Goal: Task Accomplishment & Management: Contribute content

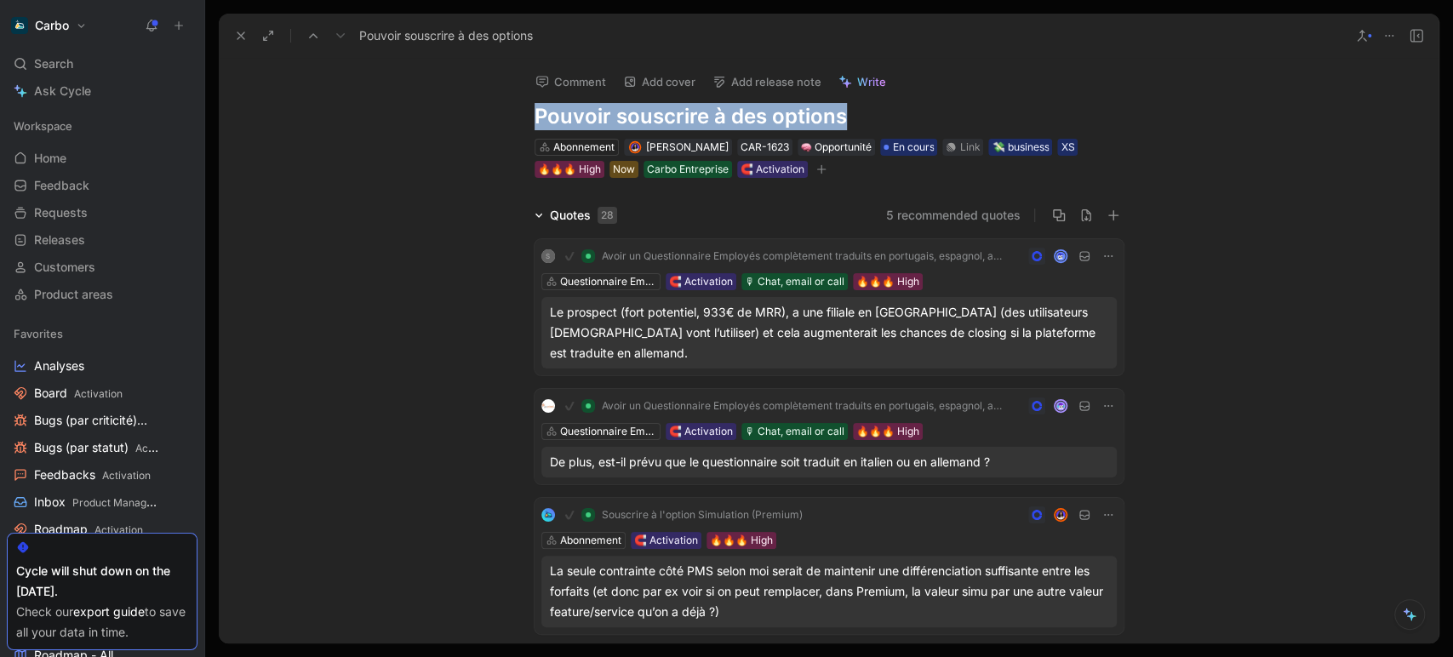
click at [235, 37] on icon at bounding box center [241, 36] width 14 height 14
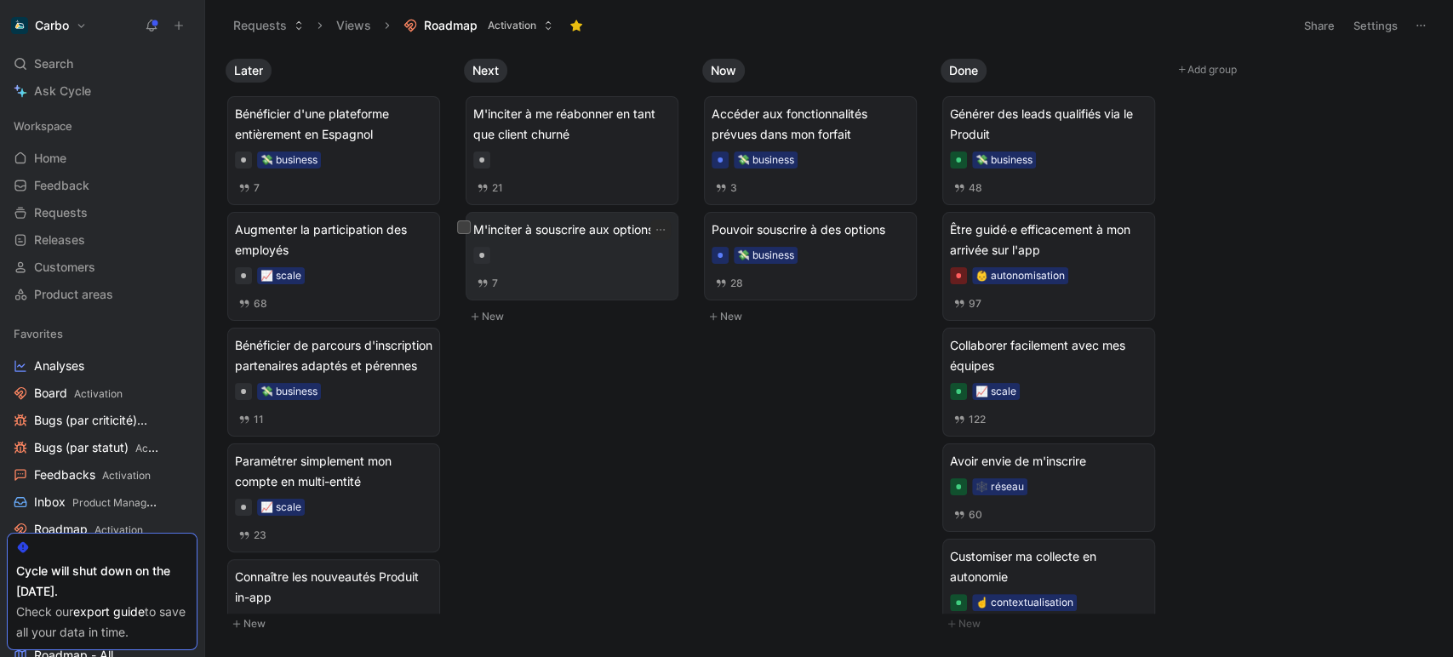
click at [582, 266] on div "M'inciter à souscrire aux options 7" at bounding box center [571, 256] width 197 height 73
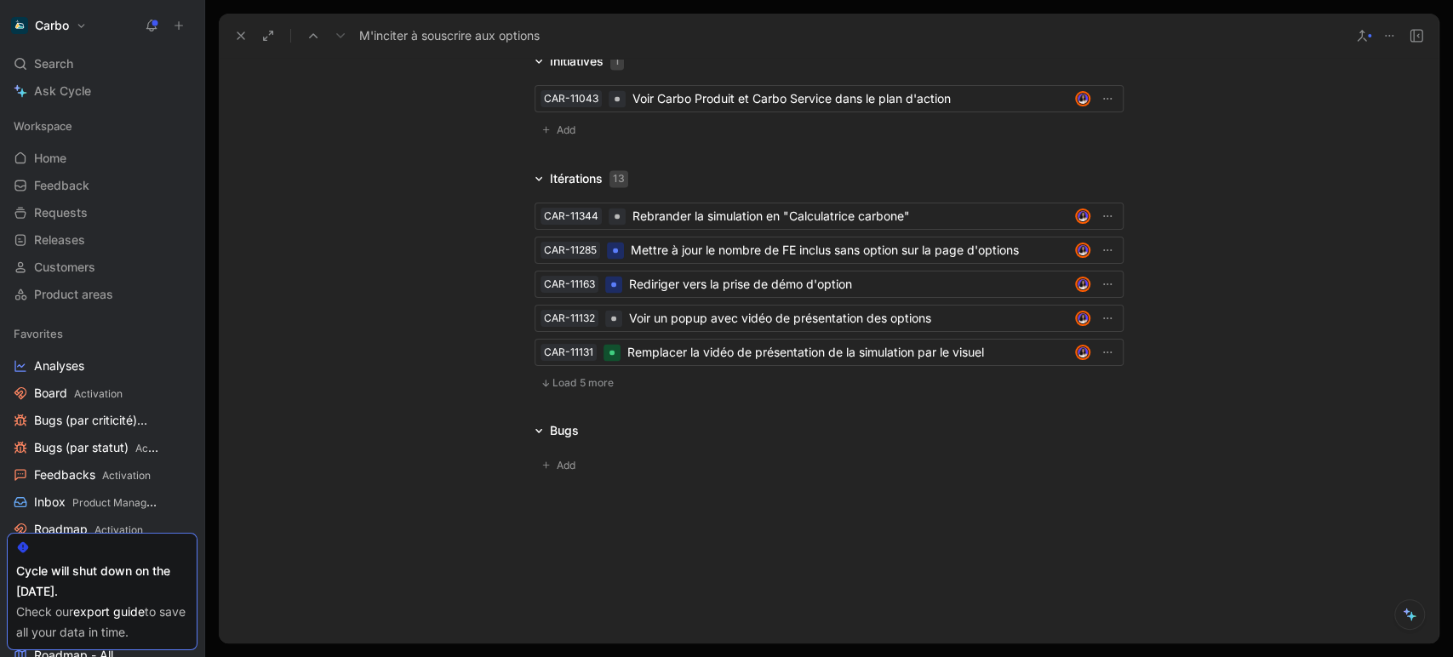
scroll to position [2023, 0]
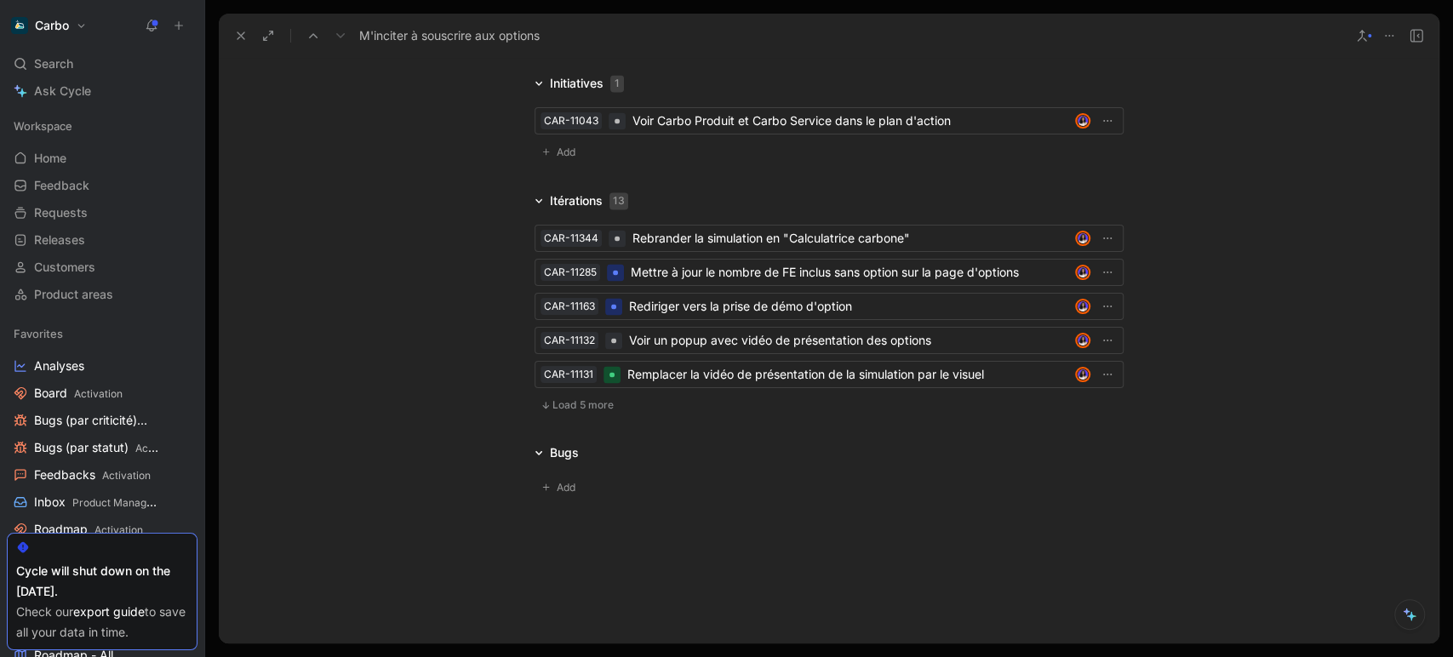
click at [595, 402] on span "Load 5 more" at bounding box center [582, 405] width 61 height 14
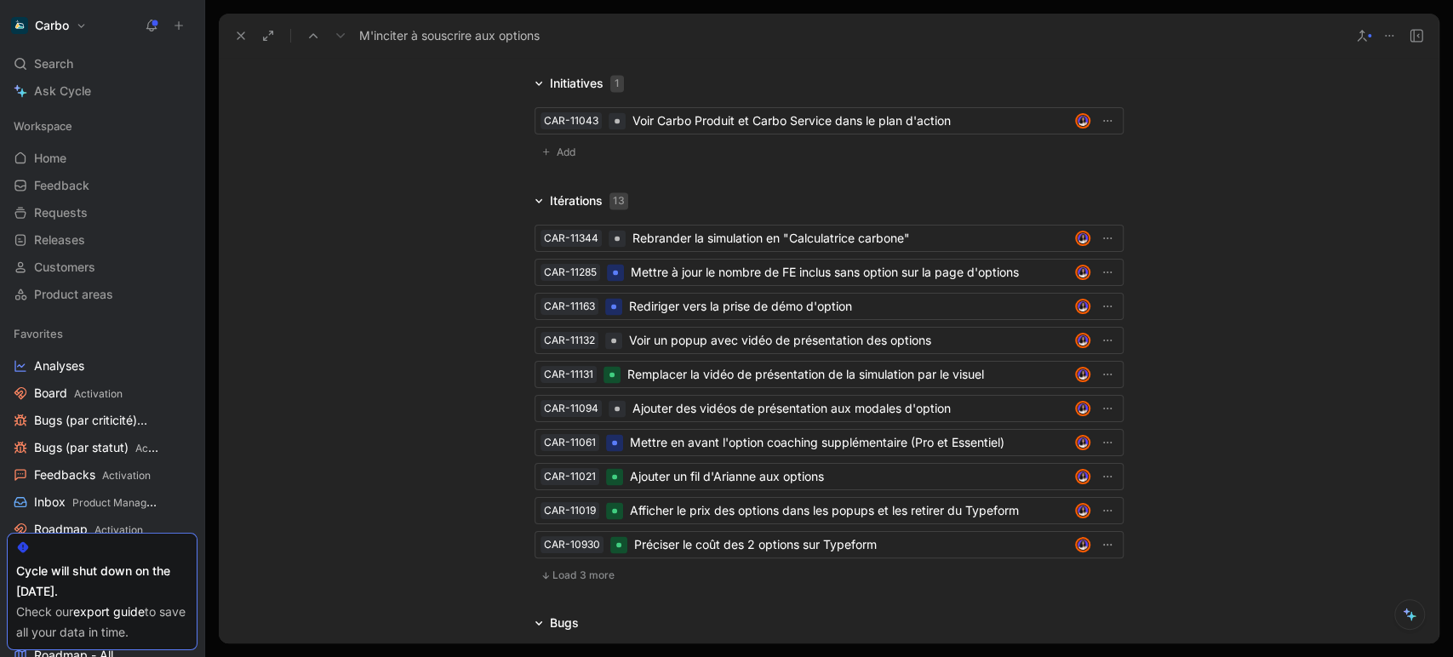
click at [564, 570] on span "Load 3 more" at bounding box center [583, 576] width 62 height 14
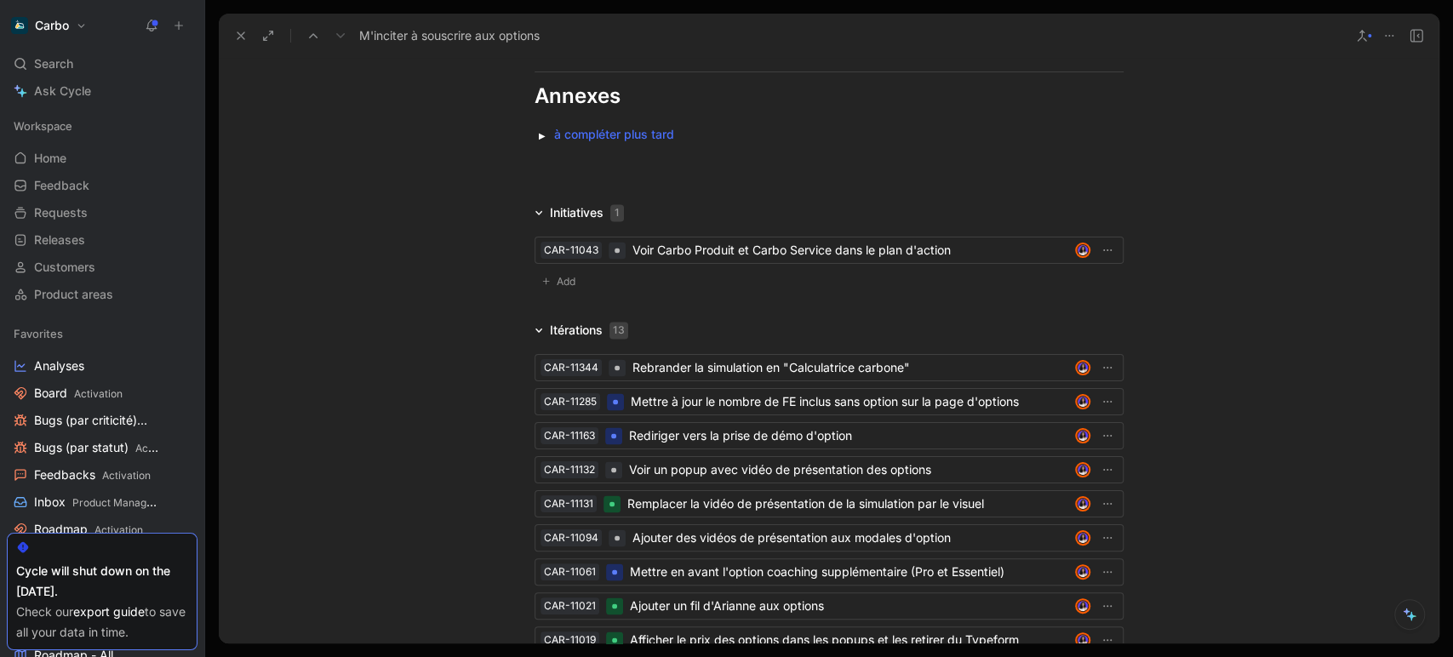
scroll to position [1881, 0]
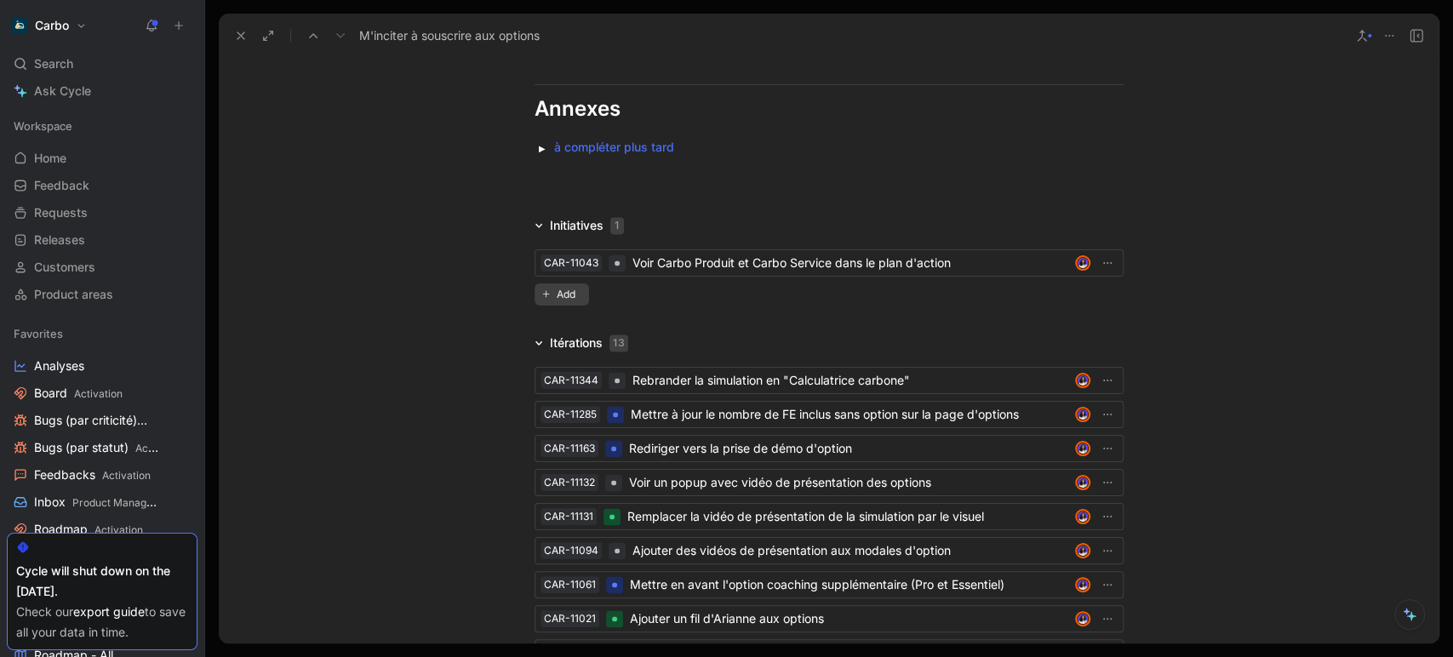
click at [570, 288] on span "Add" at bounding box center [569, 294] width 24 height 17
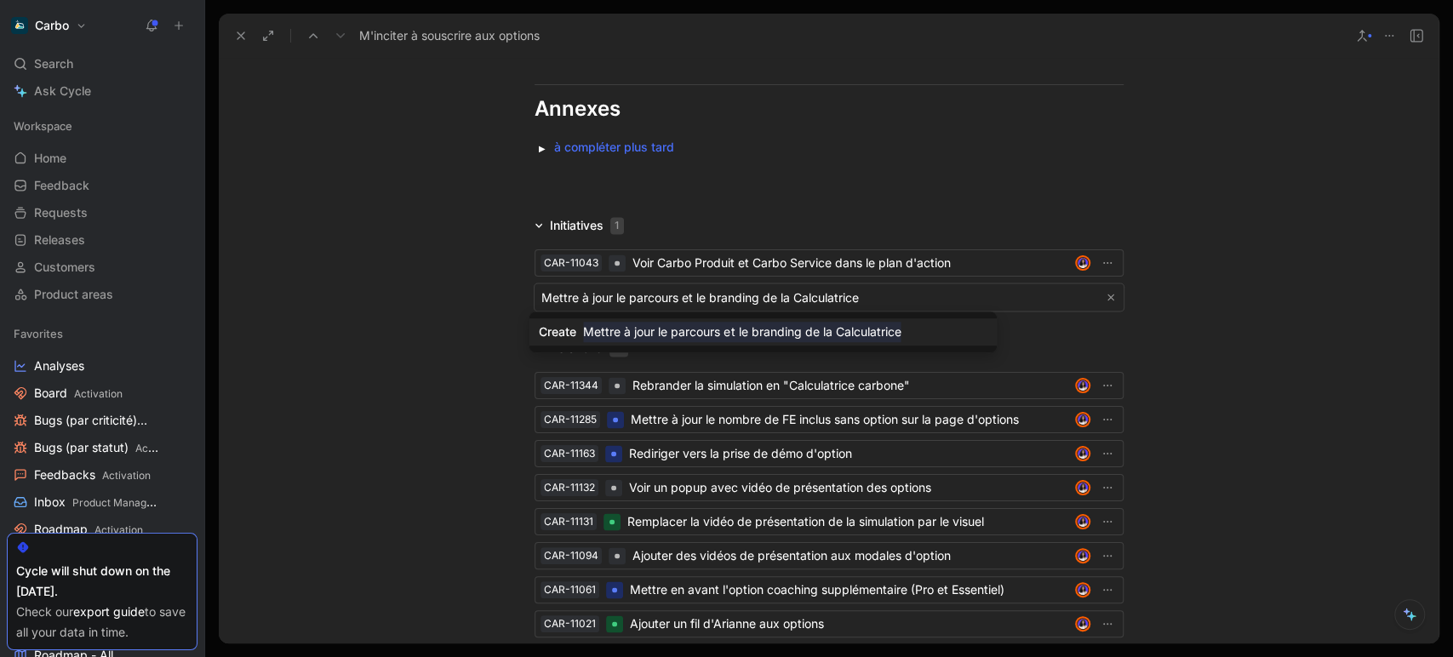
type input "Mettre à jour le parcours et le branding de la Calculatrice"
click at [810, 329] on mark "Mettre à jour le parcours et le branding de la Calculatrice" at bounding box center [741, 332] width 317 height 20
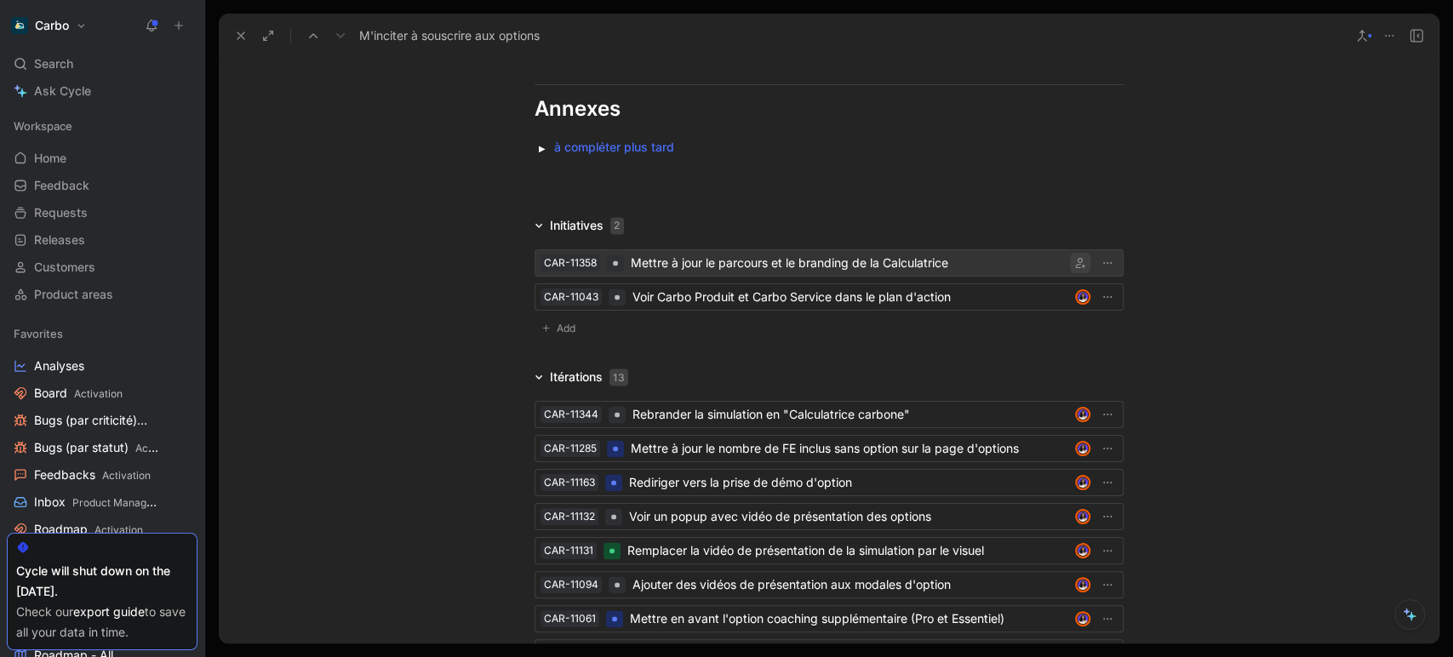
click at [1075, 264] on icon "button" at bounding box center [1080, 263] width 10 height 10
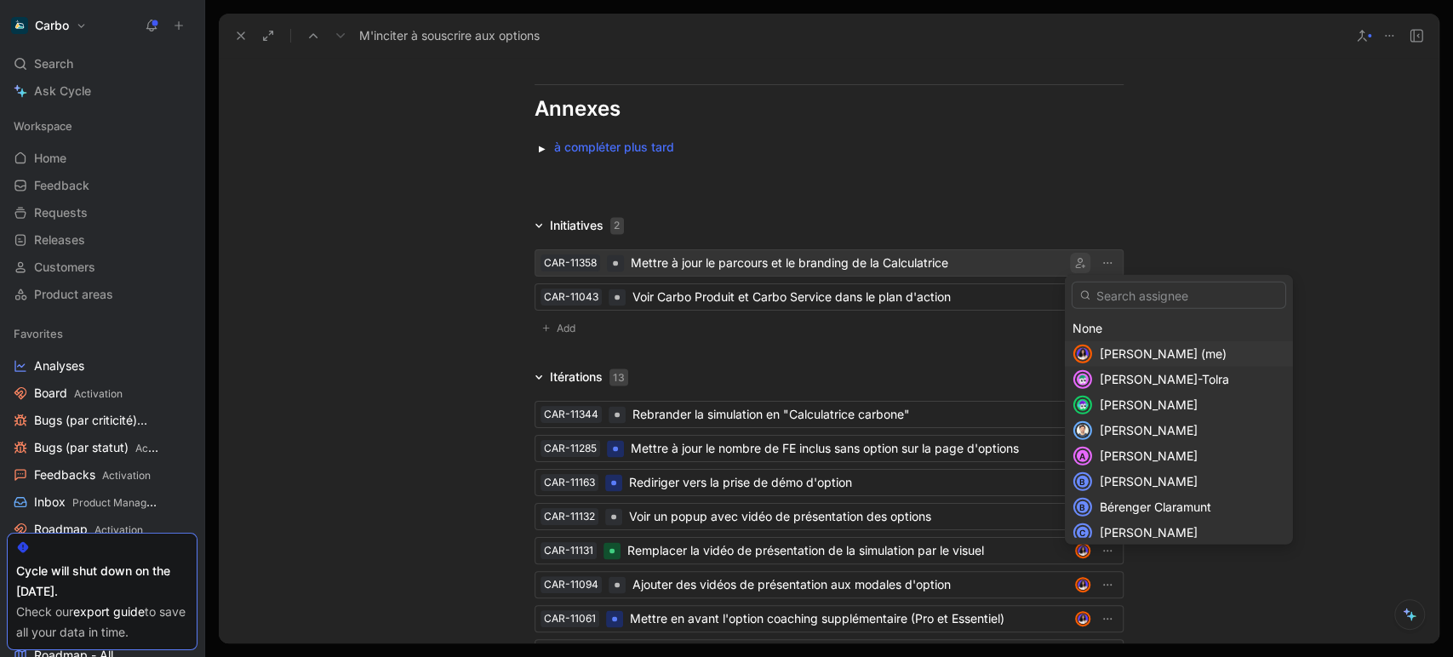
click at [1123, 360] on span "[PERSON_NAME] (me)" at bounding box center [1163, 353] width 127 height 14
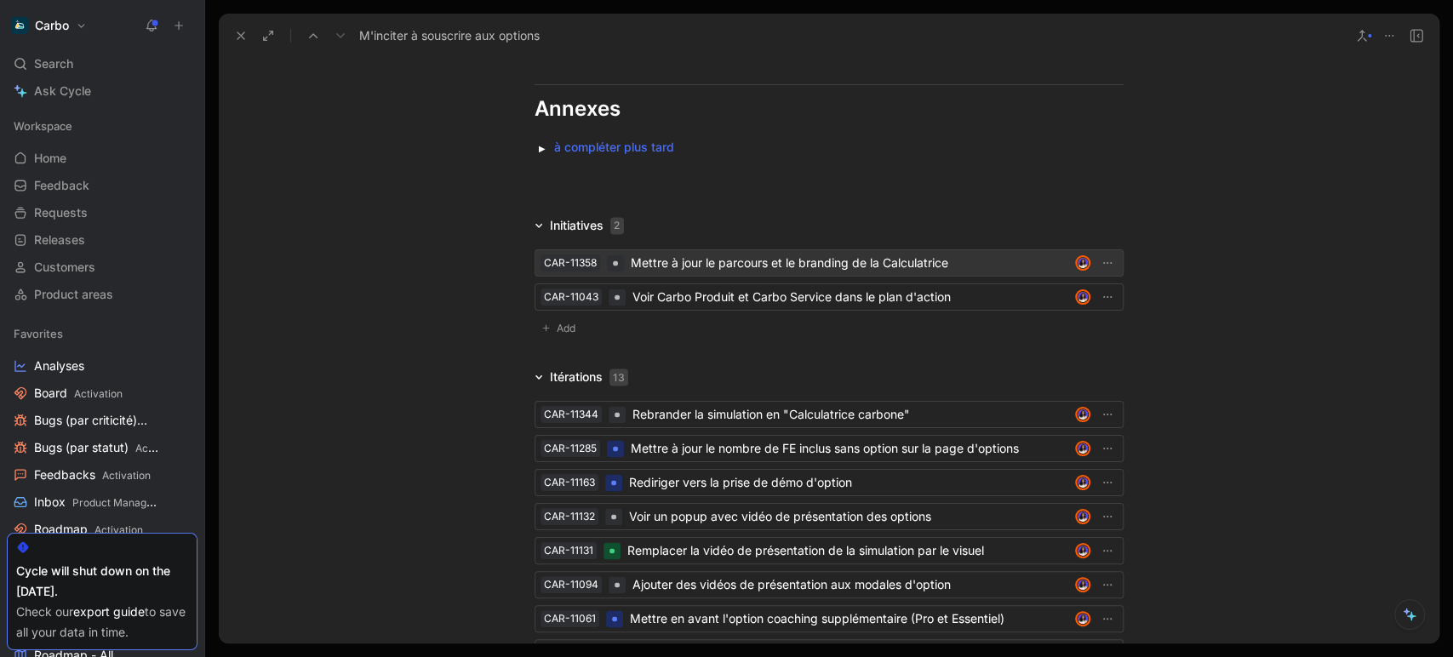
click at [840, 265] on div "Mettre à jour le parcours et le branding de la Calculatrice" at bounding box center [849, 263] width 437 height 20
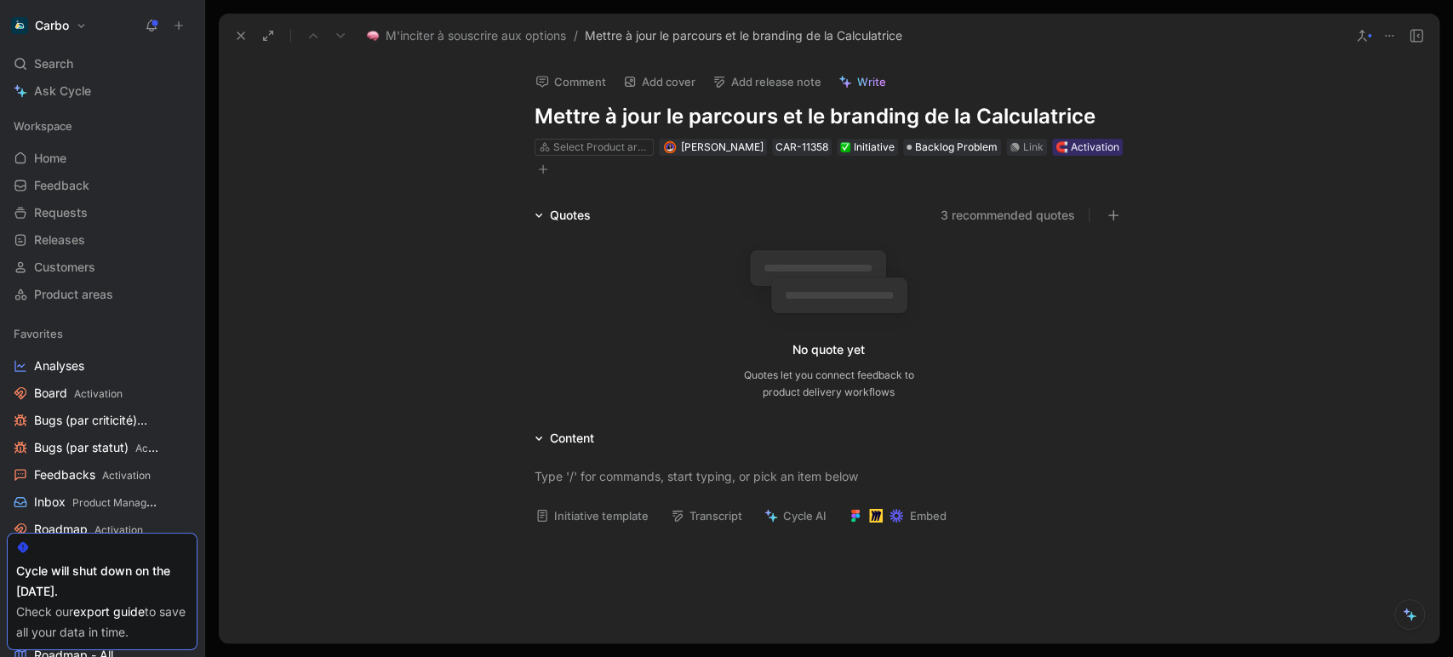
click at [592, 517] on button "Initiative template" at bounding box center [592, 516] width 129 height 24
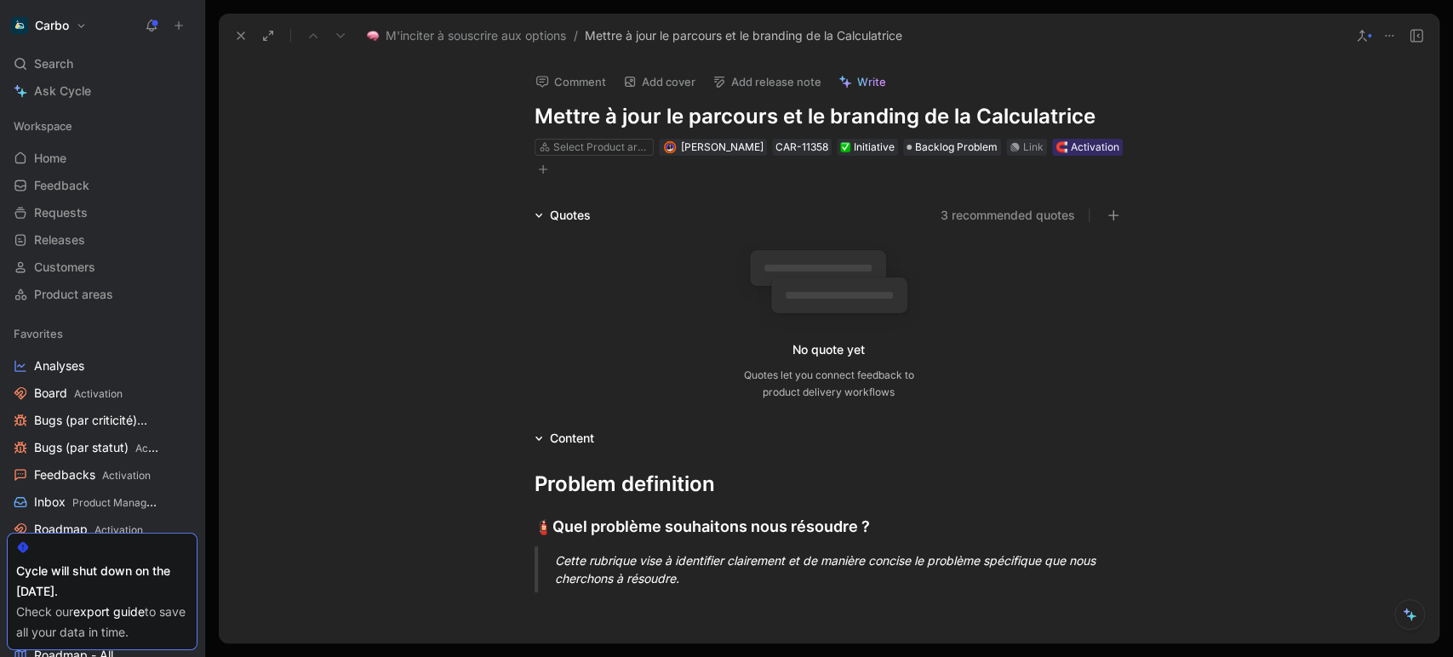
click at [632, 559] on div "Cette rubrique vise à identifier clairement et de manière concise le problème s…" at bounding box center [849, 570] width 589 height 36
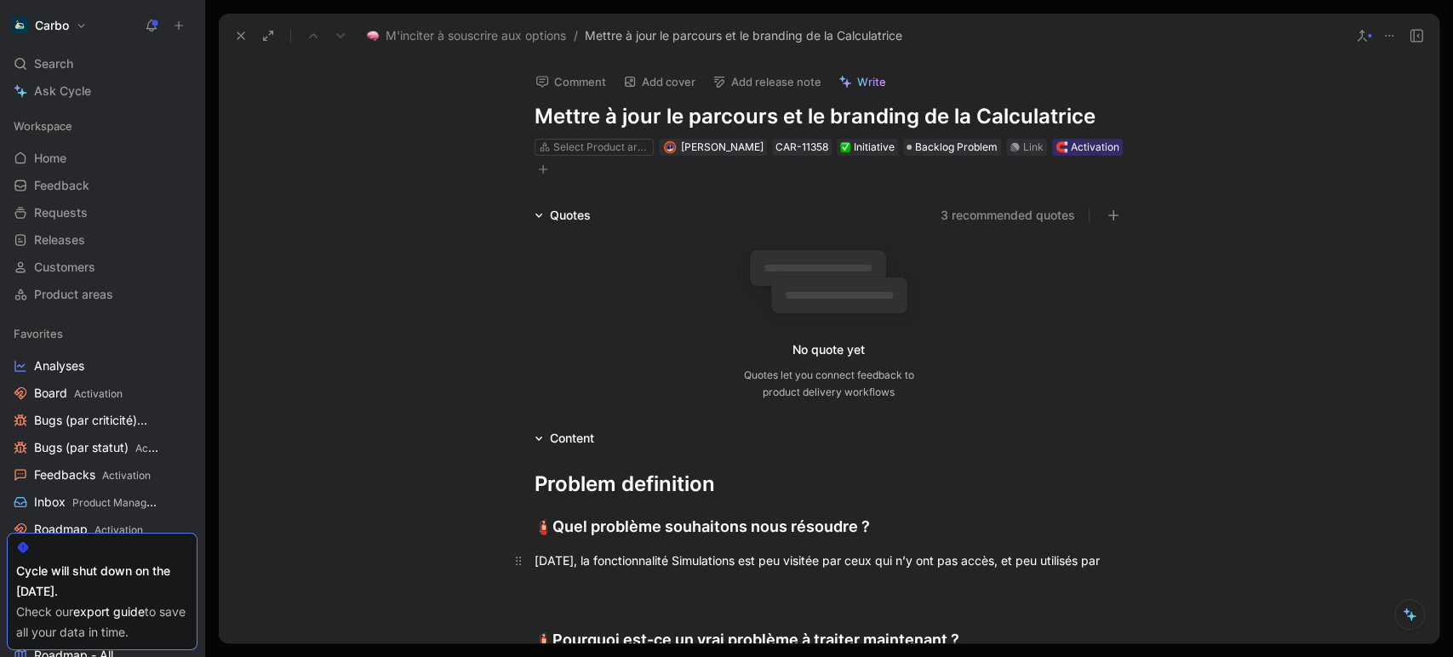
click at [896, 563] on div "[DATE], la fonctionnalité Simulations est peu visitée par ceux qui n’y ont pas …" at bounding box center [828, 561] width 589 height 18
click at [796, 594] on p at bounding box center [829, 590] width 654 height 28
click at [705, 569] on div "[DATE], la fonctionnalité Simulations est peu visitée par ceux qui n’y ont pas …" at bounding box center [828, 561] width 589 height 18
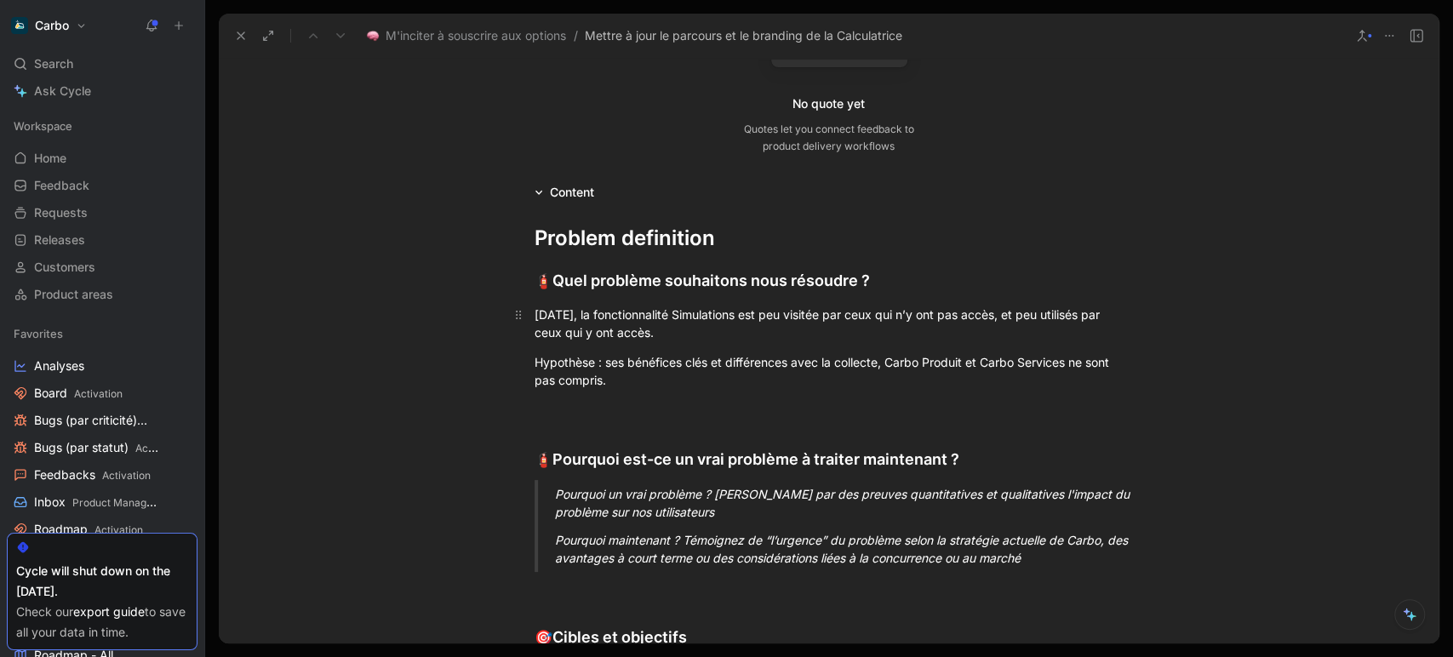
scroll to position [260, 0]
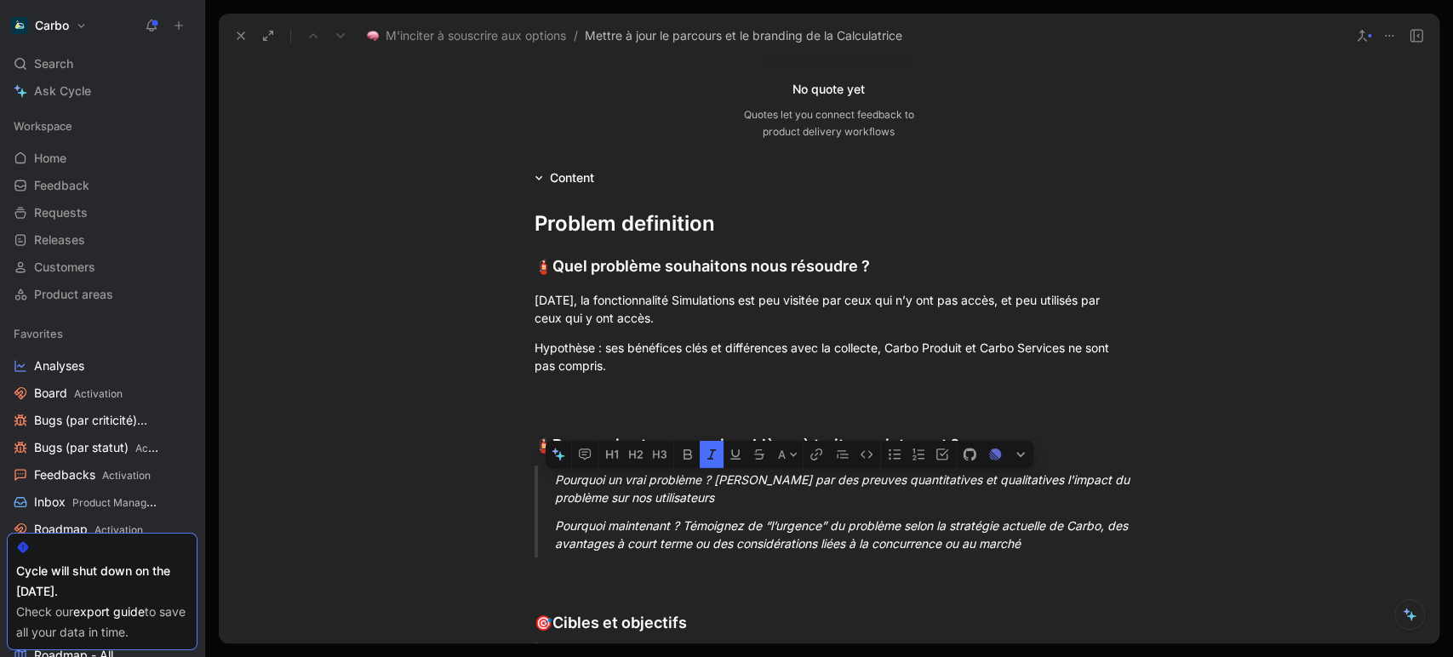
drag, startPoint x: 1037, startPoint y: 548, endPoint x: 552, endPoint y: 482, distance: 489.6
click at [552, 482] on blockquote "Pourquoi un vrai problème ? [PERSON_NAME] par des preuves quantitatives et qual…" at bounding box center [829, 512] width 654 height 92
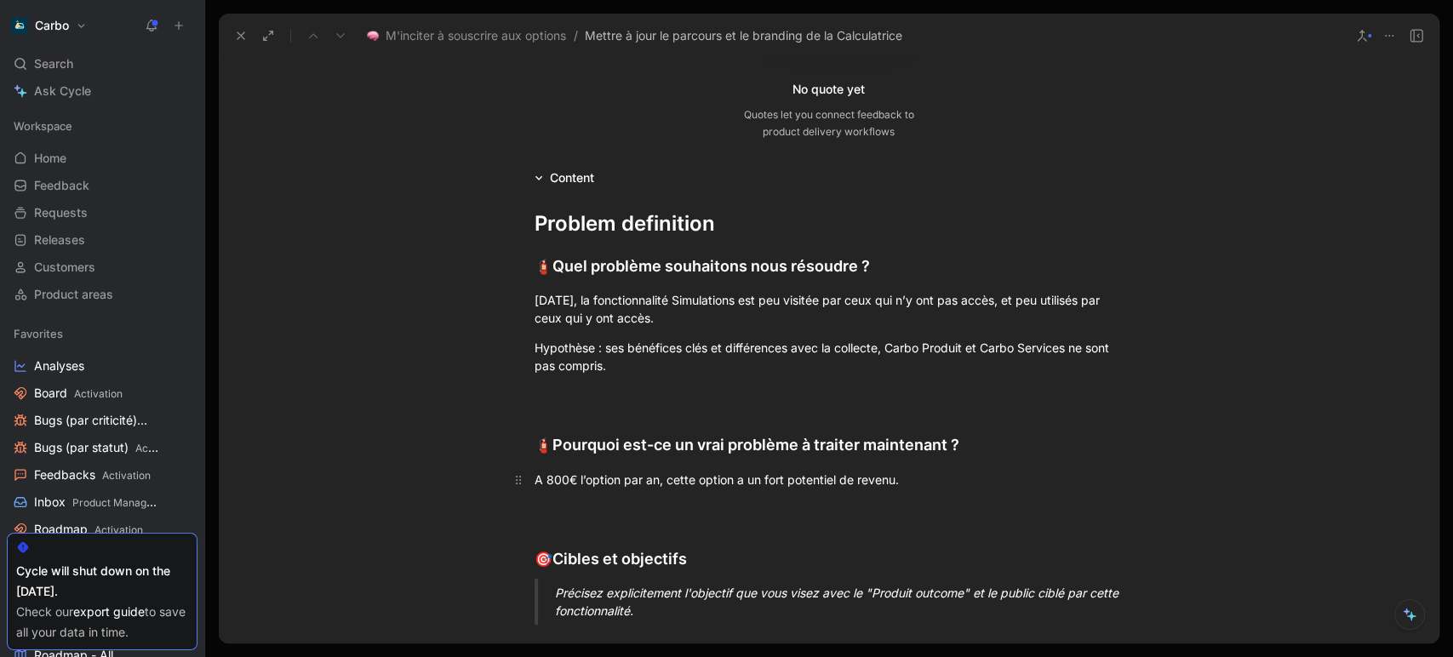
click at [657, 478] on div "A 800€ l’option par an, cette option a un fort potentiel de revenu." at bounding box center [828, 480] width 589 height 18
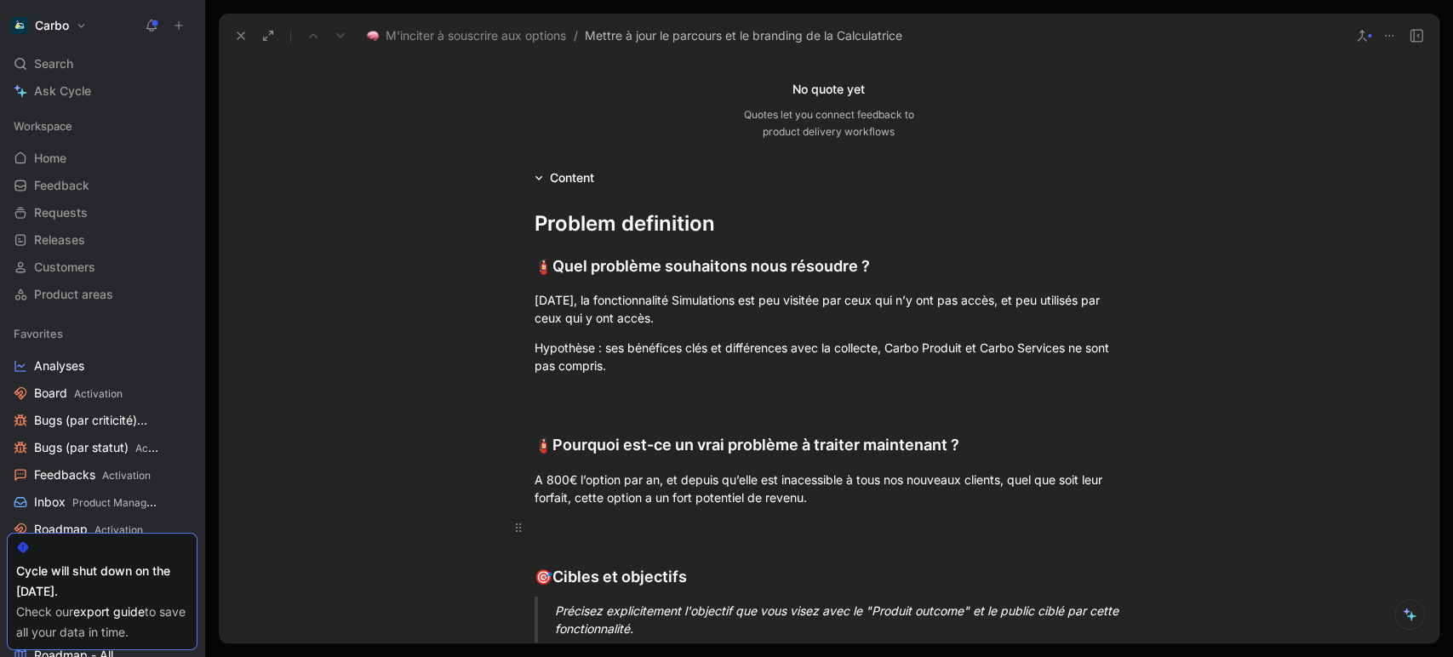
click at [721, 526] on div at bounding box center [828, 527] width 589 height 18
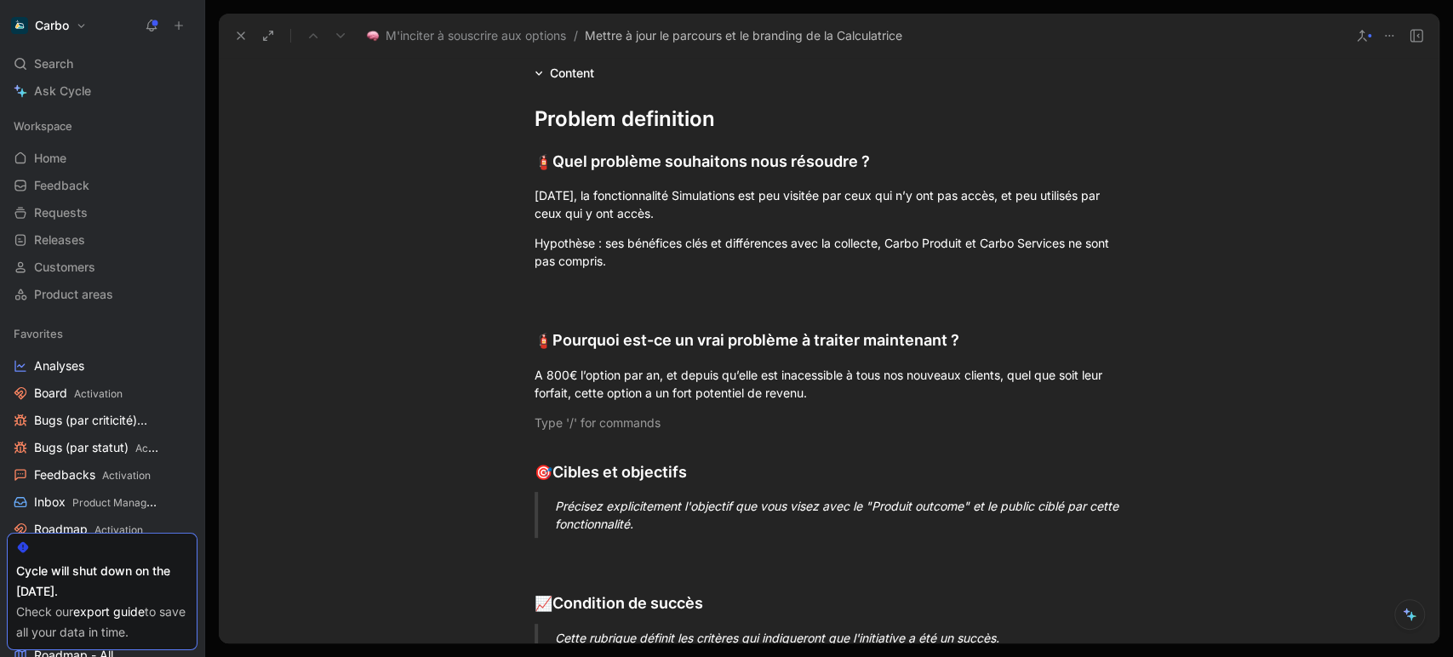
click at [628, 516] on div "Précisez explicitement l'objectif que vous visez avec le "Produit outcome" et l…" at bounding box center [849, 515] width 589 height 36
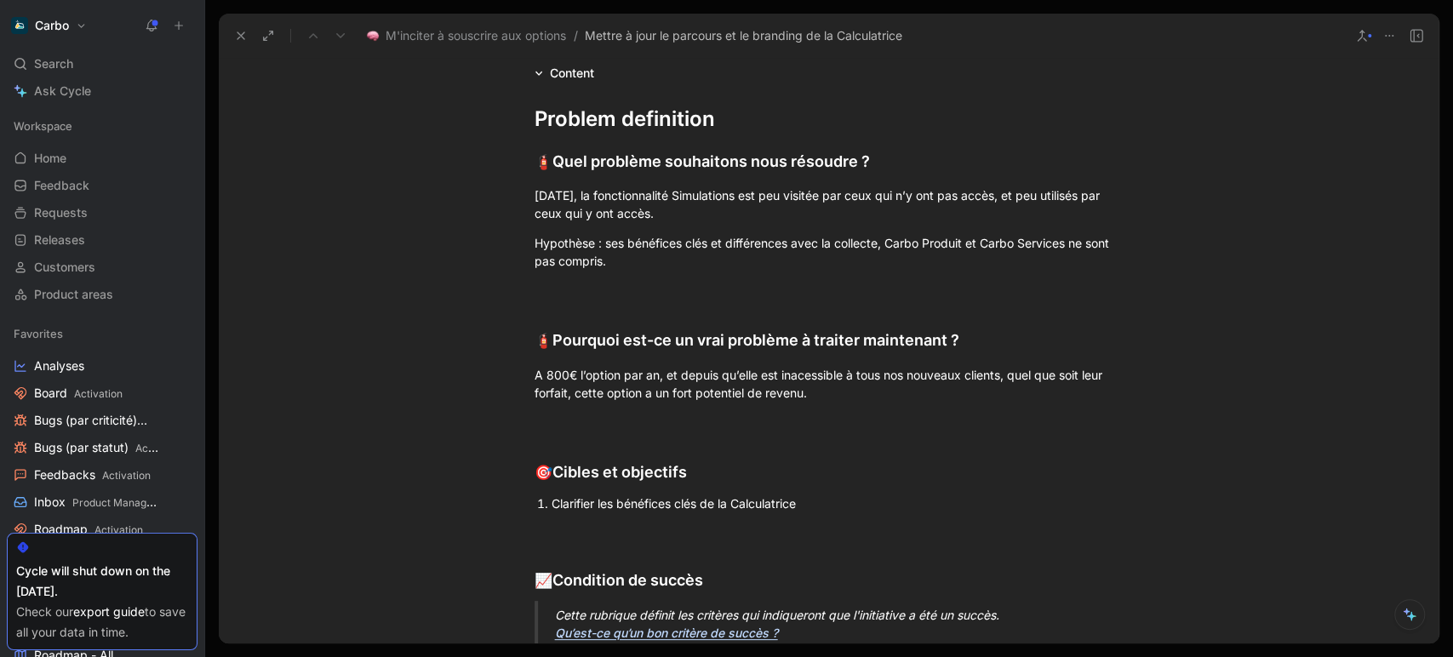
click at [552, 495] on li "Clarifier les bénéfices clés de la Calculatrice" at bounding box center [838, 503] width 572 height 23
click at [889, 500] on div "Clarifier les bénéfices clés de la Calculatrice" at bounding box center [828, 506] width 589 height 18
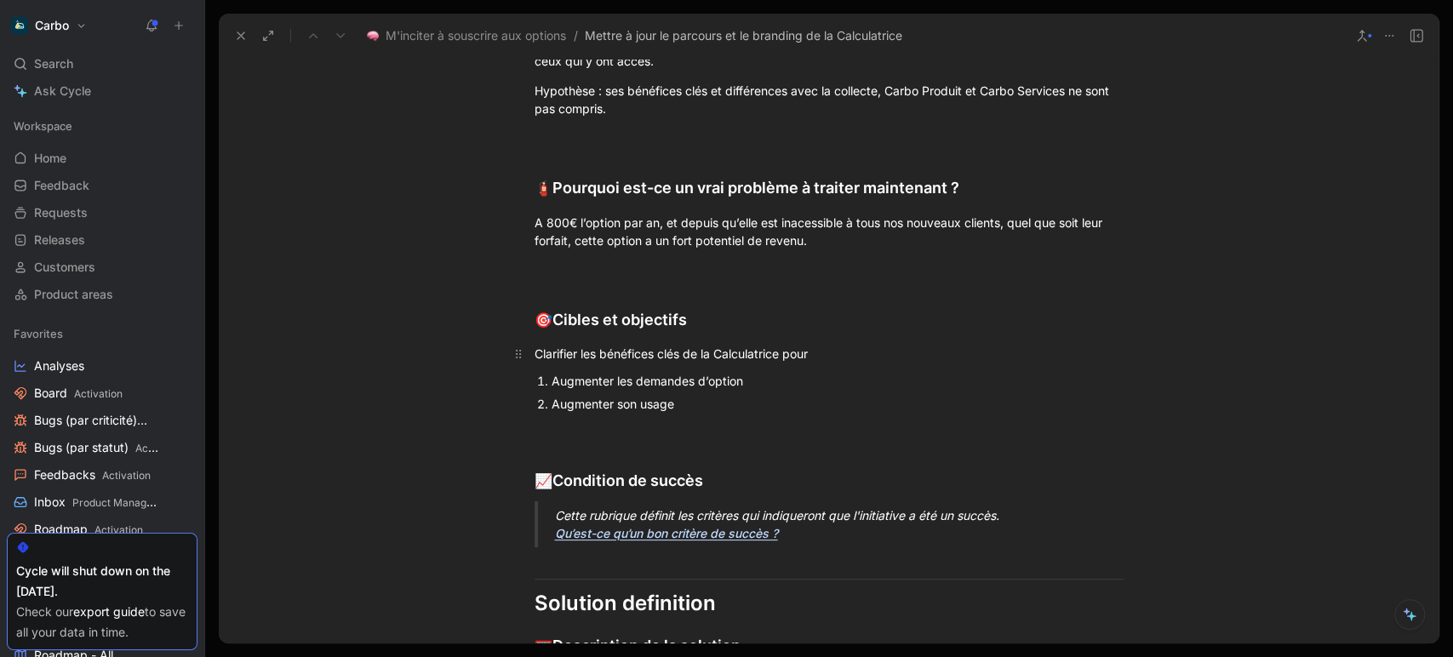
scroll to position [549, 0]
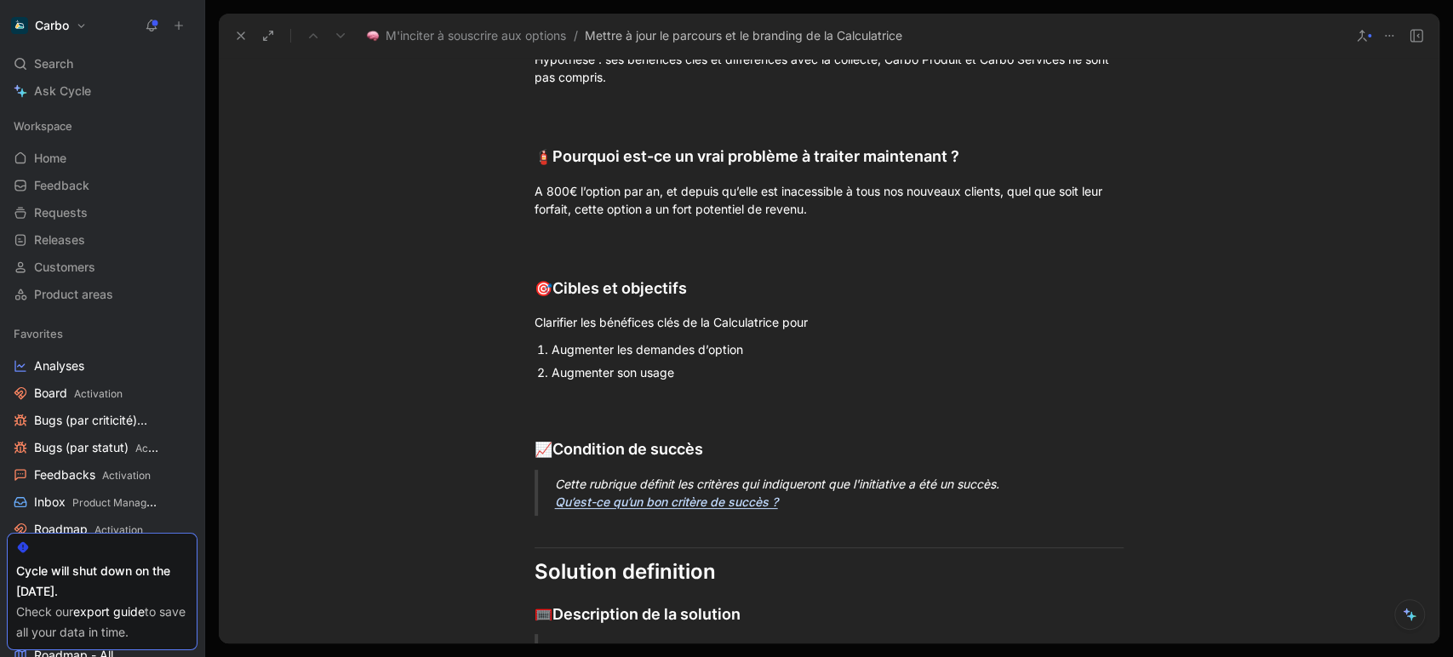
click at [837, 506] on div "Cette rubrique définit les critères qui indiqueront que l'initiative a été un s…" at bounding box center [849, 493] width 589 height 36
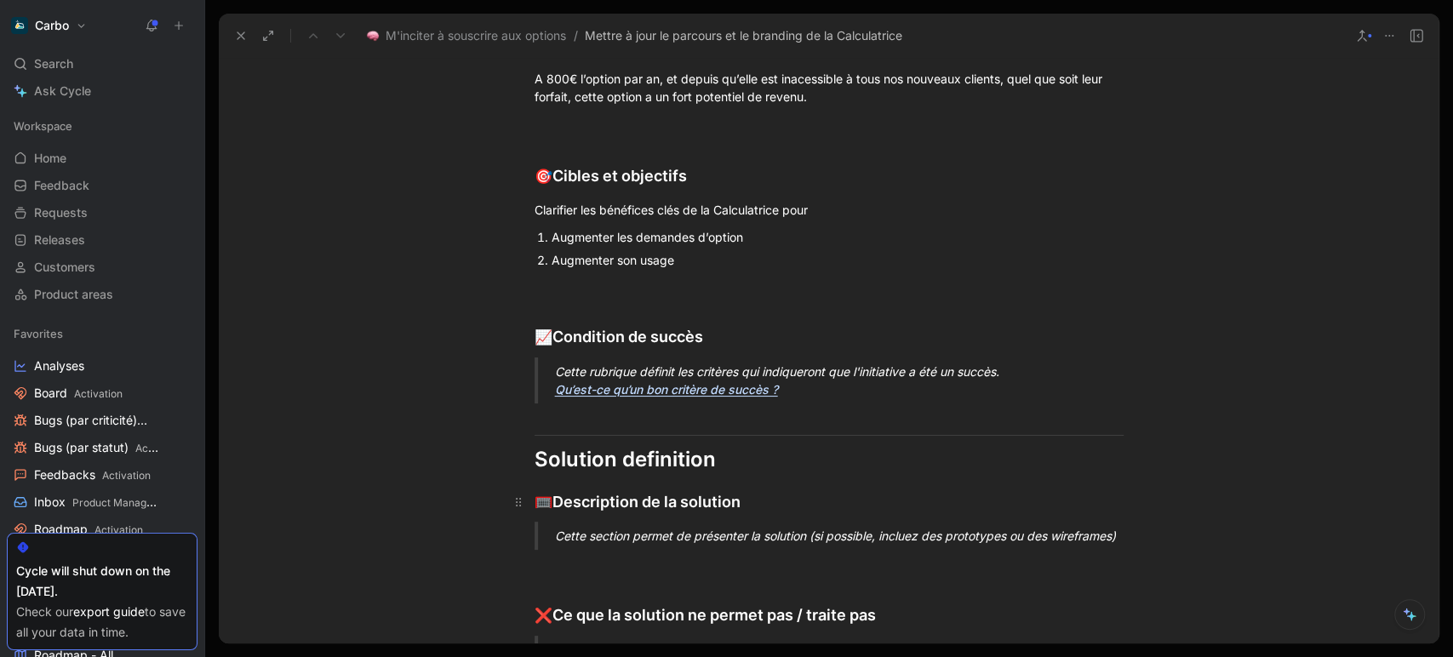
scroll to position [662, 0]
drag, startPoint x: 797, startPoint y: 397, endPoint x: 554, endPoint y: 367, distance: 244.4
click at [555, 367] on p "Cette rubrique définit les critères qui indiqueront que l'initiative a été un s…" at bounding box center [849, 380] width 589 height 46
click at [805, 389] on div "Cette rubrique définit les critères qui indiqueront que l'initiative a été un s…" at bounding box center [849, 380] width 589 height 36
drag, startPoint x: 805, startPoint y: 389, endPoint x: 540, endPoint y: 367, distance: 265.6
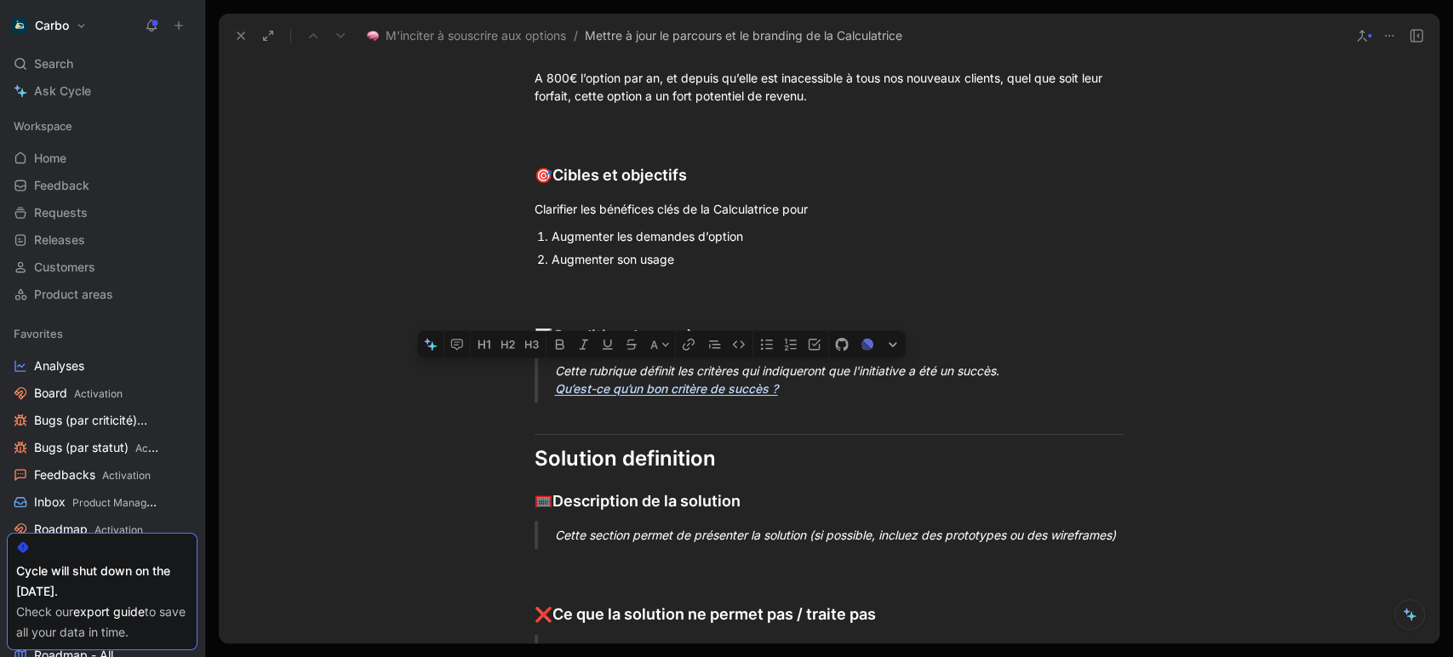
click at [540, 367] on blockquote "Cette rubrique définit les critères qui indiqueront que l'initiative a été un s…" at bounding box center [829, 380] width 654 height 46
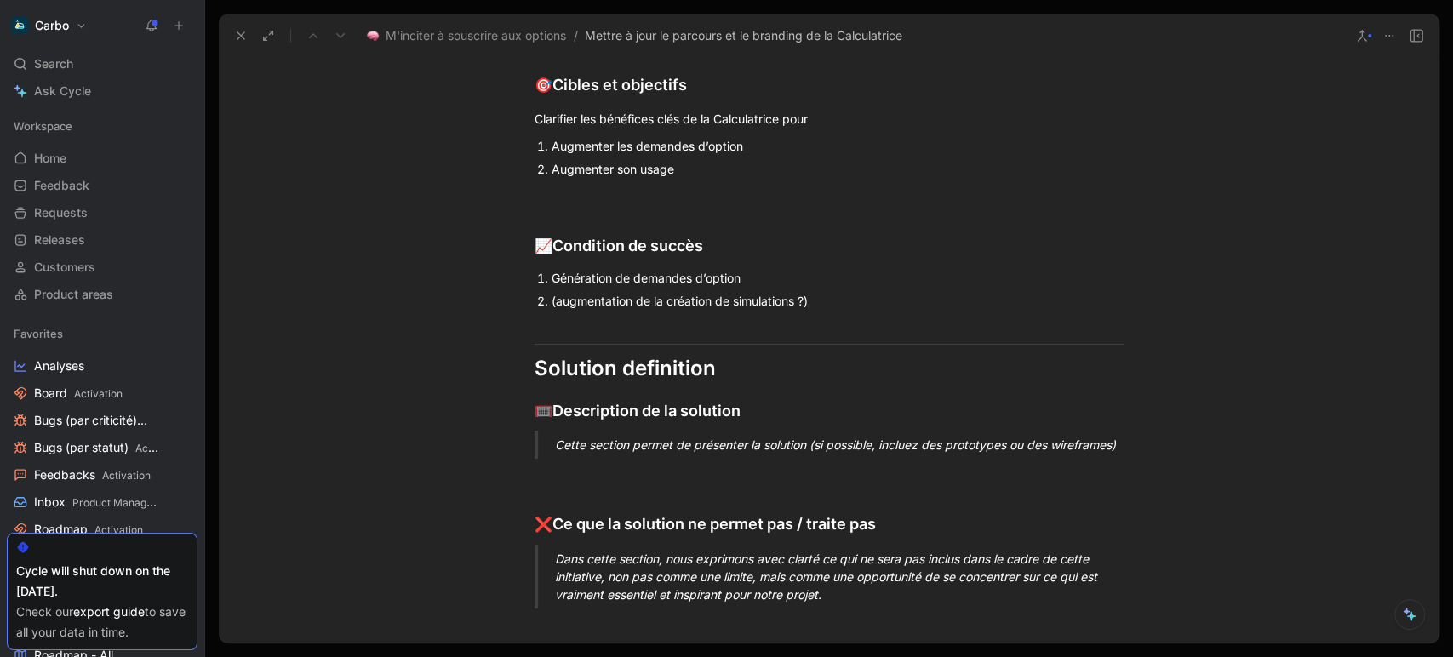
scroll to position [760, 0]
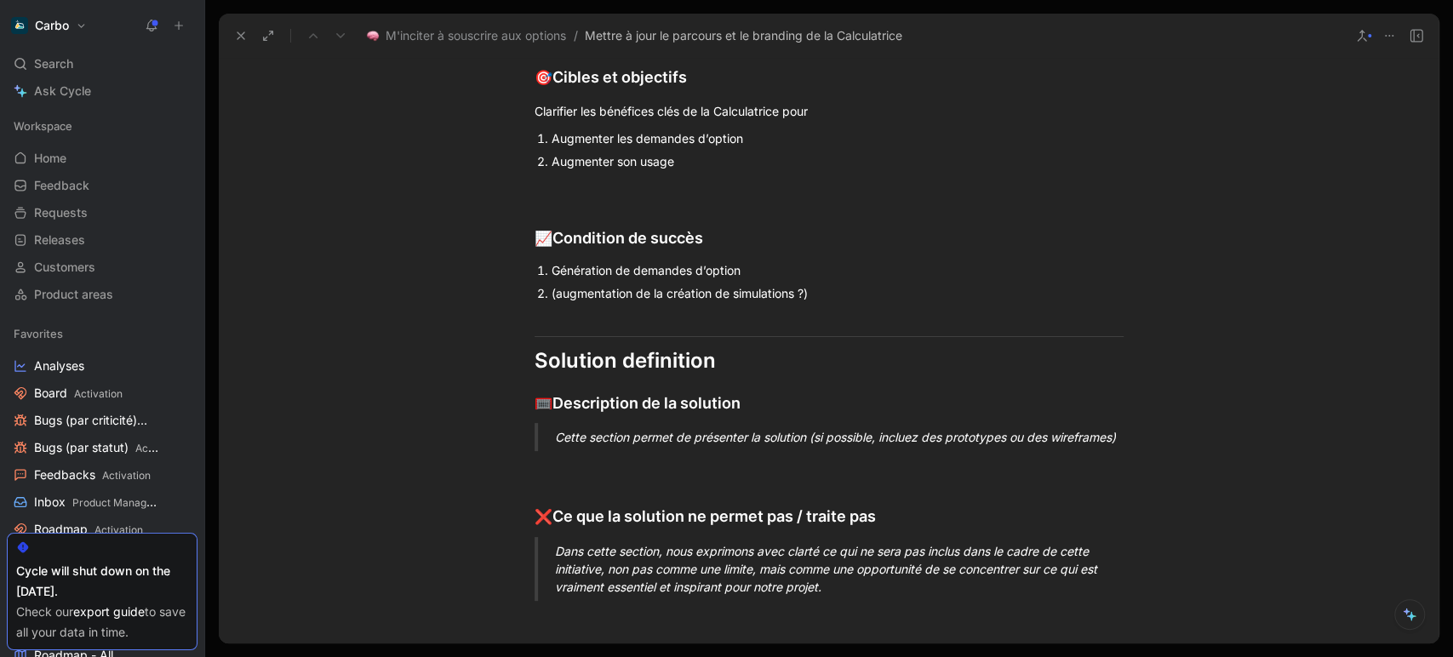
click at [688, 428] on div "Cette section permet de présenter la solution (si possible, incluez des prototy…" at bounding box center [849, 437] width 589 height 18
click at [634, 434] on div at bounding box center [828, 437] width 589 height 18
click at [634, 434] on div "Maquette en cours de design" at bounding box center [828, 437] width 589 height 18
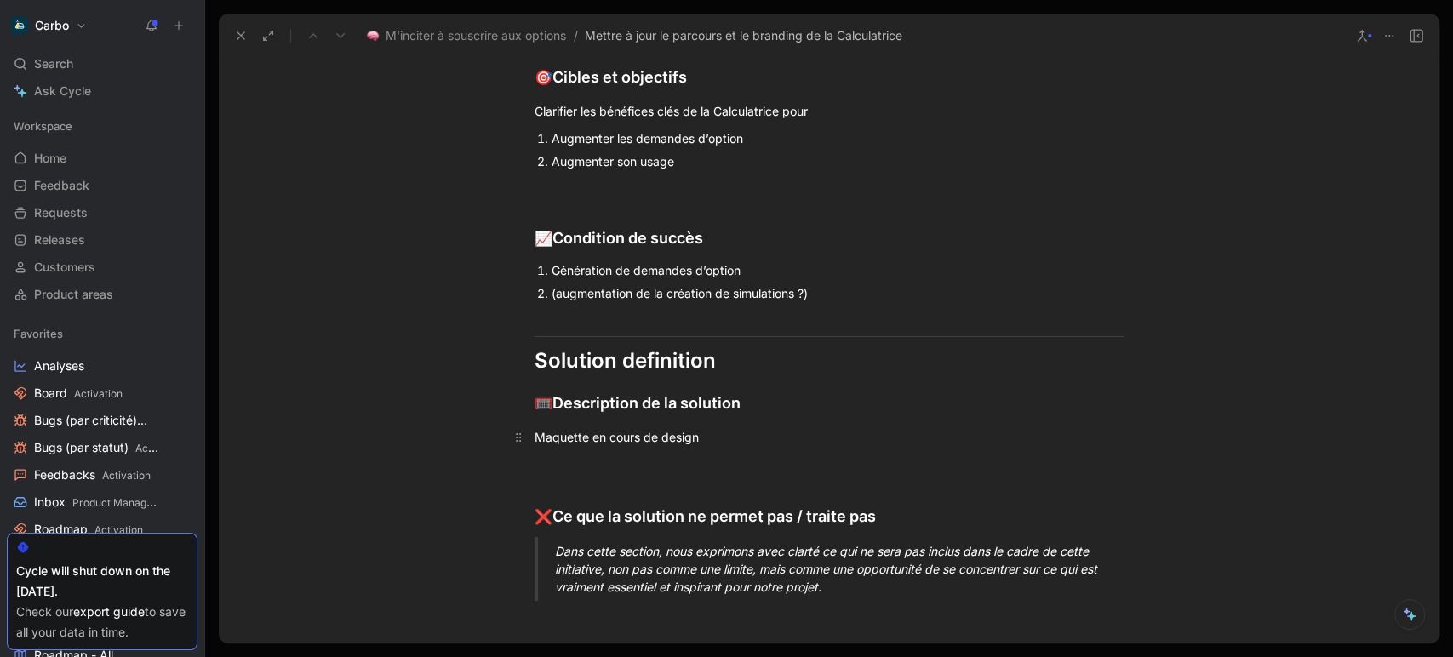
click at [634, 434] on div "Maquette en cours de design" at bounding box center [828, 437] width 589 height 18
click at [643, 407] on icon "button" at bounding box center [639, 411] width 14 height 14
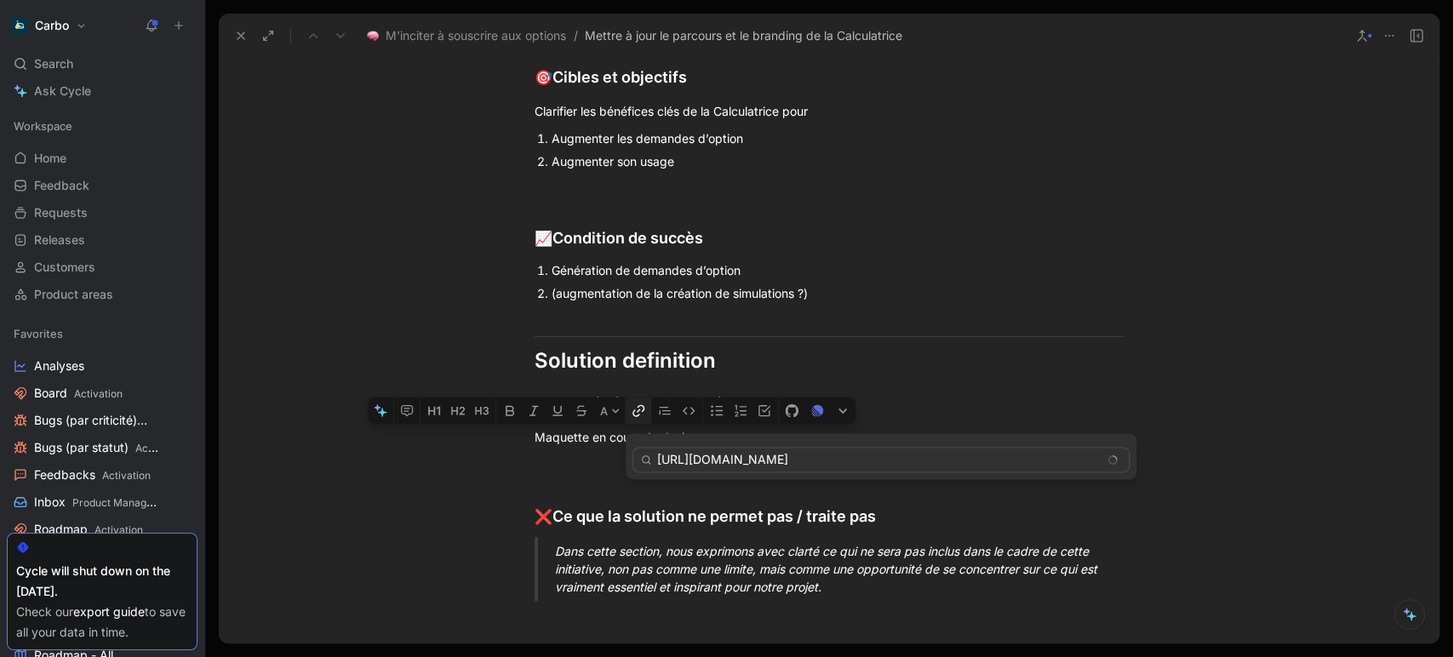
scroll to position [0, 266]
type input "[URL][DOMAIN_NAME]"
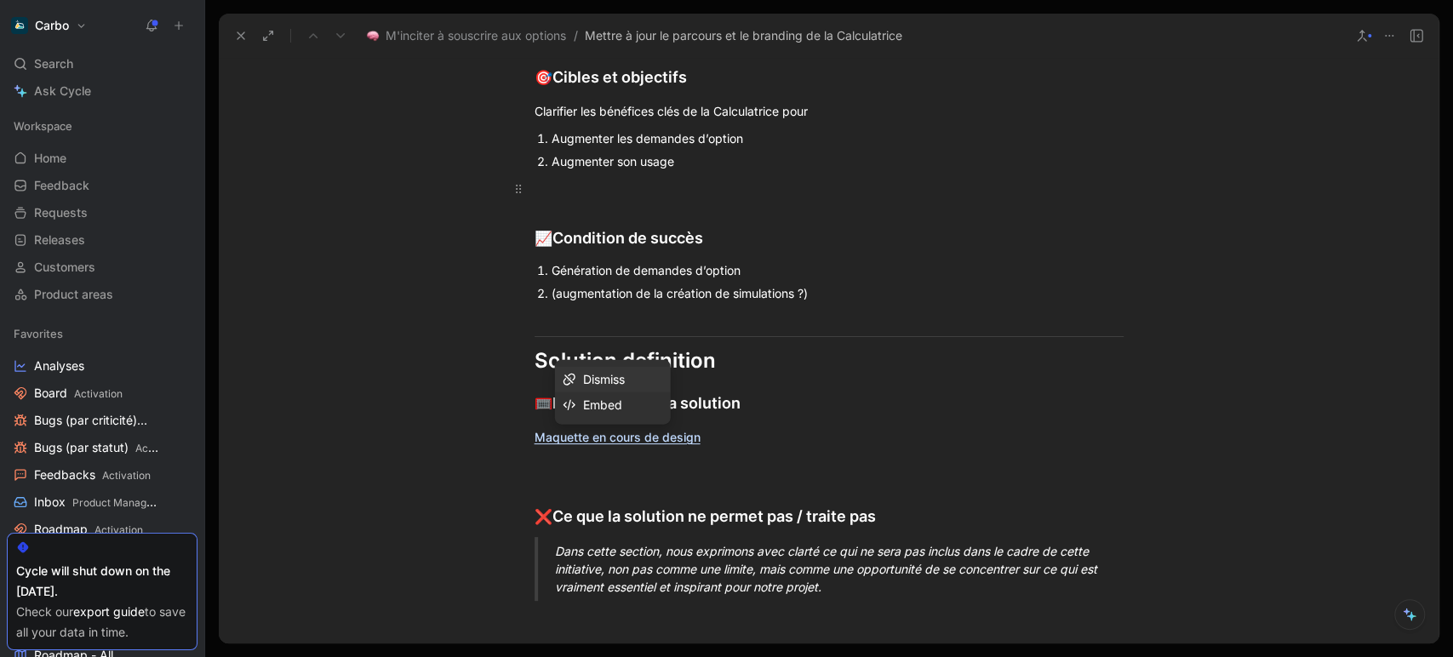
scroll to position [0, 0]
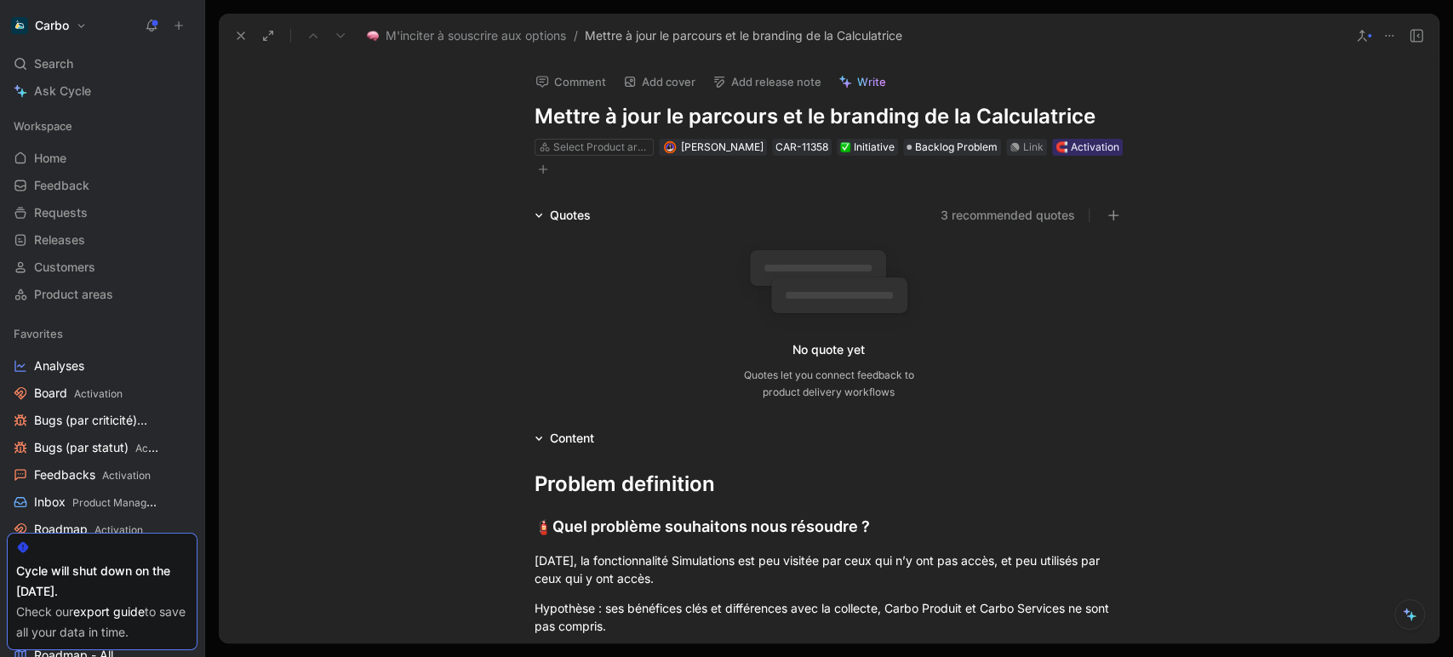
click at [599, 112] on h1 "Mettre à jour le parcours et le branding de la Calculatrice" at bounding box center [828, 116] width 589 height 27
copy h1 "Mettre à jour le parcours et le branding de la Calculatrice"
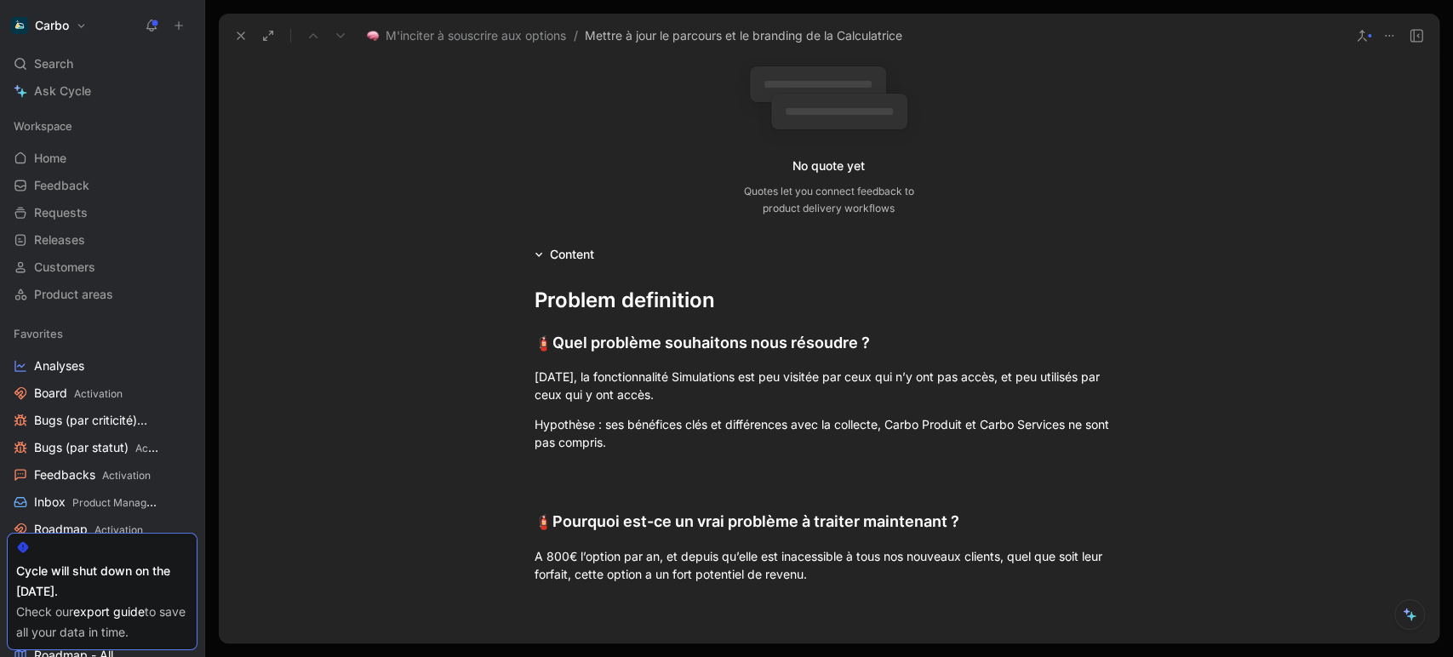
scroll to position [197, 0]
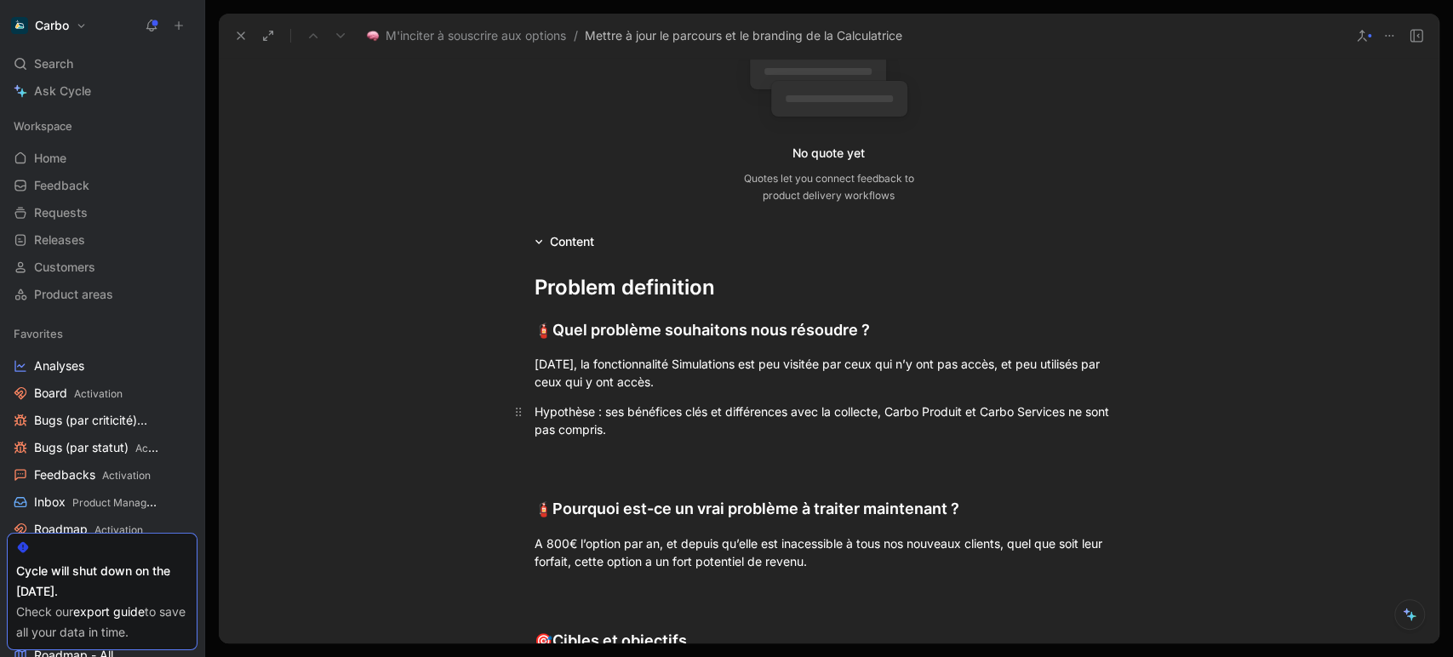
click at [879, 411] on div "Hypothèse : ses bénéfices clés et différences avec la collecte, Carbo Produit e…" at bounding box center [828, 421] width 589 height 36
click at [243, 37] on icon at bounding box center [241, 36] width 14 height 14
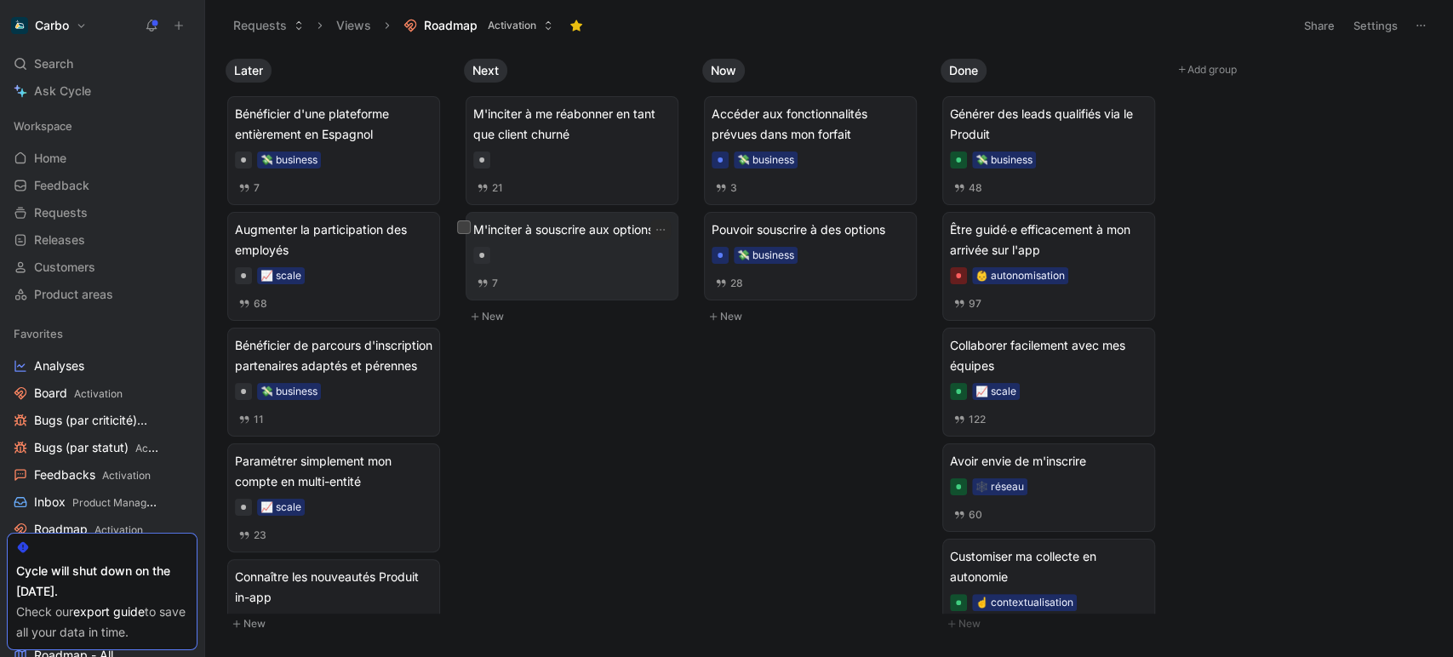
click at [580, 268] on div "M'inciter à souscrire aux options 7" at bounding box center [571, 256] width 197 height 73
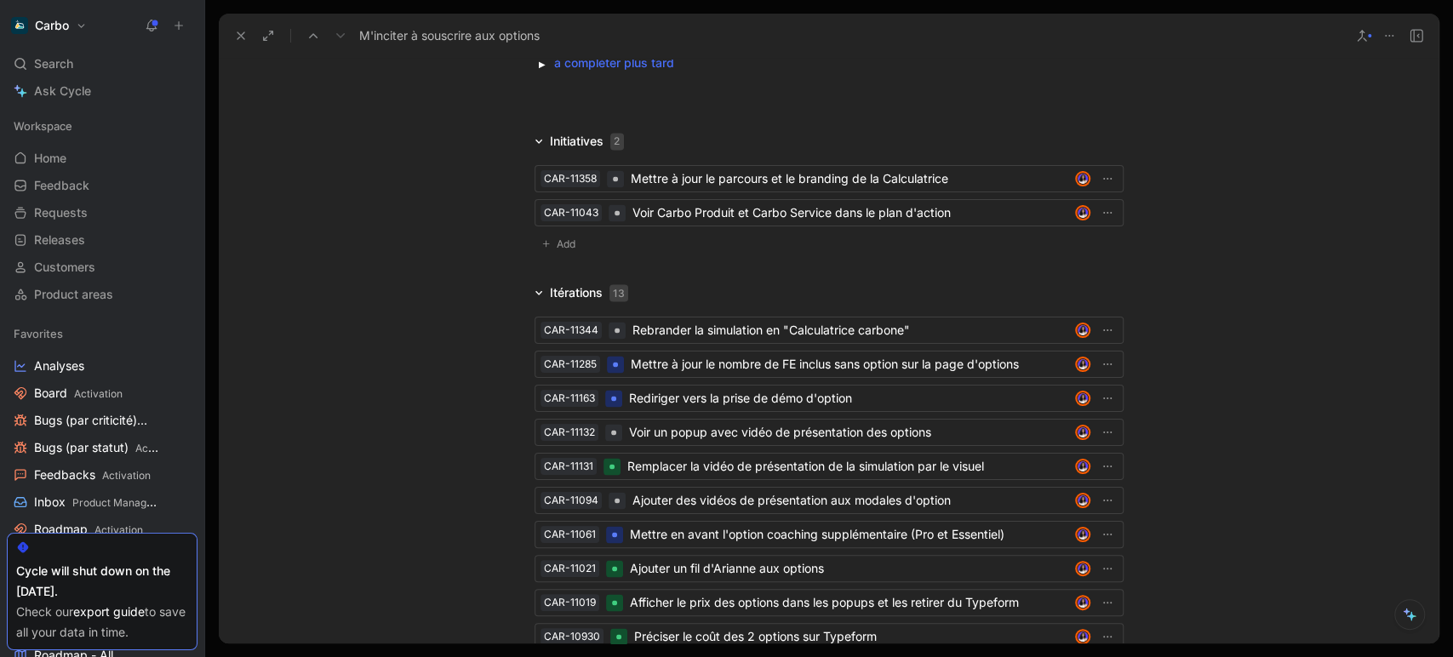
scroll to position [1966, 0]
click at [695, 321] on div "Rebrander la simulation en "Calculatrice carbone"" at bounding box center [850, 329] width 436 height 20
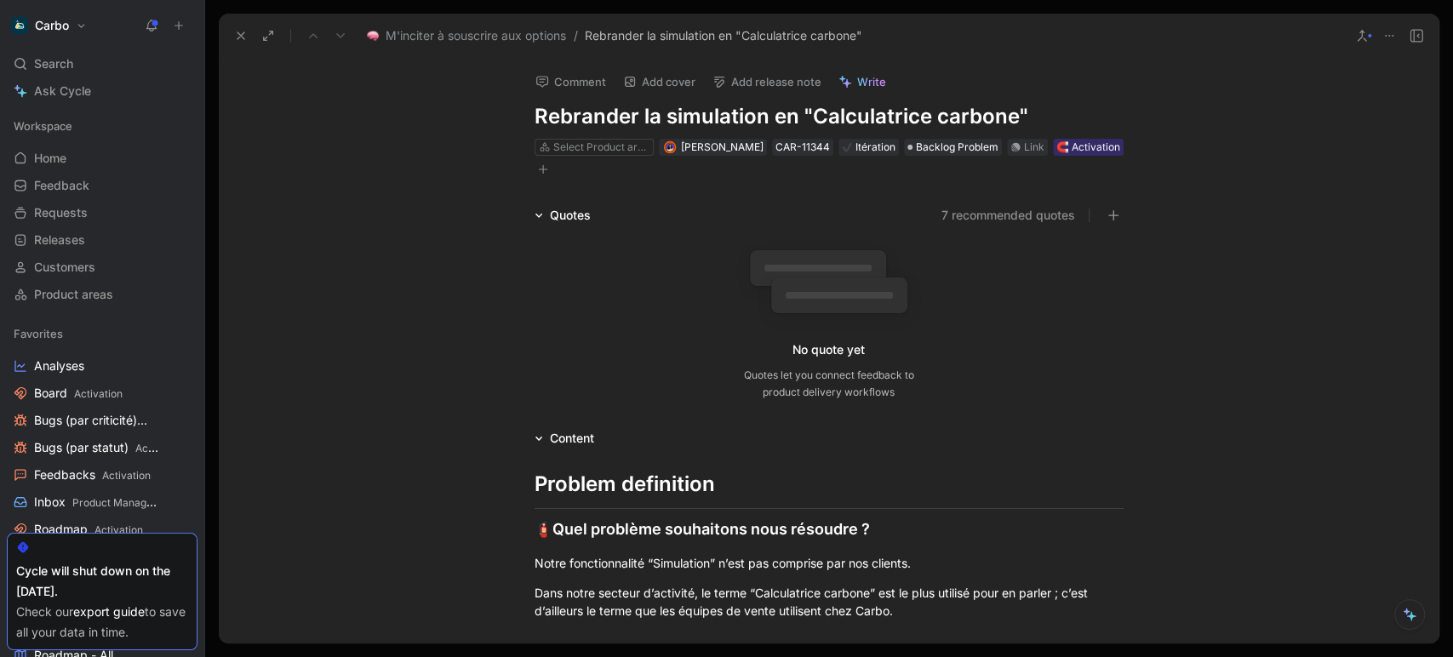
drag, startPoint x: 557, startPoint y: 121, endPoint x: 635, endPoint y: 118, distance: 77.5
click at [635, 118] on h1 "Rebrander la simulation en "Calculatrice carbone"" at bounding box center [828, 116] width 589 height 27
click at [800, 118] on h1 "Renommer la simulation en "Calculatrice carbone"" at bounding box center [828, 116] width 589 height 27
click at [243, 37] on icon at bounding box center [241, 36] width 14 height 14
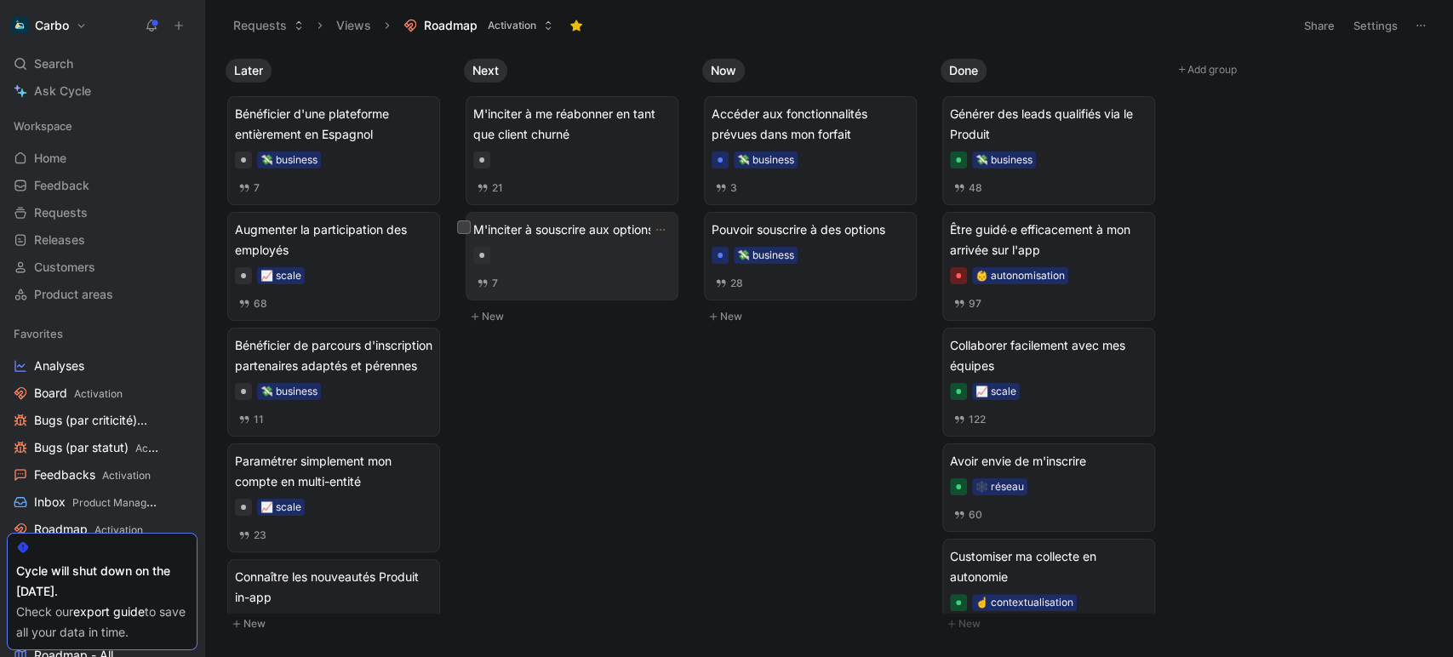
click at [605, 233] on span "M'inciter à souscrire aux options" at bounding box center [571, 230] width 197 height 20
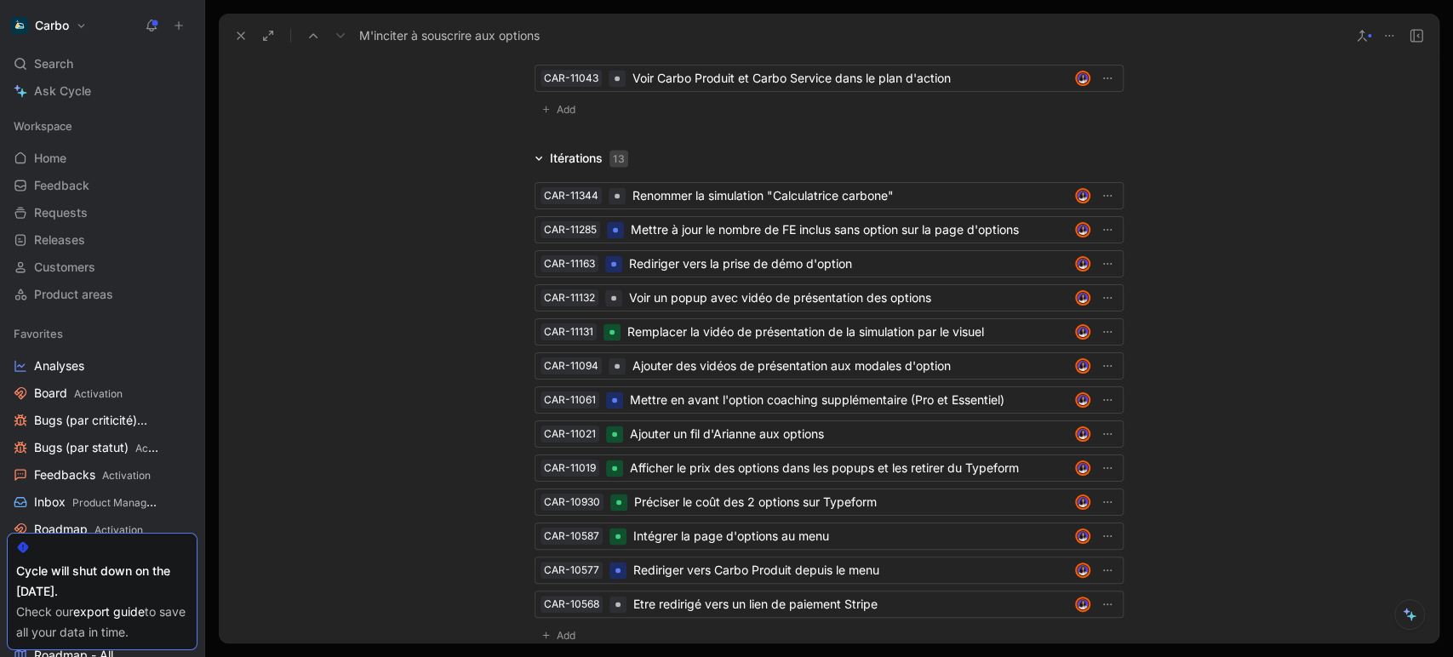
scroll to position [2101, 0]
click at [760, 187] on div "Renommer la simulation "Calculatrice carbone"" at bounding box center [850, 194] width 436 height 20
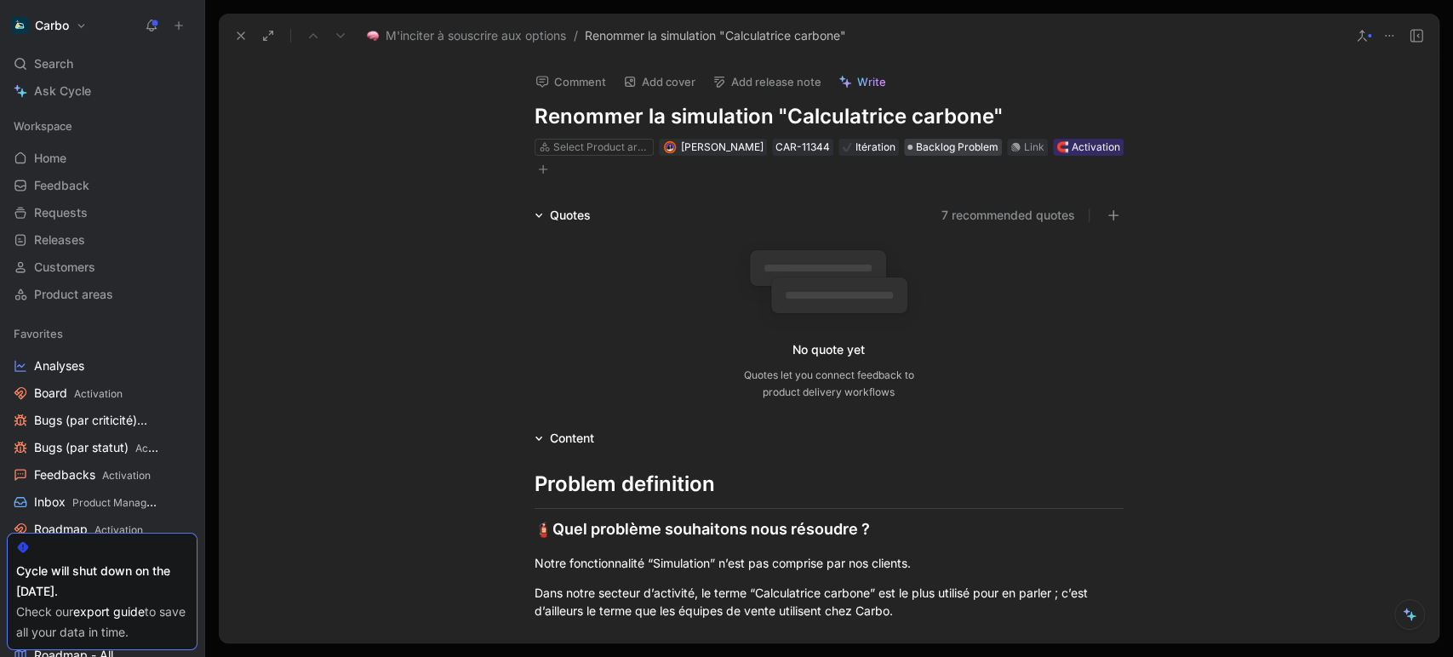
click at [927, 146] on span "Backlog Problem" at bounding box center [957, 147] width 83 height 17
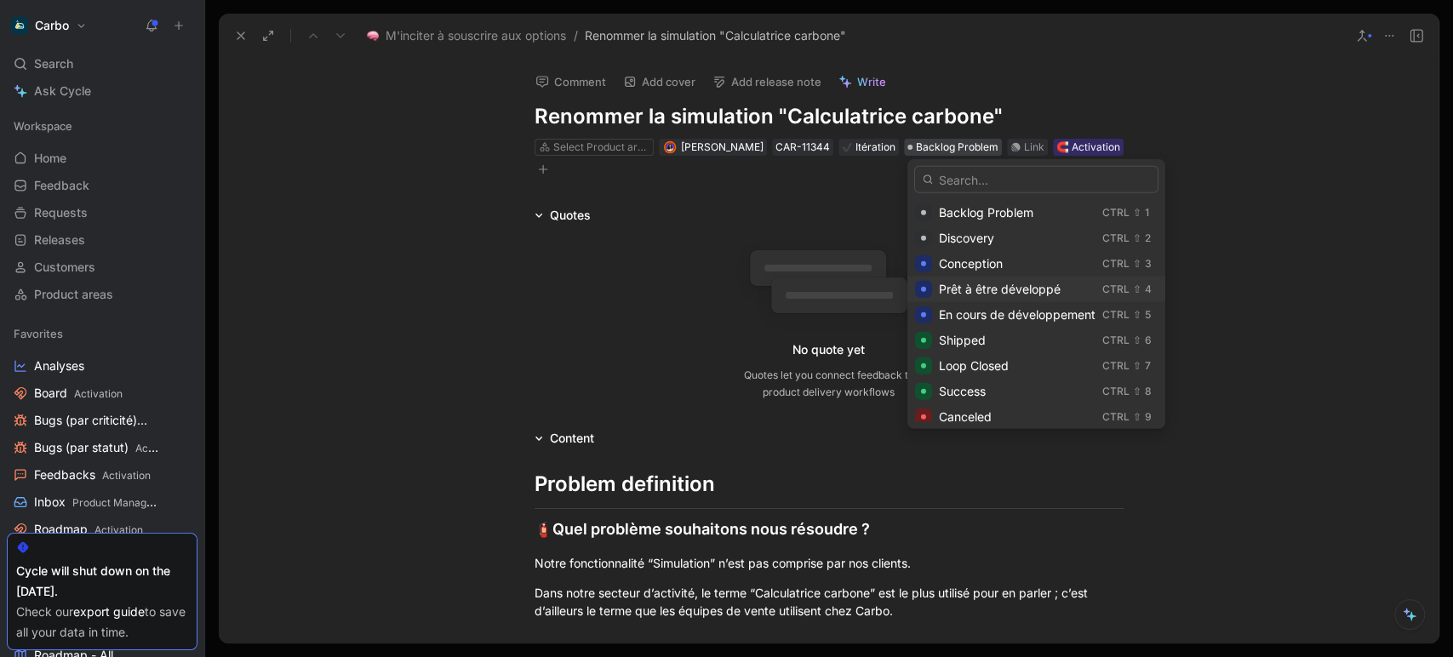
click at [999, 291] on span "Prêt à être développé" at bounding box center [1000, 289] width 122 height 14
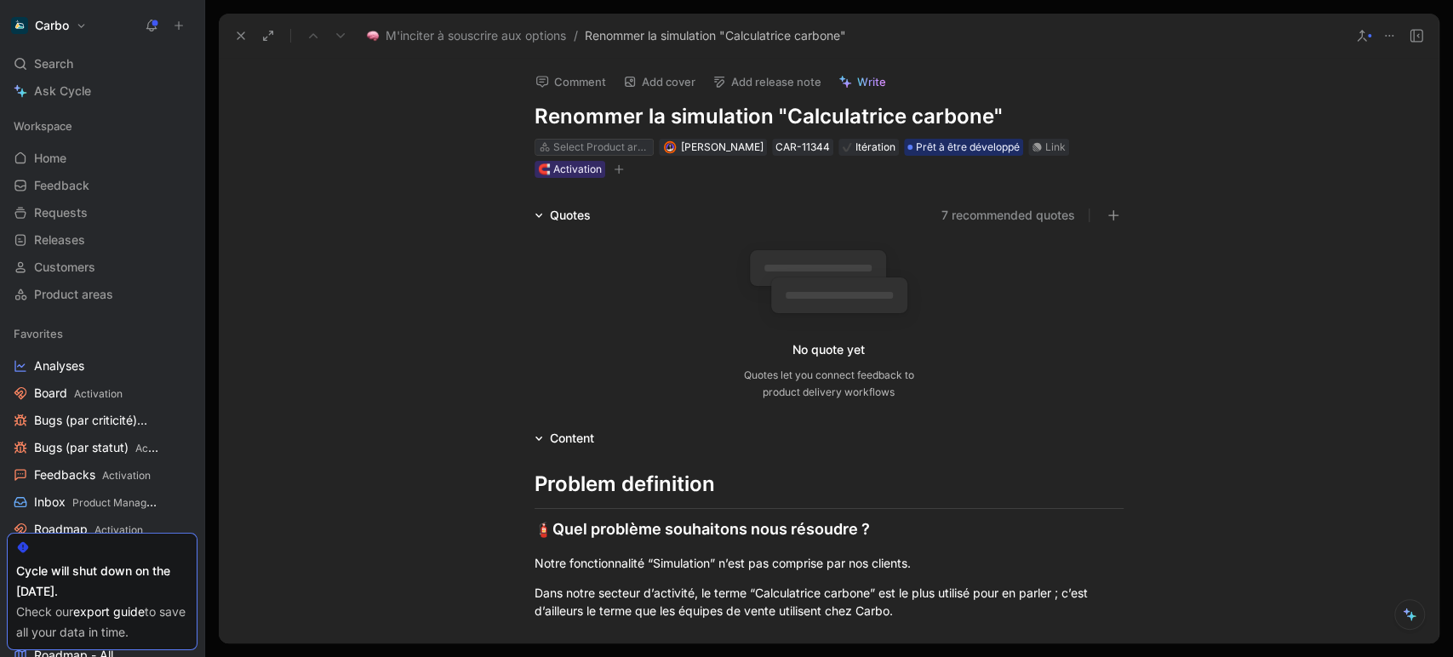
click at [604, 146] on div "Select Product area" at bounding box center [600, 147] width 95 height 17
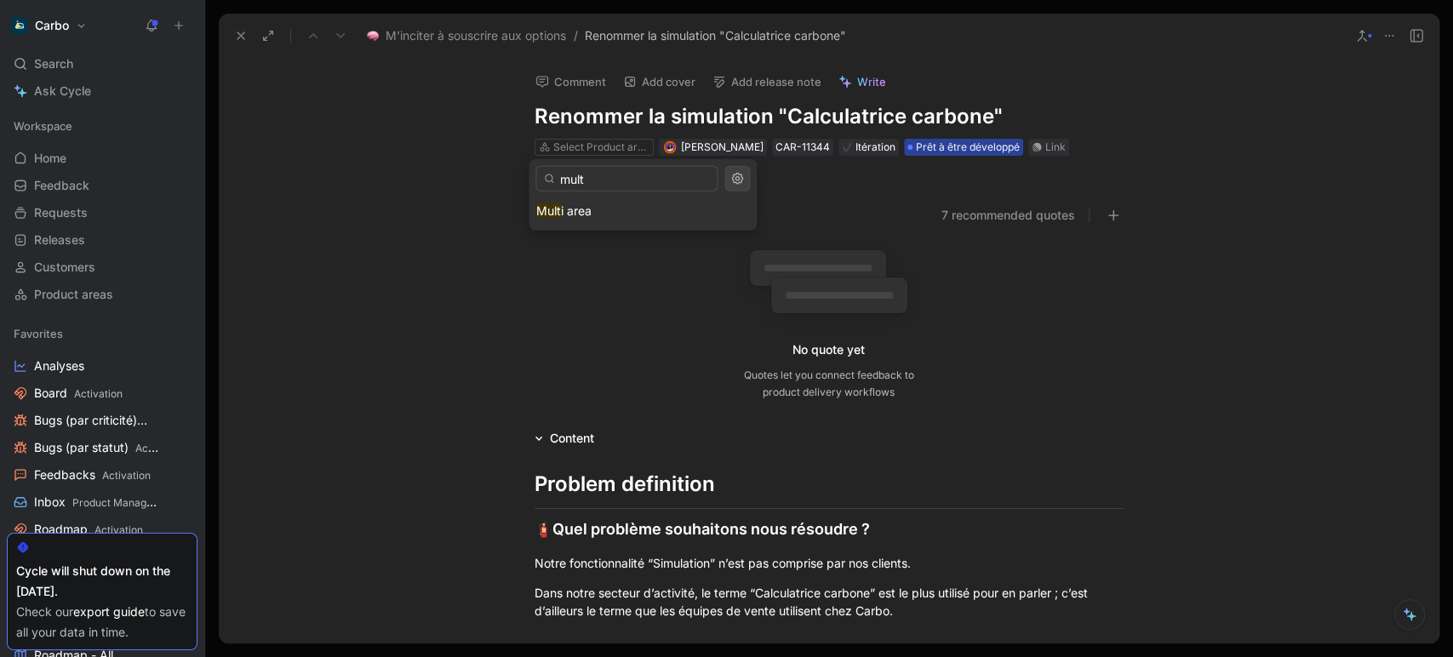
type input "mult"
click at [590, 207] on span "i area" at bounding box center [576, 210] width 31 height 14
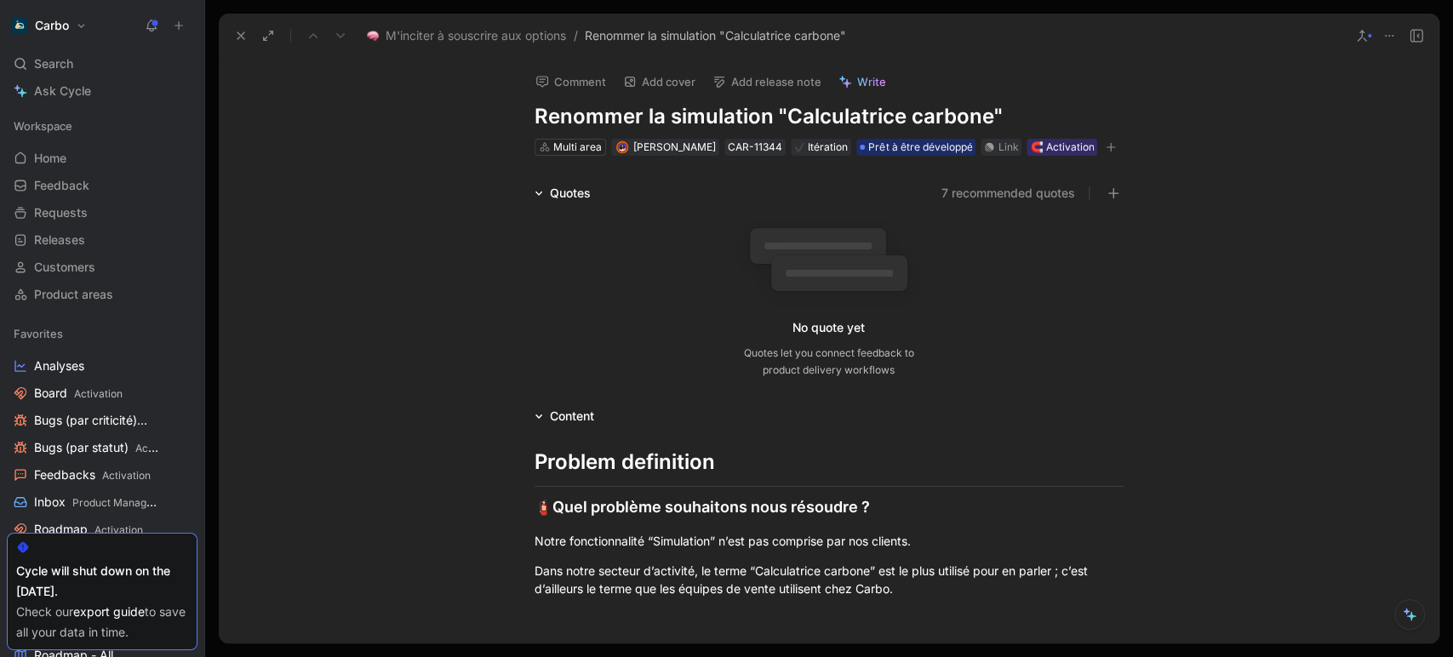
click at [239, 39] on icon at bounding box center [241, 36] width 14 height 14
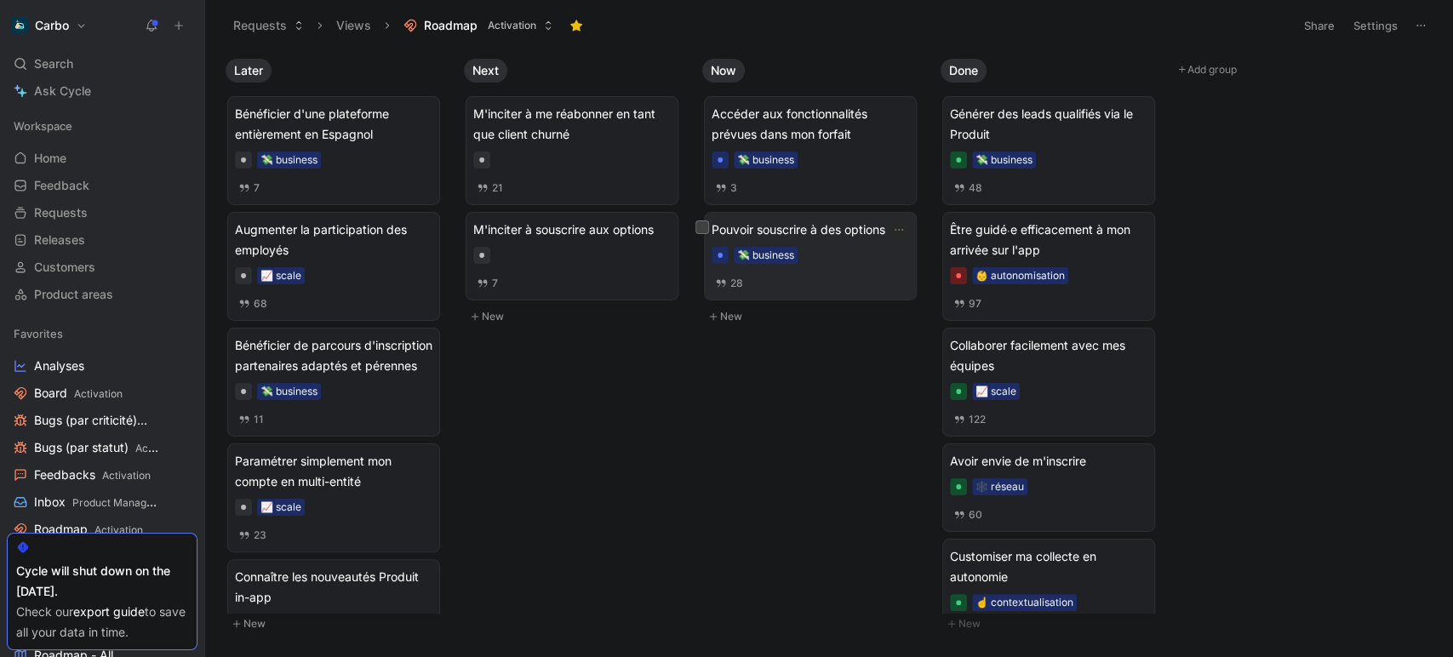
click at [837, 233] on span "Pouvoir souscrire à des options" at bounding box center [810, 230] width 197 height 20
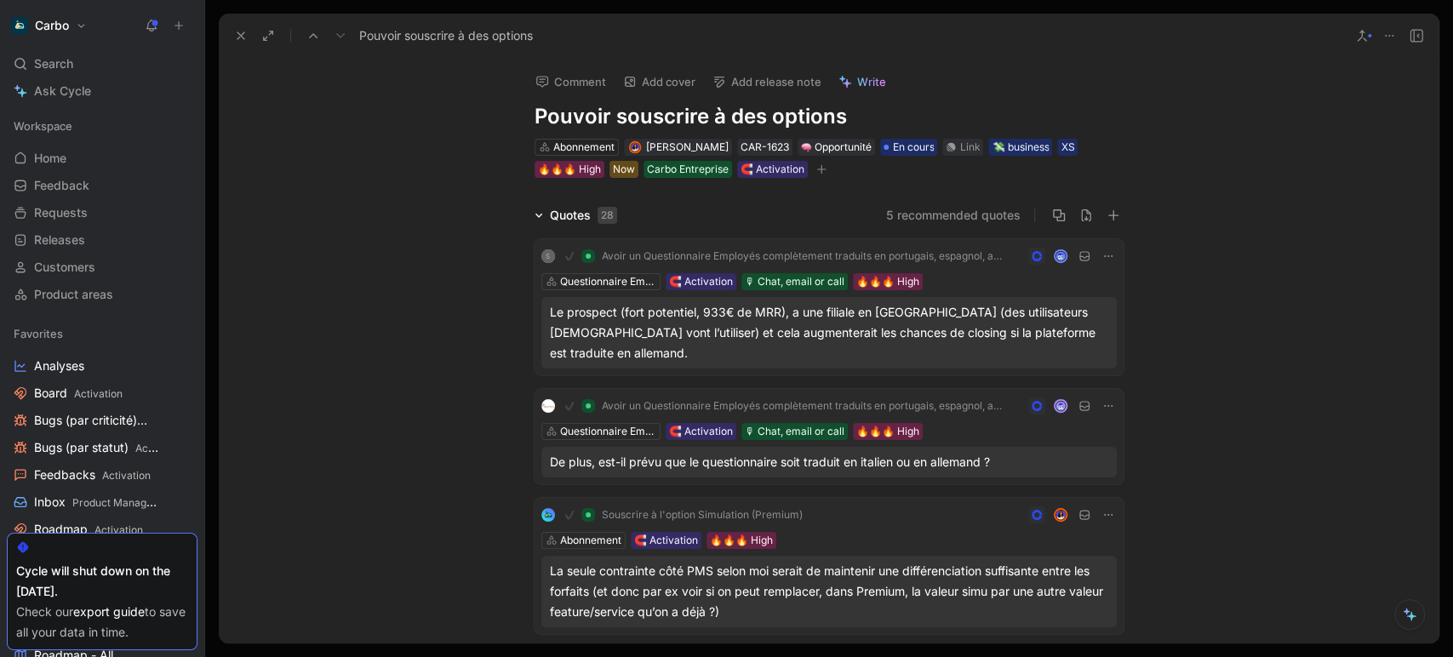
click at [239, 37] on icon at bounding box center [241, 36] width 14 height 14
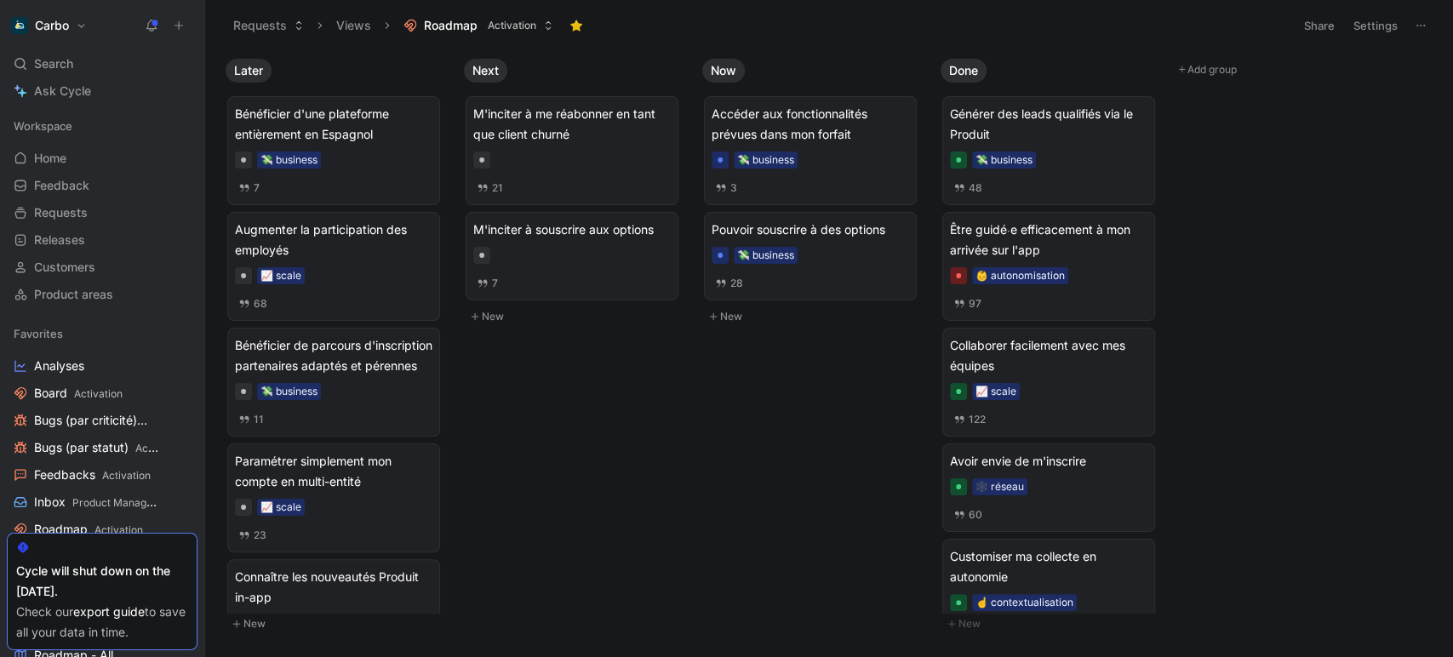
click at [238, 37] on button "Requests" at bounding box center [269, 26] width 86 height 26
click at [613, 248] on div at bounding box center [571, 255] width 197 height 17
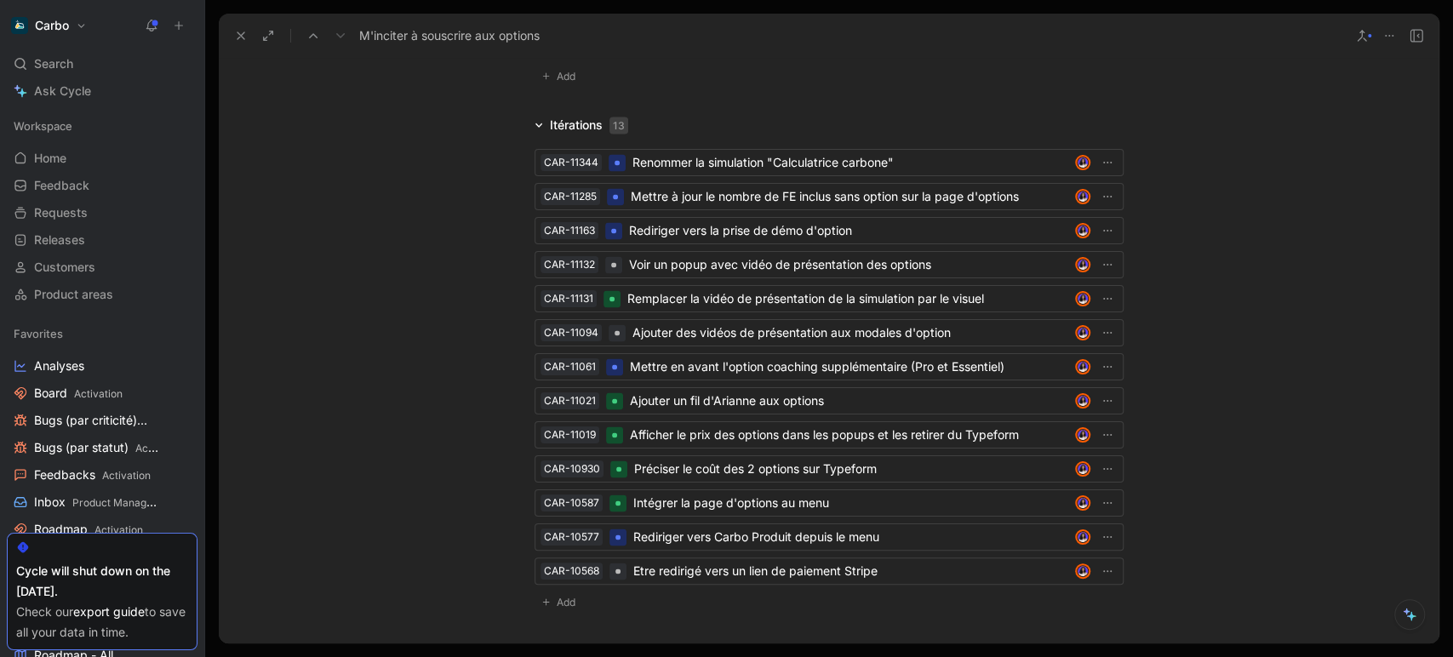
scroll to position [2131, 0]
click at [894, 535] on div "Rediriger vers Carbo Produit depuis le menu" at bounding box center [850, 539] width 435 height 20
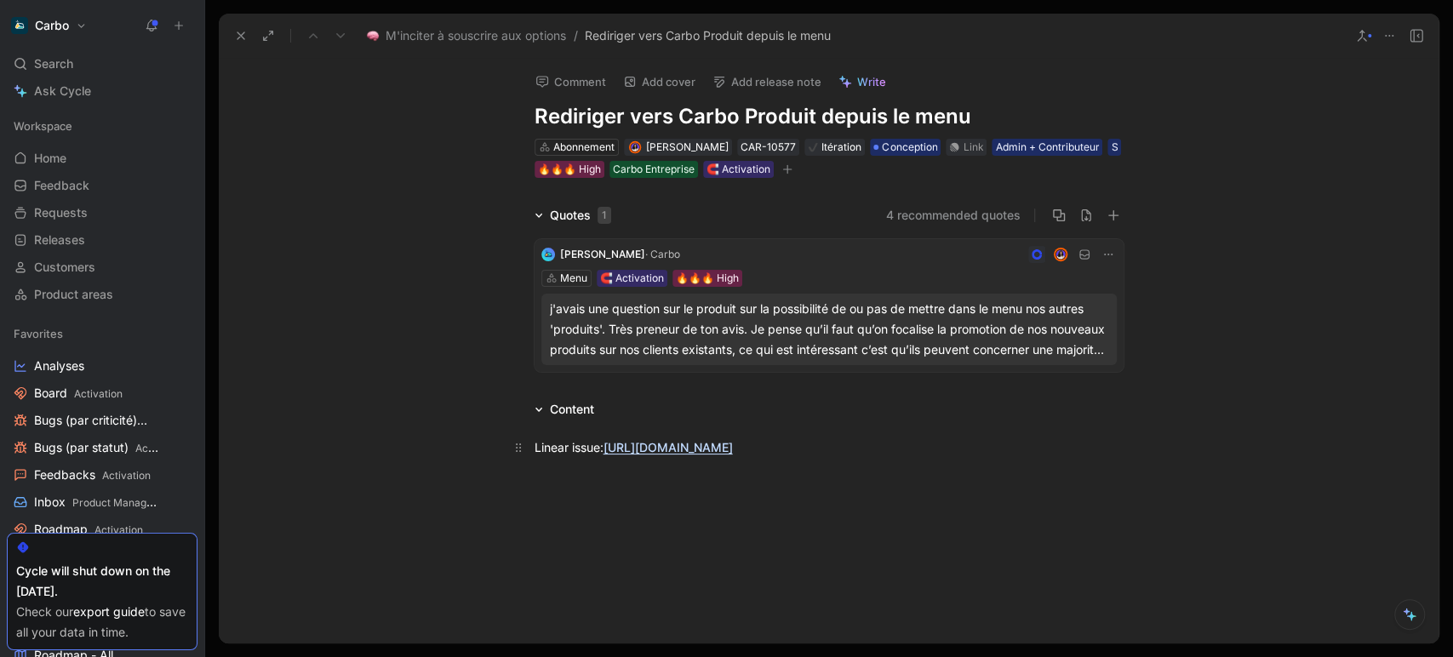
click at [733, 446] on link "[URL][DOMAIN_NAME]" at bounding box center [667, 447] width 129 height 14
click at [545, 128] on h1 "Rediriger vers Carbo Produit depuis le menu" at bounding box center [828, 116] width 589 height 27
paste h1
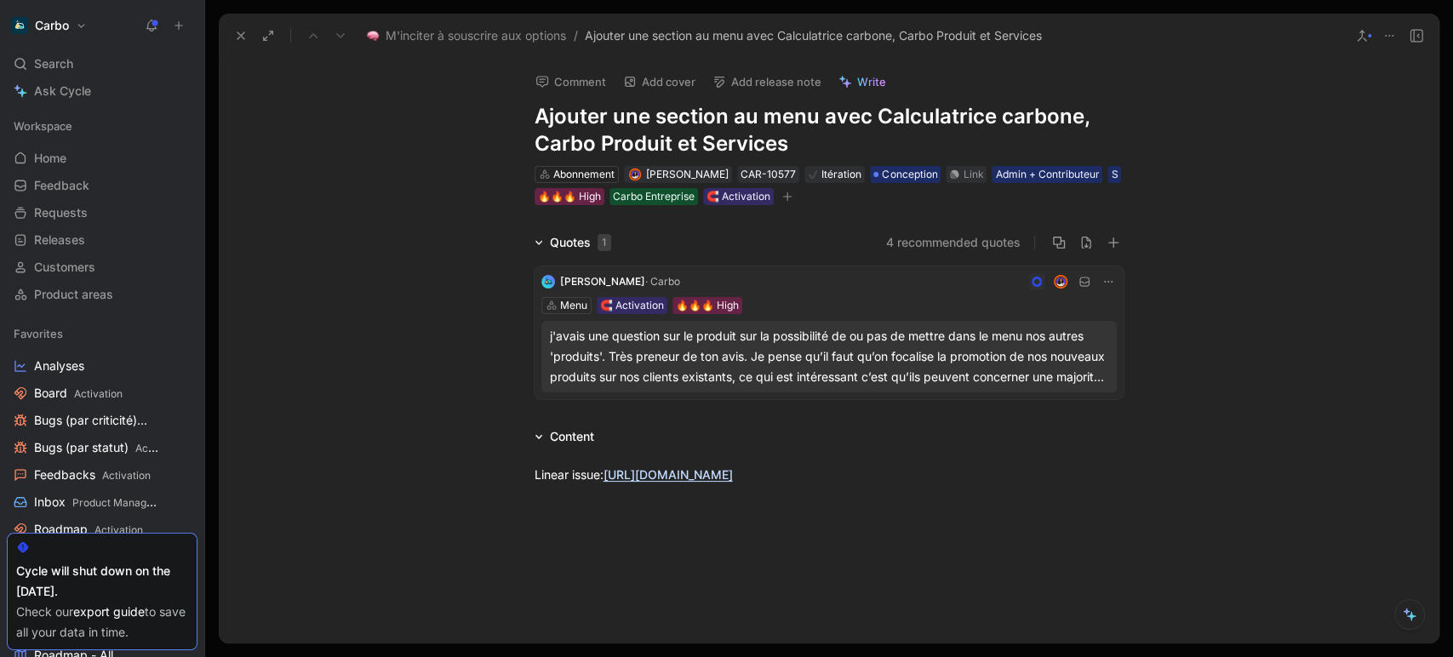
click at [540, 123] on h1 "Ajouter une section au menu avec Calculatrice carbone, Carbo Produit et Services" at bounding box center [828, 130] width 589 height 54
click at [425, 240] on div "Quotes 1 4 recommended quotes [PERSON_NAME] Menu 🧲 Activation 🔥🔥🔥 High j'avais …" at bounding box center [829, 319] width 1220 height 174
click at [236, 32] on icon at bounding box center [241, 36] width 14 height 14
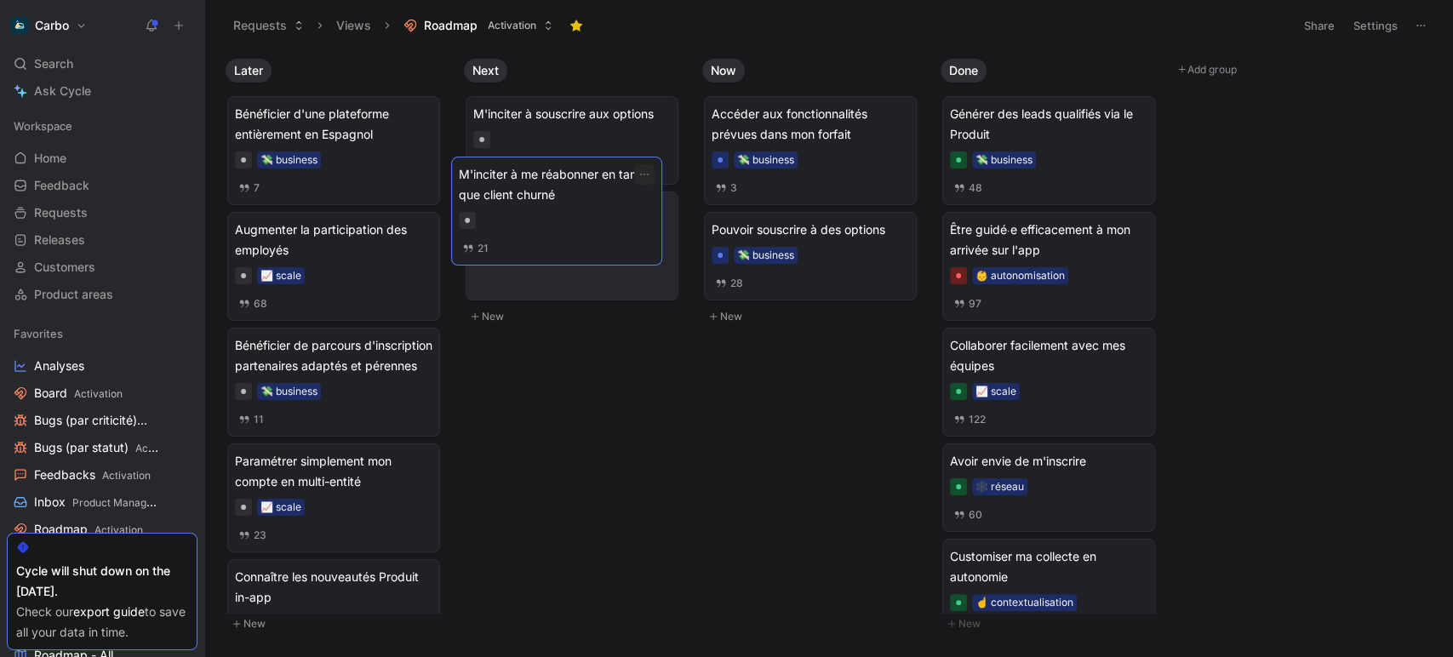
drag, startPoint x: 606, startPoint y: 129, endPoint x: 592, endPoint y: 189, distance: 62.1
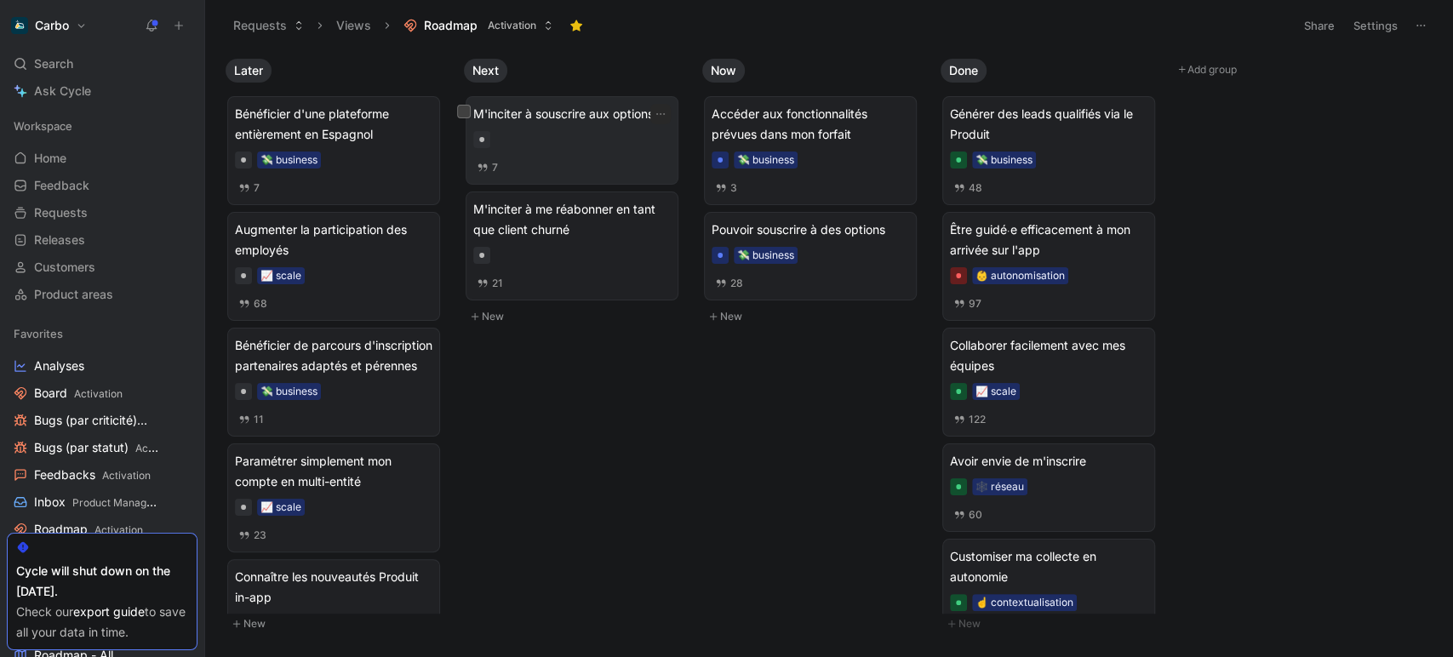
click at [584, 119] on span "M'inciter à souscrire aux options" at bounding box center [571, 114] width 197 height 20
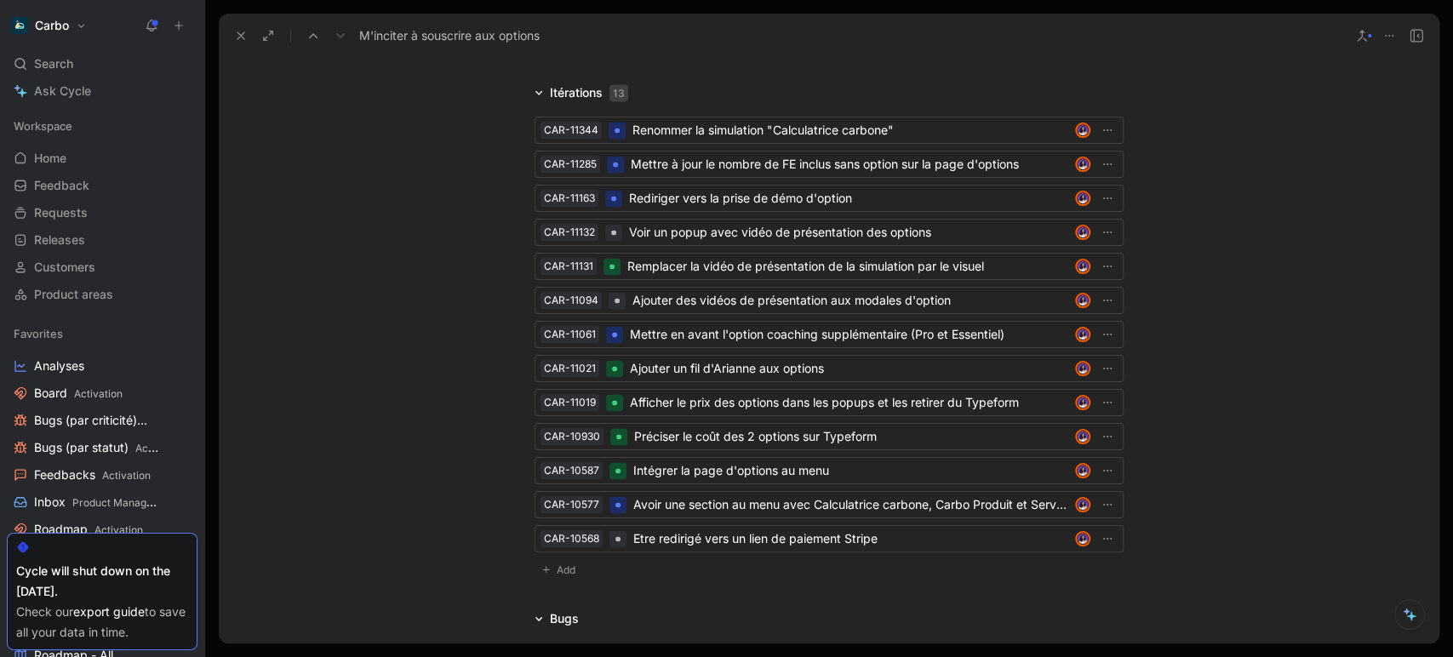
scroll to position [2166, 0]
click at [707, 170] on div "Mettre à jour le nombre de FE inclus sans option sur la page d'options" at bounding box center [849, 163] width 437 height 20
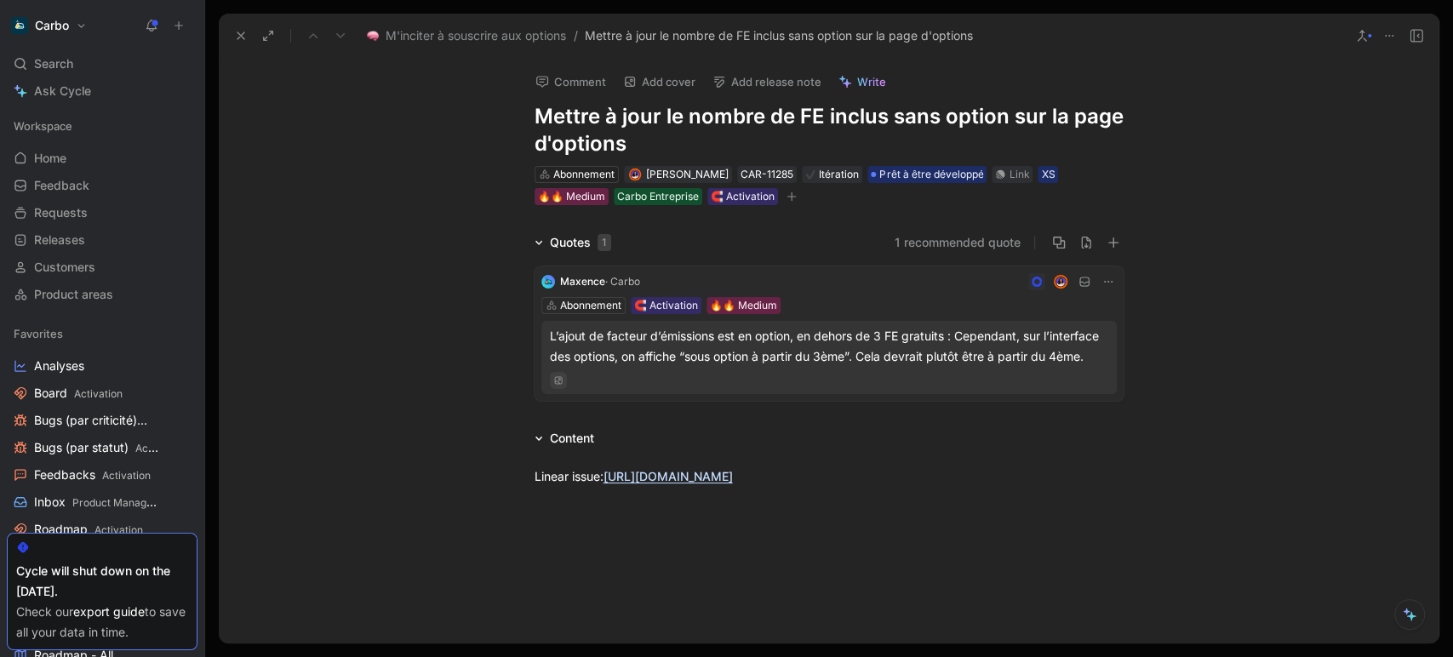
click at [238, 36] on icon at bounding box center [241, 36] width 14 height 14
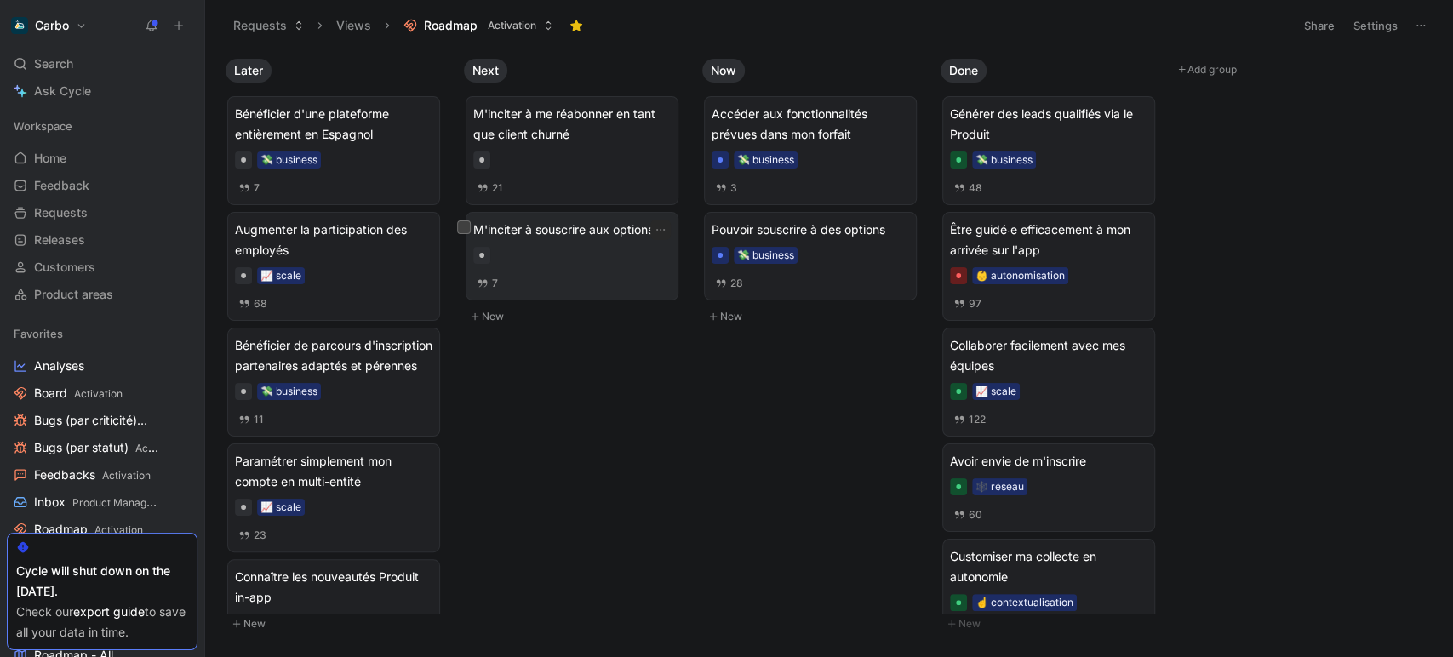
click at [580, 249] on div at bounding box center [571, 255] width 197 height 17
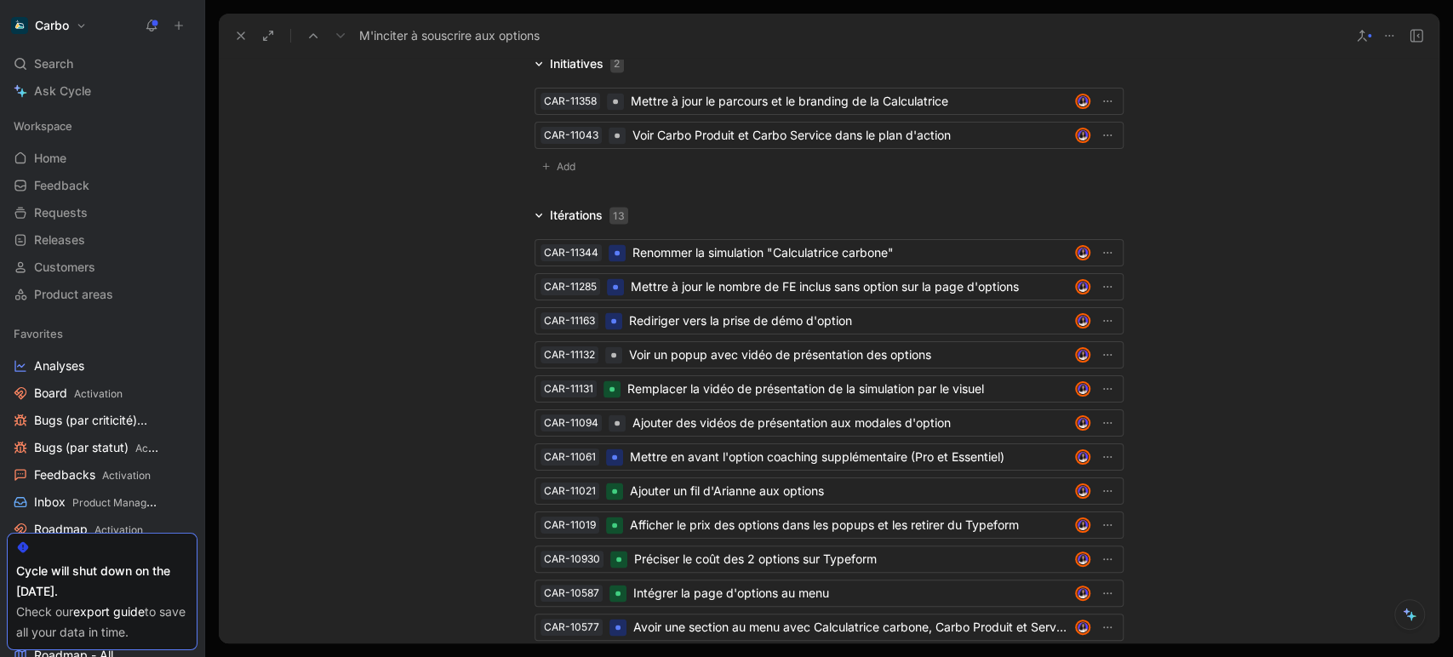
scroll to position [2044, 0]
click at [649, 94] on div "Mettre à jour le parcours et le branding de la Calculatrice" at bounding box center [849, 99] width 437 height 20
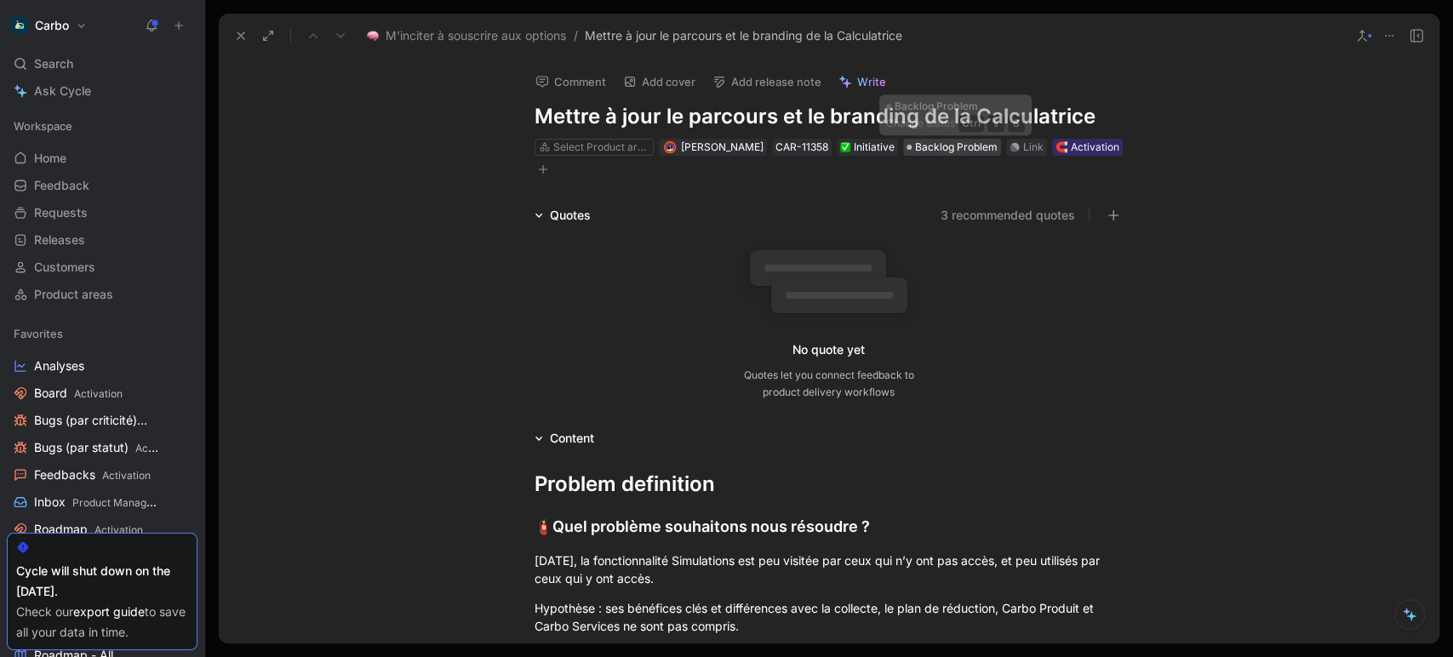
click at [944, 150] on span "Backlog Problem" at bounding box center [956, 147] width 83 height 17
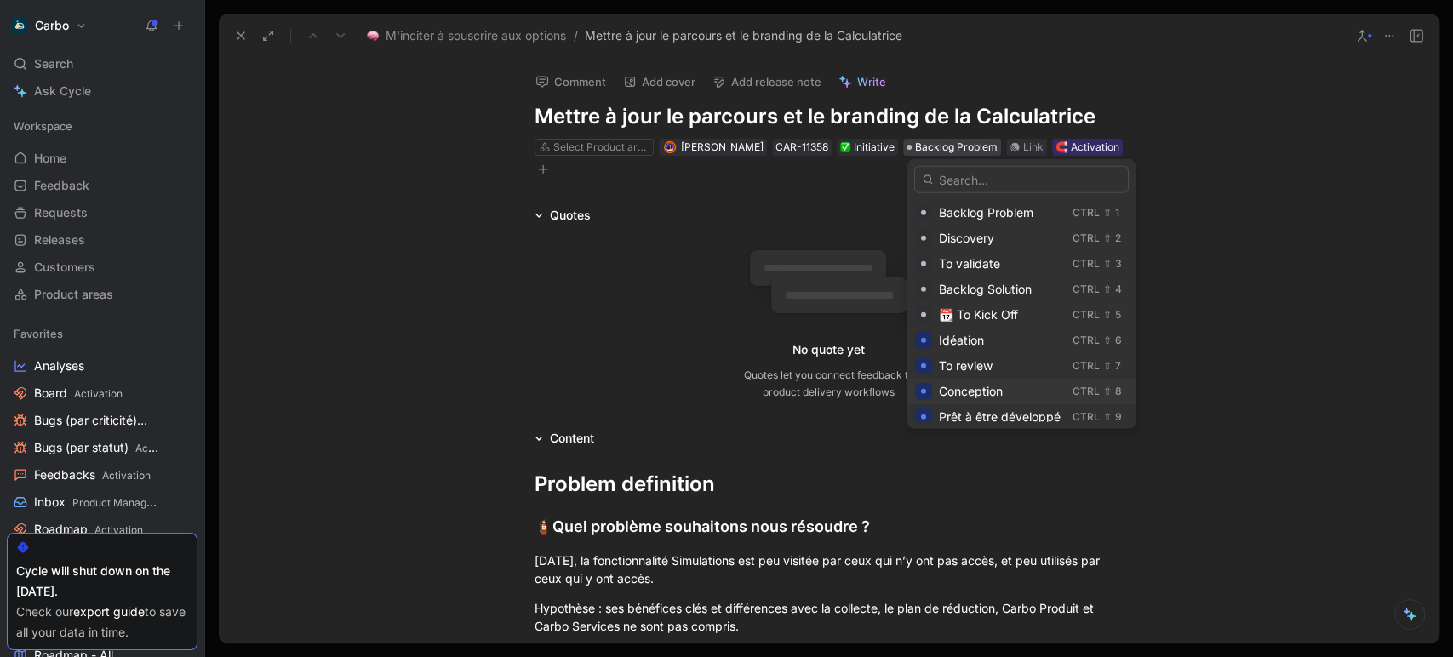
click at [979, 385] on span "Conception" at bounding box center [971, 391] width 64 height 14
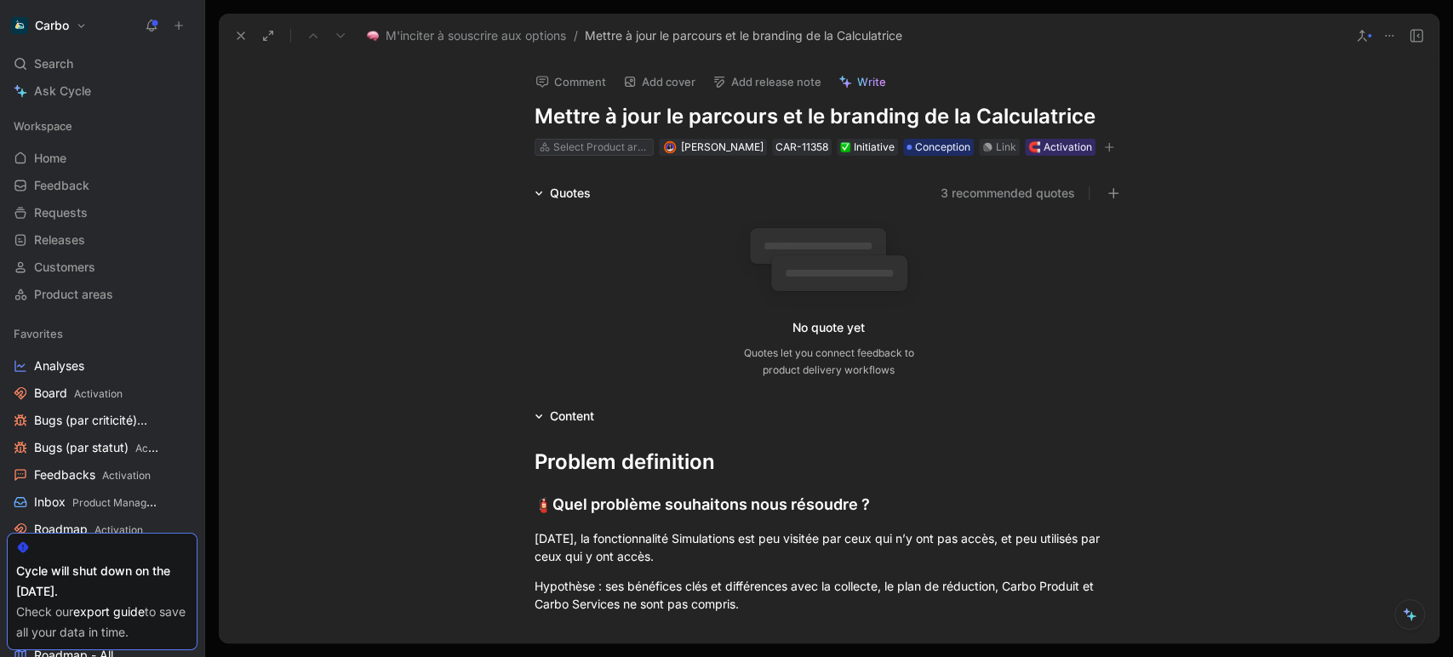
click at [598, 151] on div "Select Product area" at bounding box center [600, 147] width 95 height 17
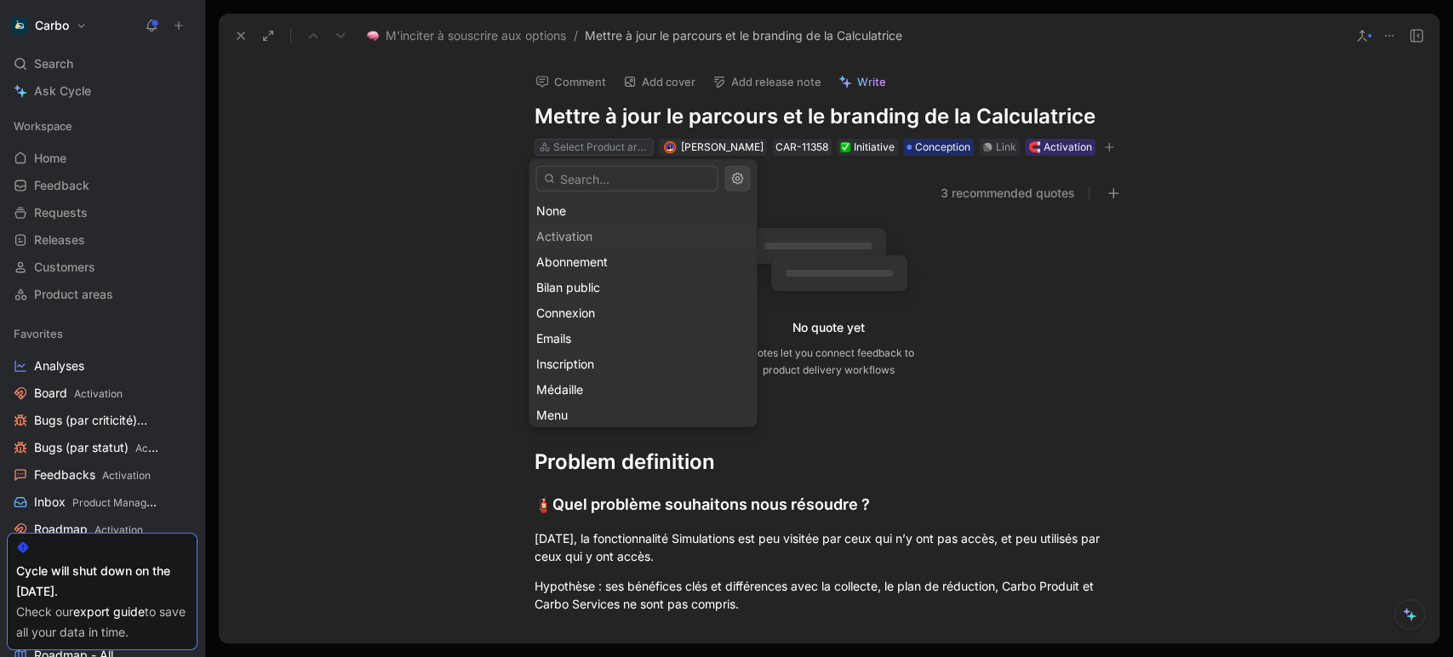
type input "d"
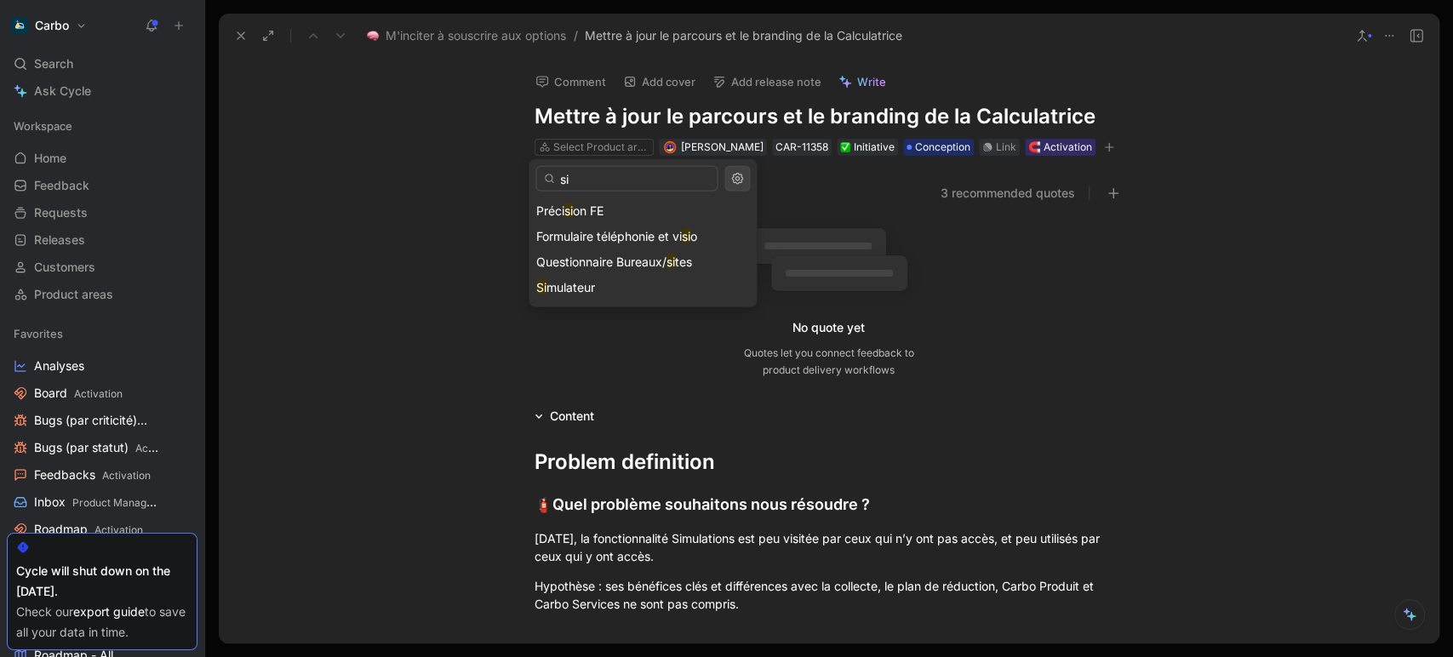
type input "si"
click at [606, 292] on div "Si mulateur" at bounding box center [642, 287] width 213 height 20
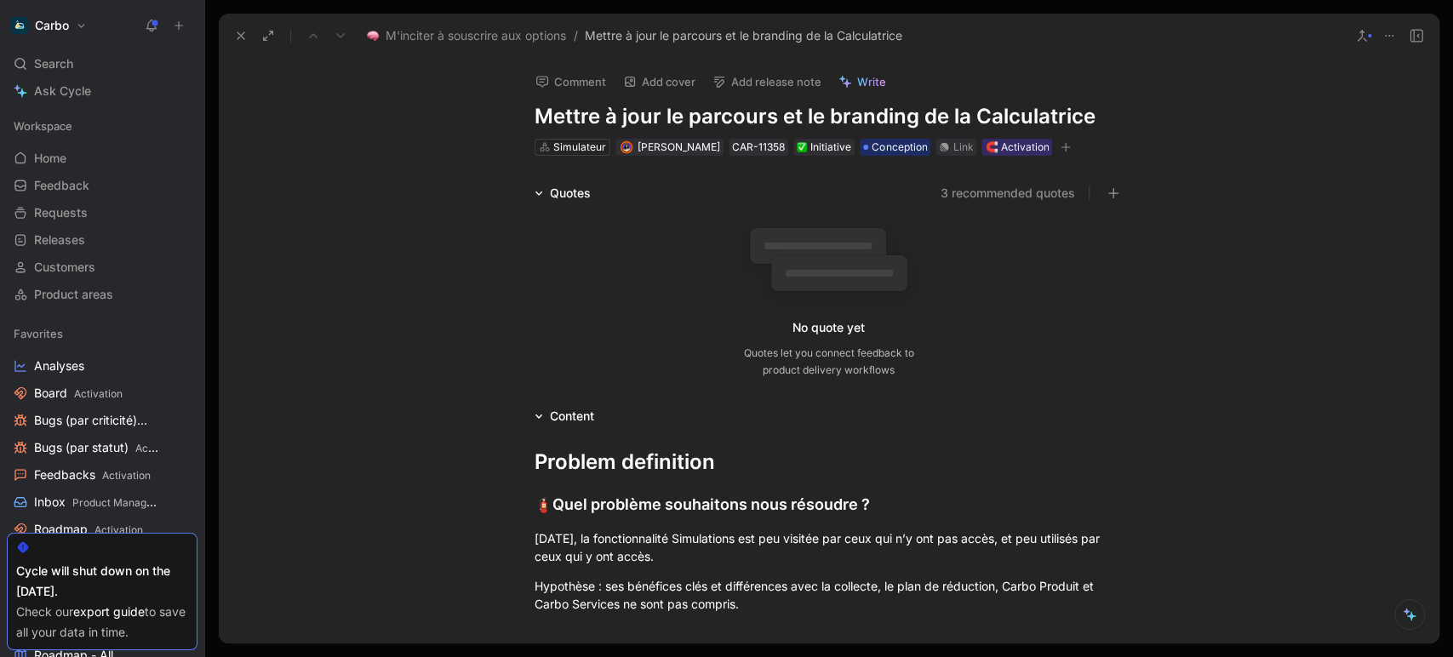
click at [238, 36] on icon at bounding box center [241, 36] width 14 height 14
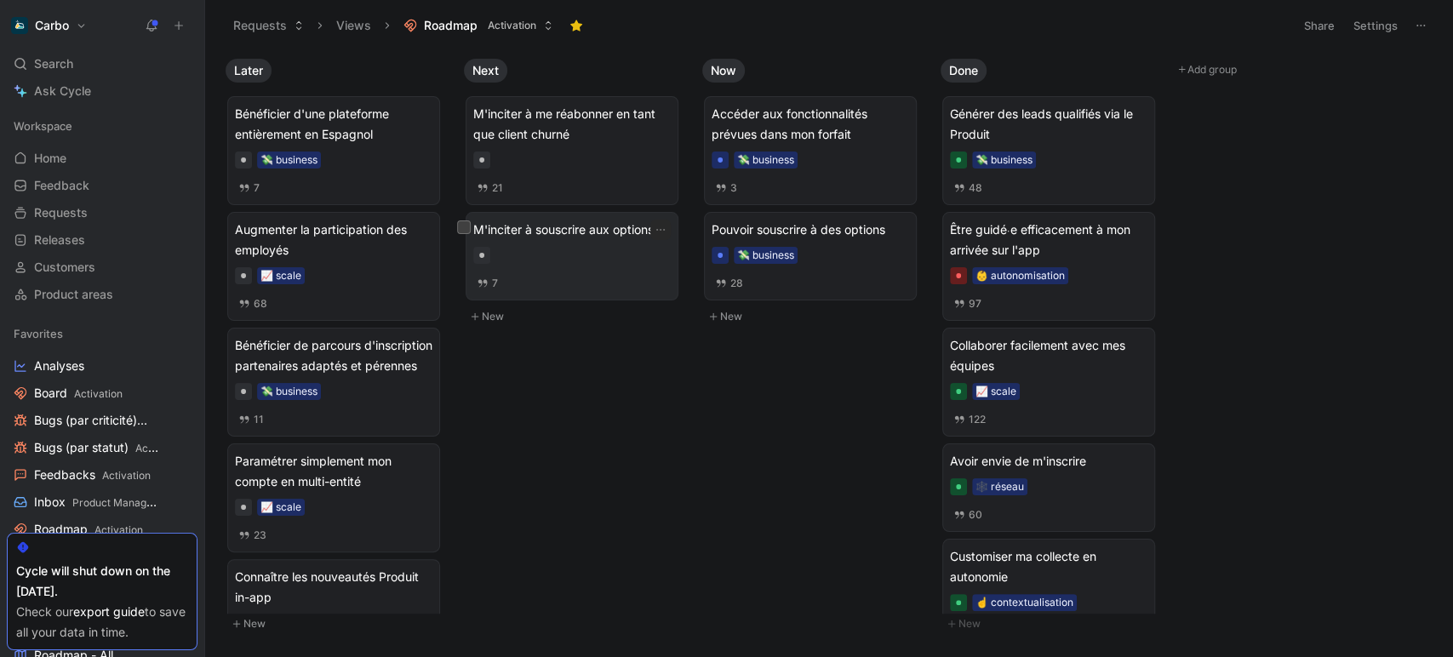
click at [563, 239] on span "M'inciter à souscrire aux options" at bounding box center [571, 230] width 197 height 20
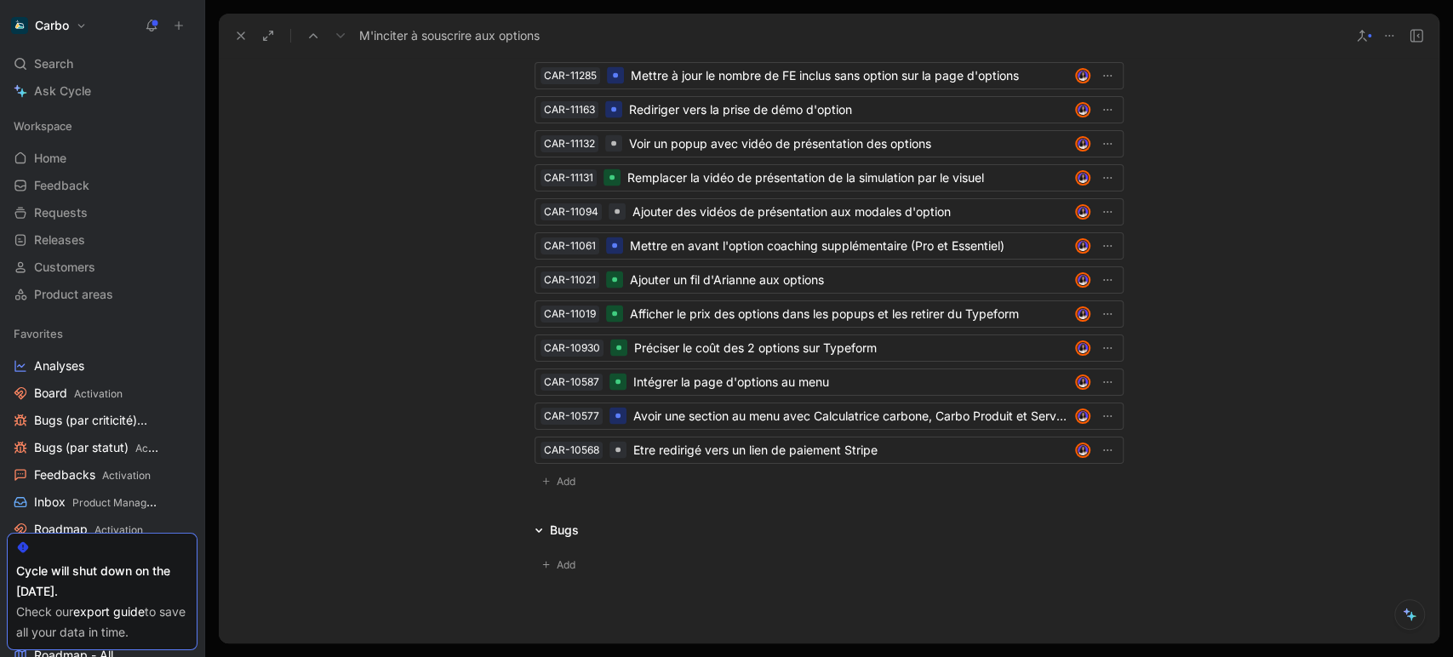
scroll to position [2212, 0]
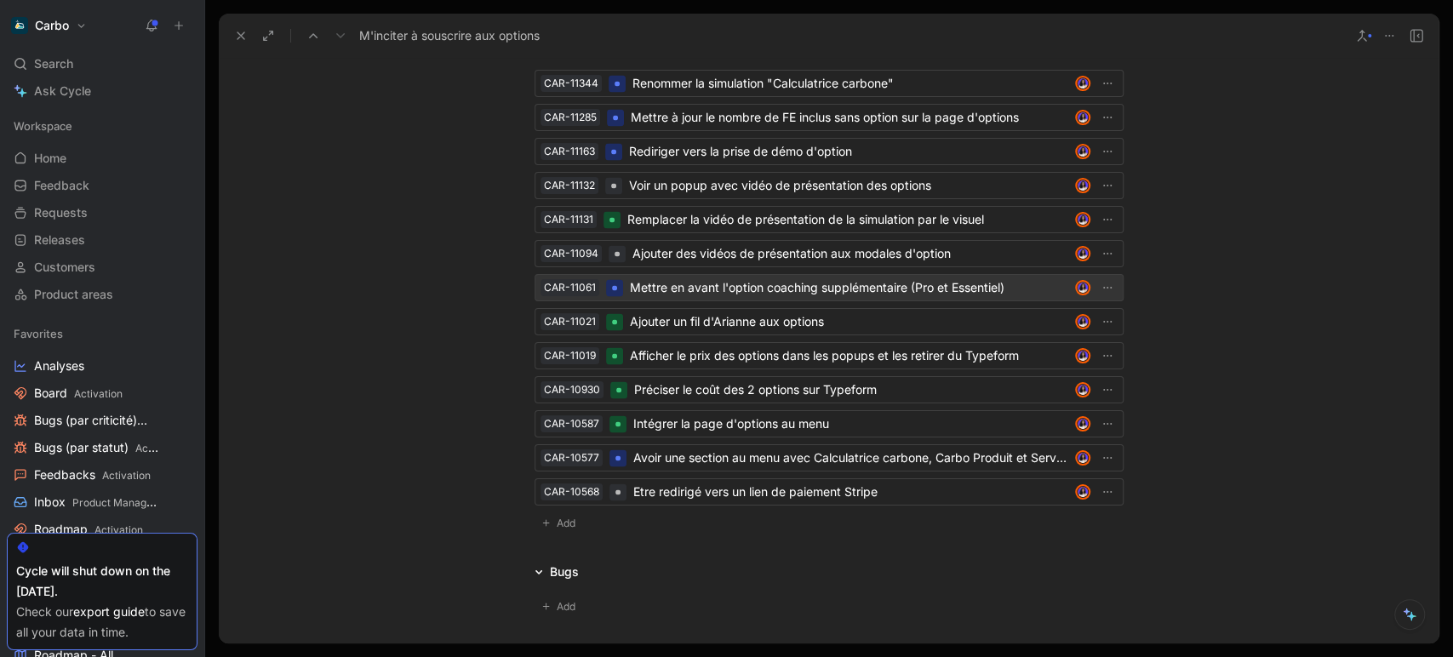
click at [708, 282] on div "Mettre en avant l'option coaching supplémentaire (Pro et Essentiel)" at bounding box center [849, 287] width 438 height 20
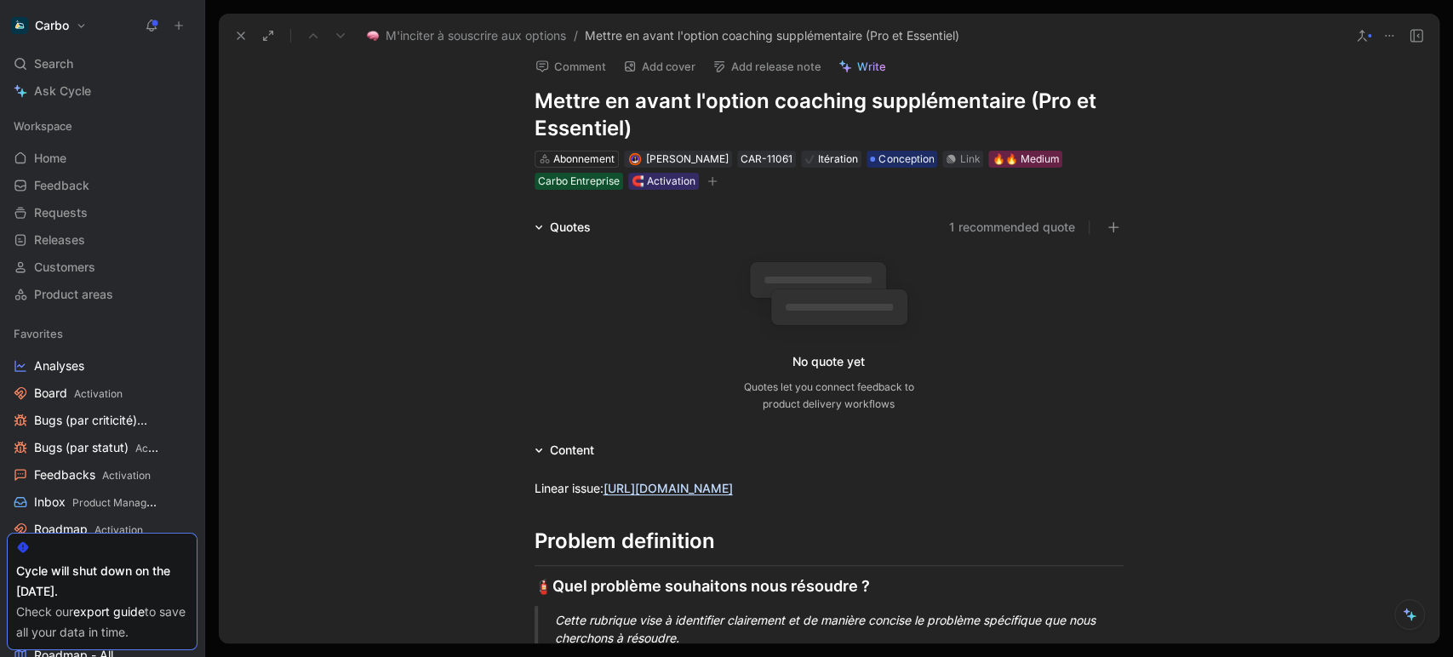
scroll to position [195, 0]
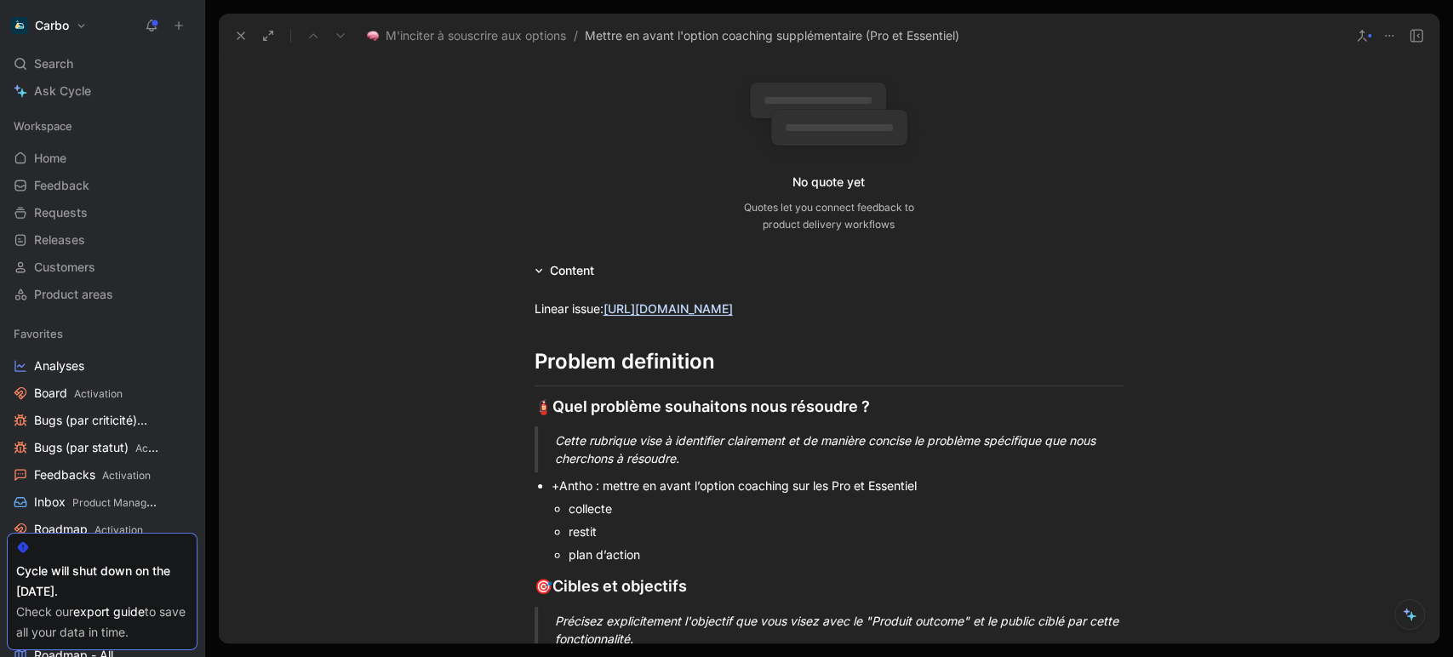
click at [244, 37] on icon at bounding box center [241, 36] width 14 height 14
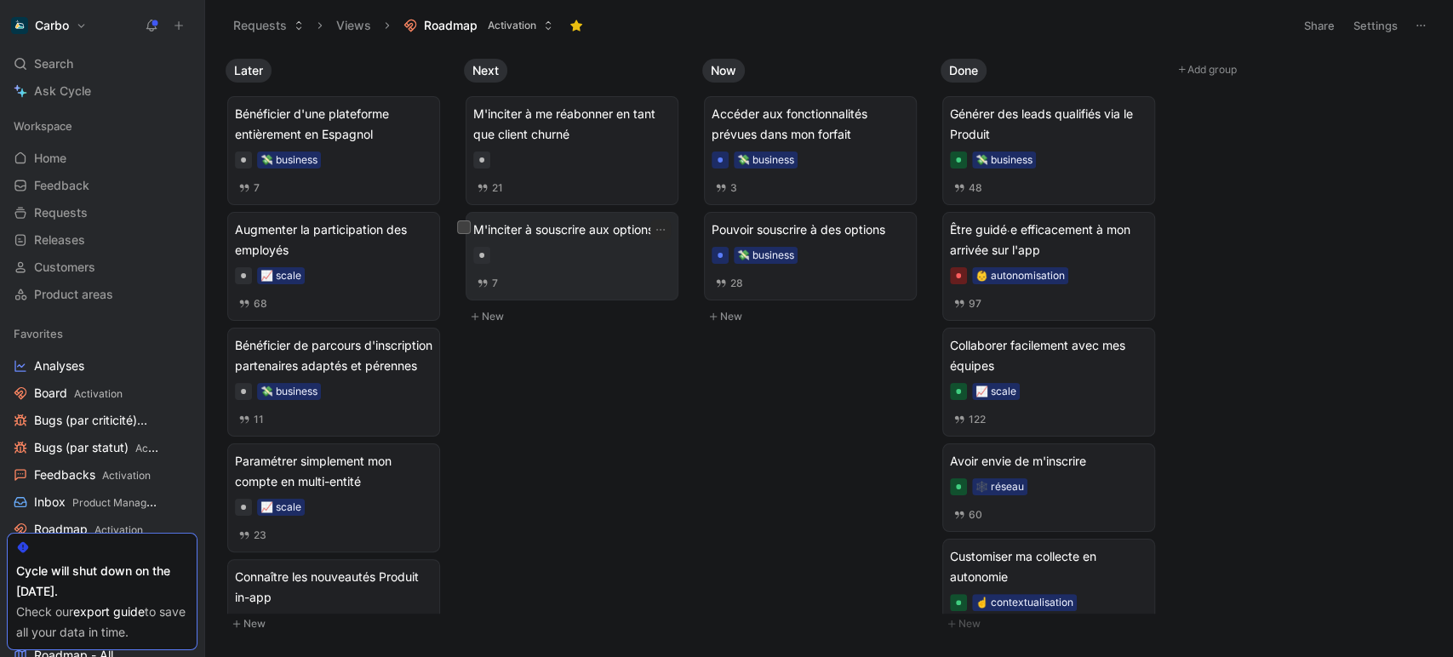
click at [579, 264] on div "M'inciter à souscrire aux options 7" at bounding box center [571, 256] width 197 height 73
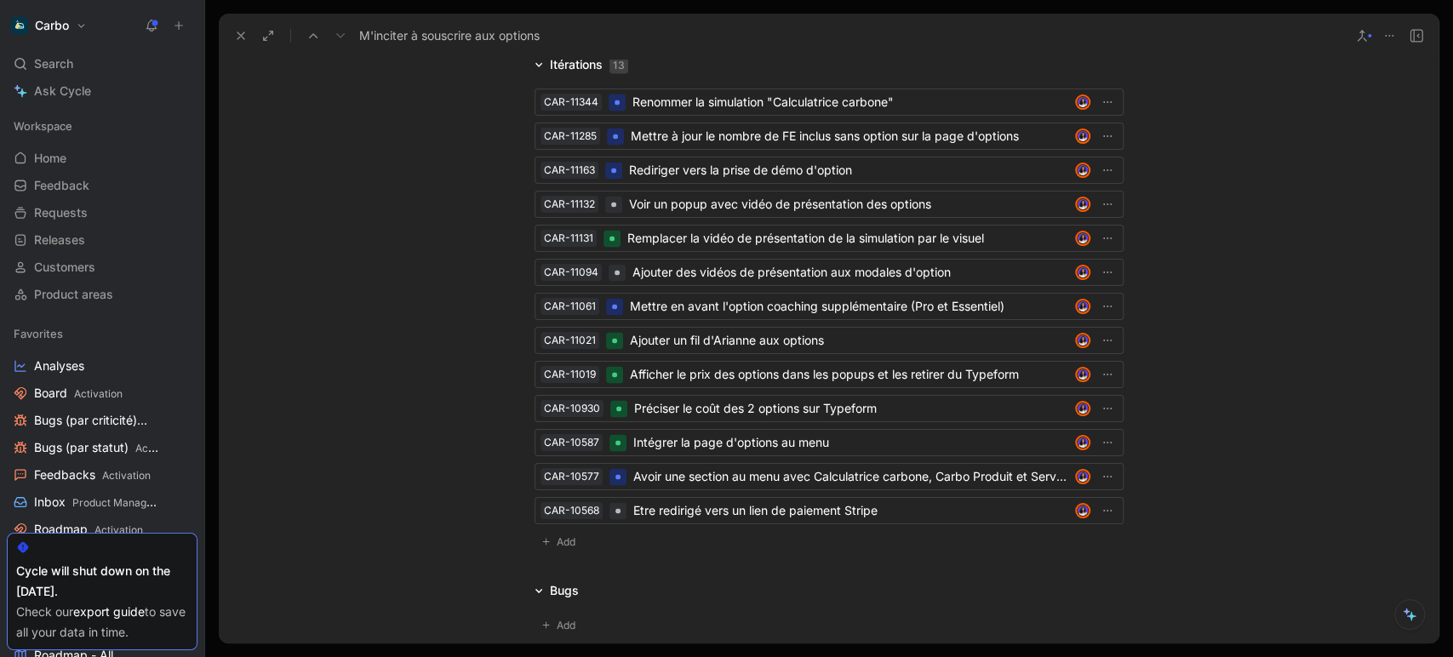
scroll to position [2232, 0]
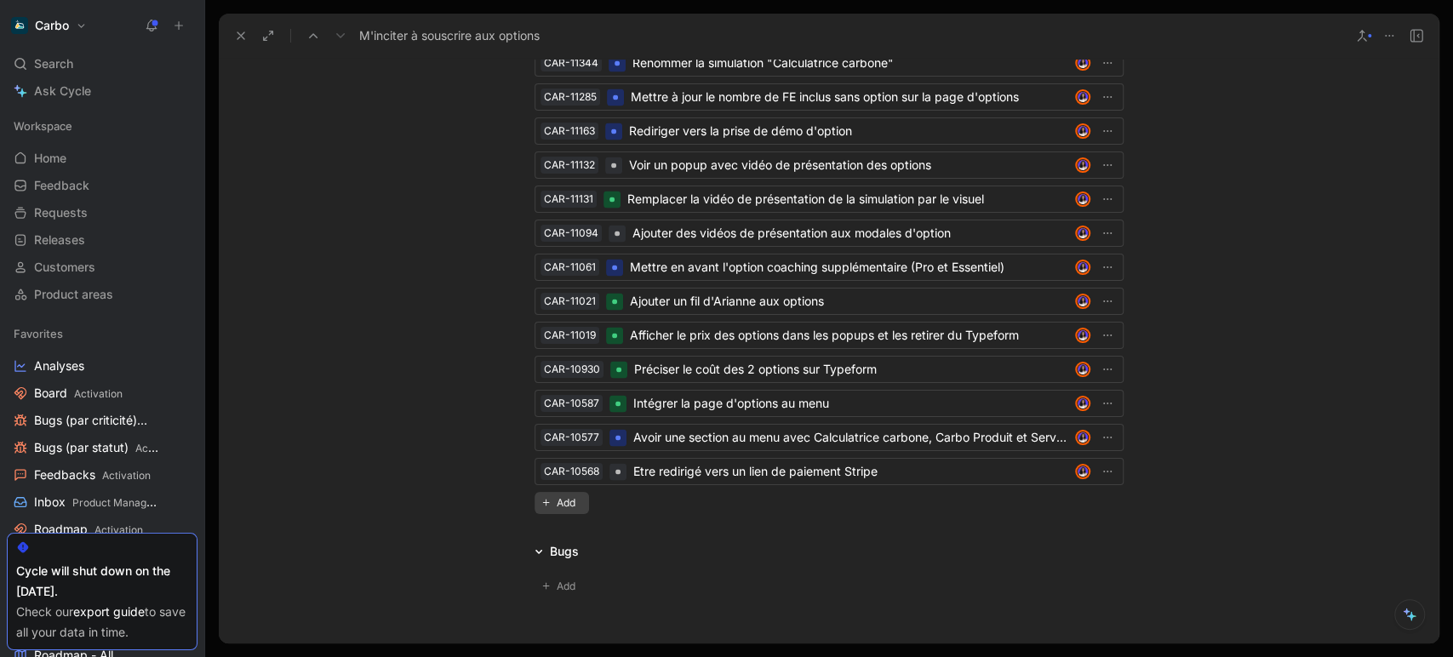
click at [557, 504] on span "Add" at bounding box center [569, 502] width 24 height 17
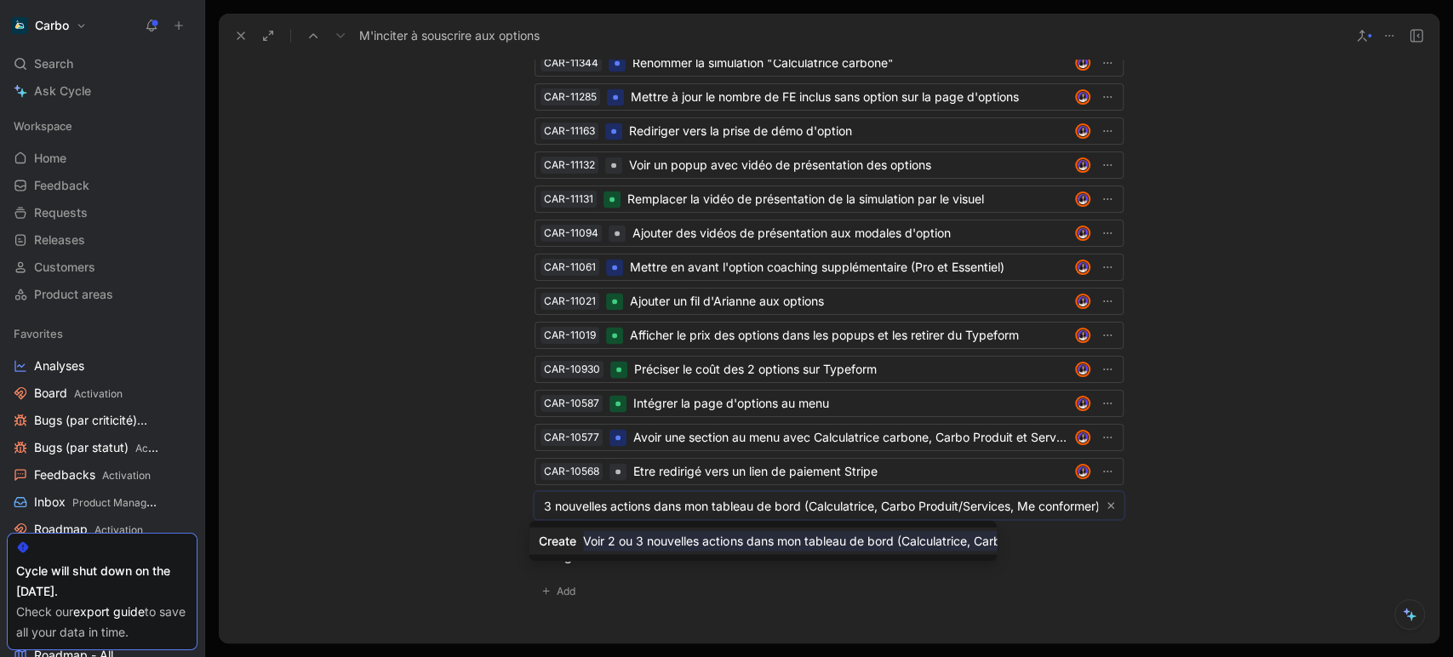
scroll to position [0, 59]
type input "Voir 2 ou 3 nouvelles actions dans mon tableau de bord (Calculatrice, Carbo Pro…"
click at [881, 540] on mark "Voir 2 ou 3 nouvelles actions dans mon tableau de bord (Calculatrice, Carbo Pro…" at bounding box center [887, 541] width 609 height 20
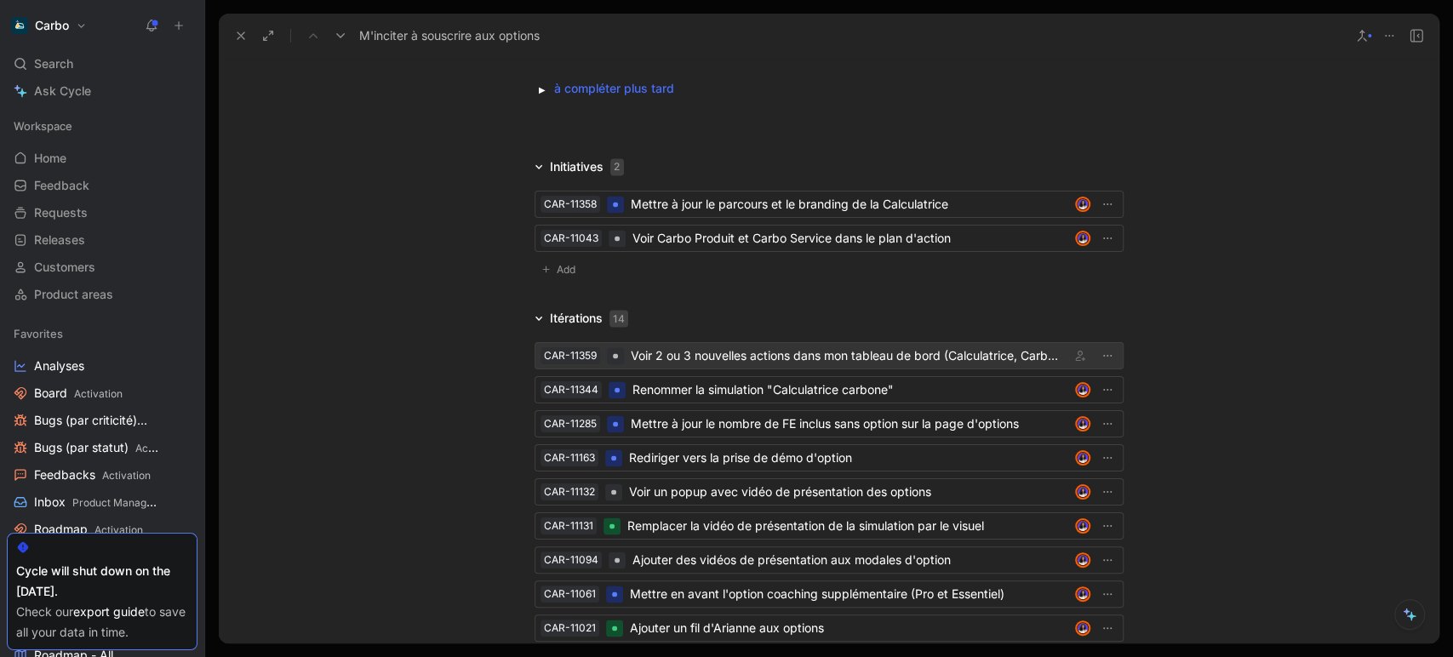
scroll to position [1936, 0]
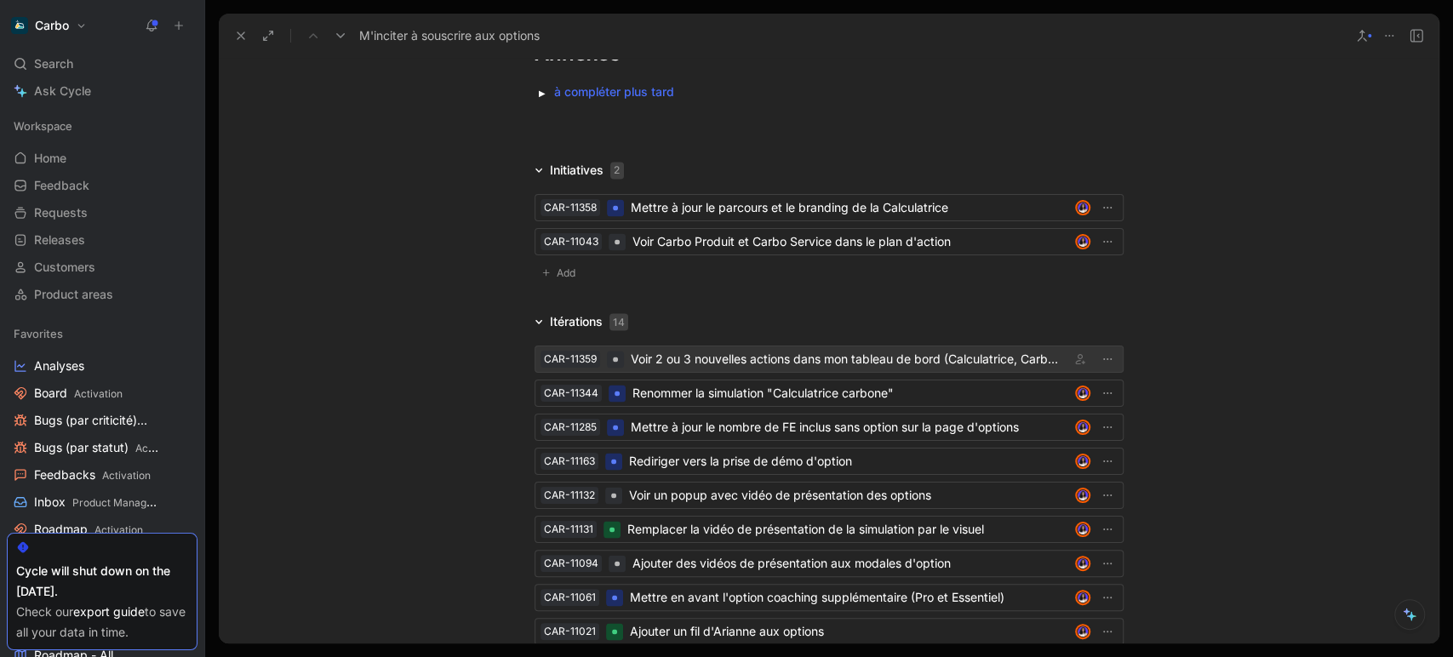
click at [686, 359] on div "Voir 2 ou 3 nouvelles actions dans mon tableau de bord (Calculatrice, Carbo Pro…" at bounding box center [847, 359] width 432 height 20
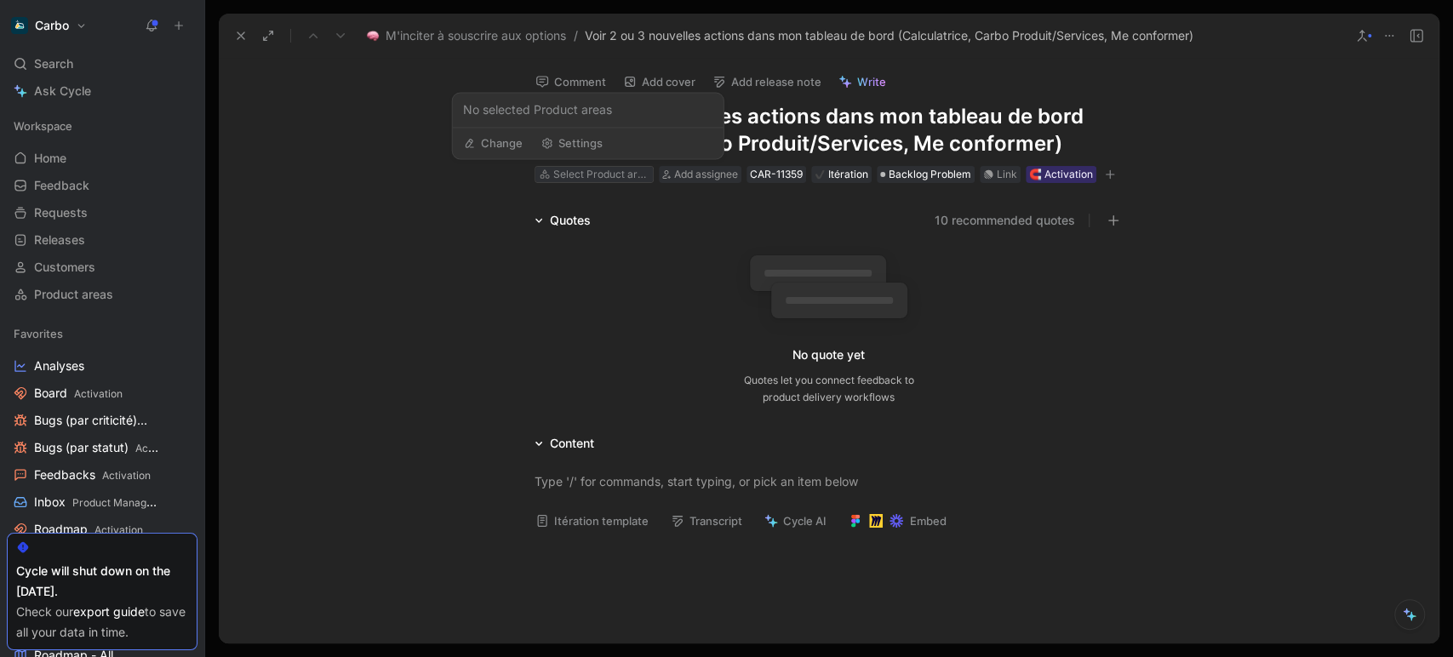
click at [584, 175] on div "Select Product area" at bounding box center [600, 174] width 95 height 17
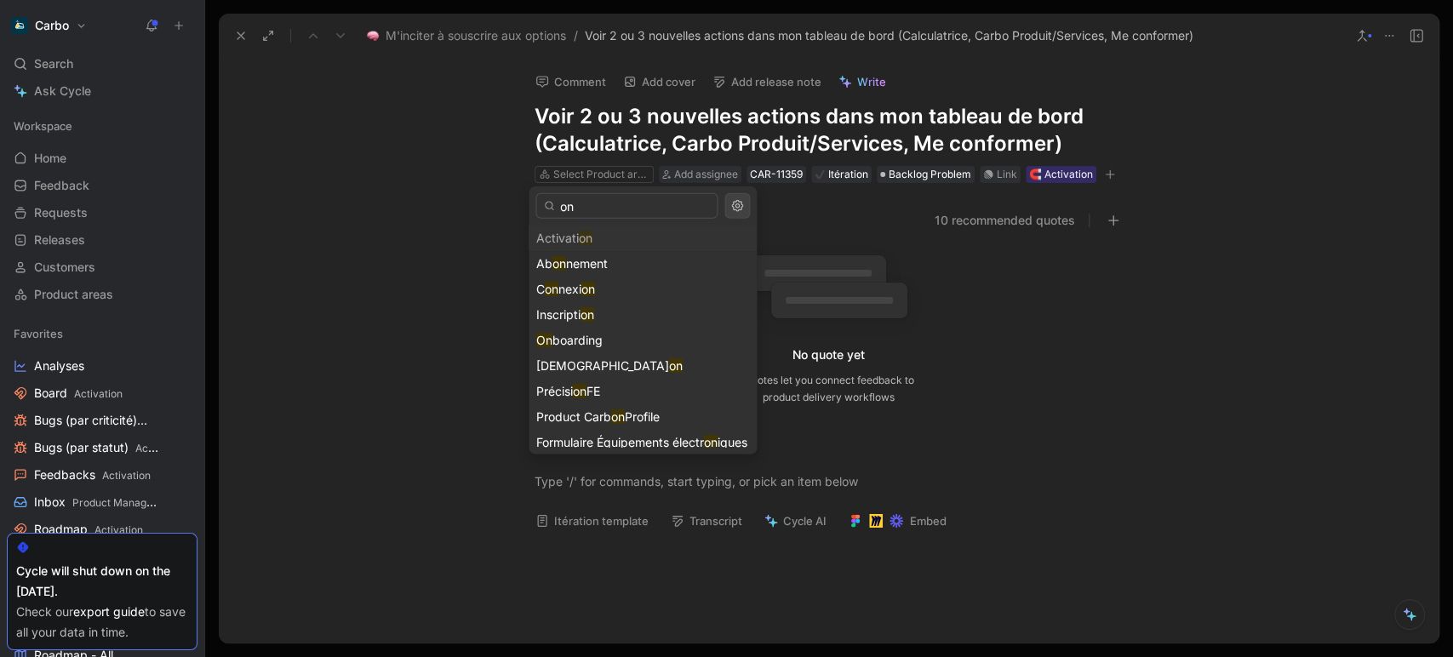
type input "o"
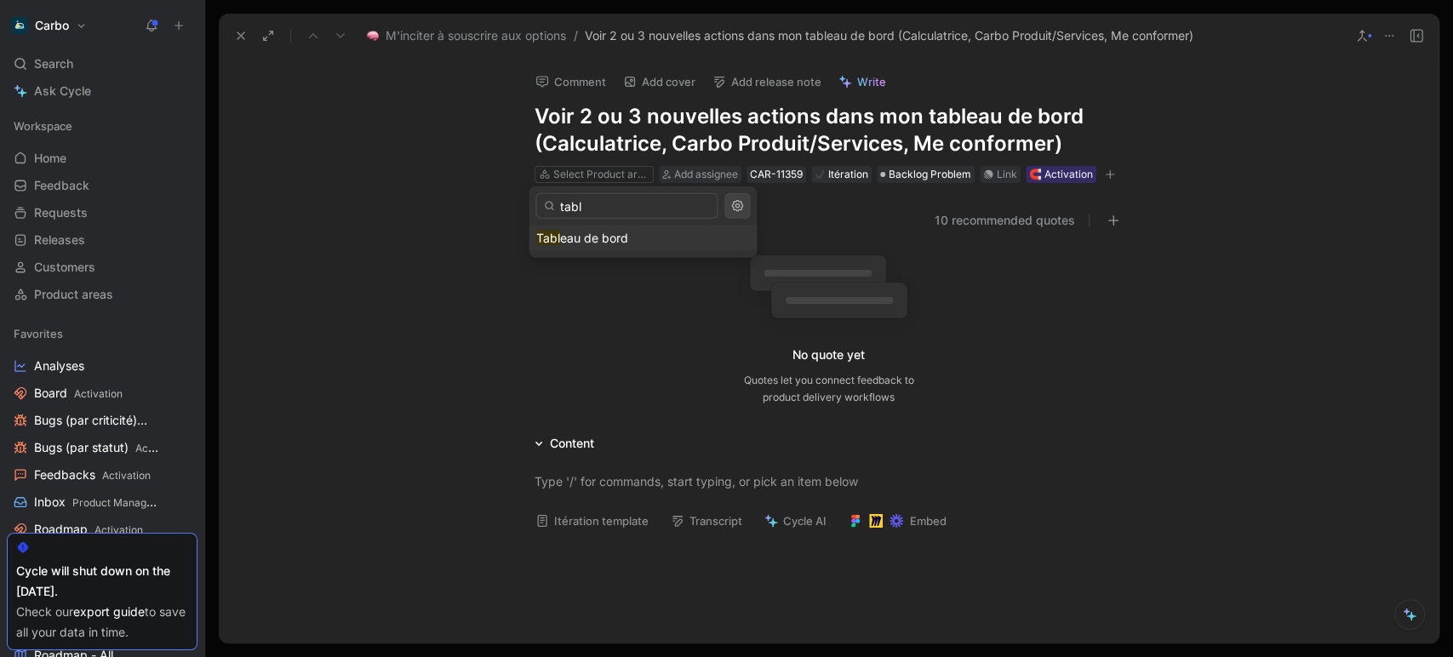
type input "tabl"
click at [595, 237] on span "eau de bord" at bounding box center [594, 238] width 68 height 14
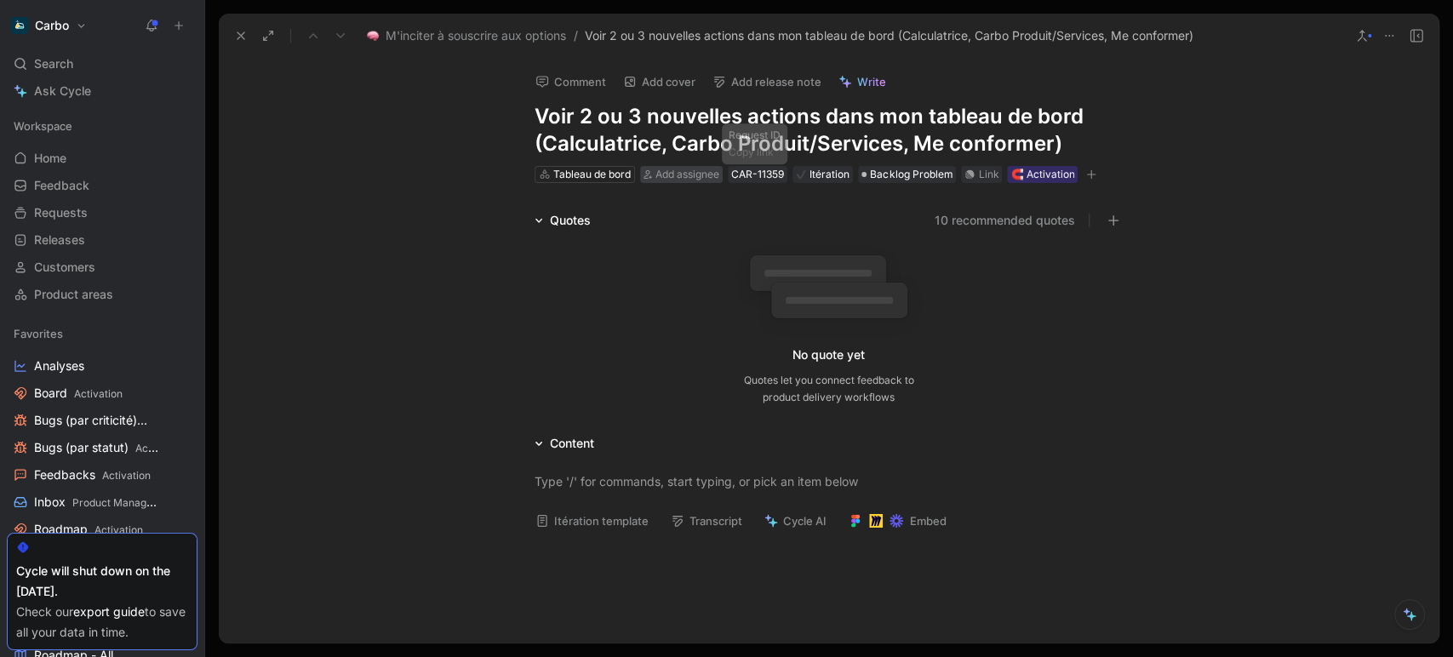
click at [702, 170] on span "Add assignee" at bounding box center [687, 174] width 64 height 13
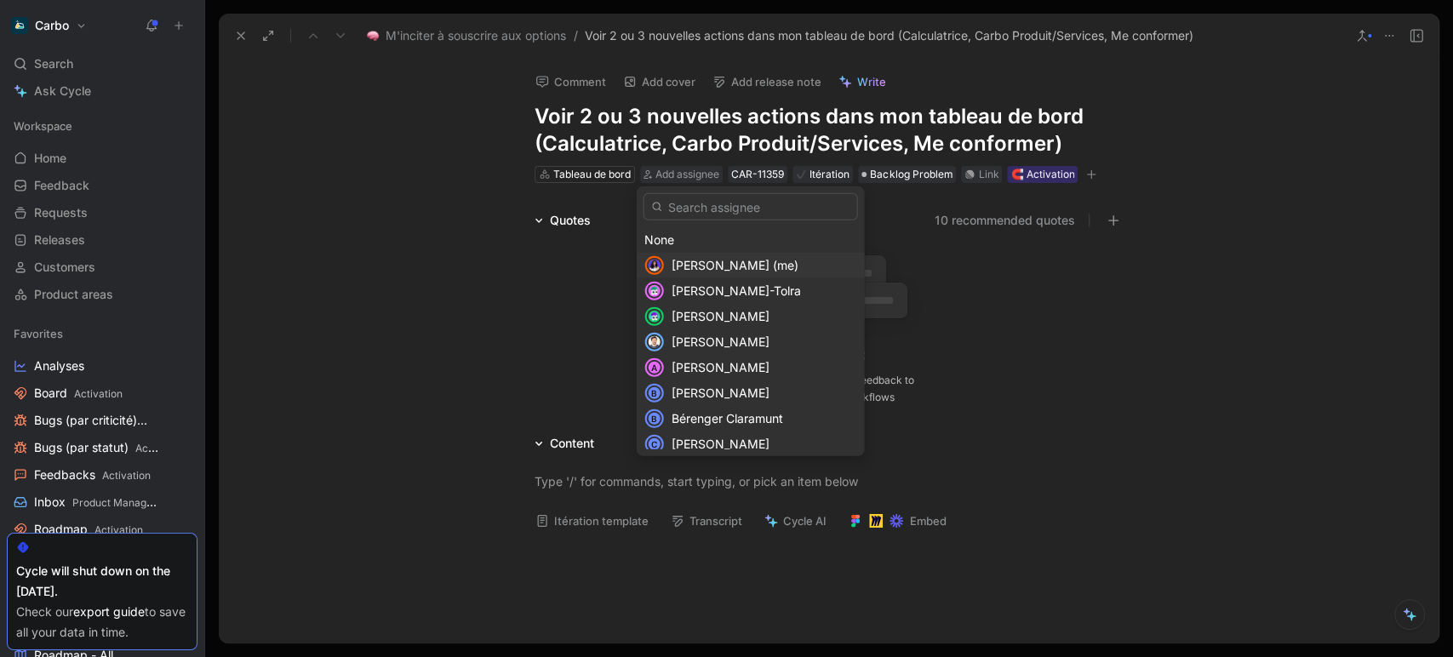
click at [726, 269] on span "[PERSON_NAME] (me)" at bounding box center [735, 265] width 127 height 14
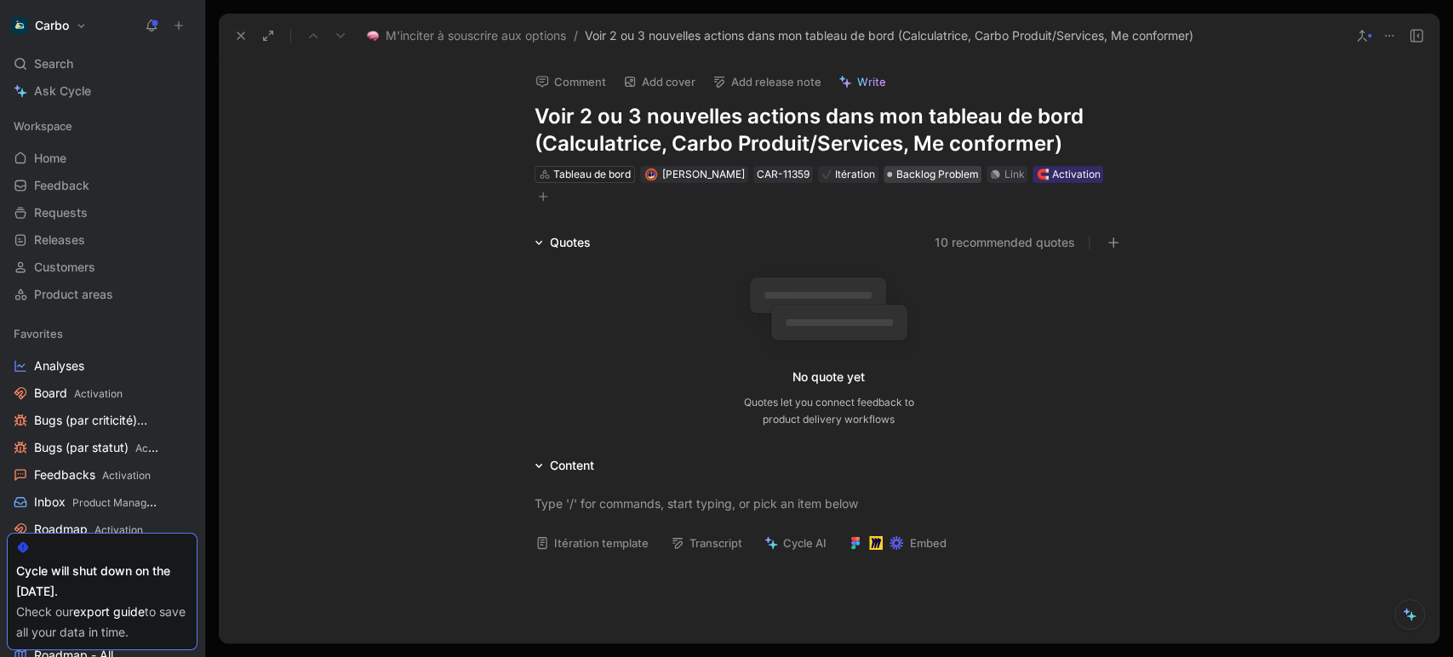
click at [909, 177] on span "Backlog Problem" at bounding box center [936, 174] width 83 height 17
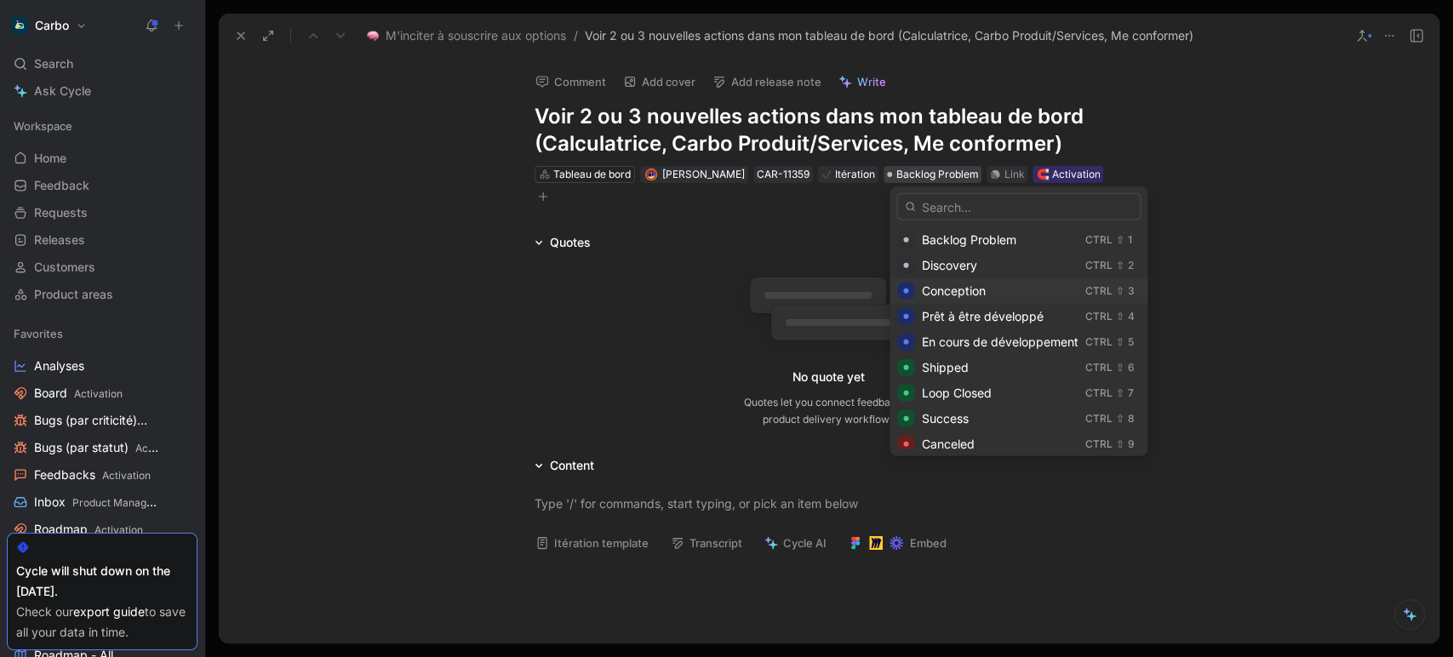
click at [956, 289] on span "Conception" at bounding box center [953, 290] width 64 height 14
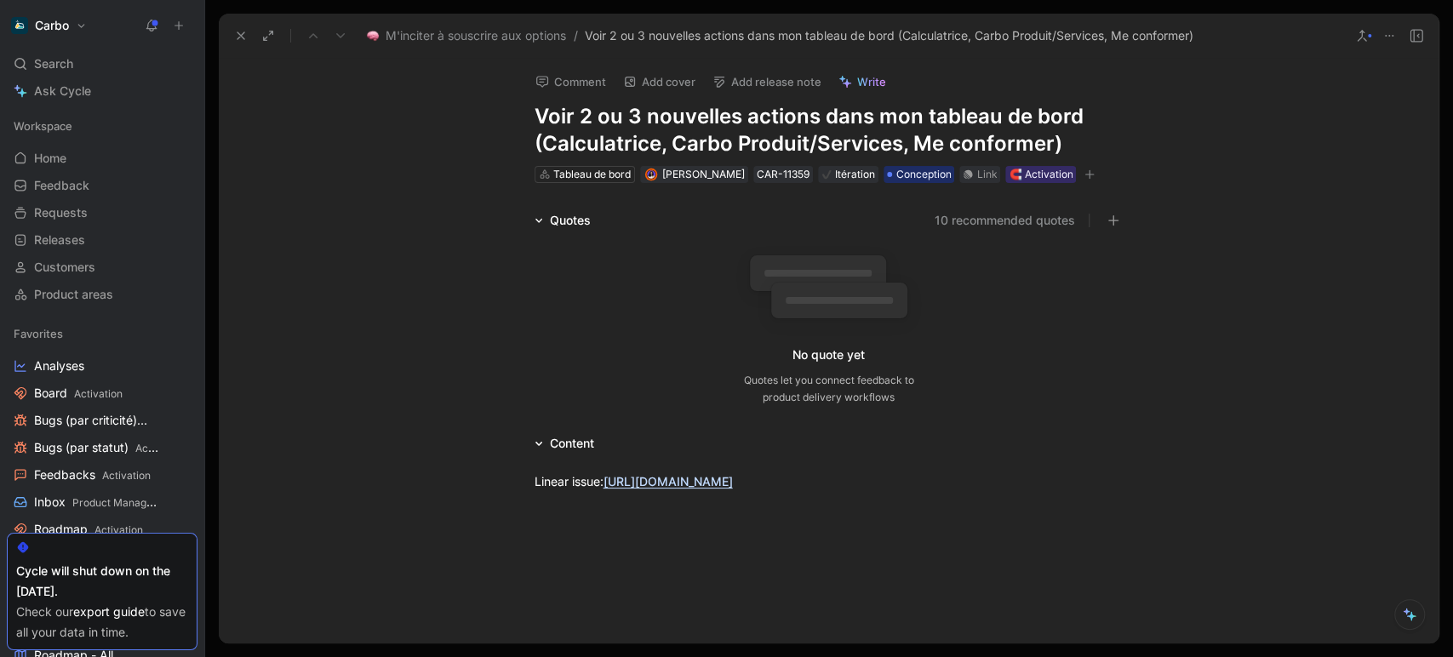
click at [236, 40] on icon at bounding box center [241, 36] width 14 height 14
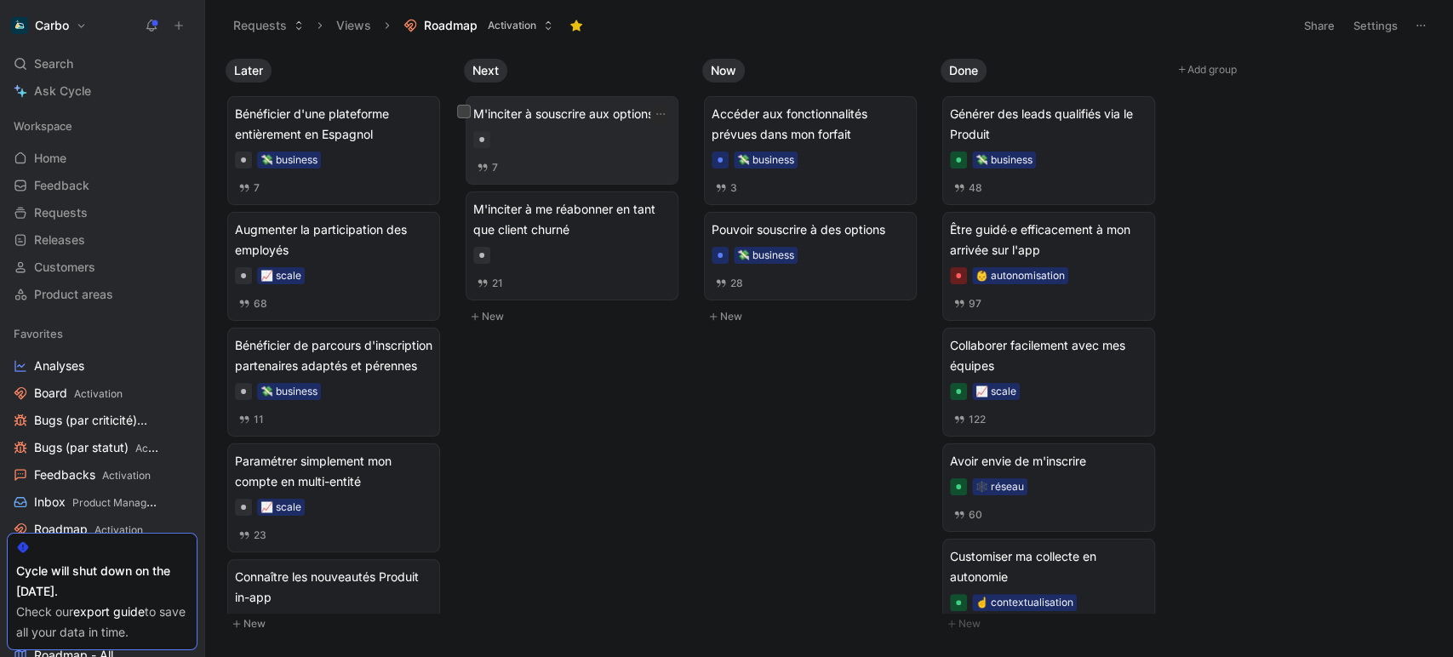
click at [564, 143] on div at bounding box center [571, 139] width 197 height 17
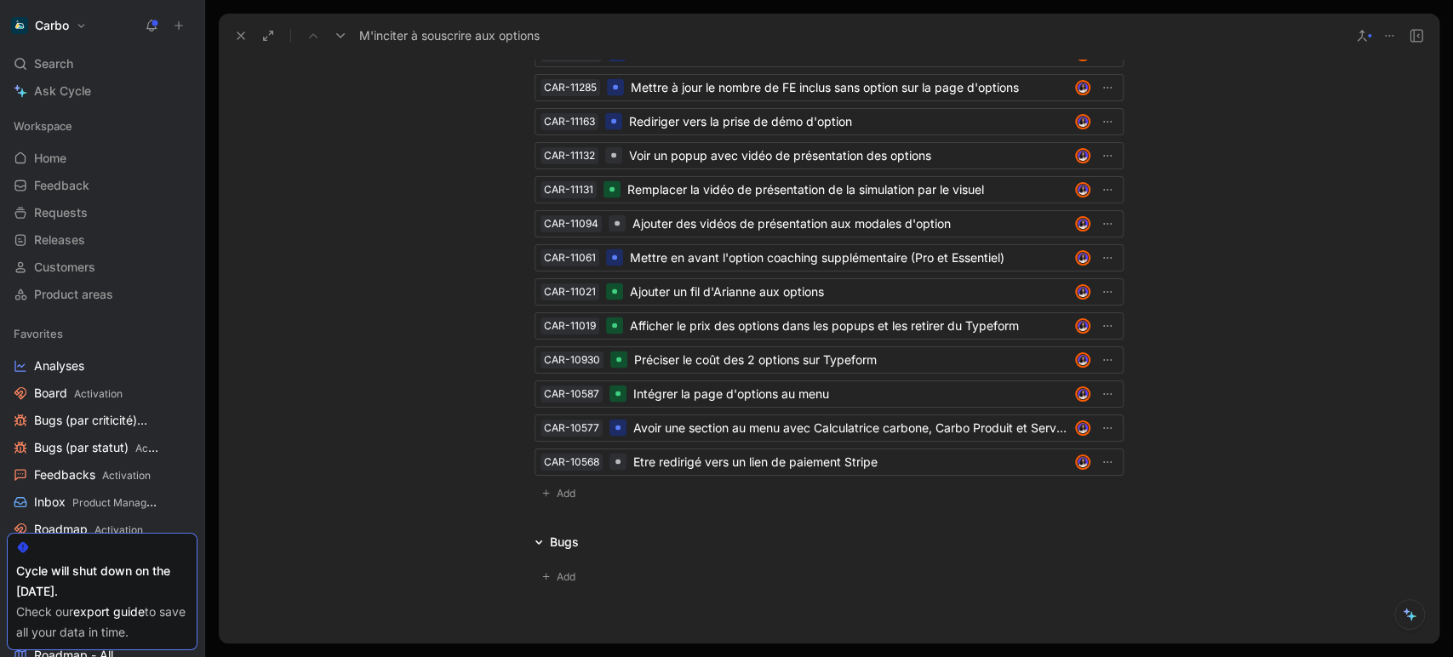
scroll to position [2387, 0]
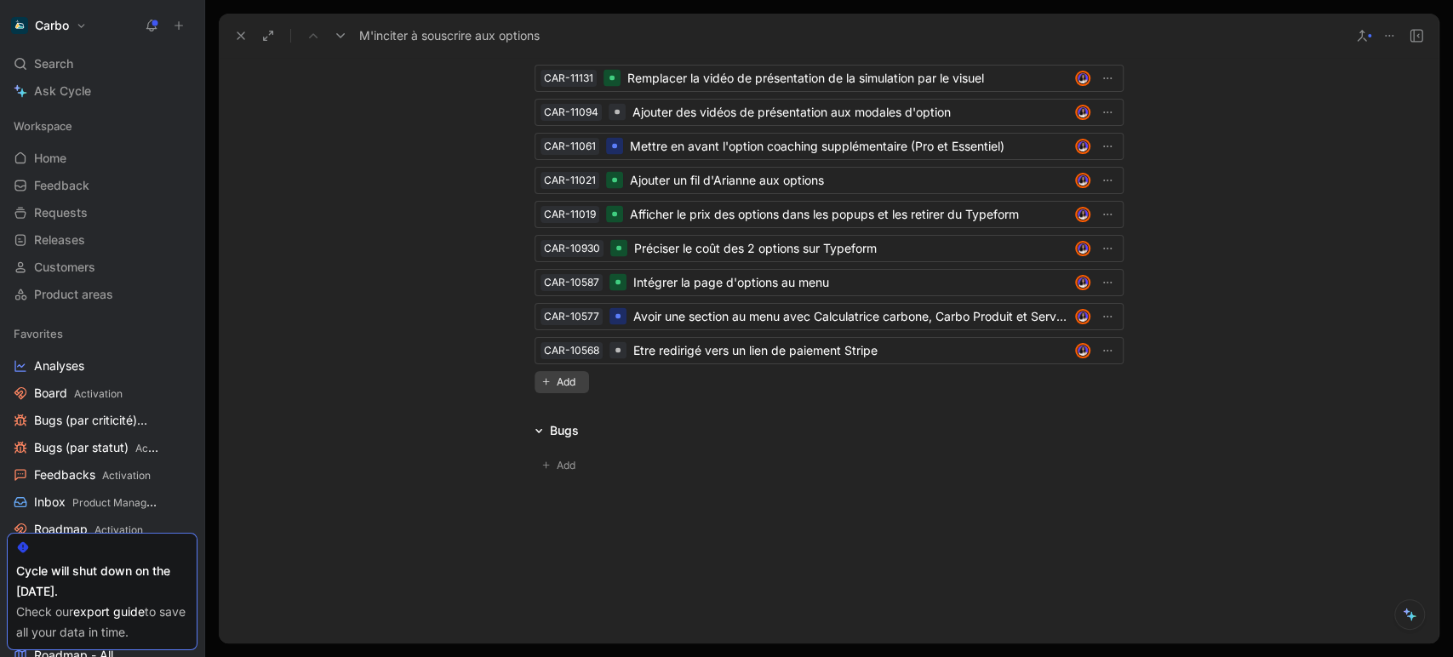
click at [557, 380] on span "Add" at bounding box center [569, 382] width 24 height 17
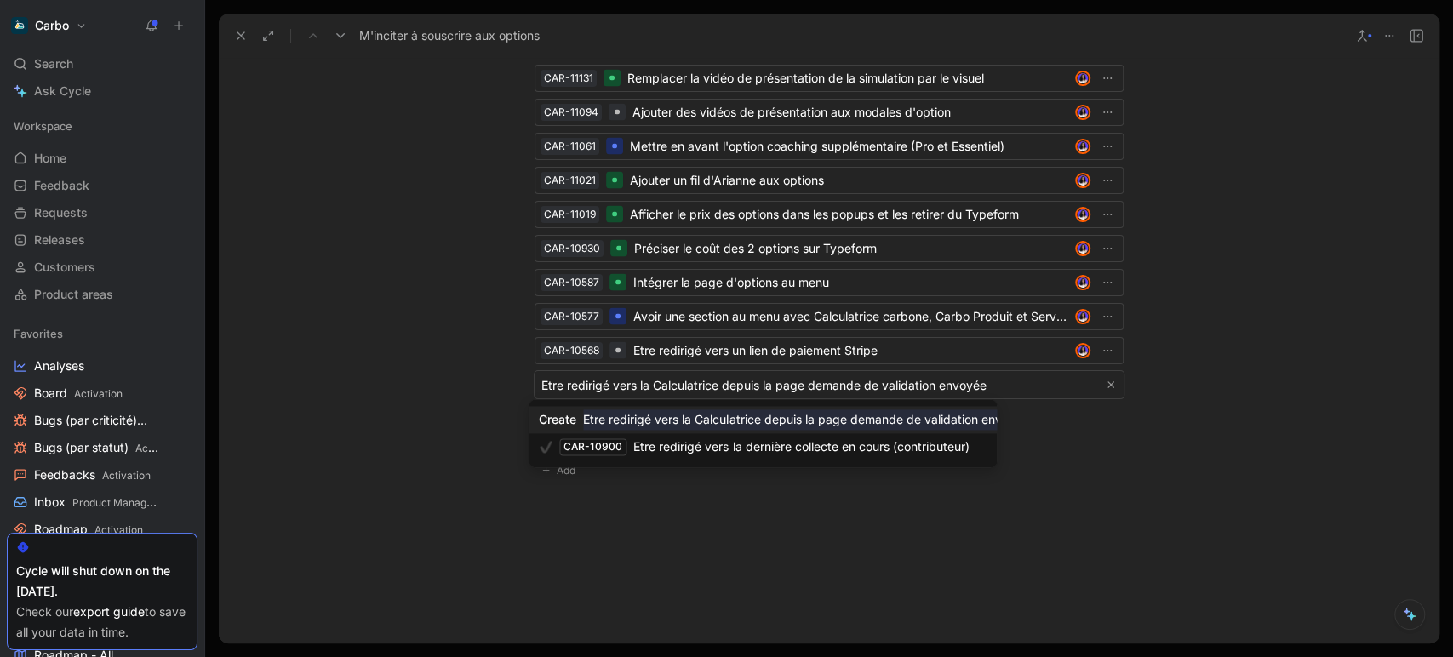
type input "Etre redirigé vers la Calculatrice depuis la page demande de validation envoyée"
click at [776, 420] on mark "Etre redirigé vers la Calculatrice depuis la page demande de validation envoyée" at bounding box center [805, 419] width 445 height 20
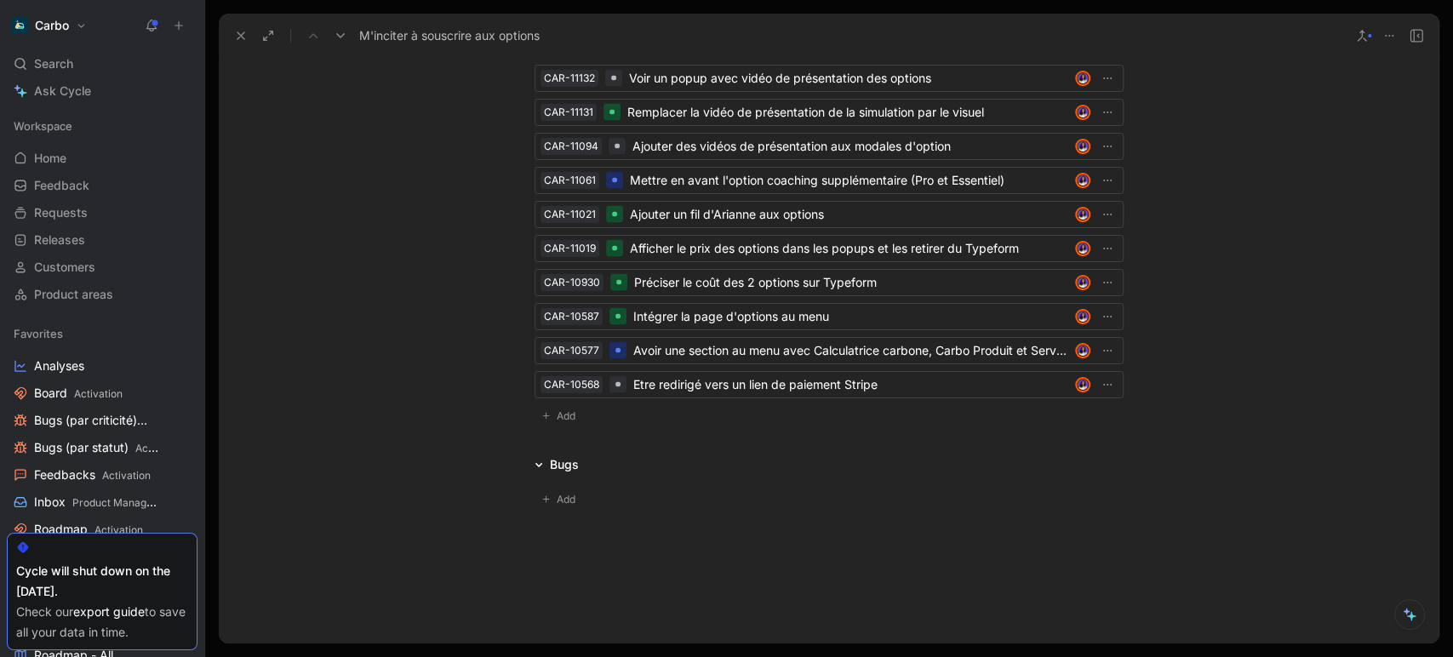
scroll to position [2122, 0]
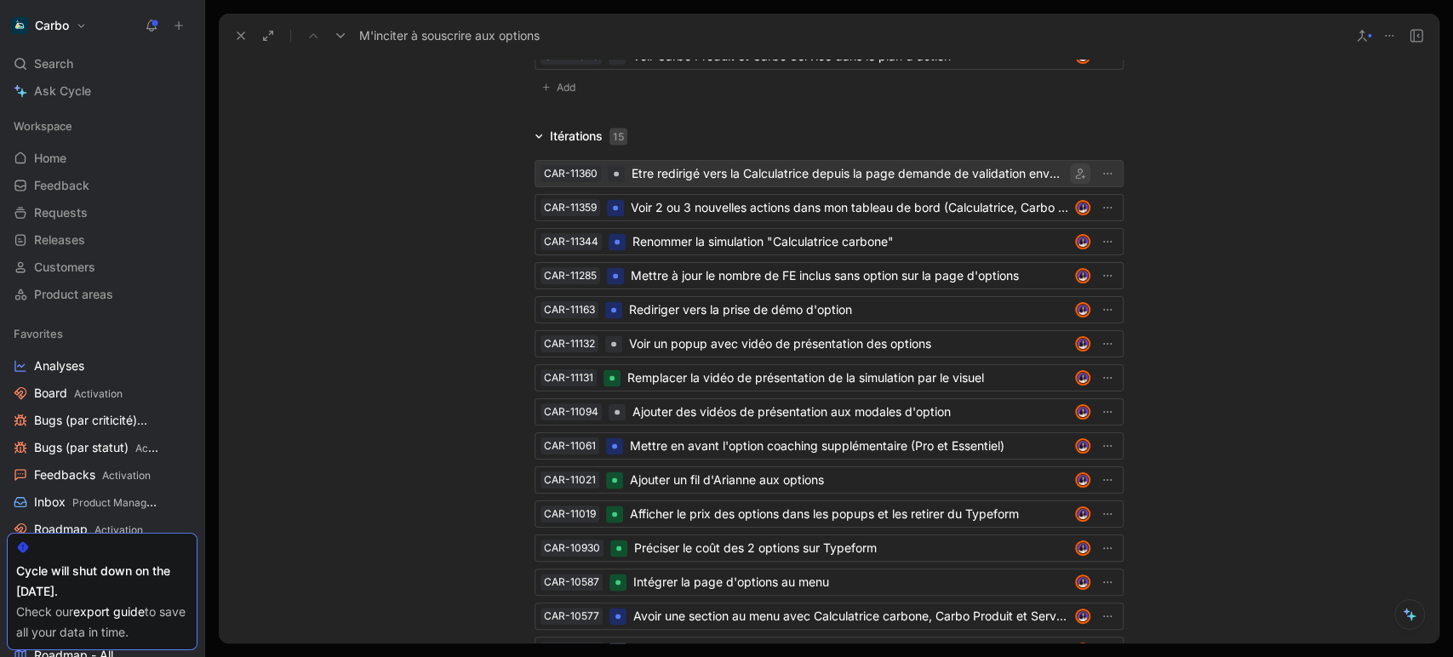
click at [1076, 169] on icon "button" at bounding box center [1080, 174] width 10 height 10
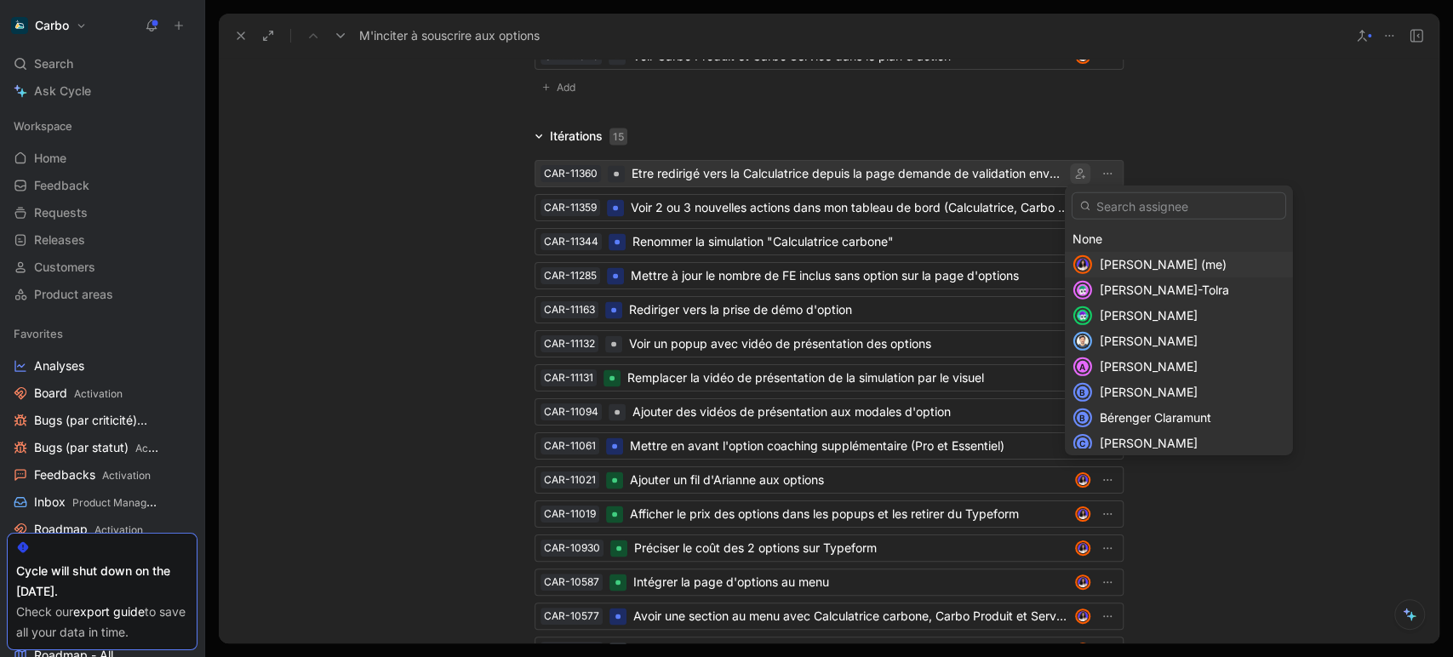
click at [1152, 257] on span "[PERSON_NAME] (me)" at bounding box center [1163, 264] width 127 height 14
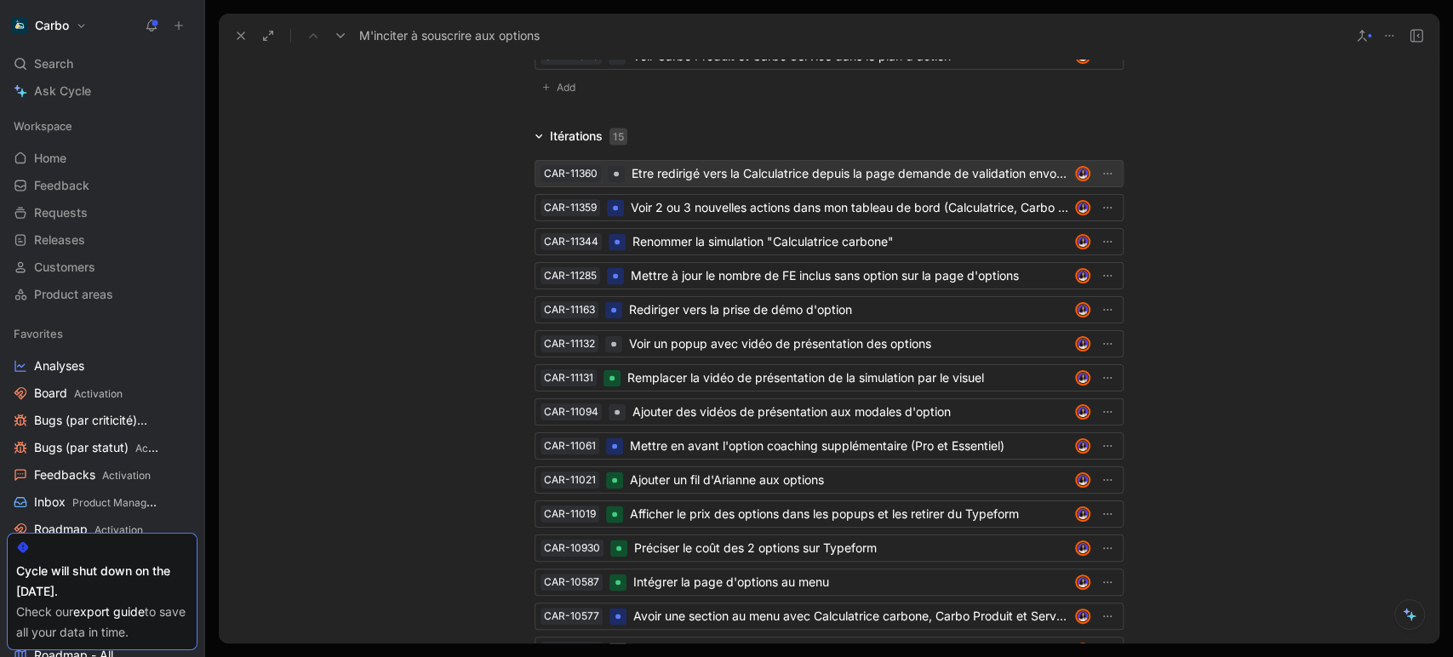
click at [792, 169] on div "Etre redirigé vers la Calculatrice depuis la page demande de validation envoyée" at bounding box center [850, 173] width 437 height 20
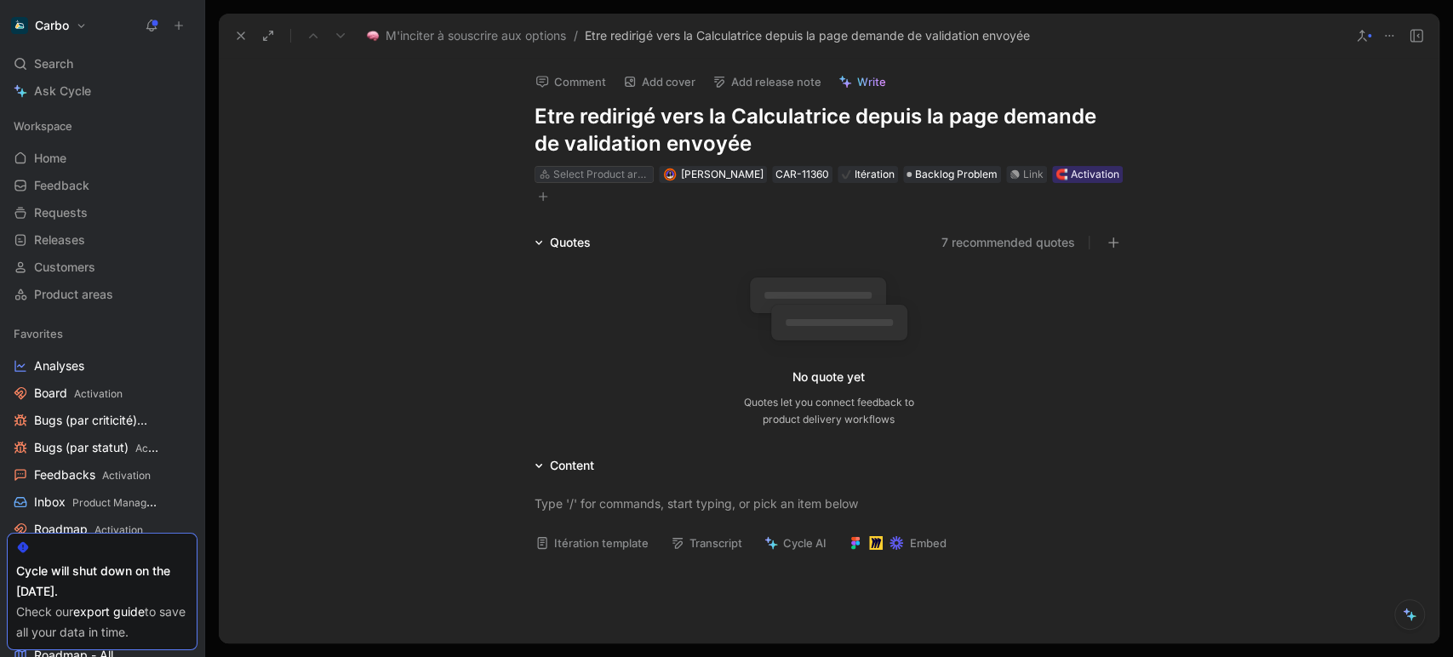
click at [558, 173] on div "Select Product area" at bounding box center [600, 174] width 95 height 17
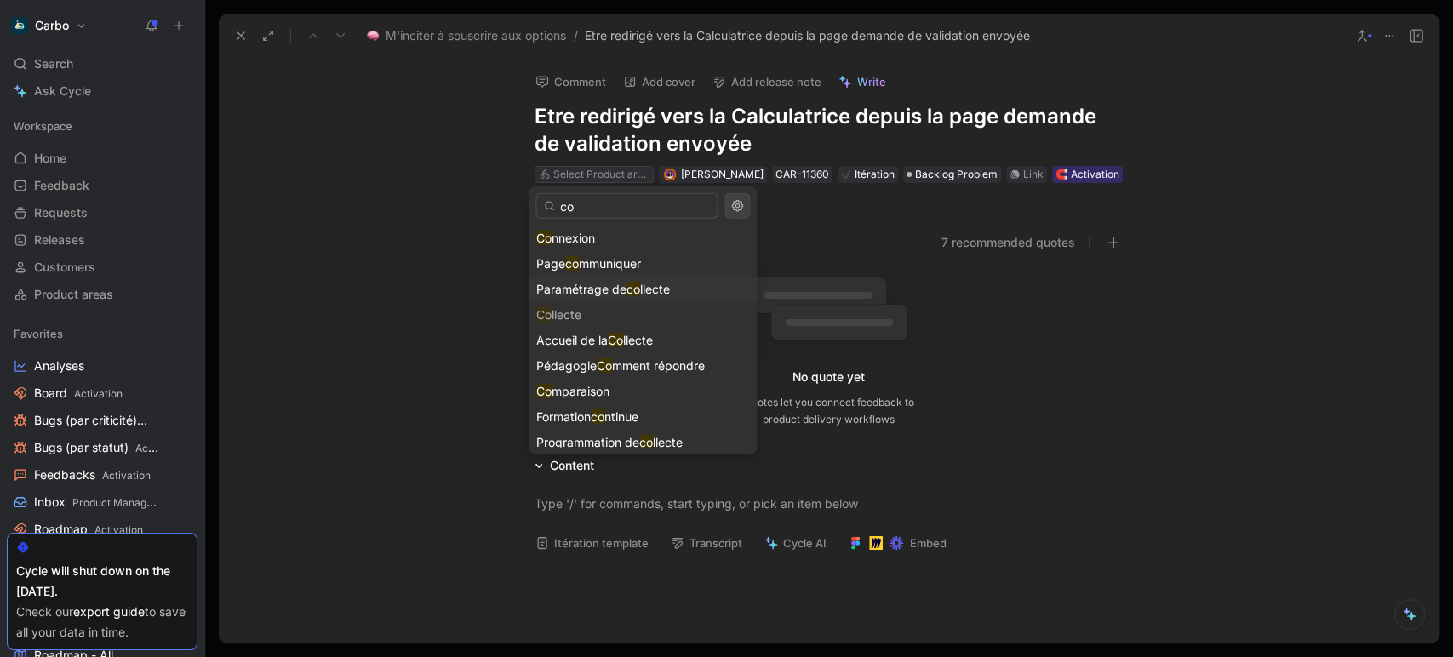
type input "c"
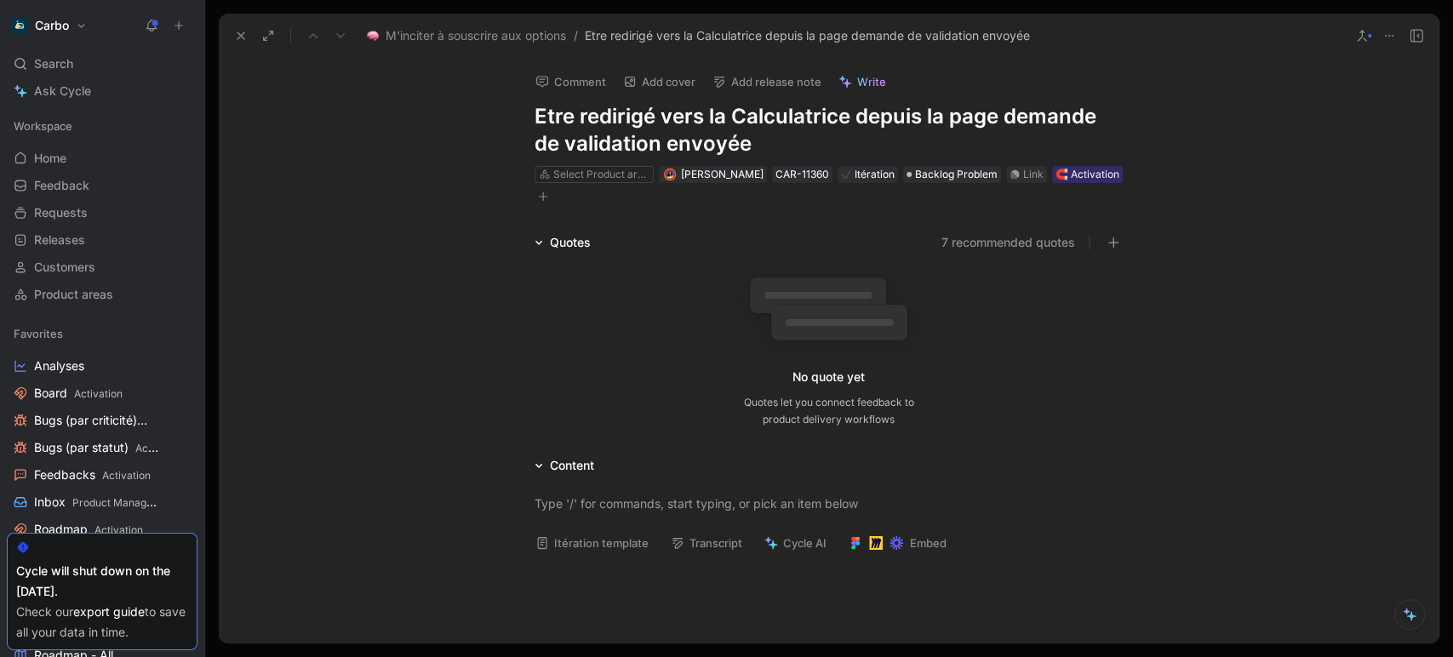
click at [983, 249] on button "7 recommended quotes" at bounding box center [1008, 242] width 134 height 20
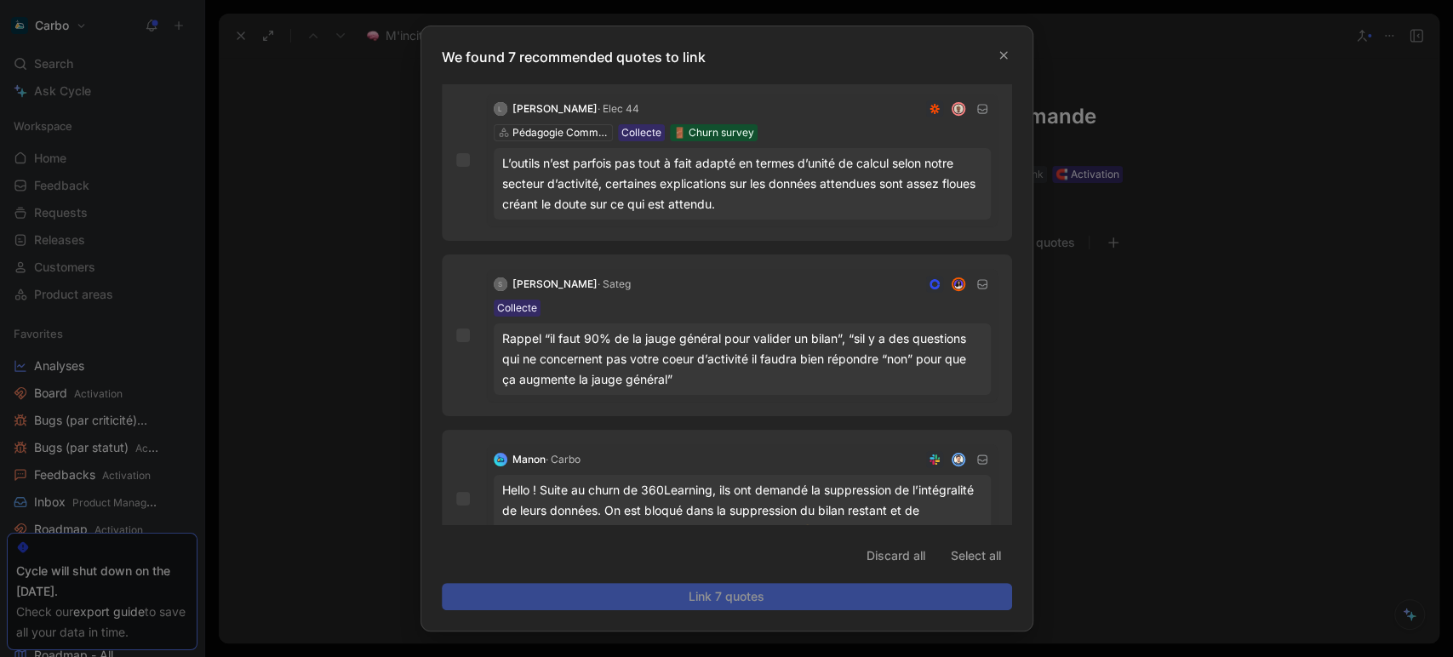
scroll to position [682, 0]
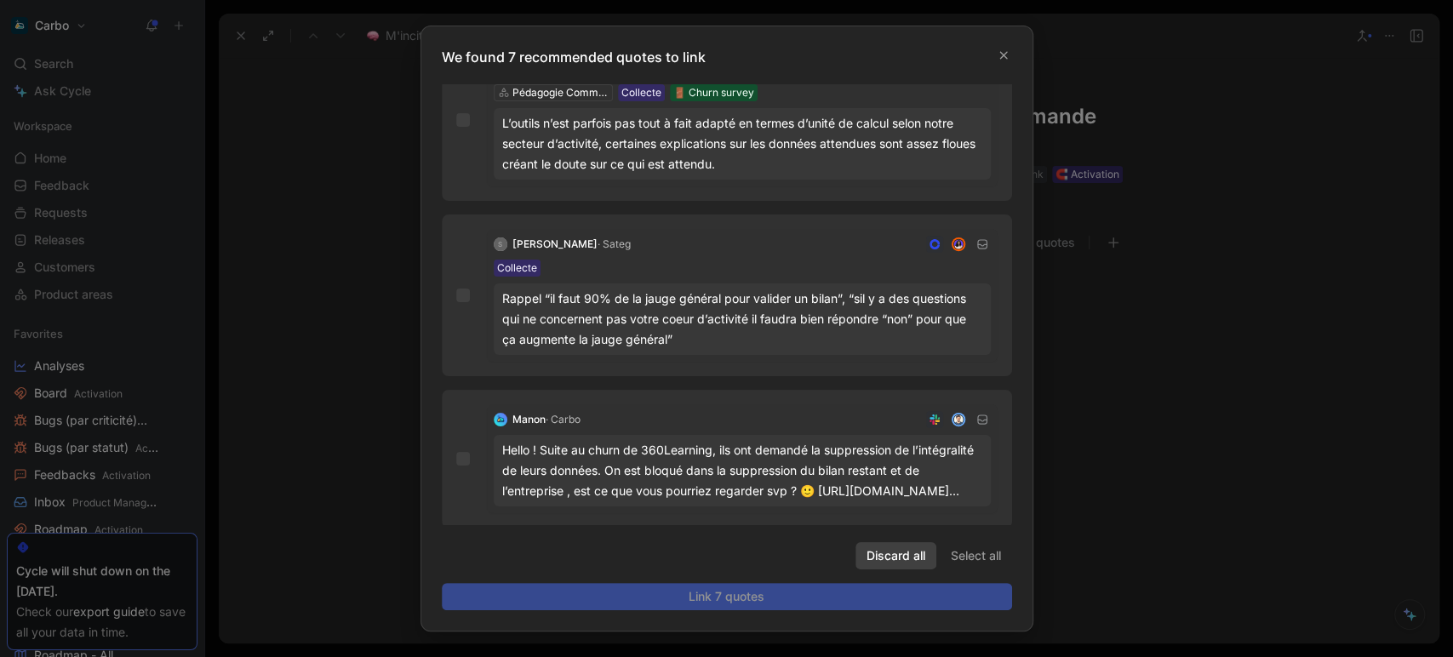
click at [908, 557] on span "Discard all" at bounding box center [895, 556] width 59 height 20
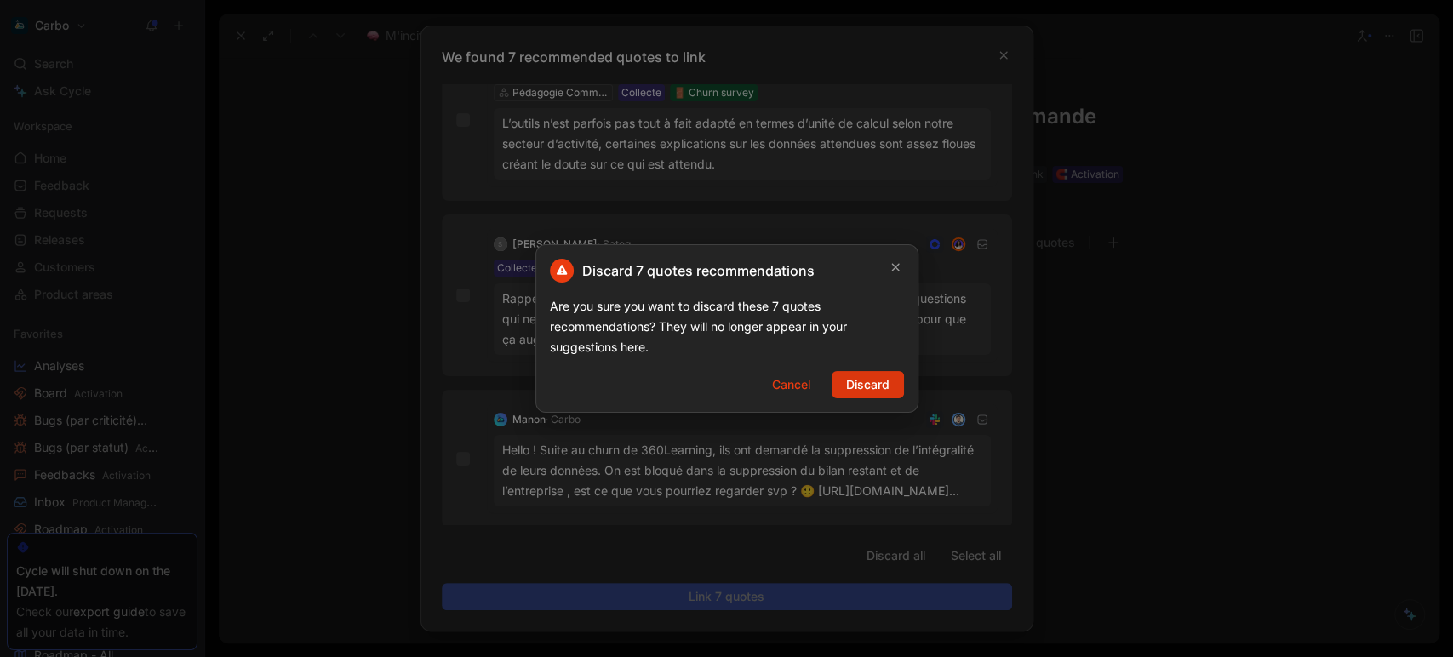
click at [886, 389] on span "Discard" at bounding box center [867, 384] width 43 height 20
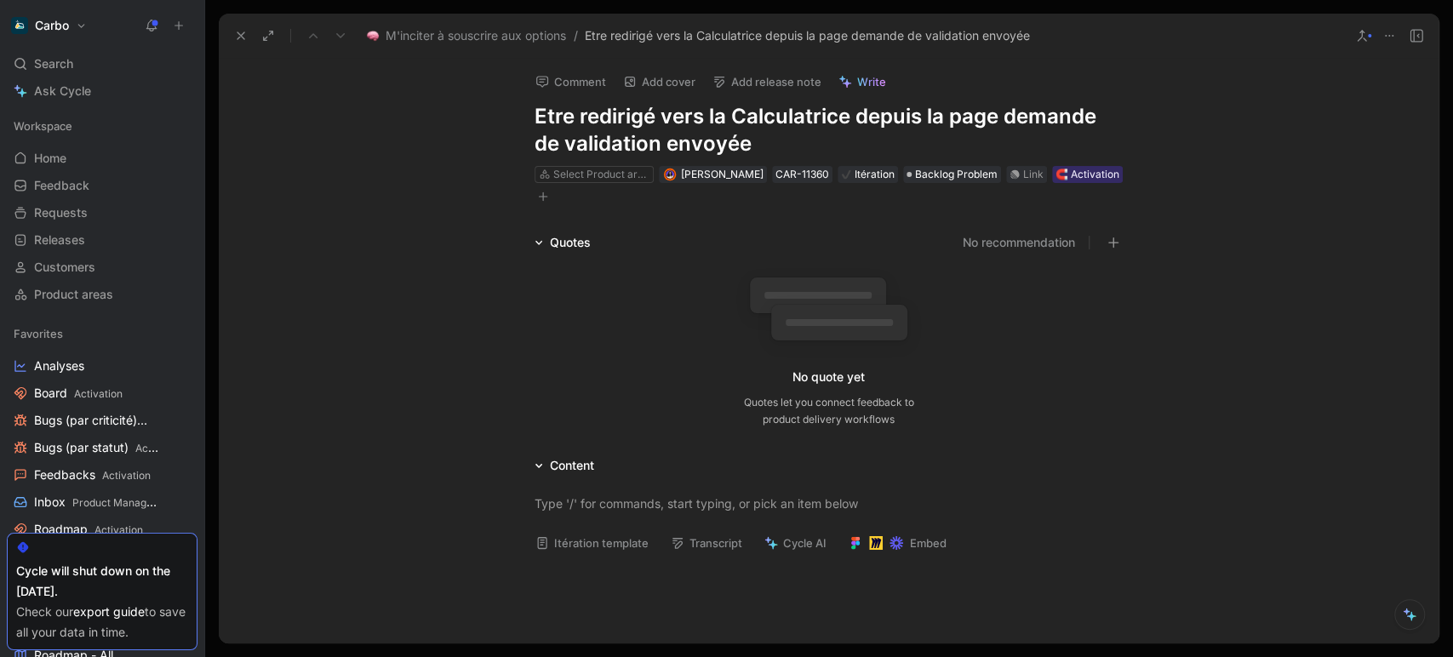
click at [624, 543] on button "Itération template" at bounding box center [592, 543] width 129 height 24
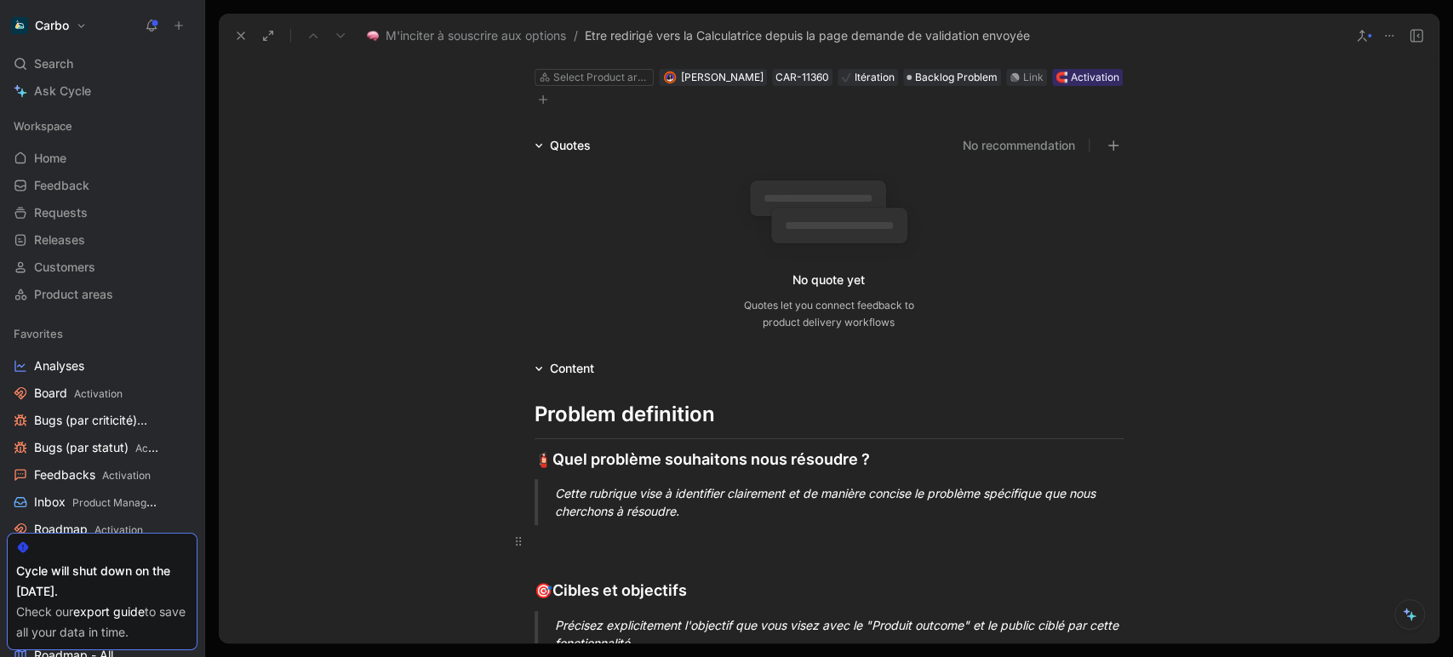
scroll to position [100, 0]
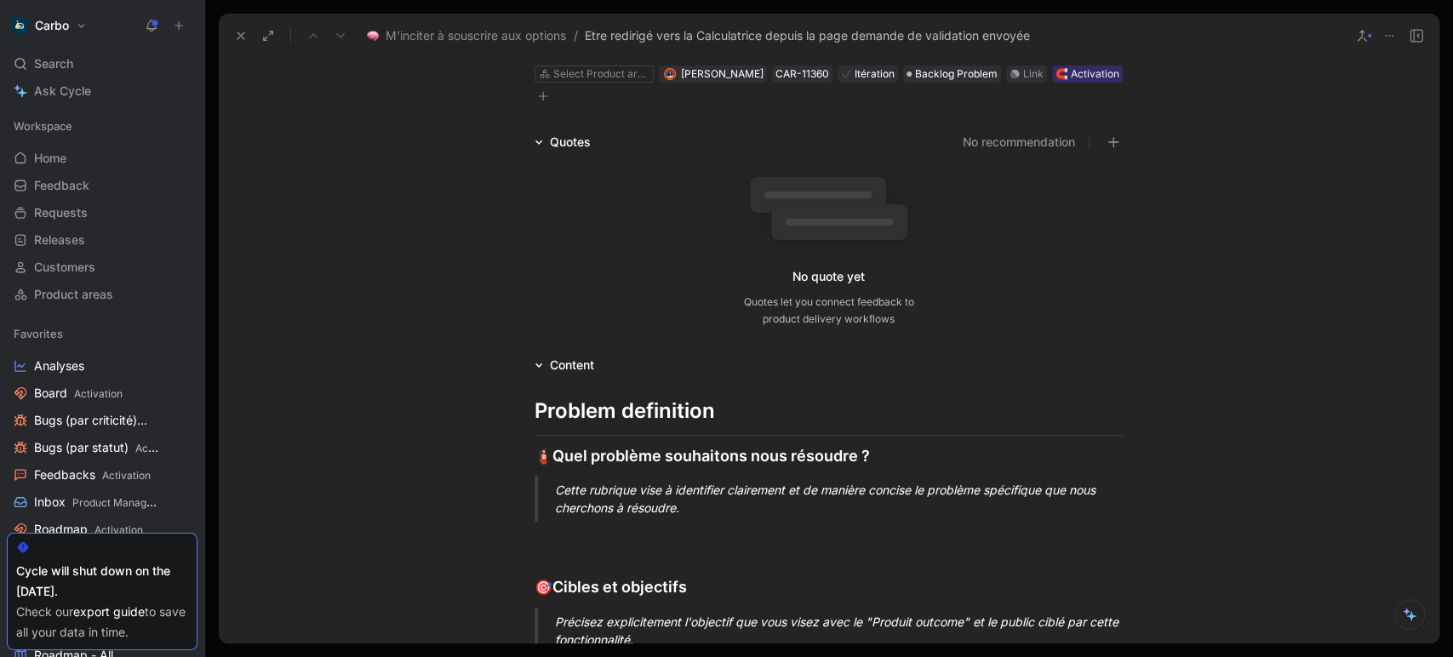
click at [588, 498] on div "Cette rubrique vise à identifier clairement et de manière concise le problème s…" at bounding box center [849, 499] width 589 height 36
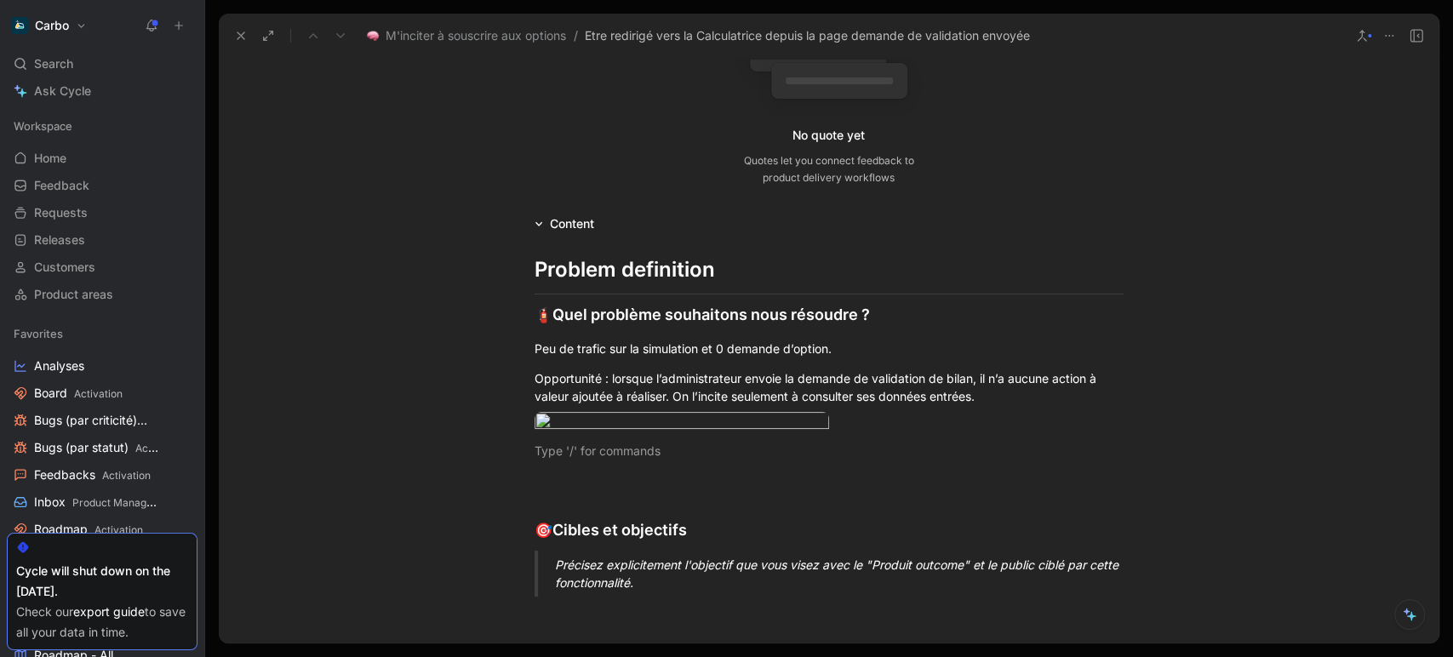
scroll to position [243, 0]
click at [808, 425] on icon "button" at bounding box center [810, 430] width 10 height 10
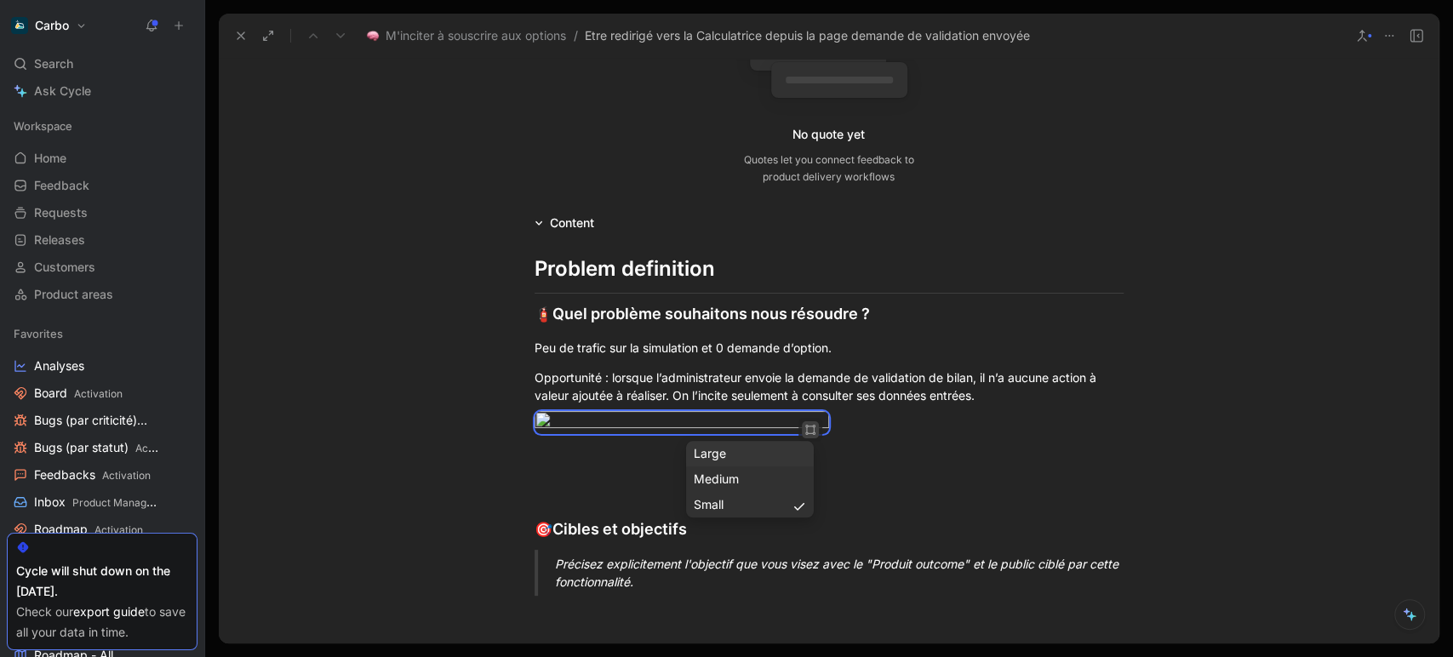
click at [720, 459] on div "Large" at bounding box center [750, 453] width 112 height 20
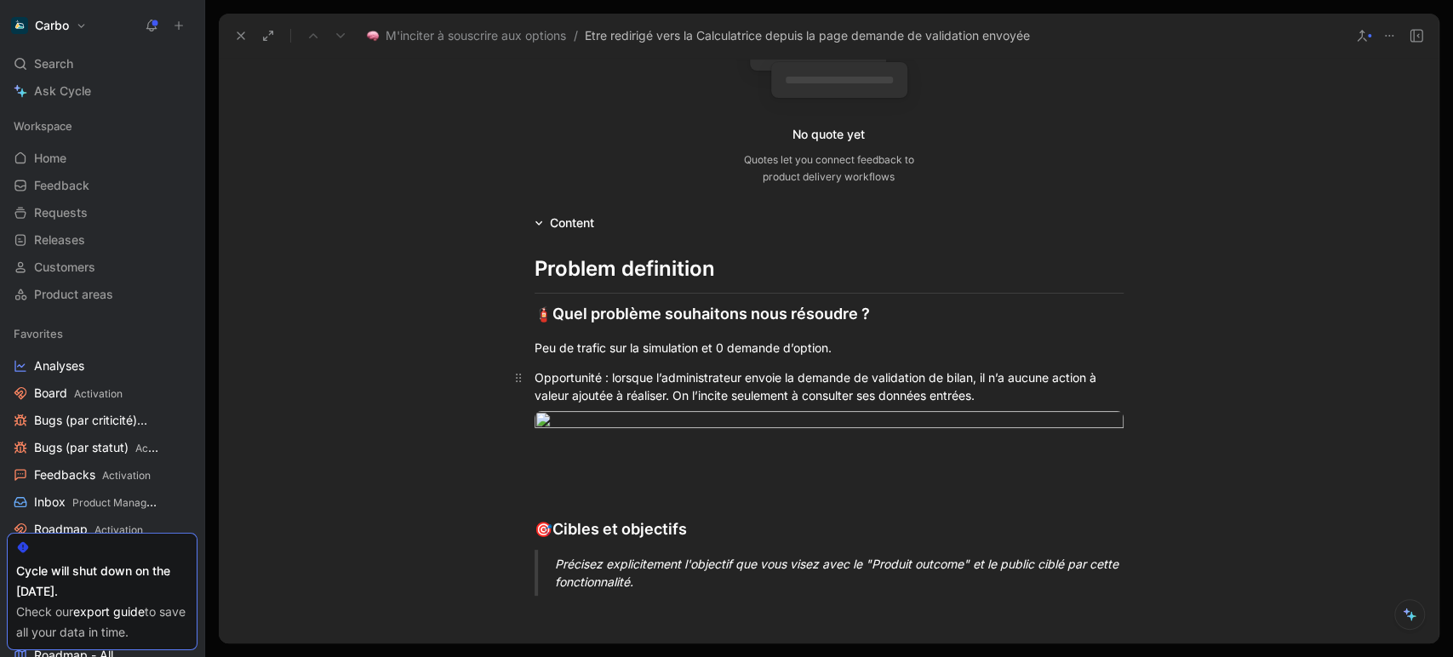
click at [1001, 398] on div "Opportunité : lorsque l’administrateur envoie la demande de validation de bilan…" at bounding box center [828, 387] width 589 height 36
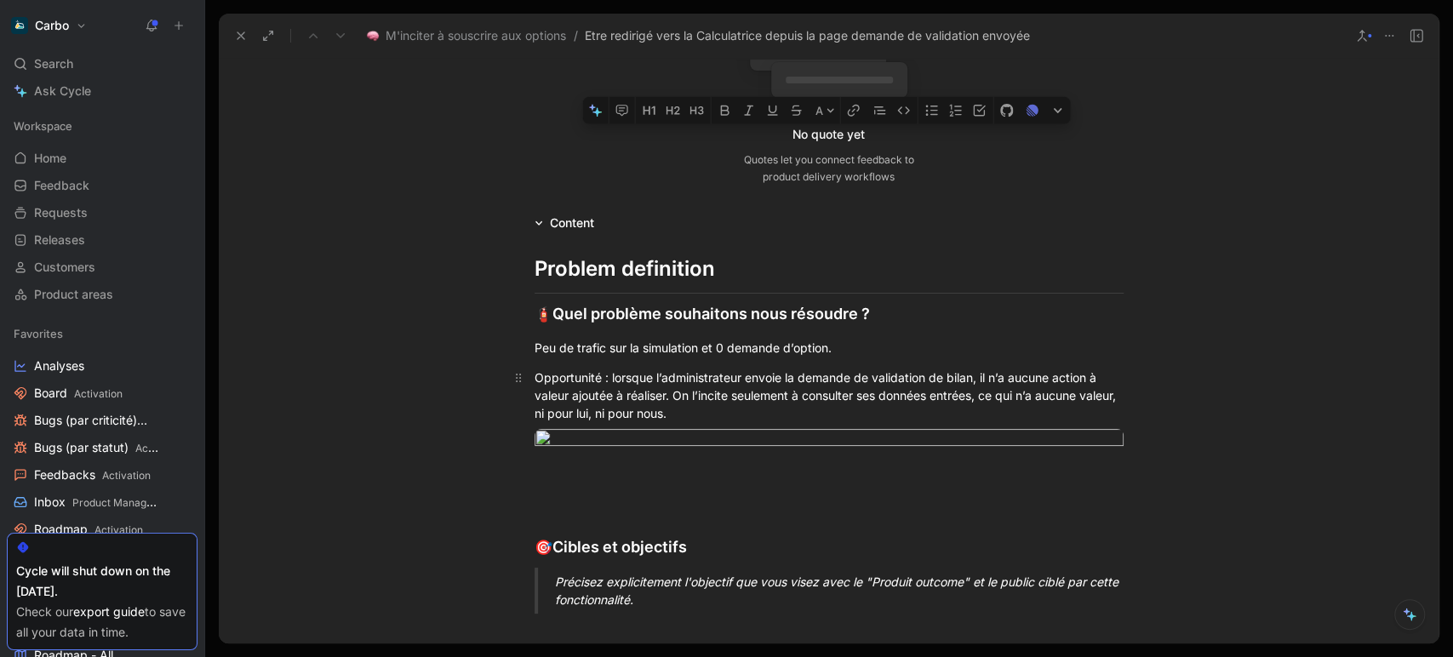
drag, startPoint x: 974, startPoint y: 376, endPoint x: 674, endPoint y: 398, distance: 300.4
click at [674, 398] on div "Opportunité : lorsque l’administrateur envoie la demande de validation de bilan…" at bounding box center [828, 396] width 589 height 54
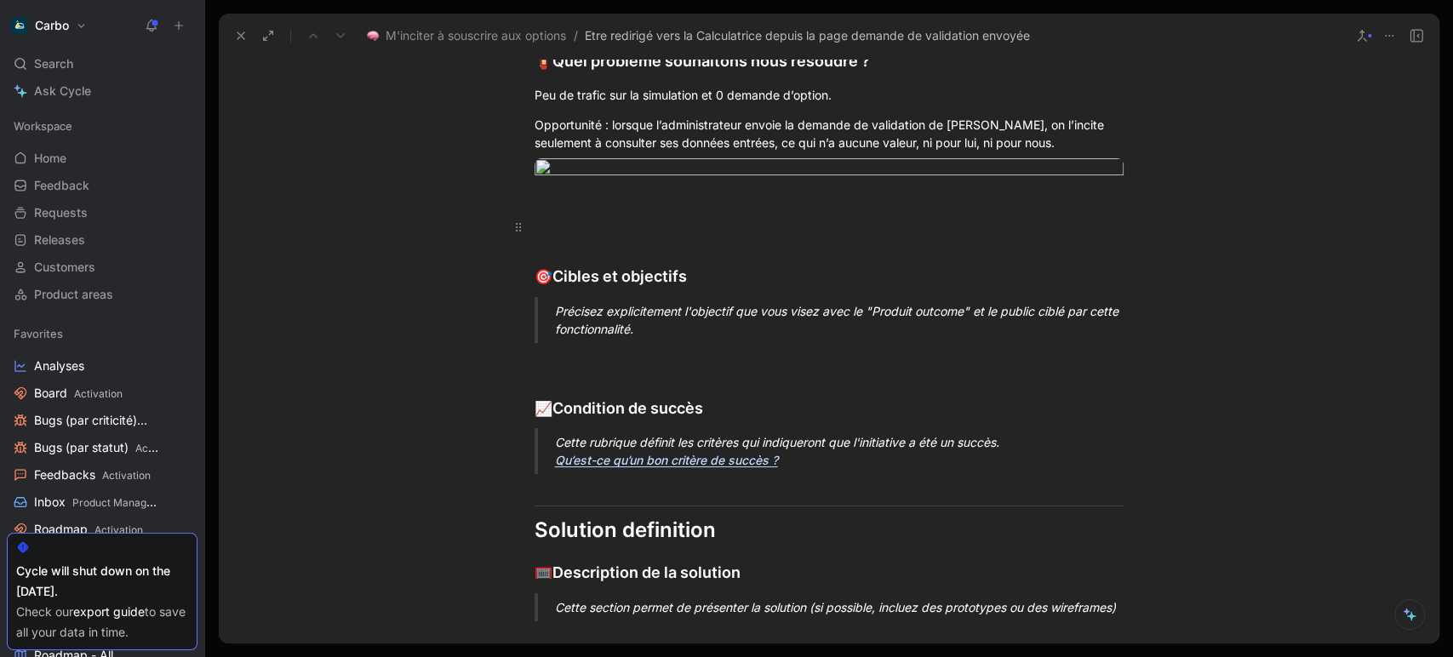
scroll to position [496, 0]
click at [609, 235] on div at bounding box center [828, 226] width 589 height 18
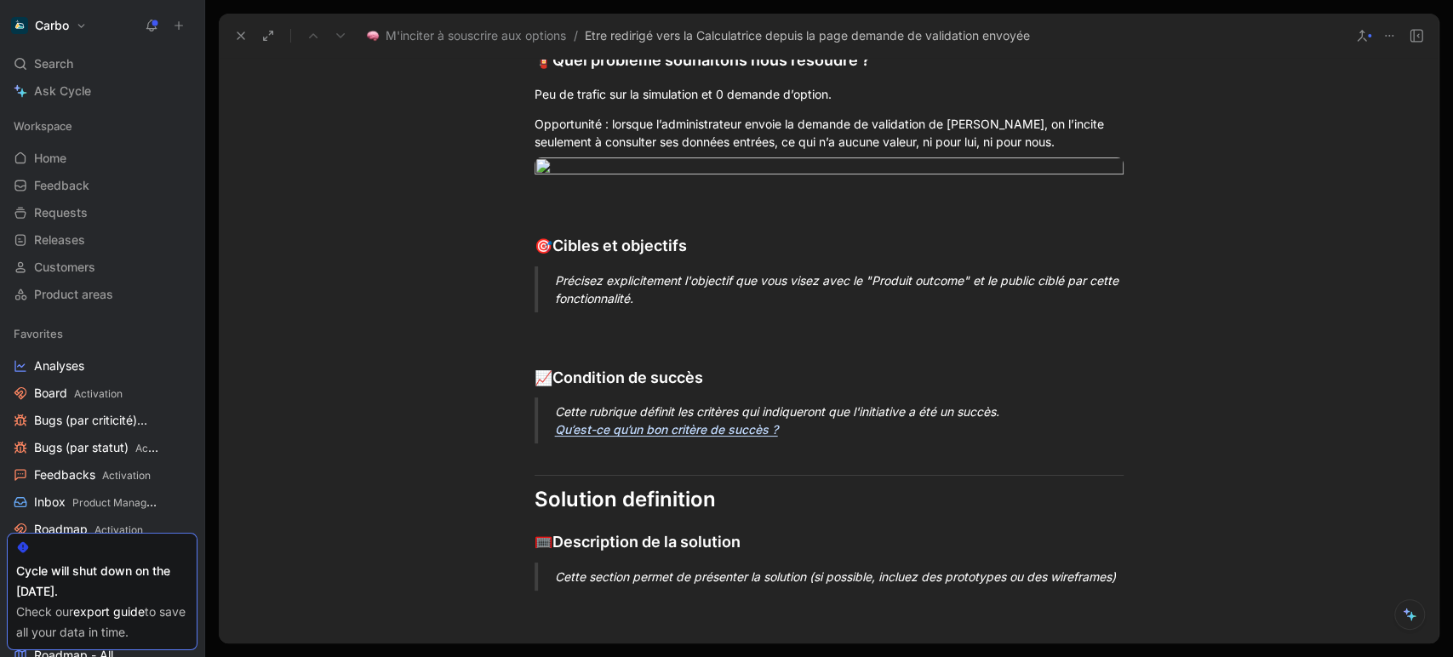
click at [613, 307] on div "Précisez explicitement l'objectif que vous visez avec le "Produit outcome" et l…" at bounding box center [849, 289] width 589 height 36
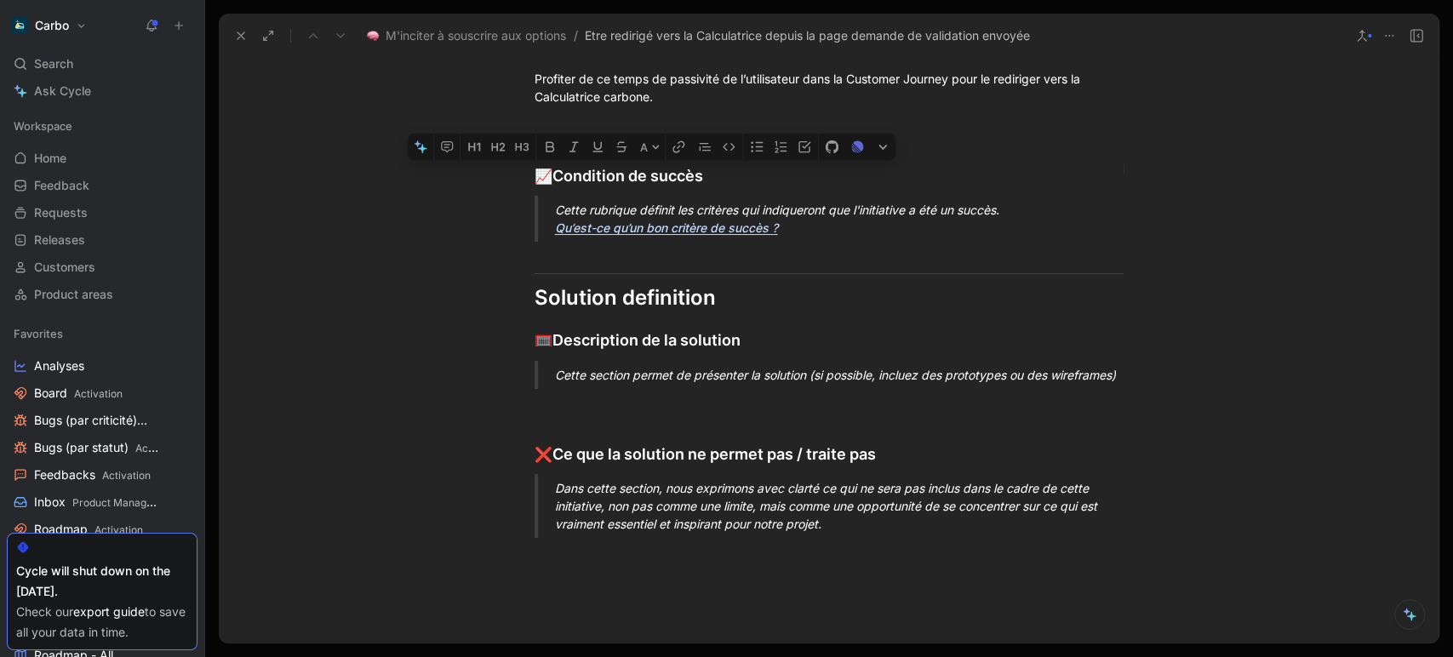
drag, startPoint x: 816, startPoint y: 472, endPoint x: 460, endPoint y: 410, distance: 361.0
click at [460, 410] on div "Problem definition 🧯 Quel problème souhaitons nous résoudre ? Peu de trafic sur…" at bounding box center [829, 165] width 1220 height 774
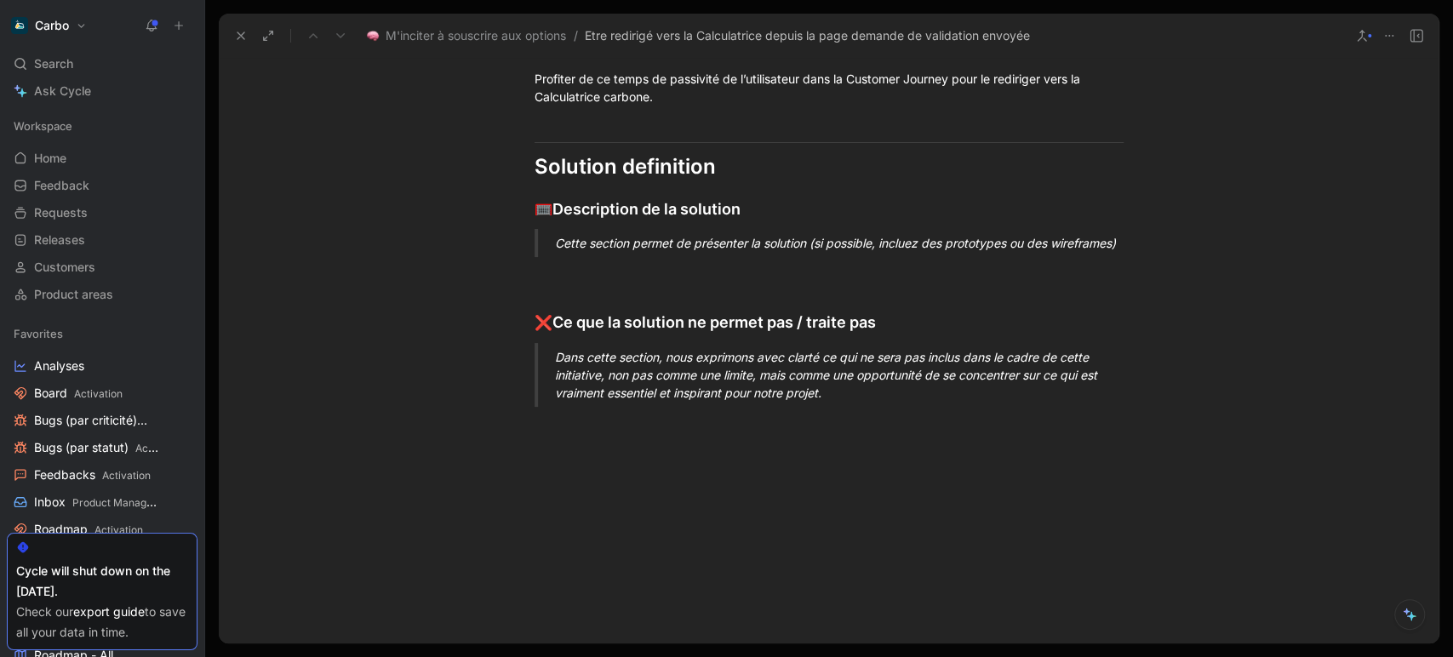
click at [628, 252] on div "Cette section permet de présenter la solution (si possible, incluez des prototy…" at bounding box center [849, 243] width 589 height 18
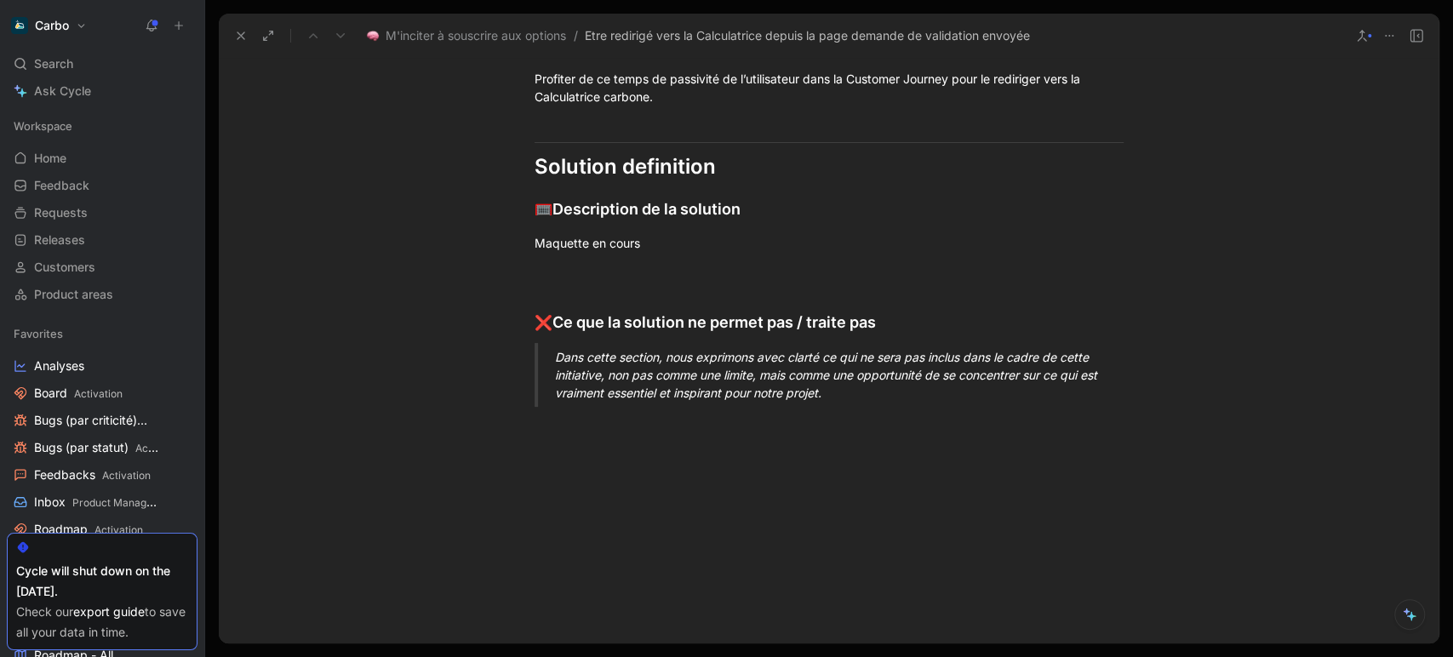
click at [628, 252] on div "Maquette en cours" at bounding box center [828, 243] width 589 height 18
click at [604, 221] on icon "button" at bounding box center [606, 217] width 7 height 7
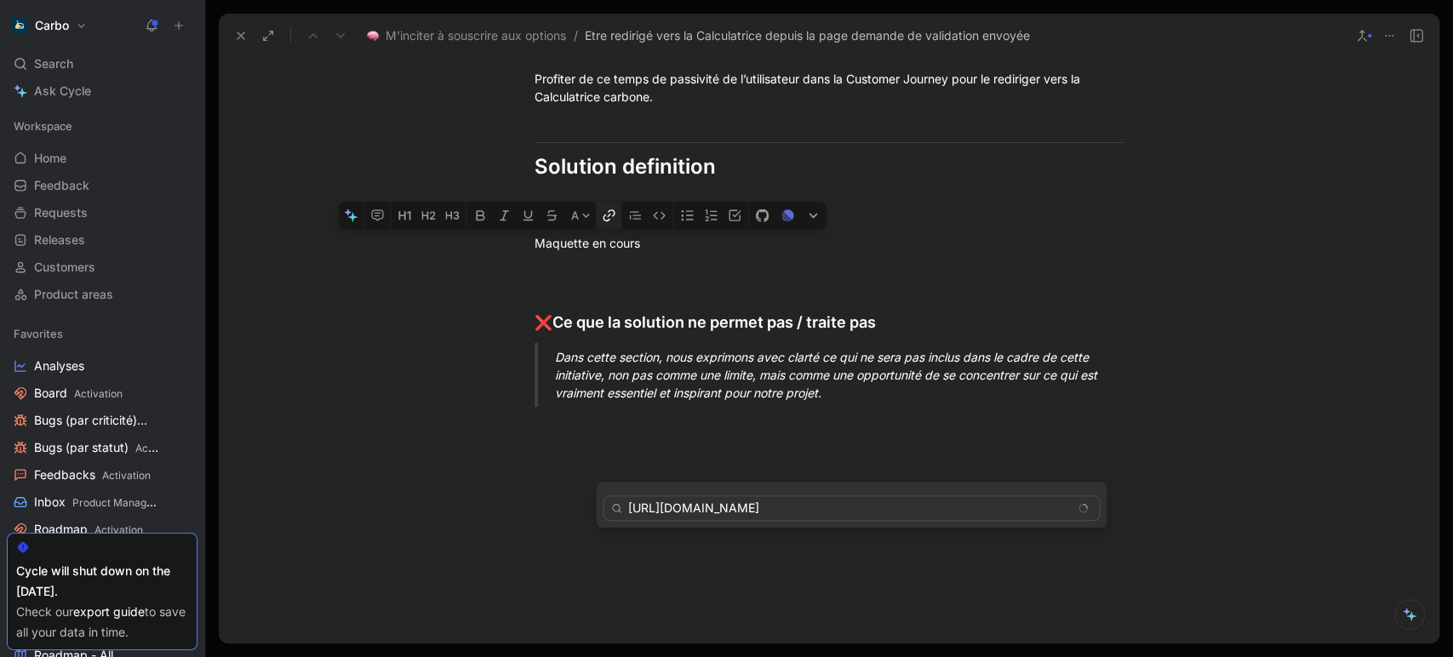
type input "[URL][DOMAIN_NAME]"
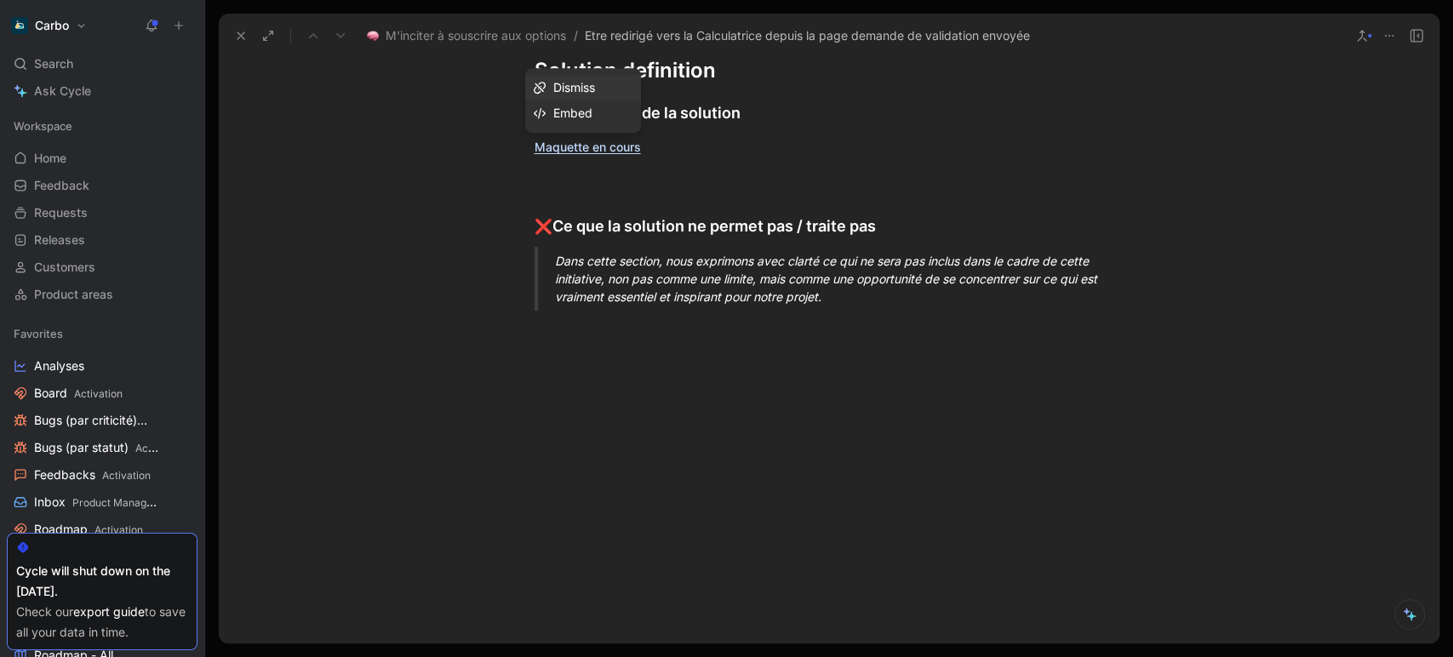
scroll to position [797, 0]
click at [676, 303] on div "Dans cette section, nous exprimons avec clarté ce qui ne sera pas inclus dans l…" at bounding box center [849, 276] width 589 height 54
drag, startPoint x: 865, startPoint y: 534, endPoint x: 518, endPoint y: 461, distance: 354.0
click at [518, 322] on div "Problem definition 🧯 Quel problème souhaitons nous résoudre ? Peu de trafic sur…" at bounding box center [829, 0] width 1220 height 643
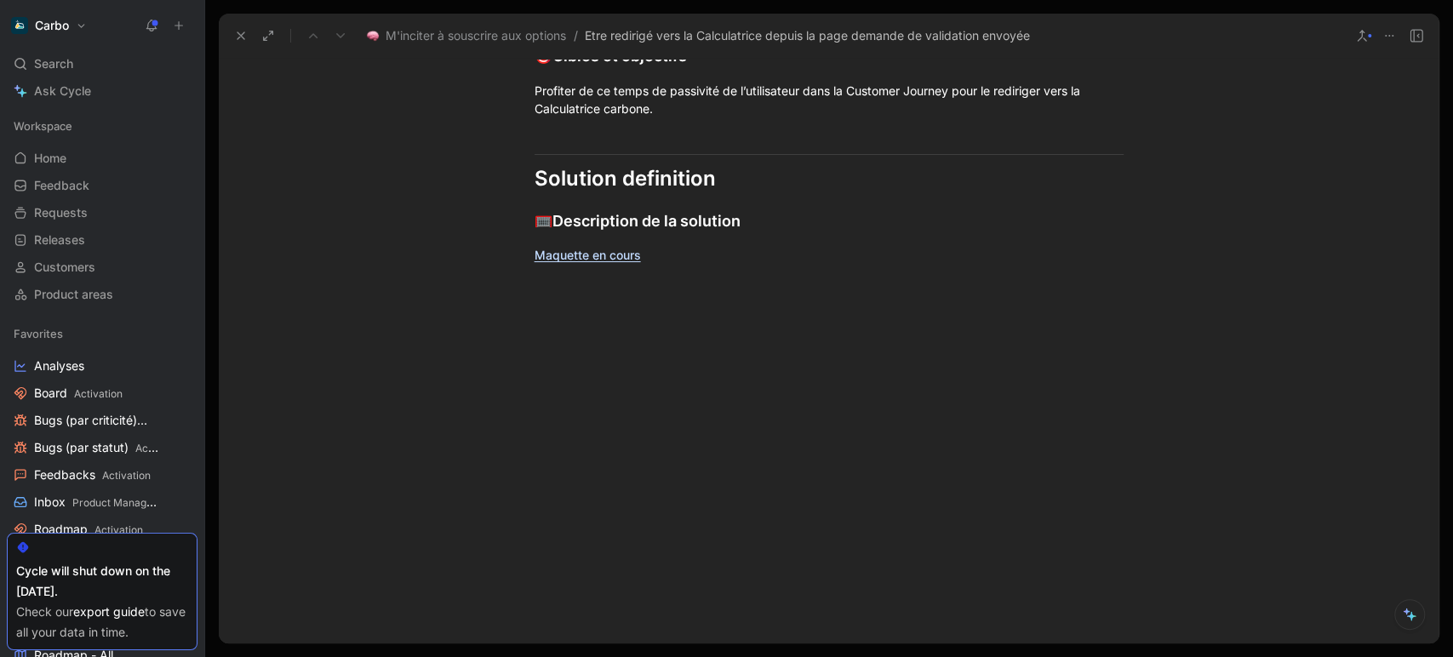
scroll to position [0, 0]
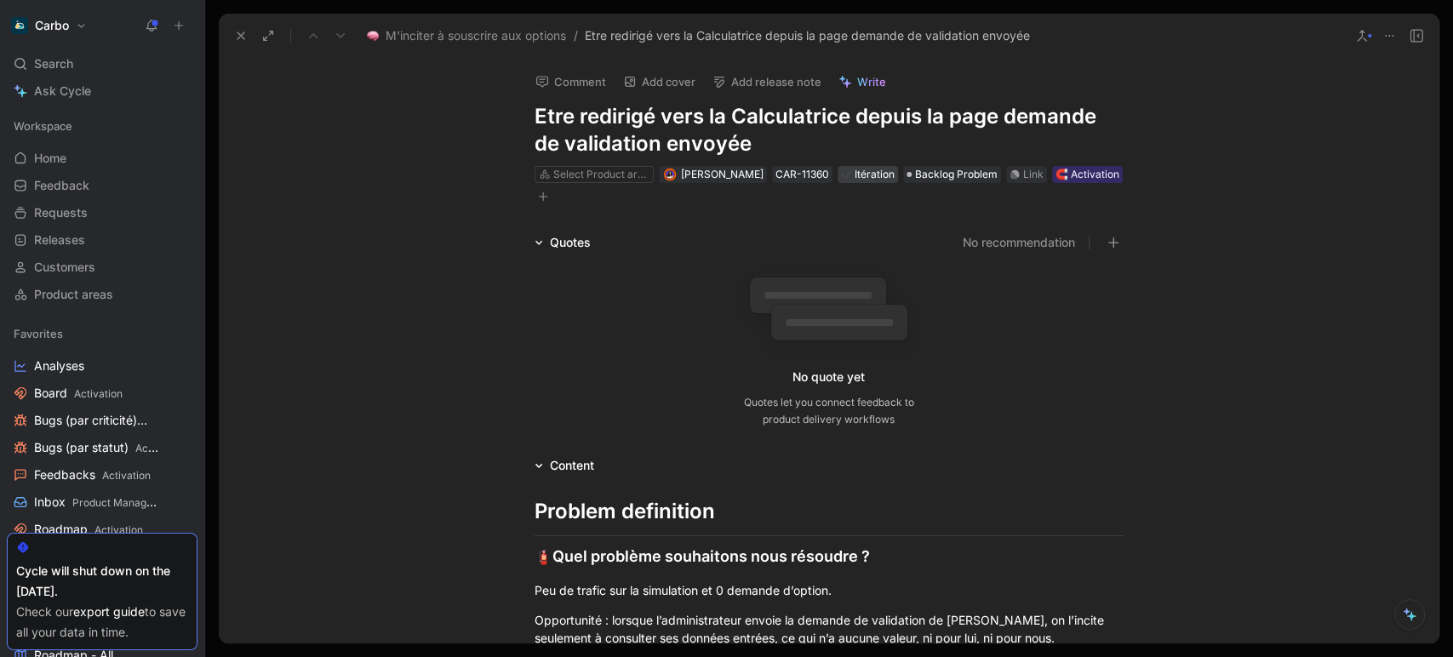
click at [865, 178] on div "Itération" at bounding box center [868, 174] width 54 height 17
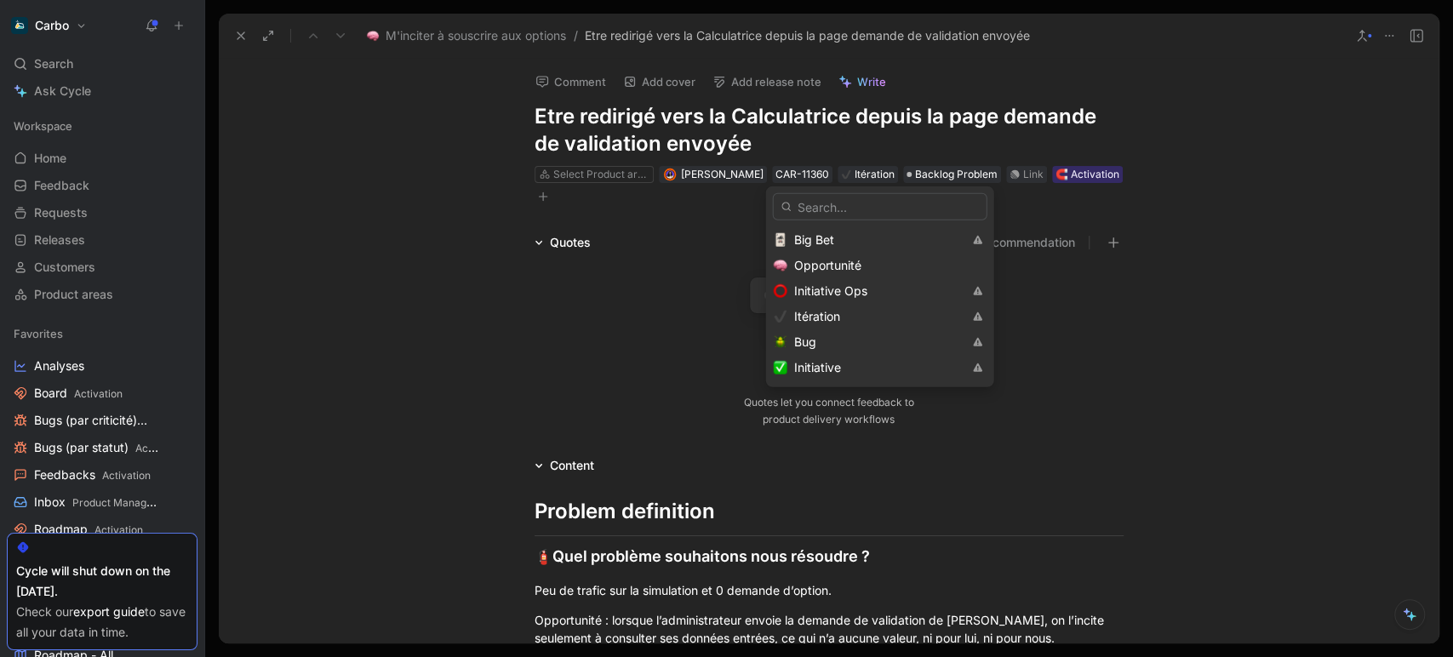
click at [930, 176] on span "Backlog Problem" at bounding box center [956, 174] width 83 height 17
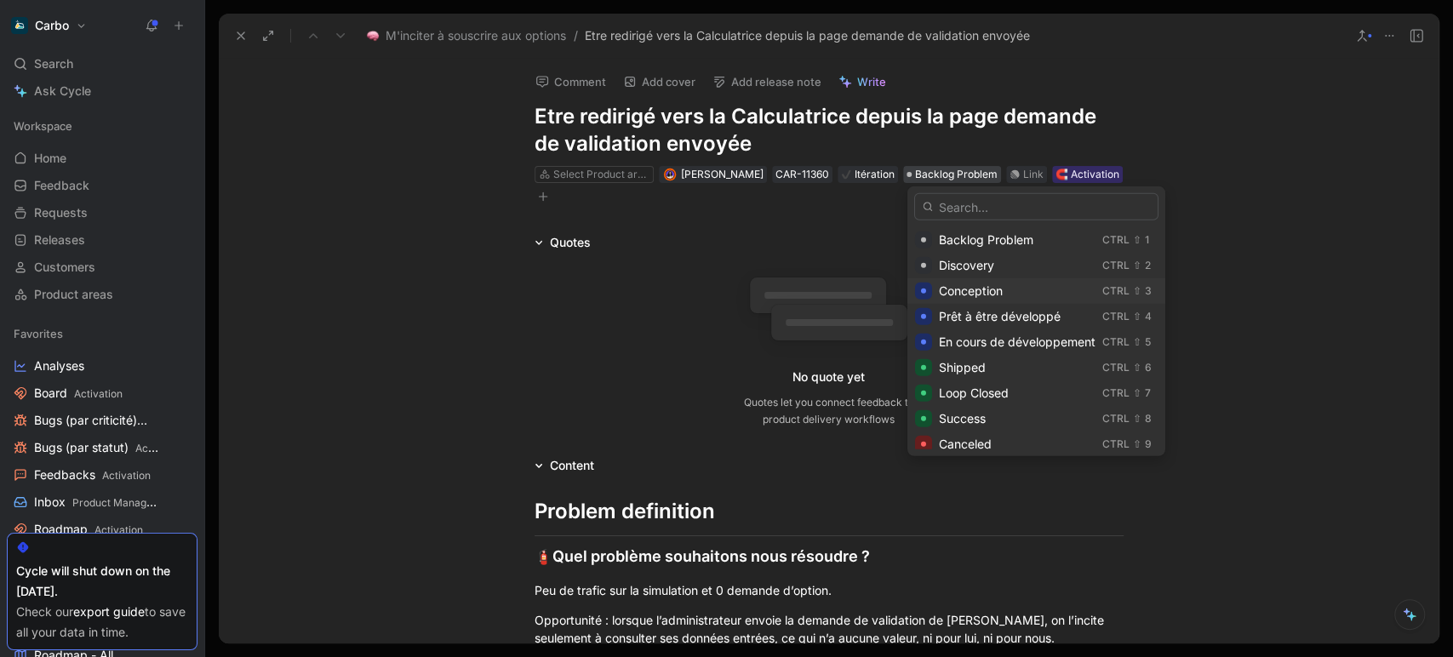
click at [961, 292] on span "Conception" at bounding box center [971, 290] width 64 height 14
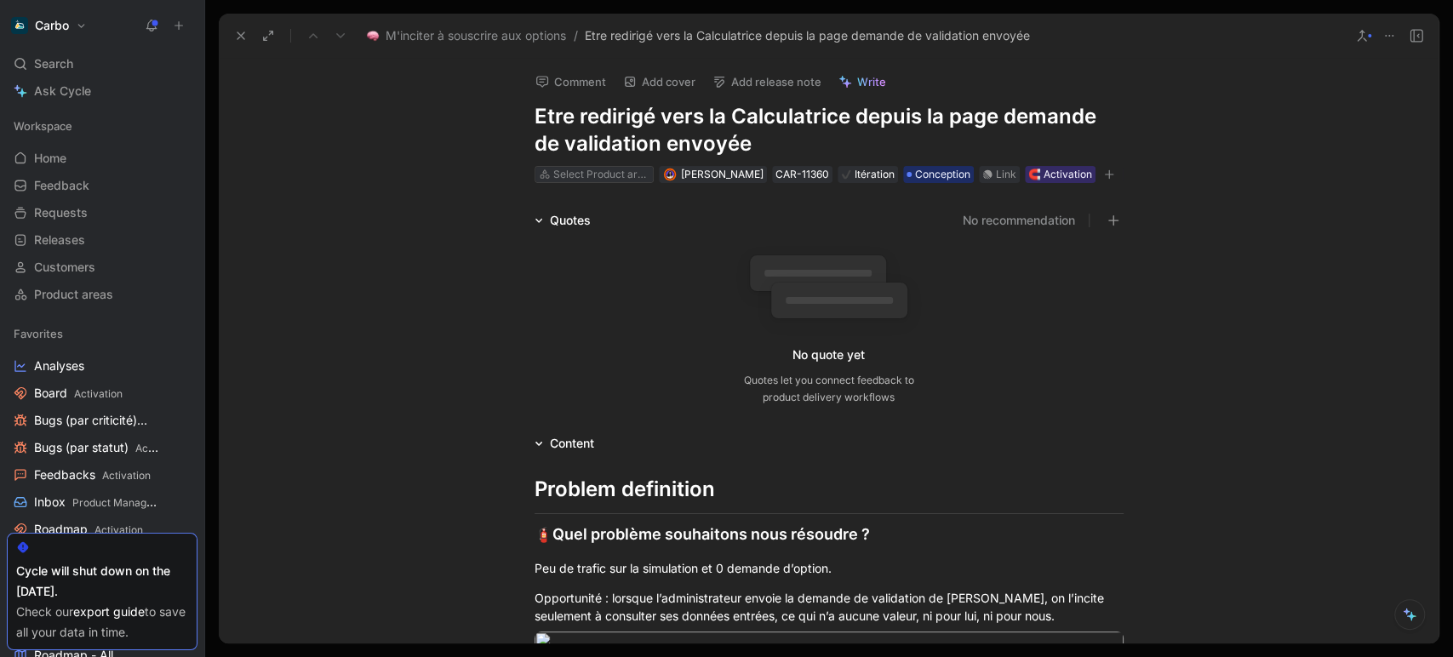
click at [603, 176] on div "Select Product area" at bounding box center [600, 174] width 95 height 17
click at [793, 111] on h1 "Etre redirigé vers la Calculatrice depuis la page demande de validation envoyée" at bounding box center [828, 130] width 589 height 54
copy h1 "Etre redirigé vers la Calculatrice depuis la page demande de validation envoyée"
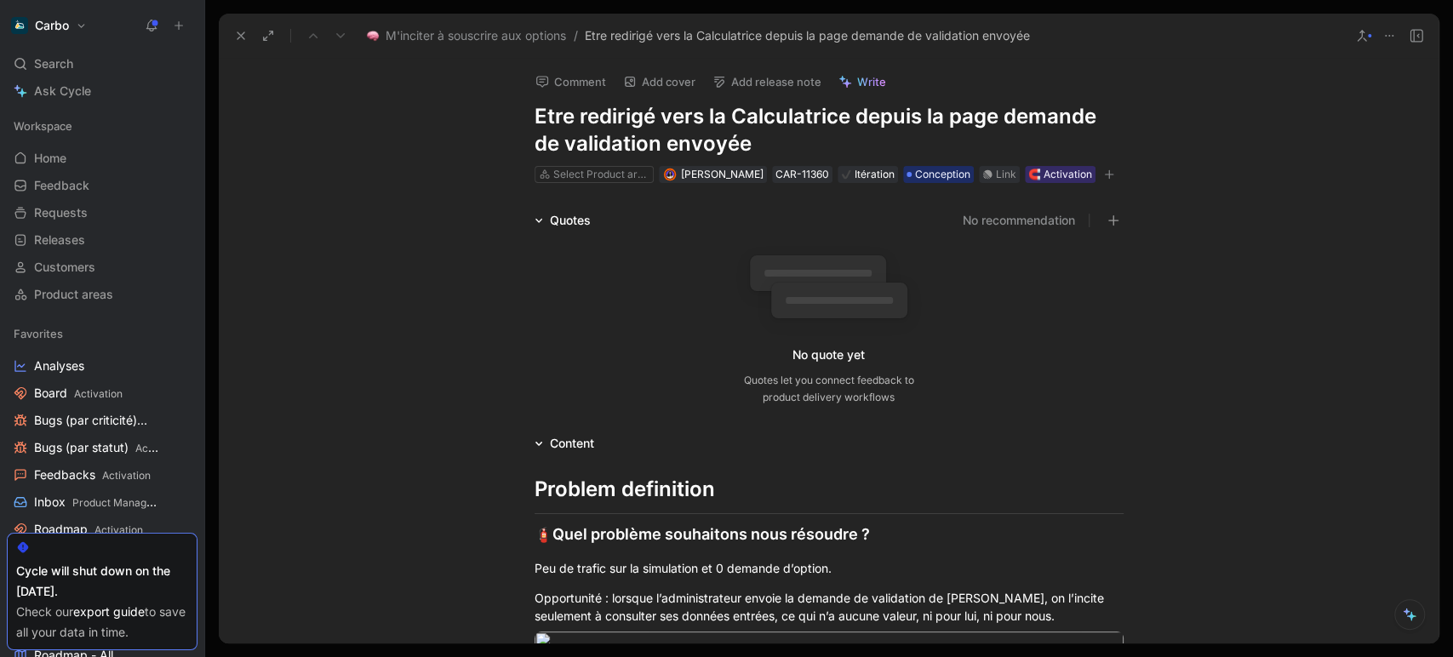
click at [617, 142] on h1 "Etre redirigé vers la Calculatrice depuis la page demande de validation envoyée" at bounding box center [828, 130] width 589 height 54
click at [572, 174] on div "Select Product area" at bounding box center [600, 174] width 95 height 17
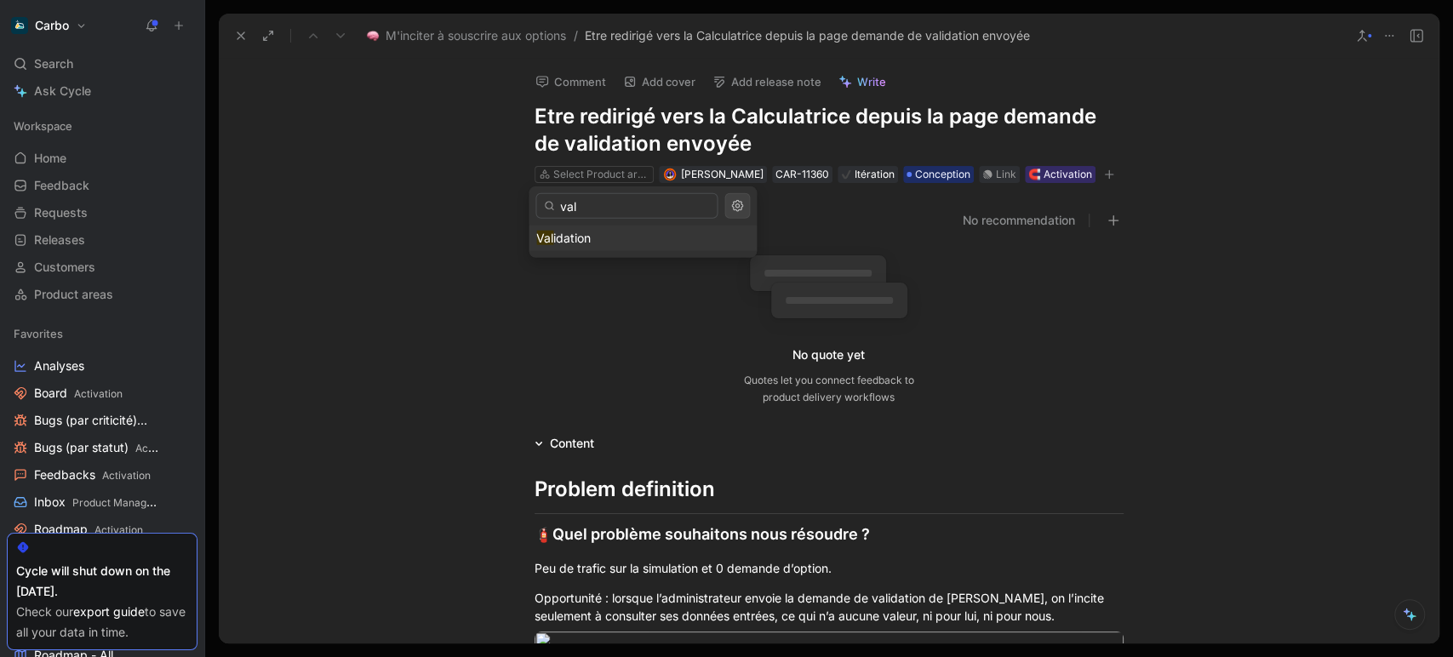
type input "val"
click at [559, 231] on span "idation" at bounding box center [571, 238] width 37 height 14
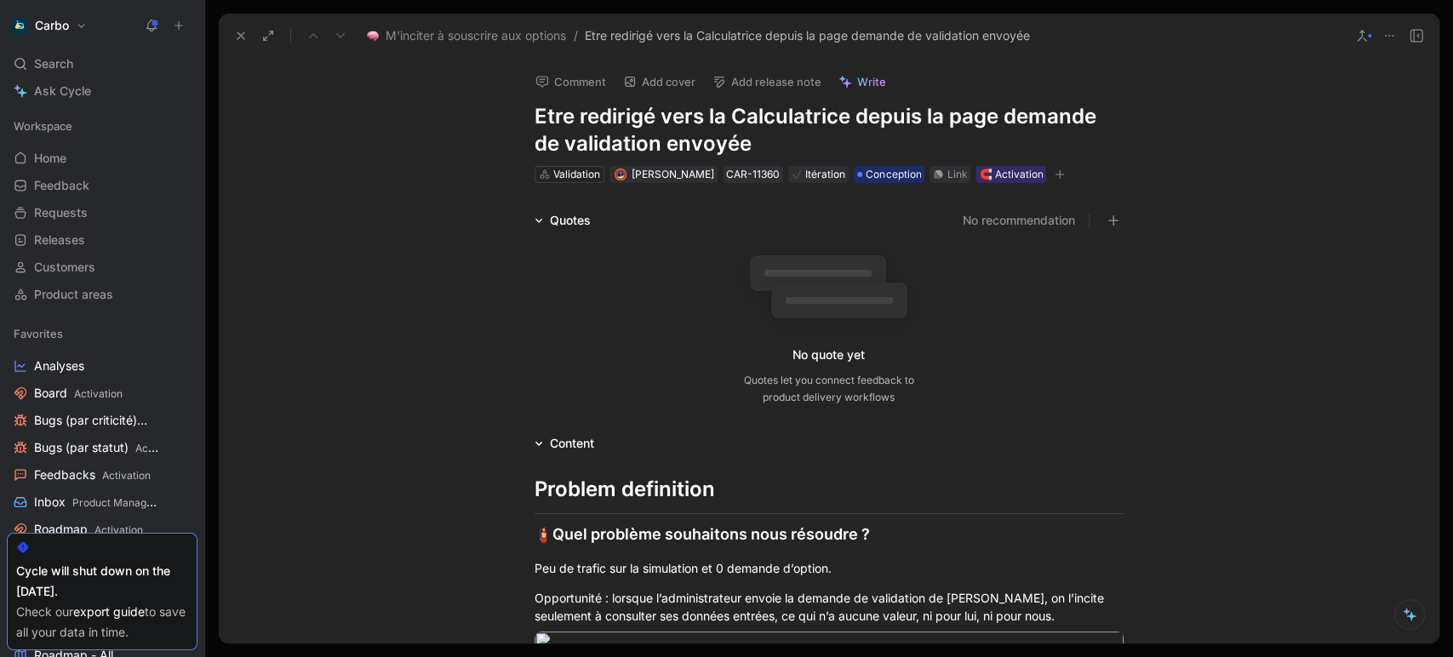
click at [1065, 174] on icon "button" at bounding box center [1059, 174] width 9 height 1
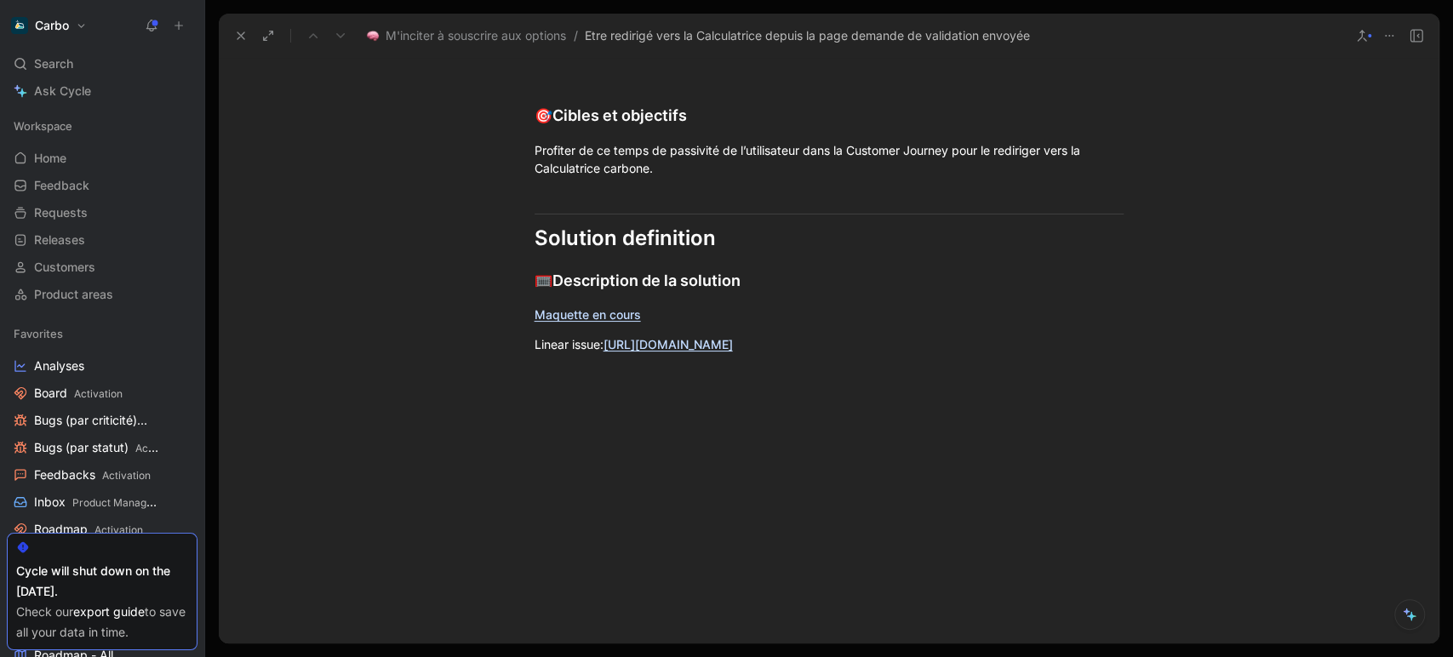
scroll to position [632, 0]
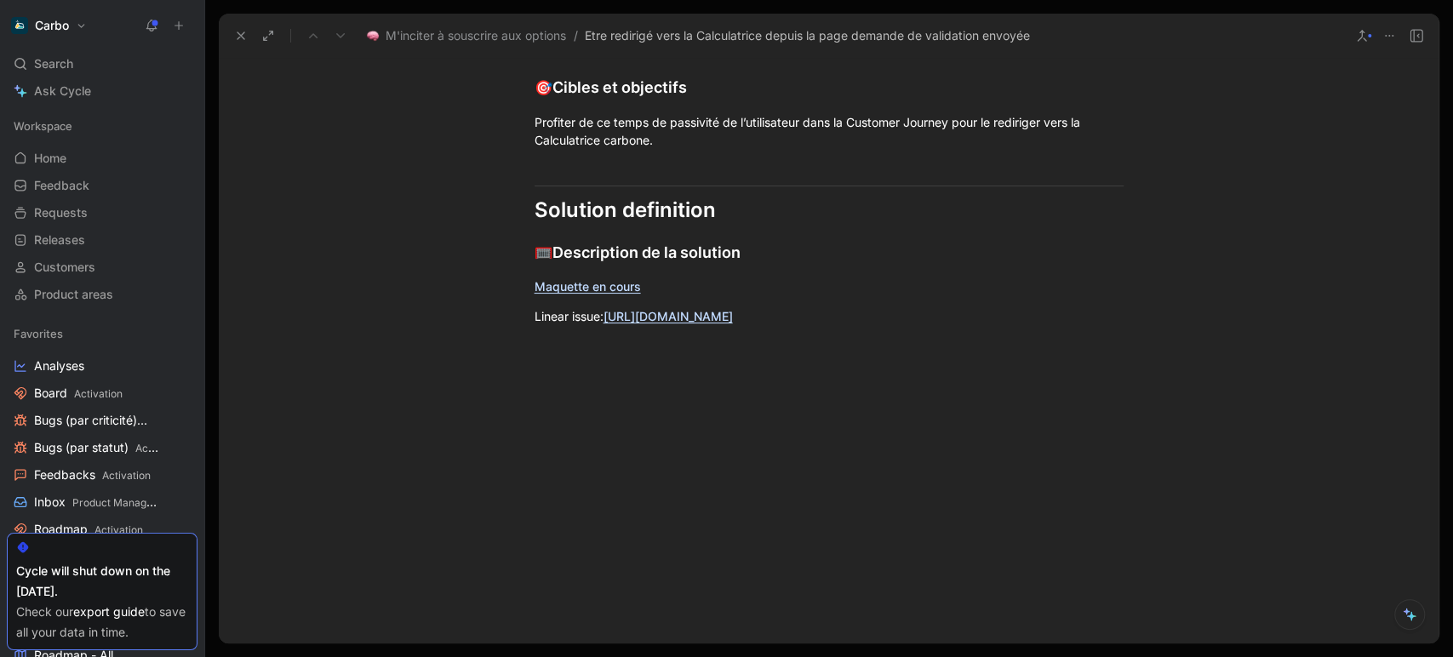
click at [231, 39] on button at bounding box center [241, 36] width 24 height 24
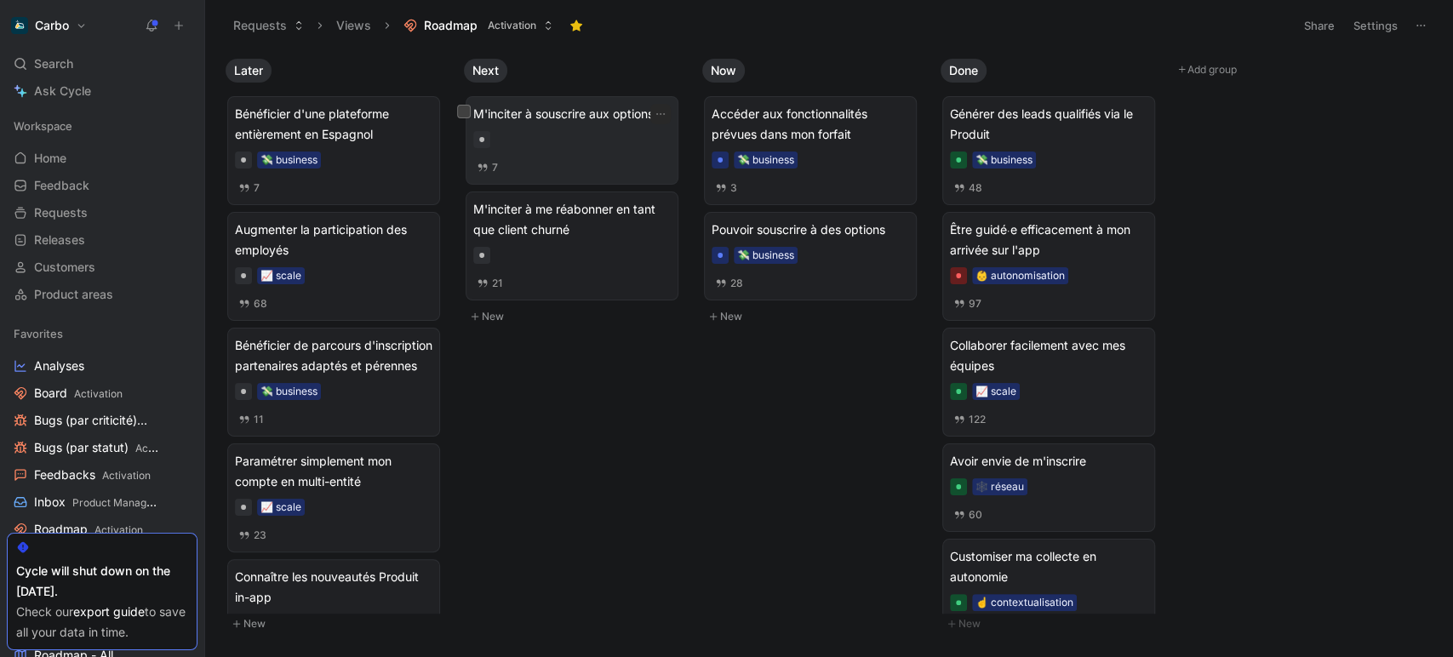
click at [600, 131] on div at bounding box center [571, 139] width 197 height 17
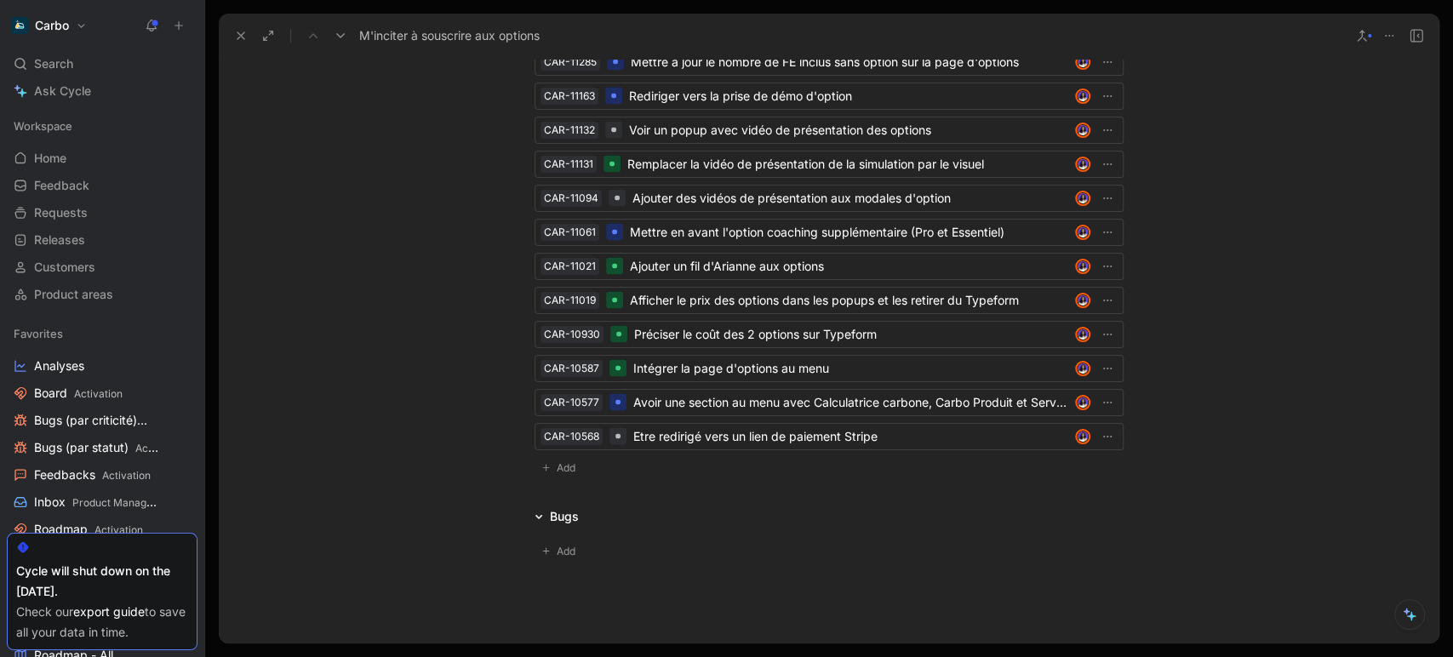
scroll to position [2326, 0]
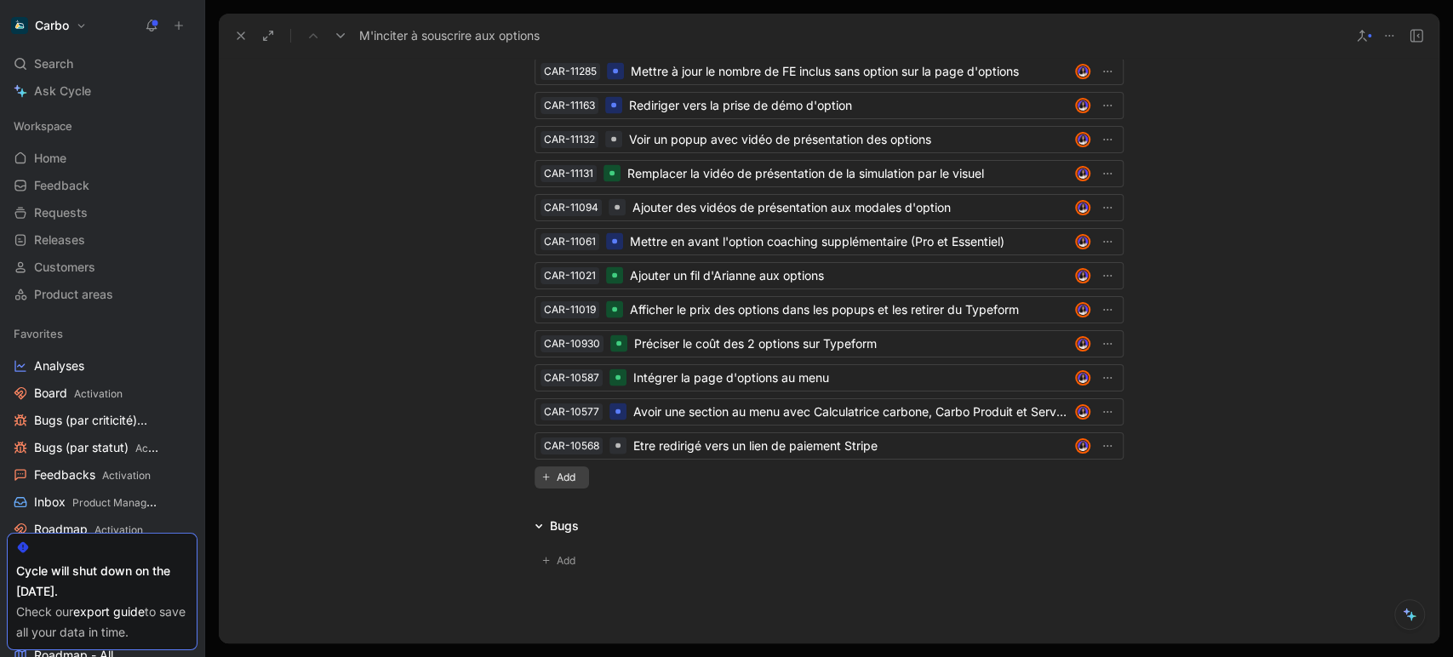
click at [557, 479] on span "Add" at bounding box center [569, 477] width 24 height 17
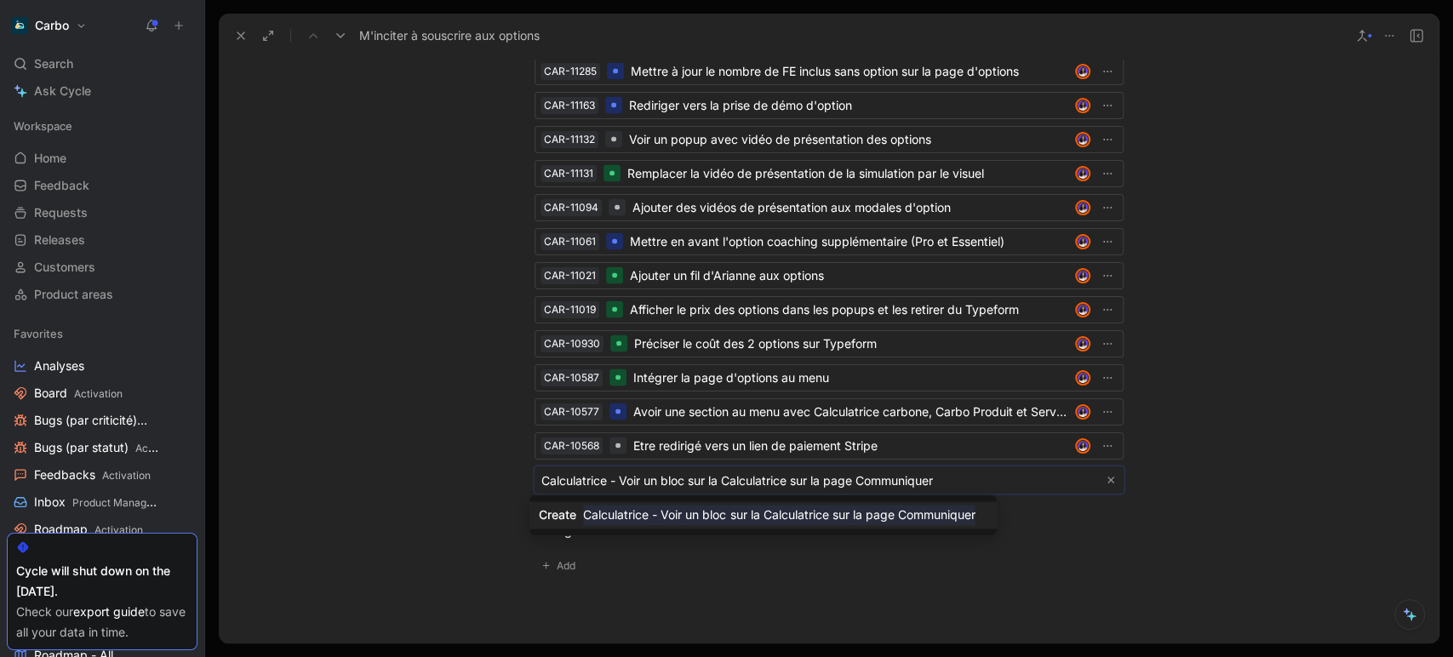
type input "Calculatrice - Voir un bloc sur la Calculatrice sur la page Communiquer"
click at [665, 512] on mark "Calculatrice - Voir un bloc sur la Calculatrice sur la page Communiquer" at bounding box center [778, 515] width 391 height 20
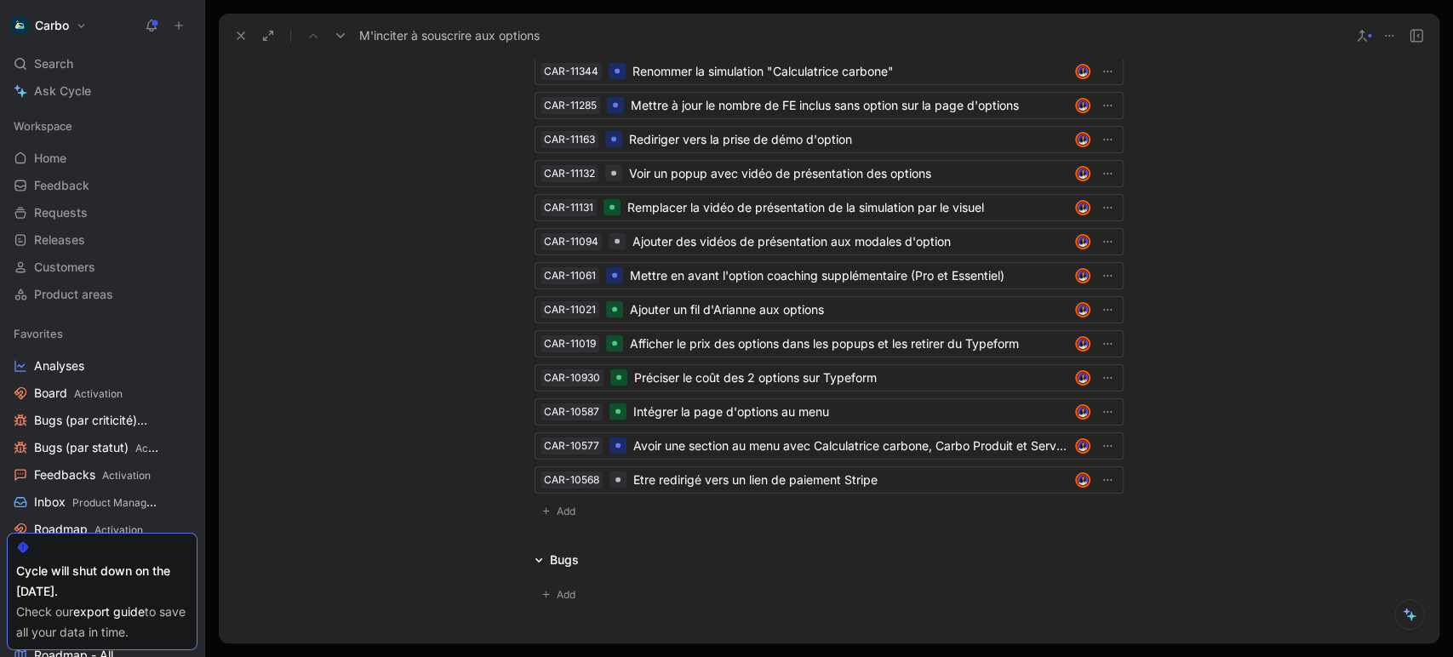
scroll to position [2062, 0]
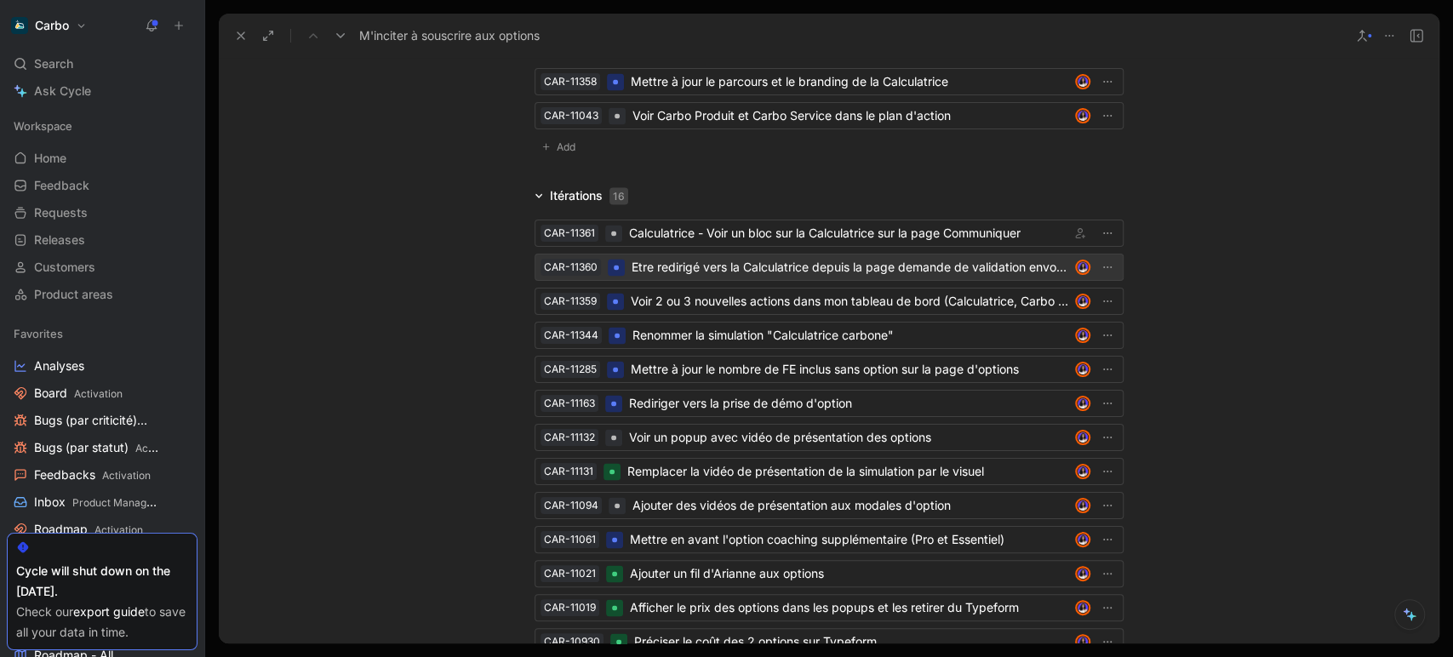
click at [795, 261] on div "Etre redirigé vers la Calculatrice depuis la page demande de validation envoyée" at bounding box center [850, 267] width 437 height 20
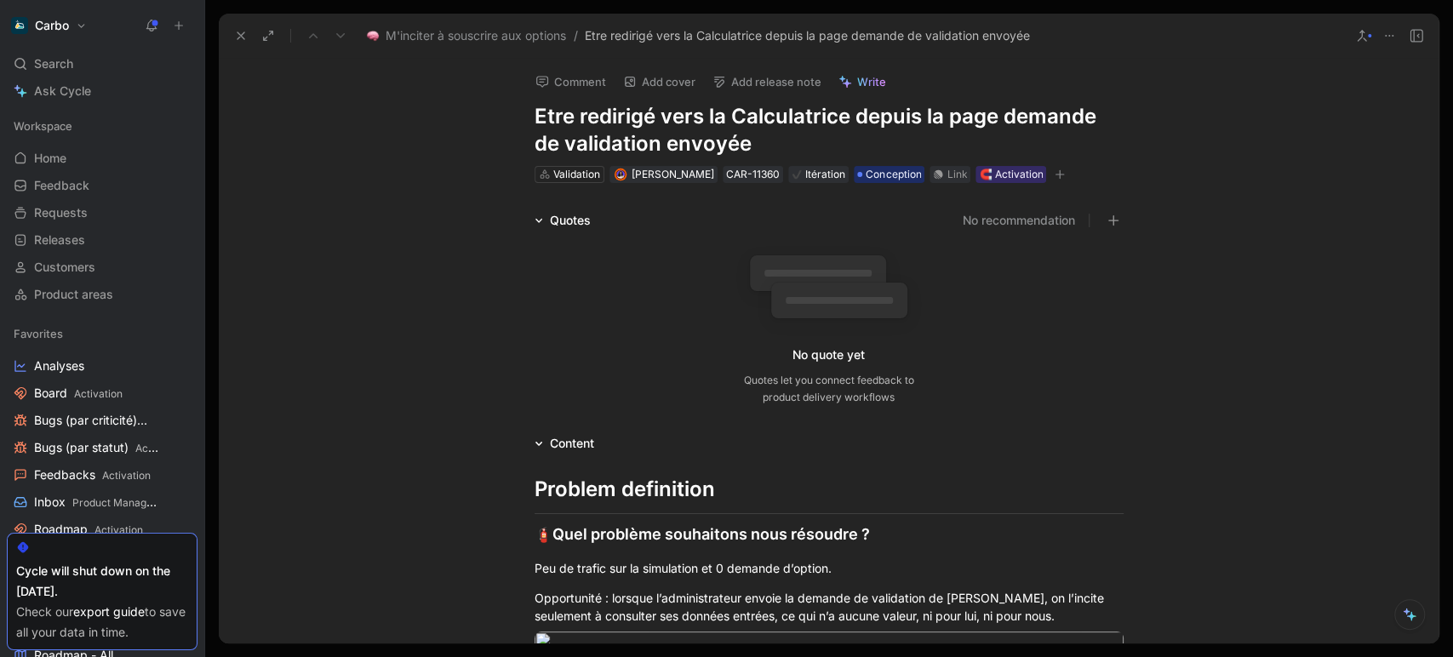
click at [523, 126] on div "Comment Add cover Add release note Write Etre redirigé vers la Calculatrice dep…" at bounding box center [829, 121] width 654 height 127
click at [534, 124] on h1 "Etre redirigé vers la Calculatrice depuis la page demande de validation envoyée" at bounding box center [828, 130] width 589 height 54
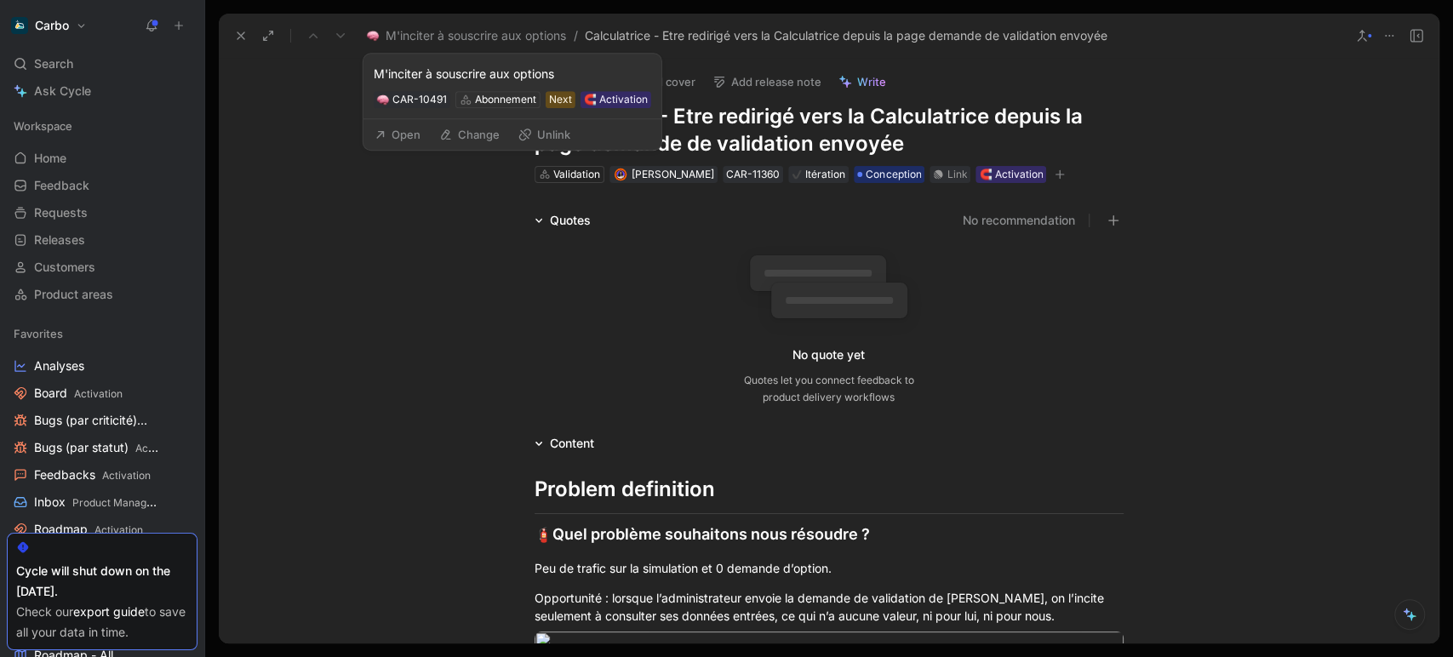
click at [389, 135] on button "Open" at bounding box center [397, 135] width 61 height 24
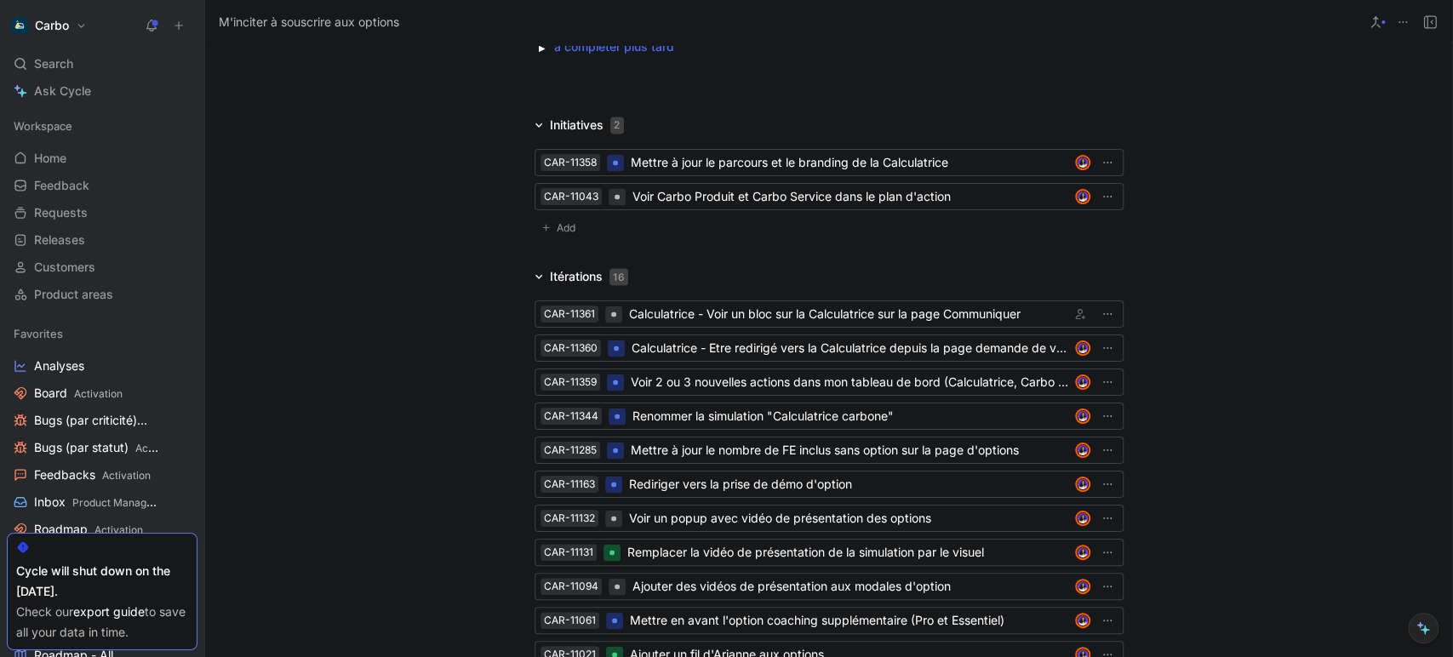
scroll to position [1993, 0]
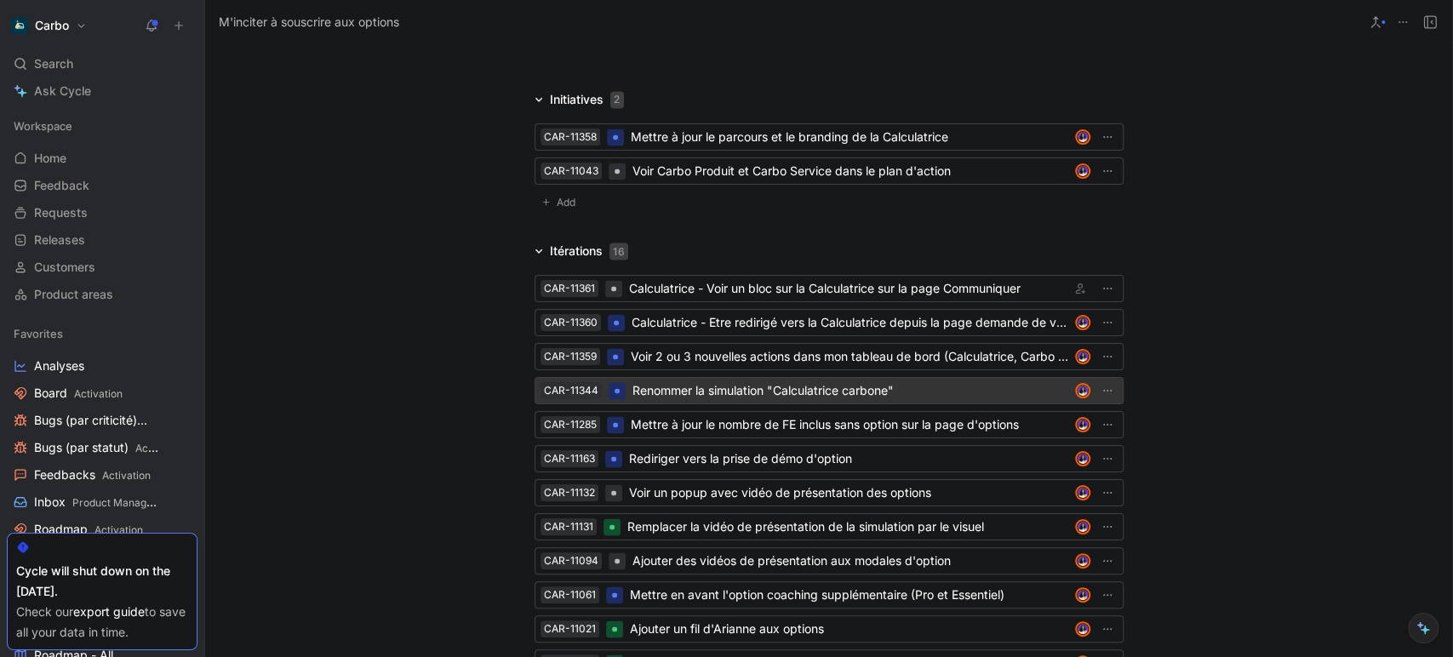
click at [735, 387] on div "Renommer la simulation "Calculatrice carbone"" at bounding box center [850, 390] width 436 height 20
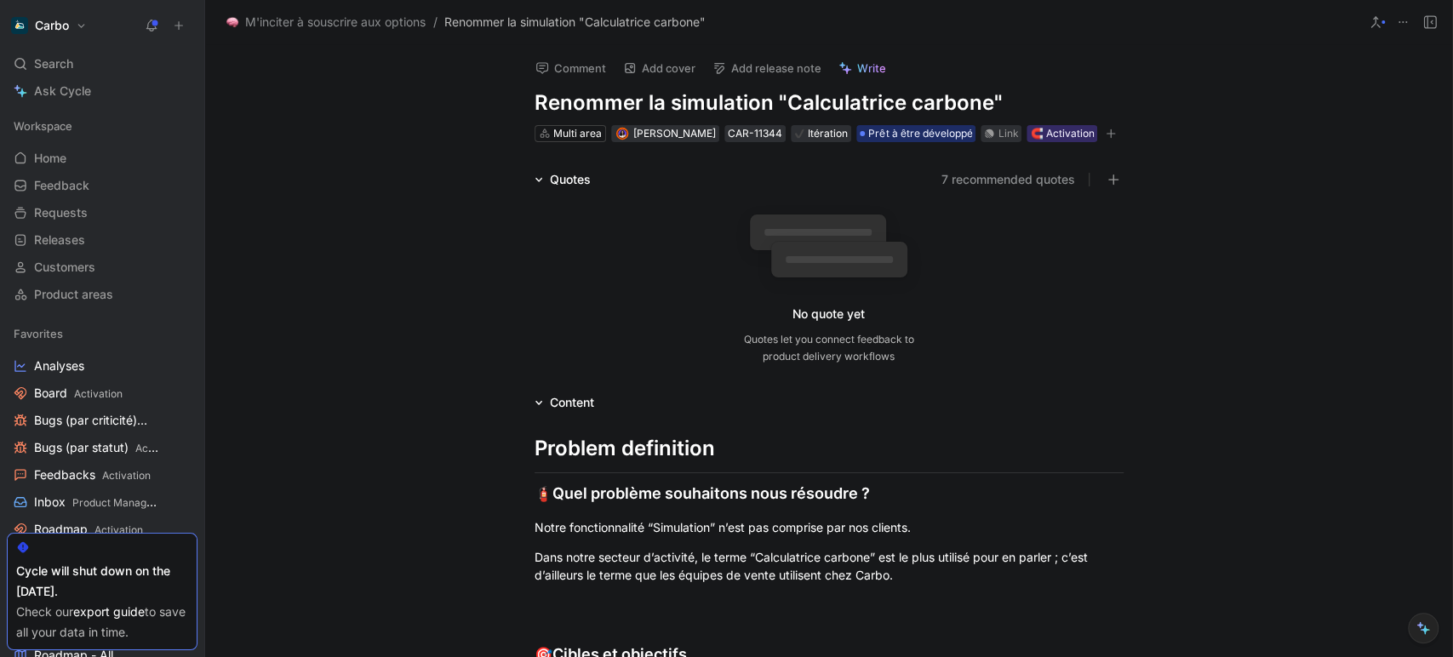
click at [534, 107] on h1 "Renommer la simulation "Calculatrice carbone"" at bounding box center [828, 102] width 589 height 27
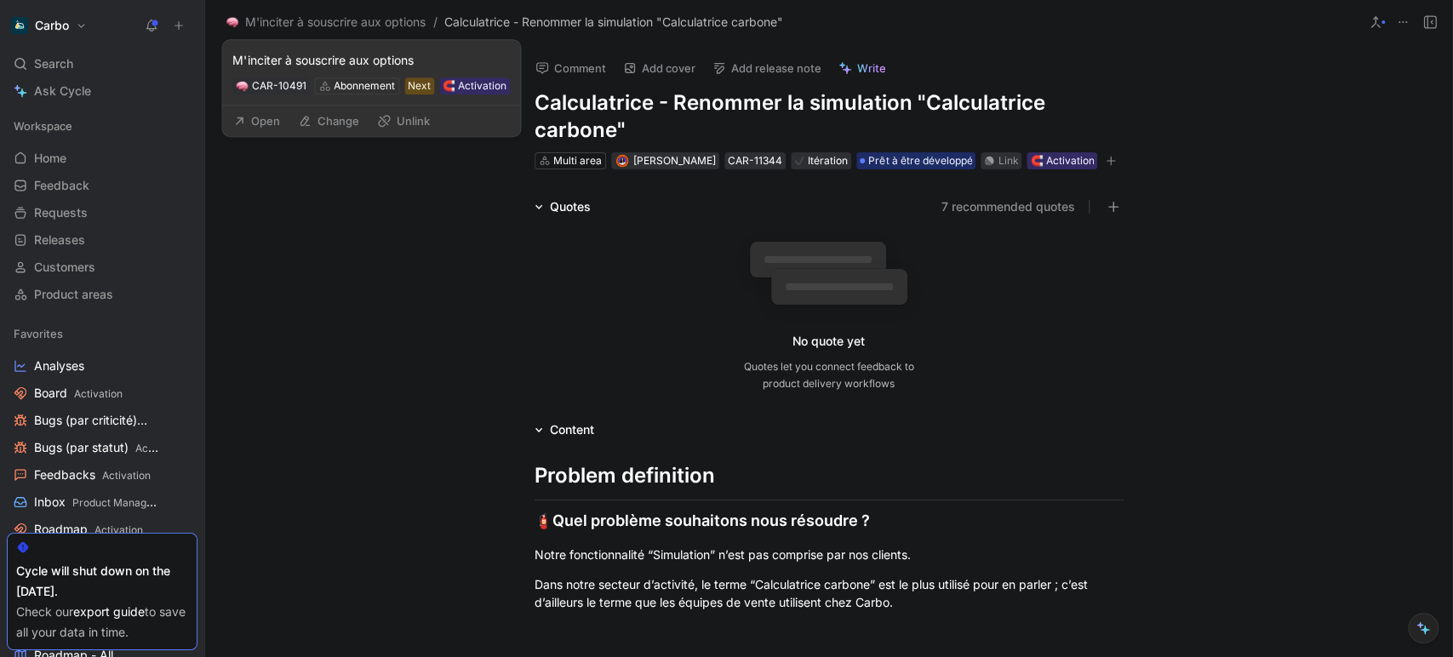
click at [272, 117] on button "Open" at bounding box center [256, 121] width 61 height 24
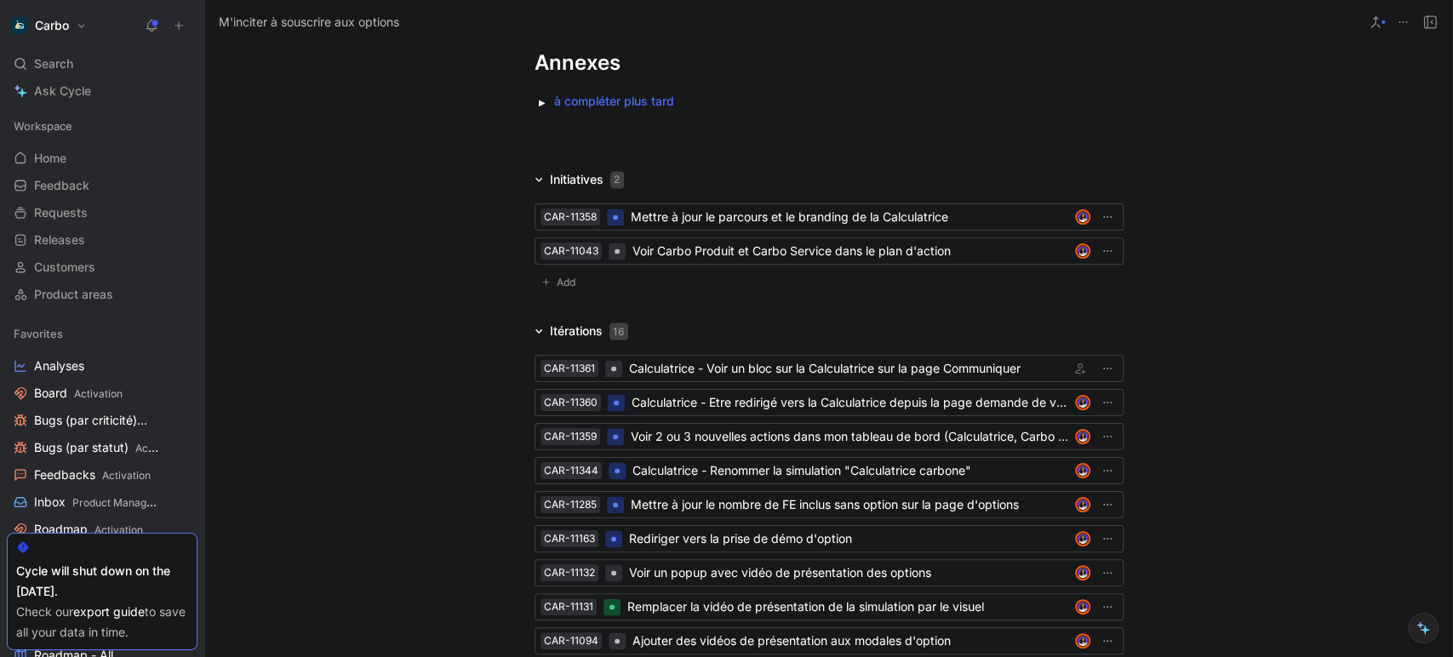
scroll to position [1967, 0]
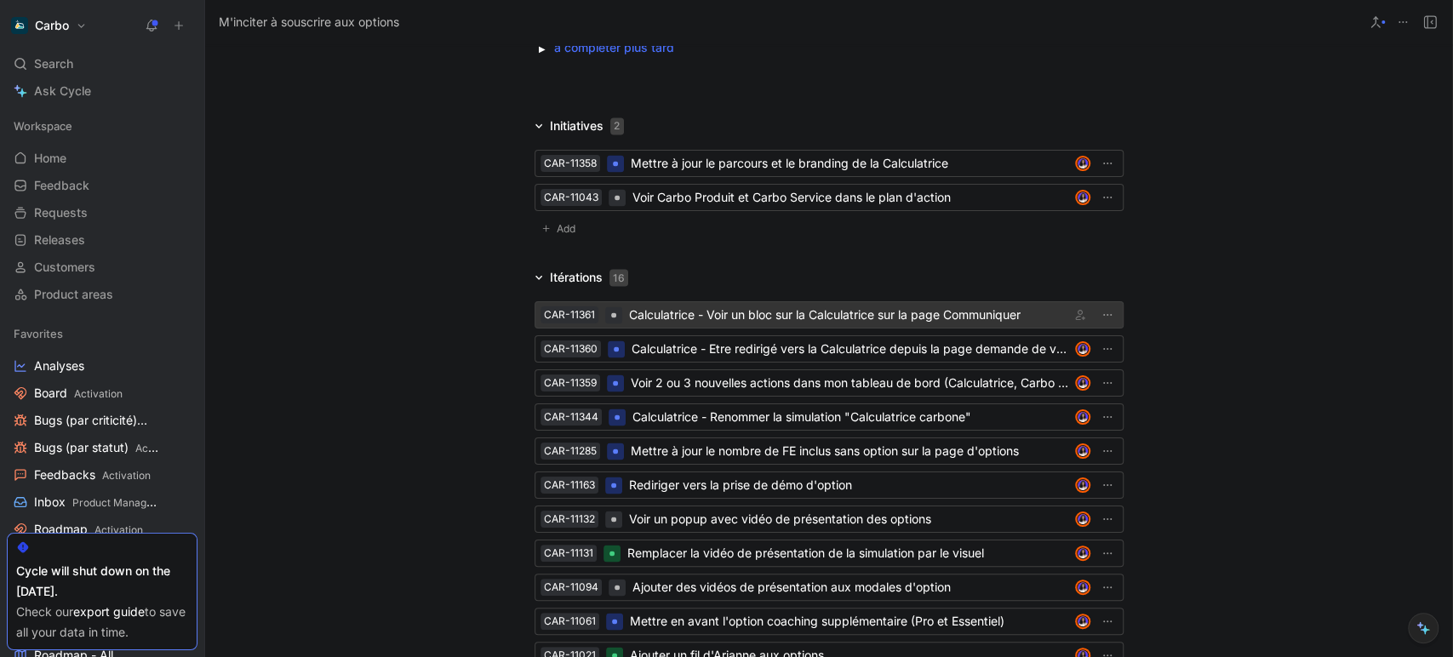
click at [831, 305] on div "Calculatrice - Voir un bloc sur la Calculatrice sur la page Communiquer" at bounding box center [846, 315] width 434 height 20
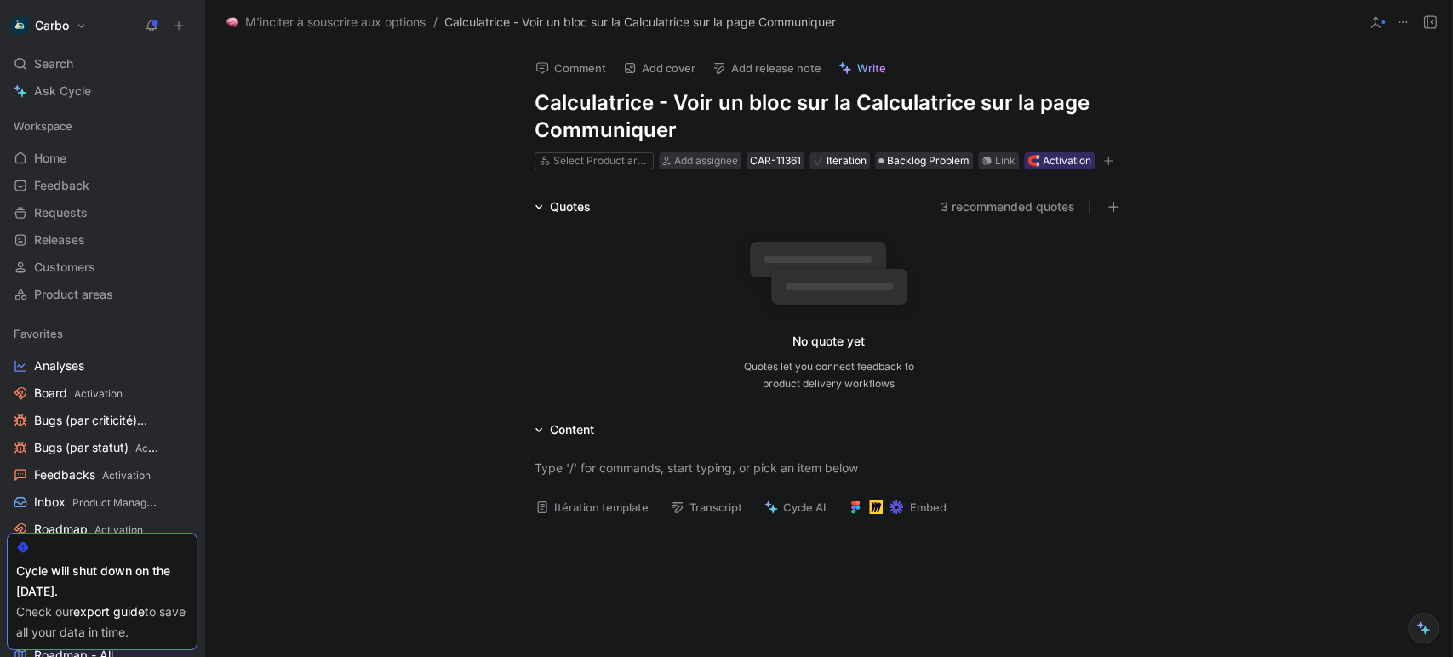
drag, startPoint x: 825, startPoint y: 95, endPoint x: 1008, endPoint y: 100, distance: 183.0
click at [1008, 100] on h1 "Calculatrice - Voir un bloc sur la Calculatrice sur la page Communiquer" at bounding box center [828, 116] width 589 height 54
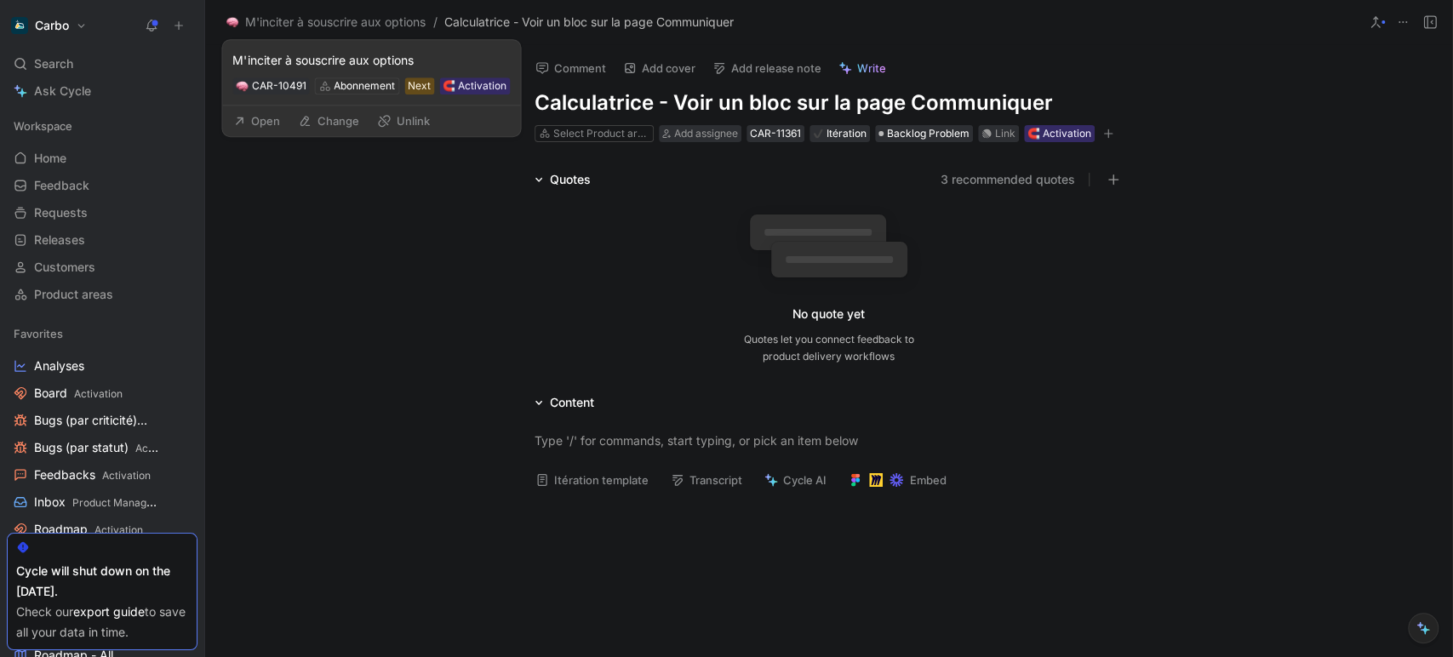
click at [278, 123] on button "Open" at bounding box center [256, 121] width 61 height 24
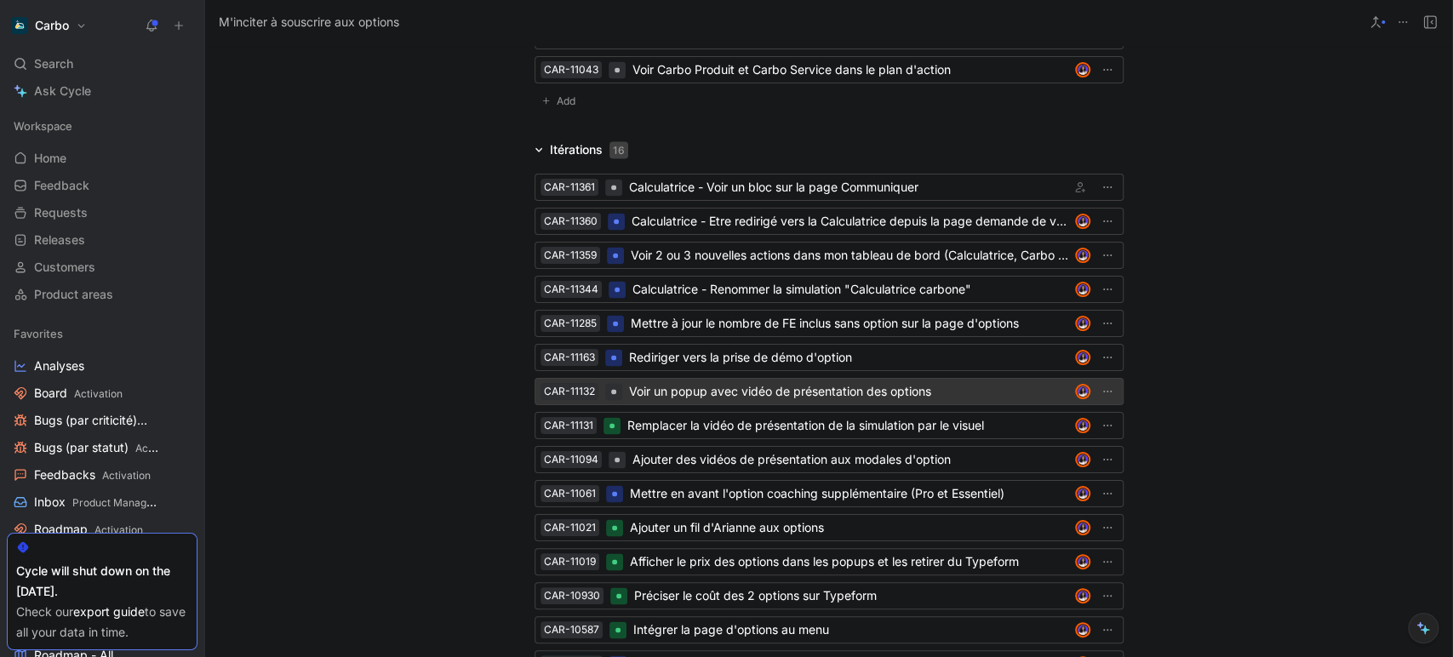
scroll to position [2056, 0]
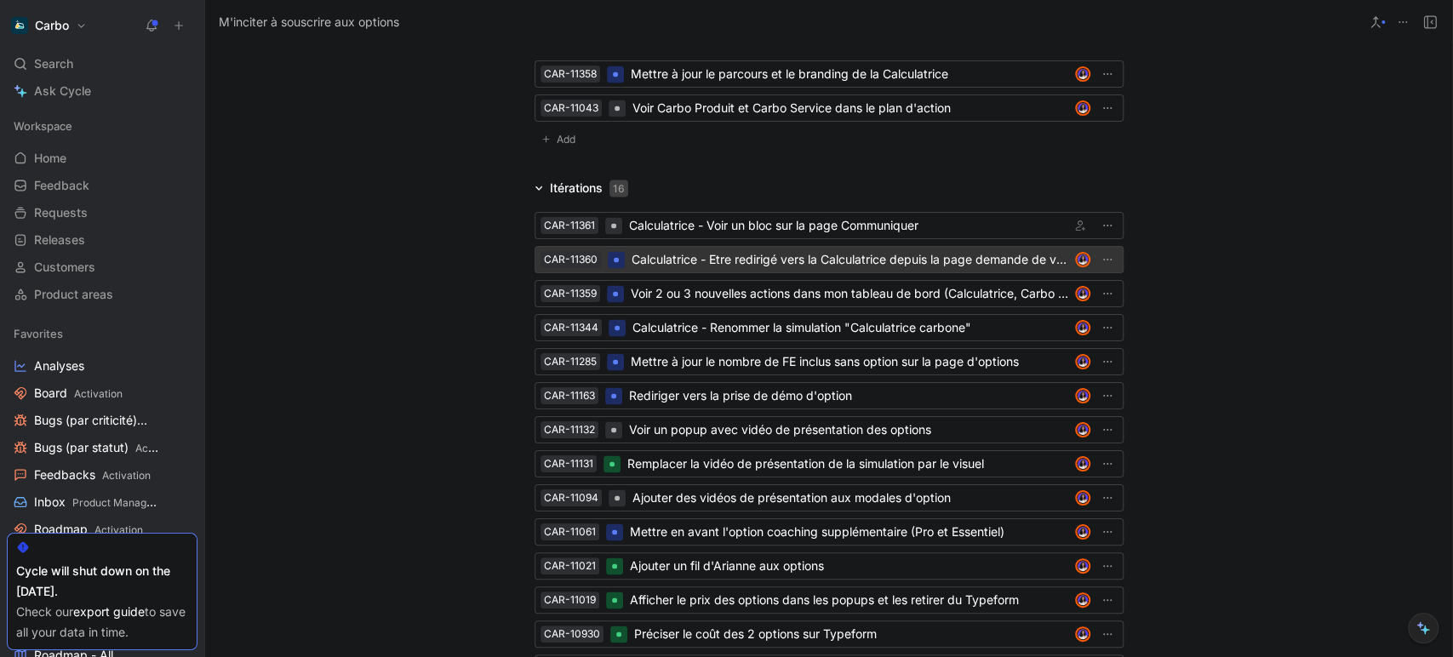
click at [757, 268] on div "CAR-11360 Calculatrice - Etre redirigé vers la Calculatrice depuis la page dema…" at bounding box center [828, 259] width 589 height 27
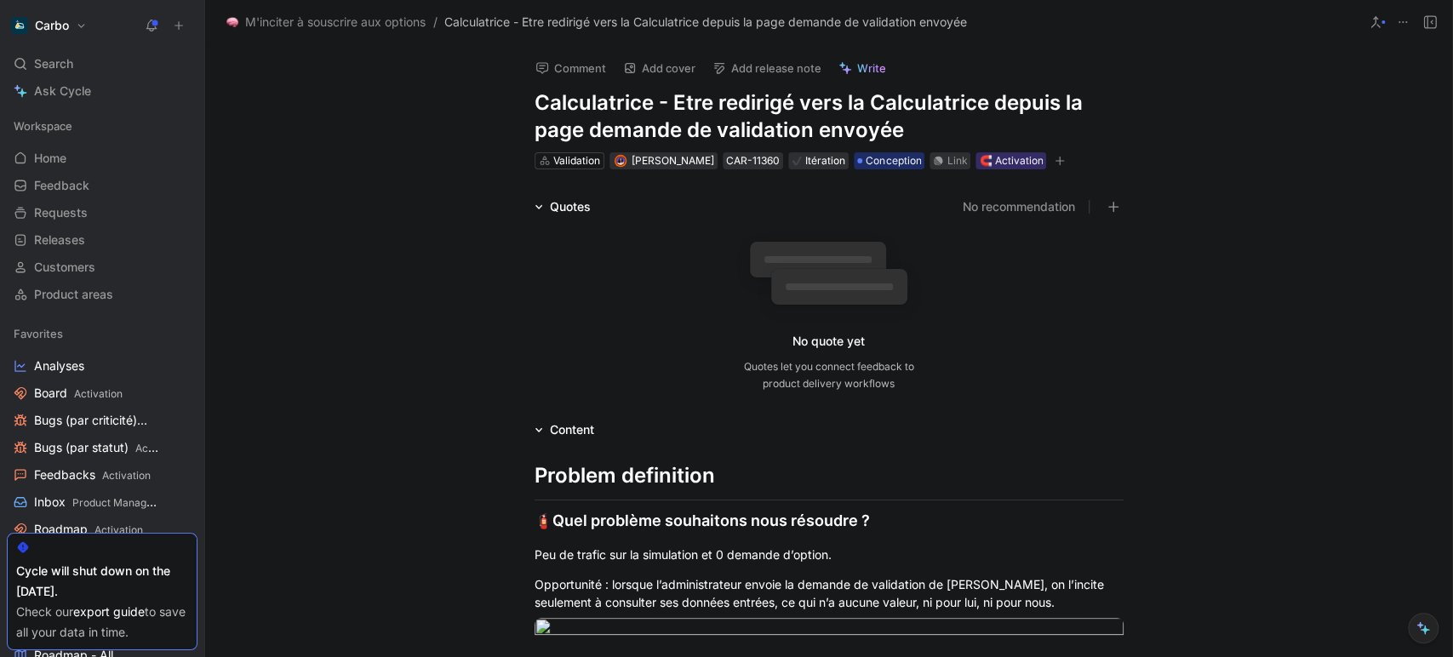
drag, startPoint x: 789, startPoint y: 103, endPoint x: 978, endPoint y: 103, distance: 188.9
click at [978, 103] on h1 "Calculatrice - Etre redirigé vers la Calculatrice depuis la page demande de val…" at bounding box center [828, 116] width 589 height 54
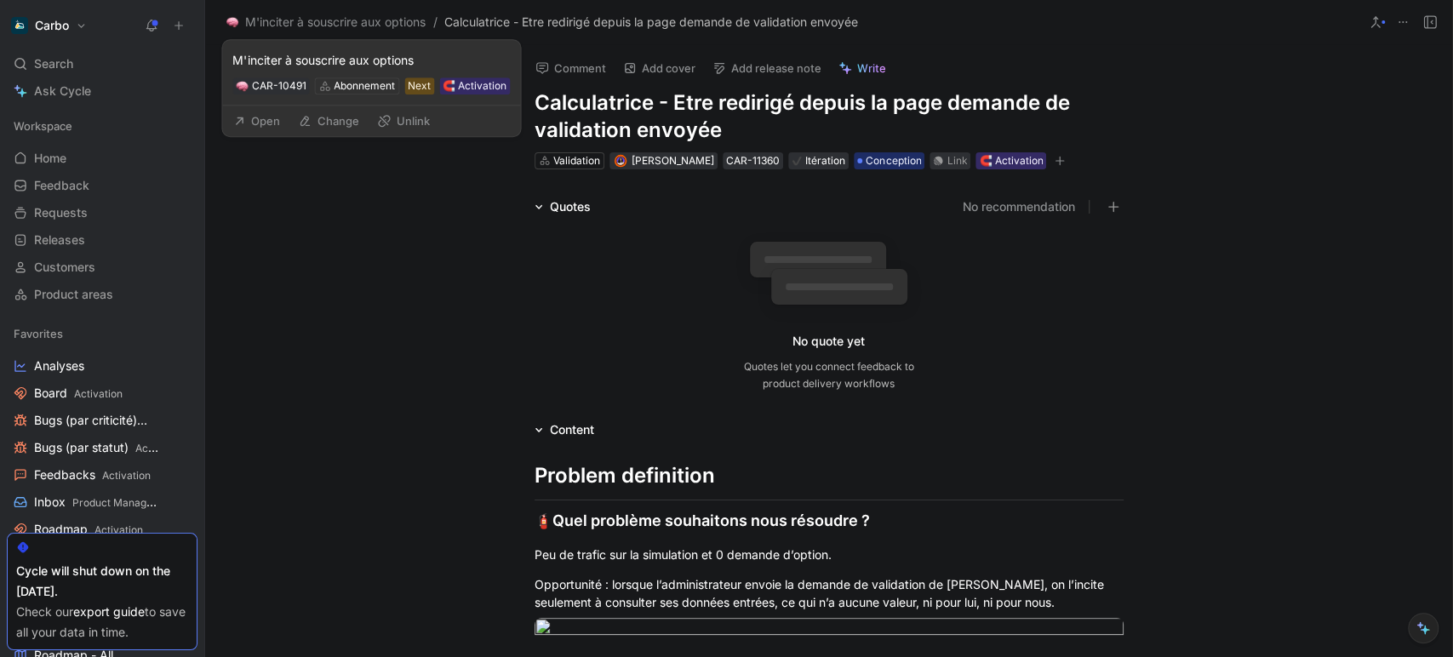
click at [263, 129] on button "Open" at bounding box center [256, 121] width 61 height 24
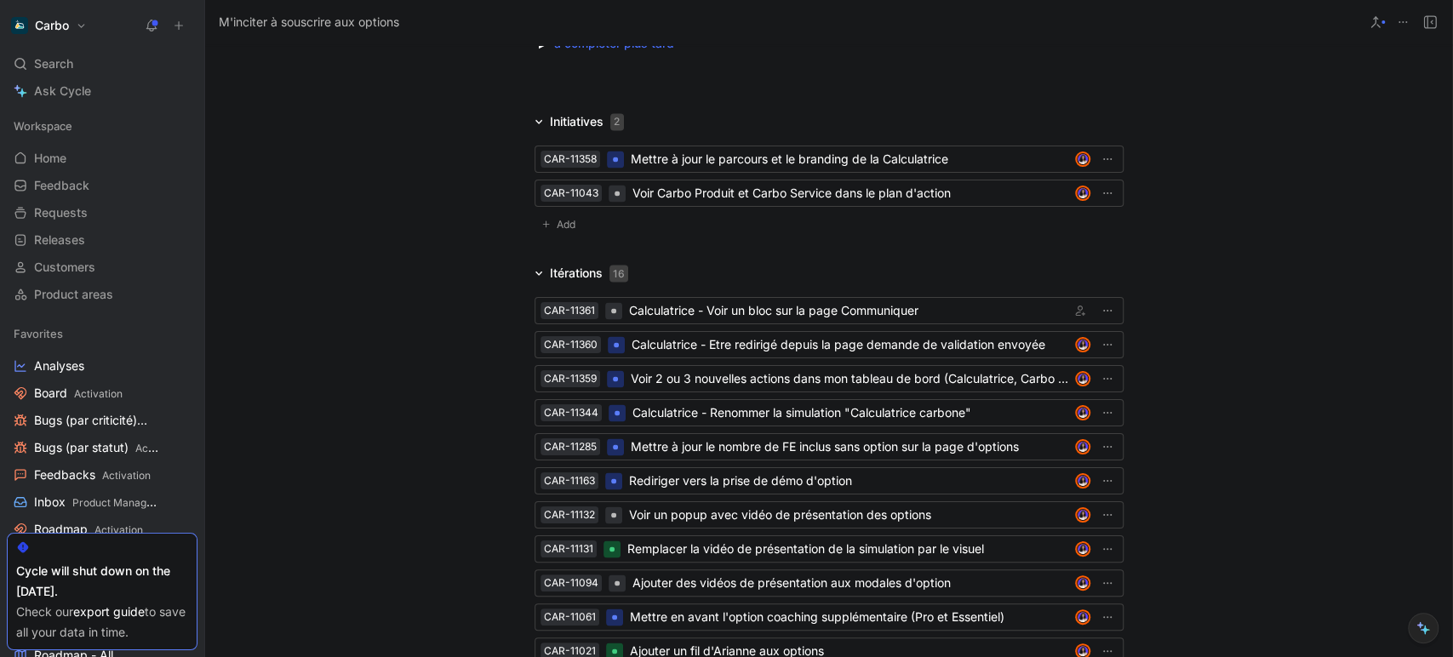
scroll to position [1985, 0]
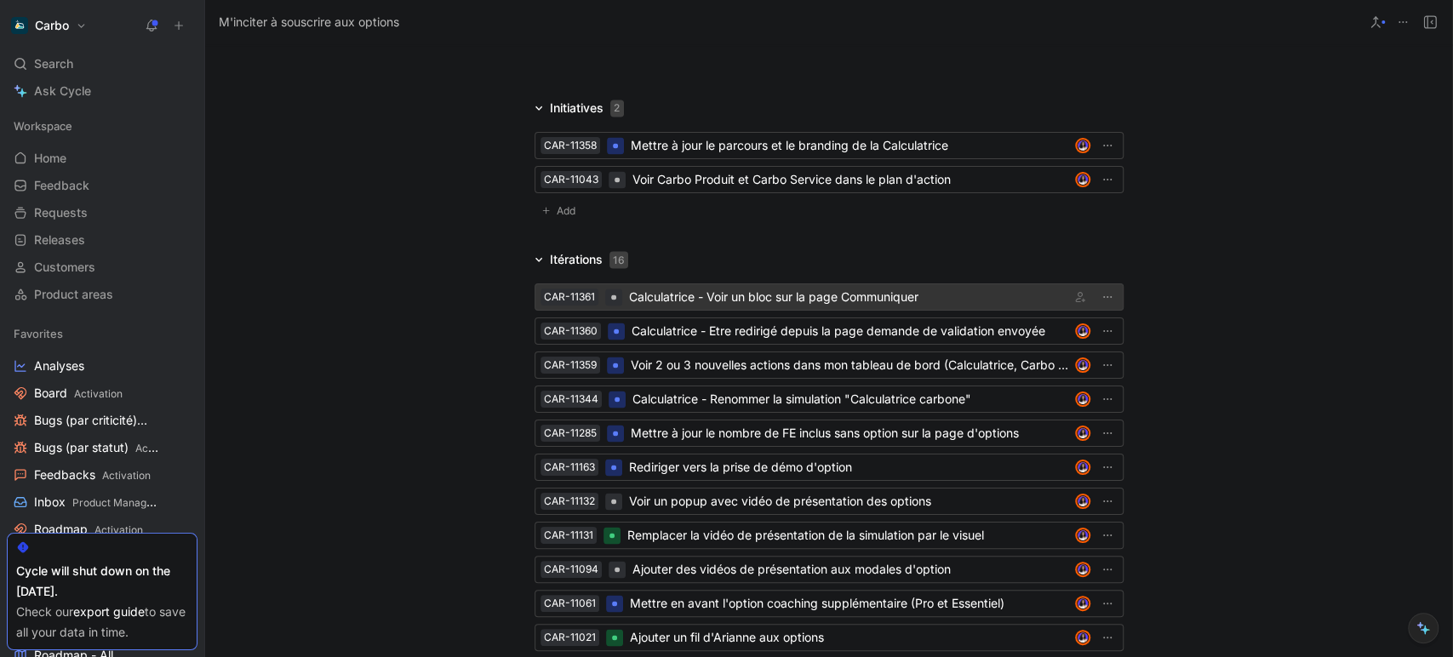
click at [774, 293] on div "Calculatrice - Voir un bloc sur la page Communiquer" at bounding box center [846, 297] width 434 height 20
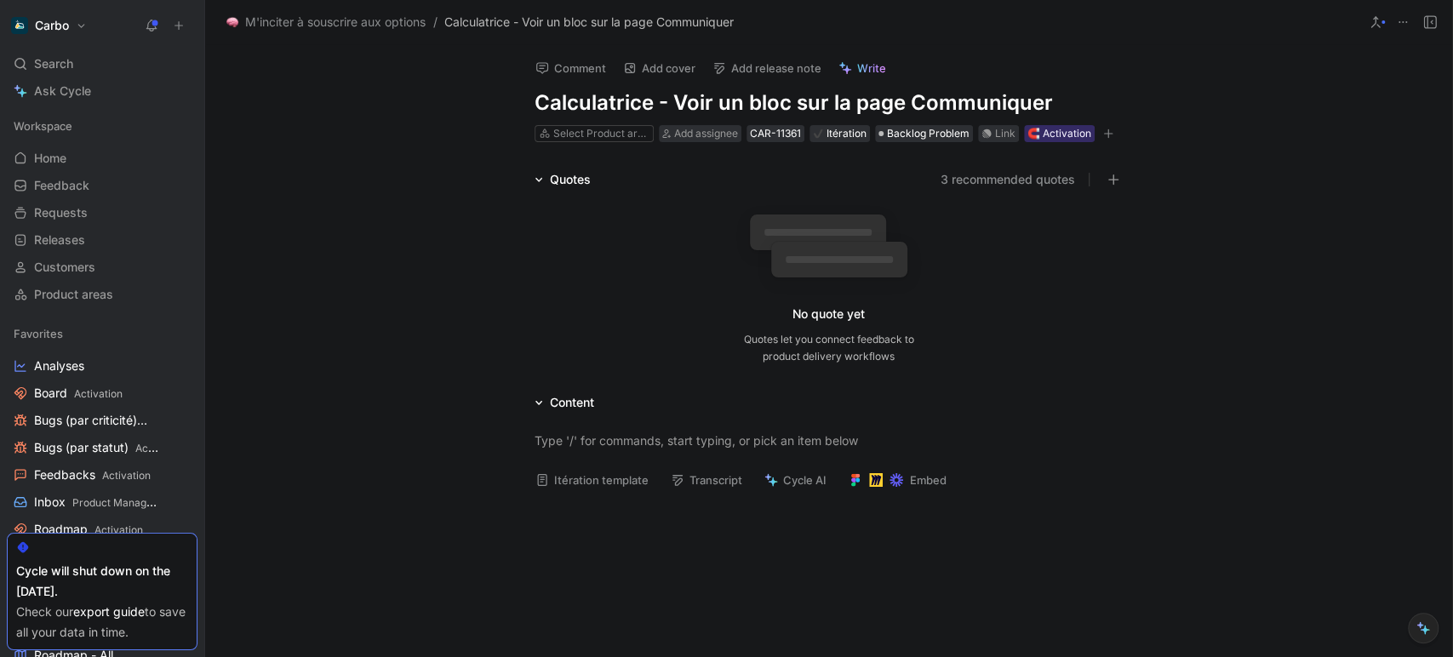
click at [676, 98] on h1 "Calculatrice - Voir un bloc sur la page Communiquer" at bounding box center [828, 102] width 589 height 27
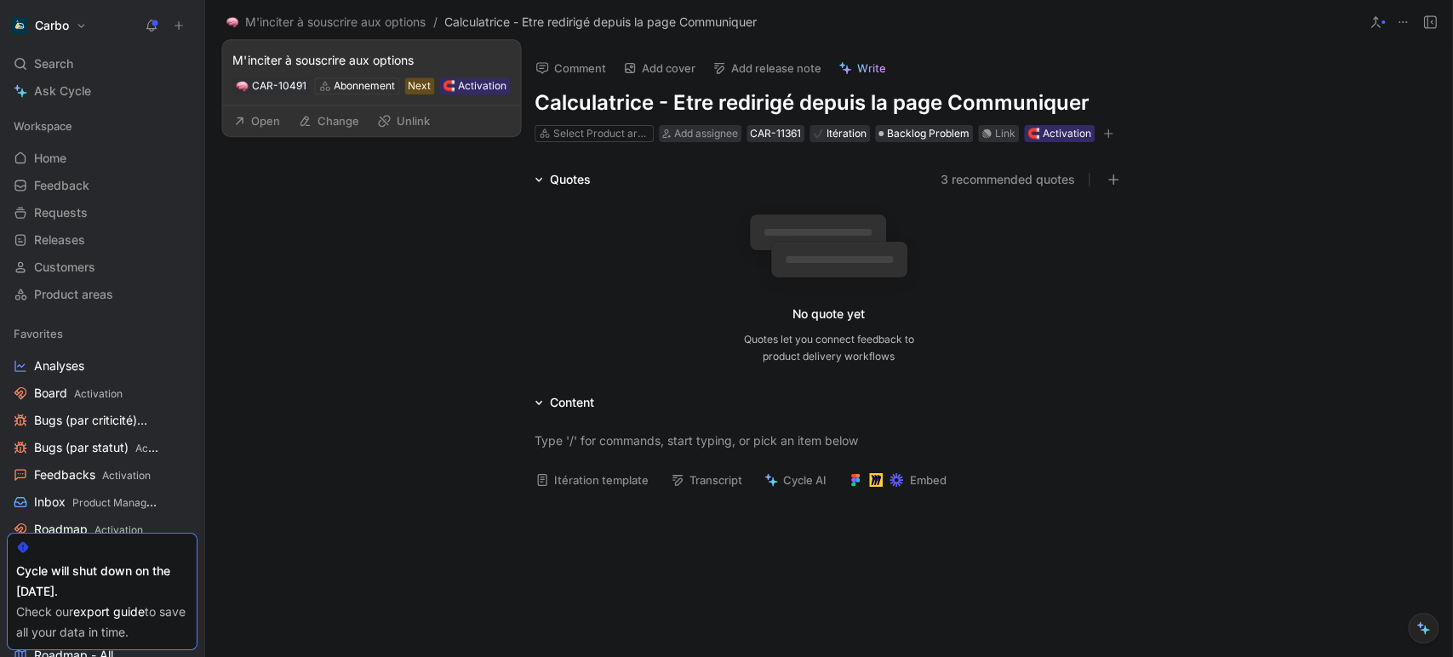
click at [277, 128] on button "Open" at bounding box center [256, 121] width 61 height 24
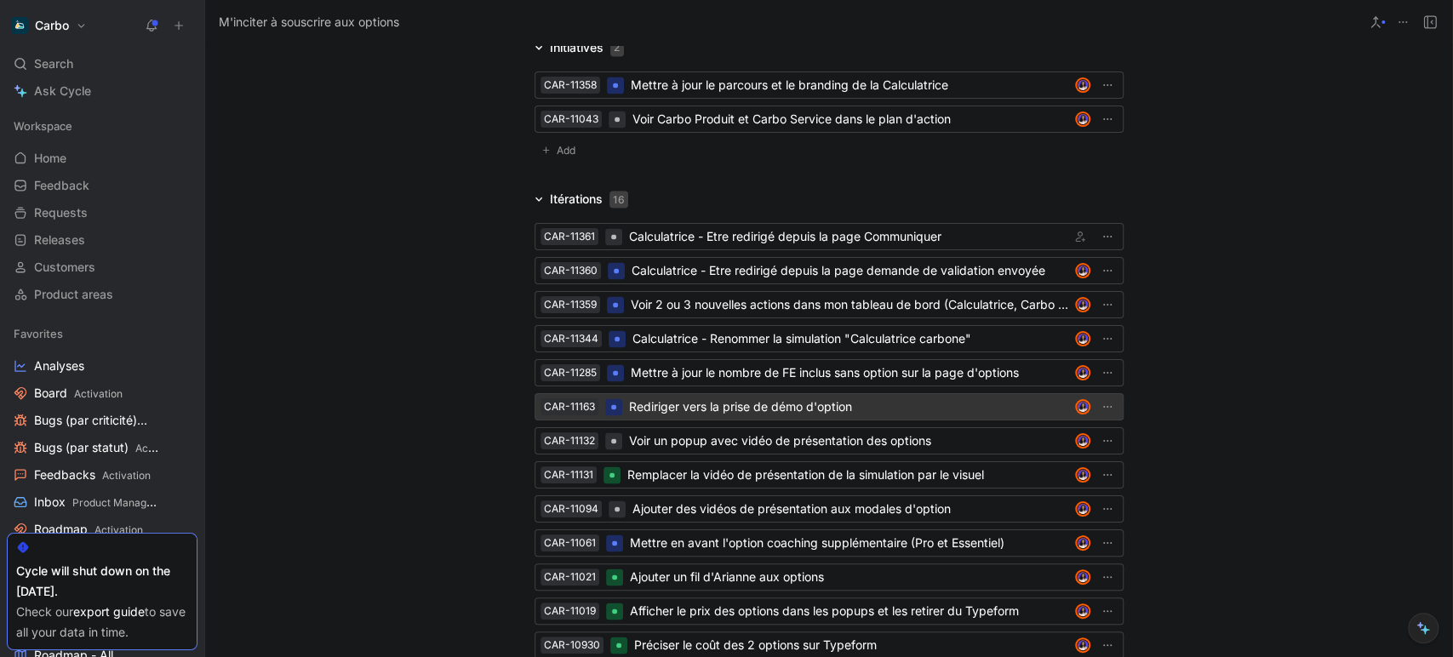
scroll to position [2057, 0]
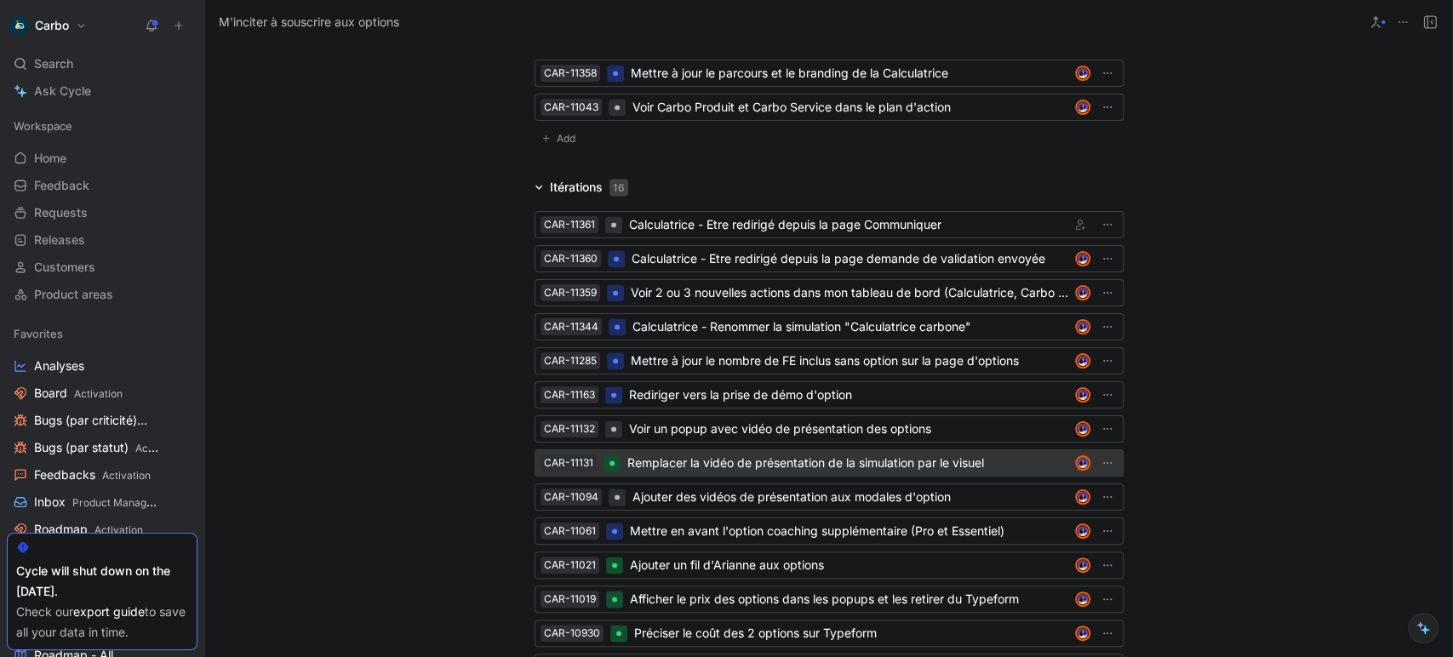
click at [724, 458] on div "Remplacer la vidéo de présentation de la simulation par le visuel" at bounding box center [847, 463] width 441 height 20
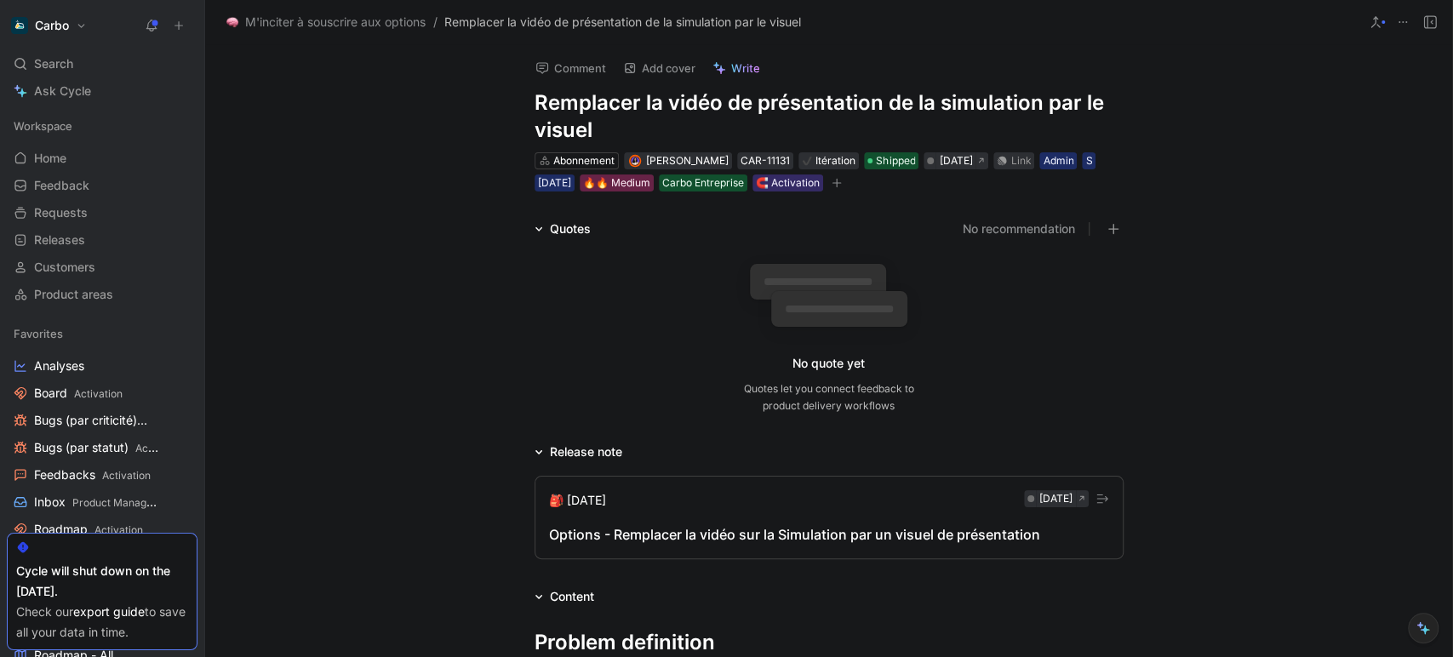
click at [534, 107] on h1 "Remplacer la vidéo de présentation de la simulation par le visuel" at bounding box center [828, 116] width 589 height 54
drag, startPoint x: 1020, startPoint y: 106, endPoint x: 634, endPoint y: 126, distance: 386.0
click at [634, 126] on h1 "Calculatrice - Remplacer la vidéo de présentation de la simulation par le visuel" at bounding box center [828, 116] width 589 height 54
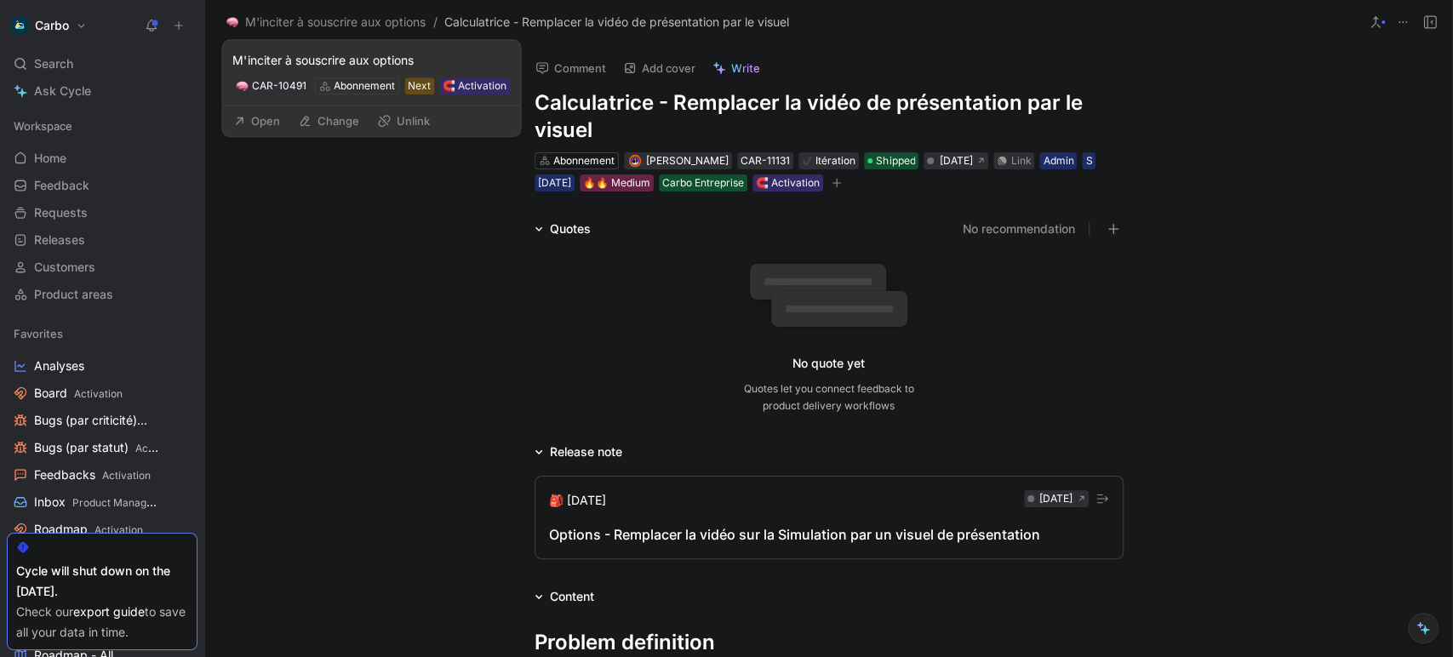
click at [277, 124] on button "Open" at bounding box center [256, 121] width 61 height 24
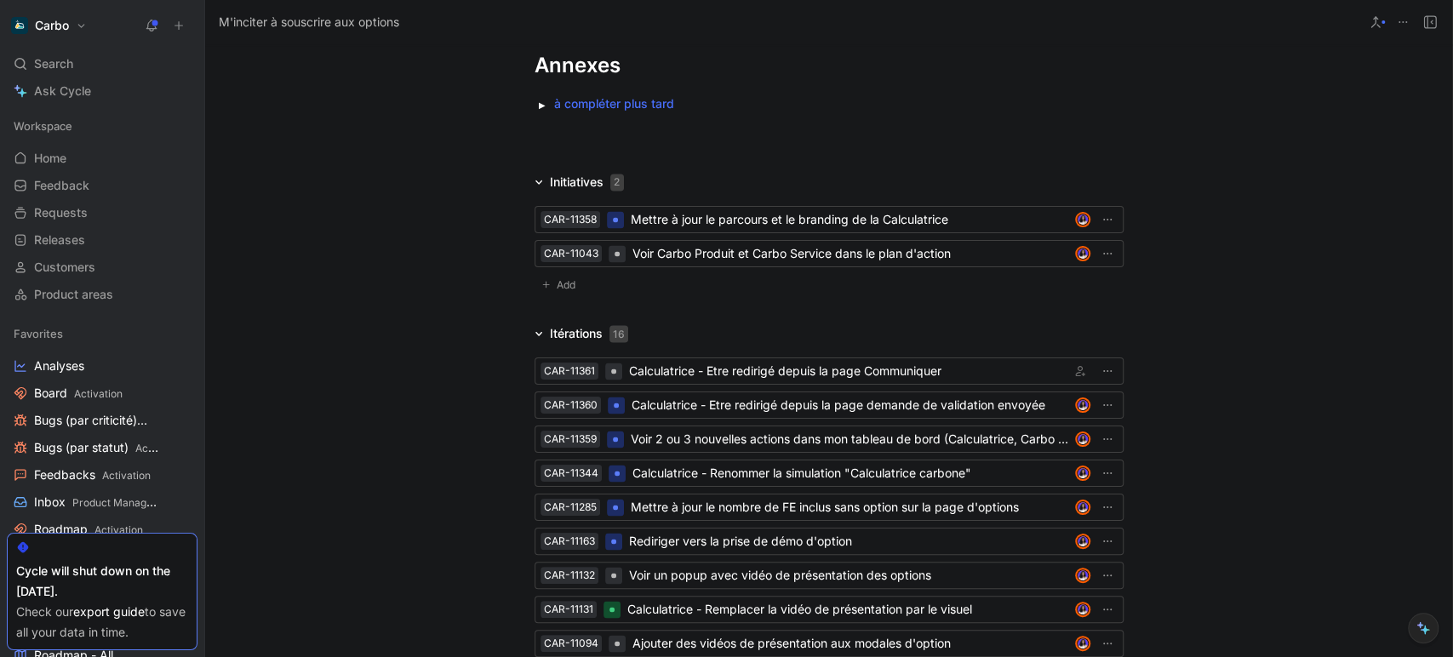
scroll to position [1910, 0]
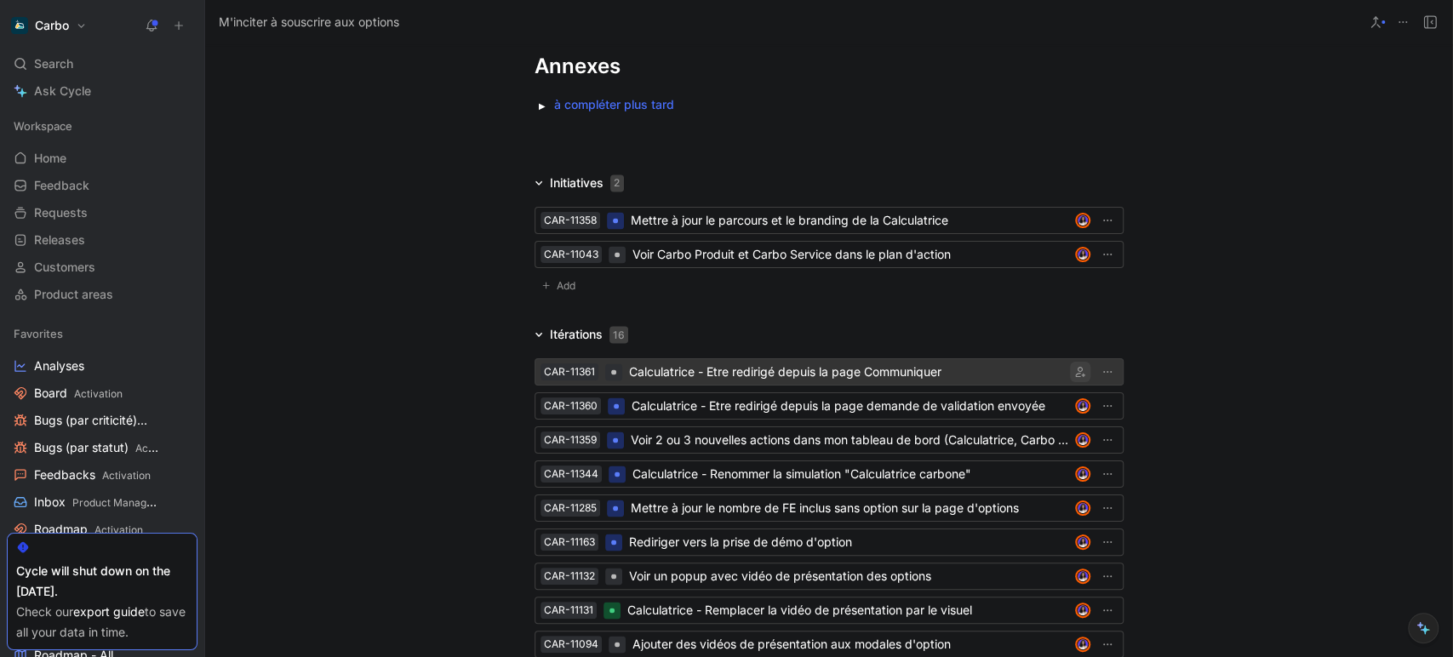
click at [1076, 370] on icon "button" at bounding box center [1080, 372] width 10 height 10
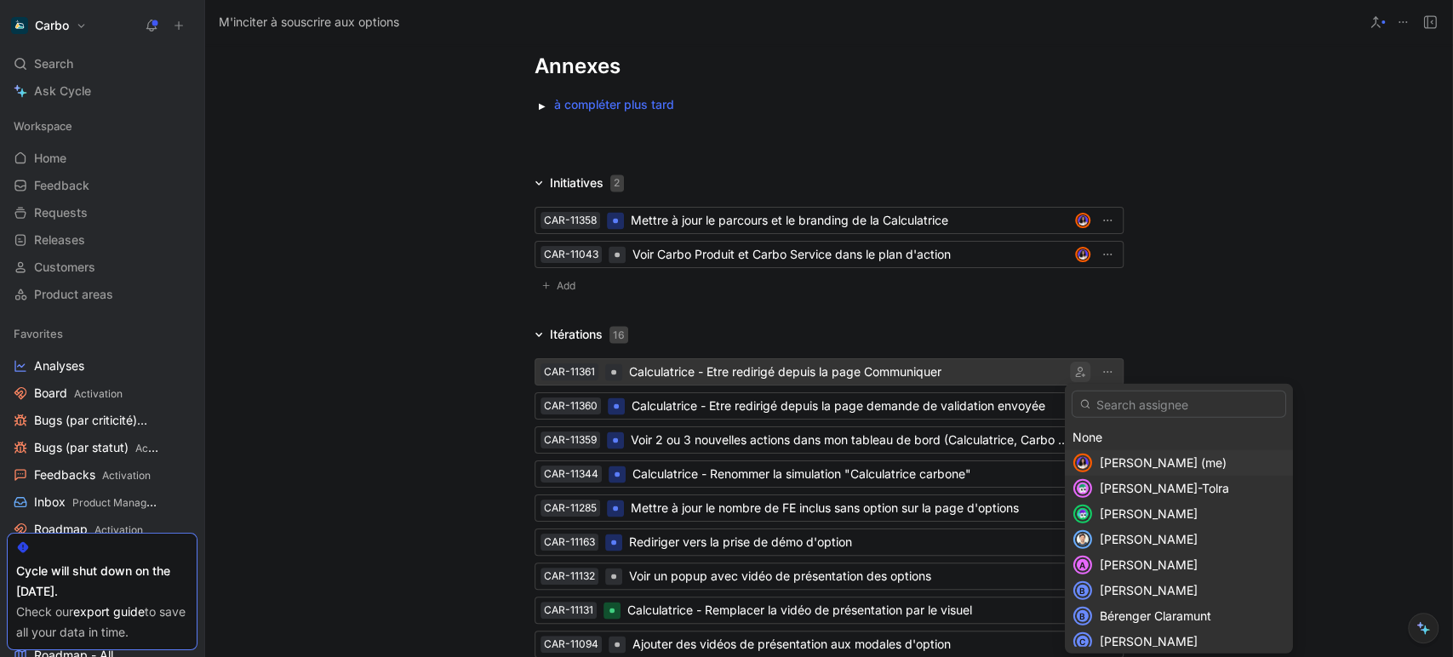
click at [1149, 450] on div "[PERSON_NAME] (me)" at bounding box center [1179, 463] width 228 height 26
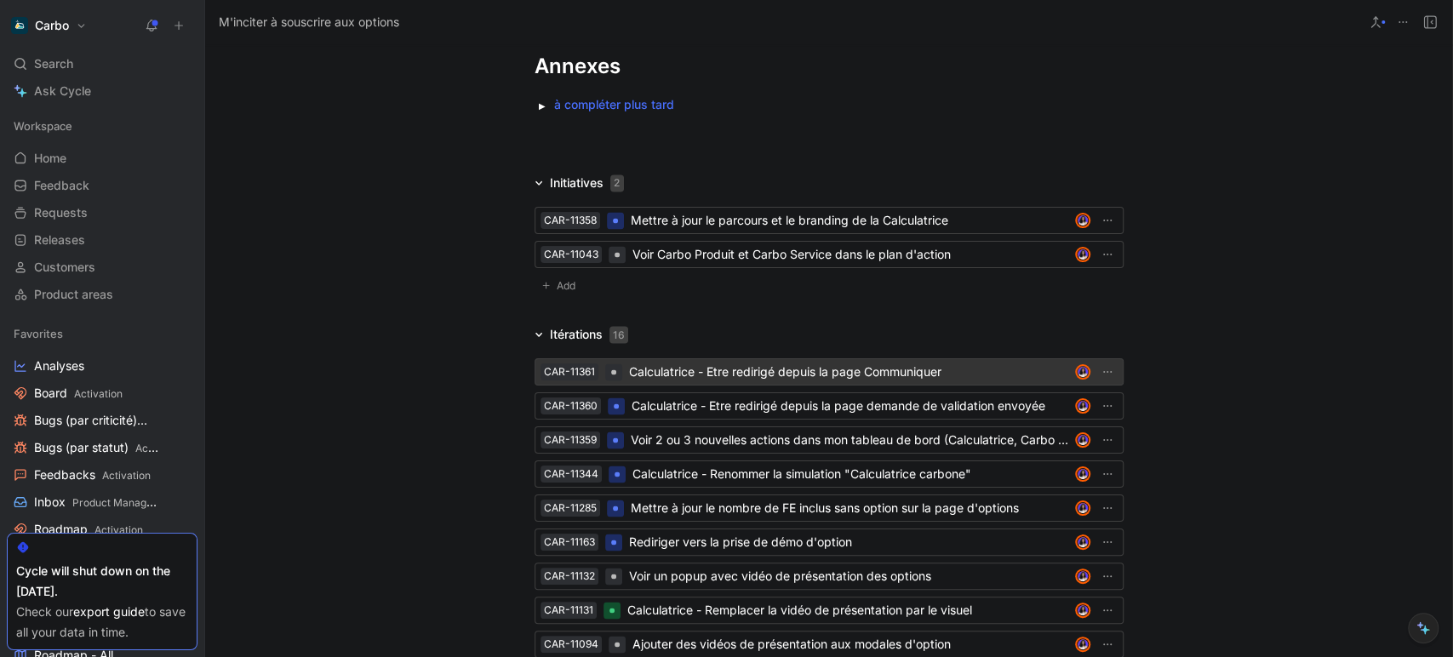
click at [854, 363] on div "Calculatrice - Etre redirigé depuis la page Communiquer" at bounding box center [848, 372] width 439 height 20
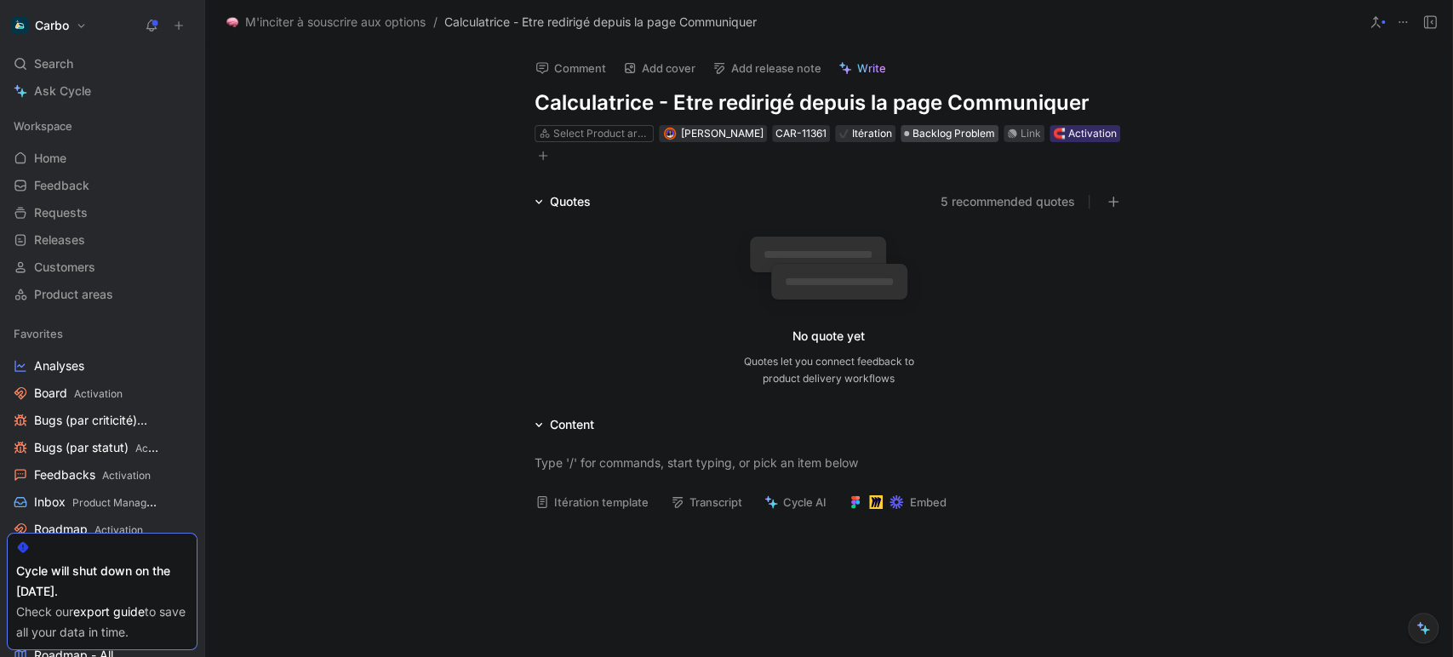
click at [929, 137] on span "Backlog Problem" at bounding box center [953, 133] width 83 height 17
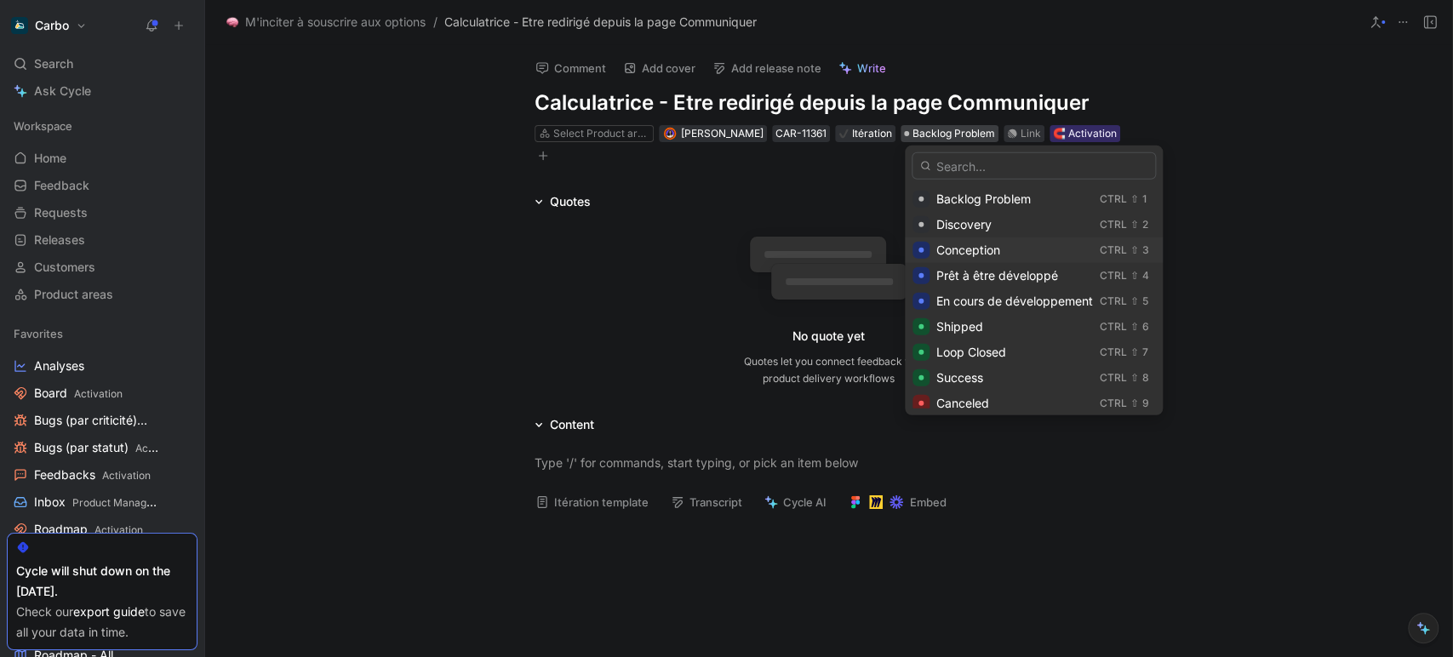
click at [983, 245] on span "Conception" at bounding box center [968, 250] width 64 height 14
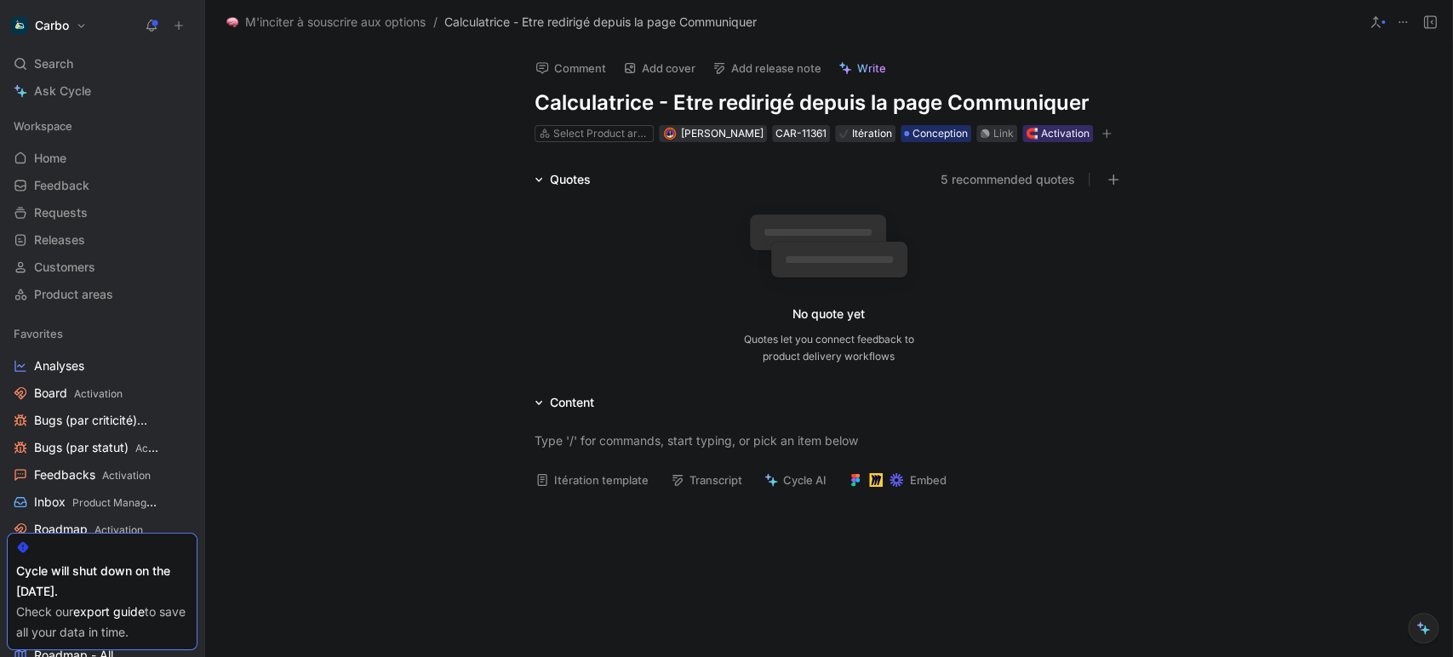
click at [667, 120] on div "Comment Add cover Add release note Write Calculatrice - Etre redirigé depuis la…" at bounding box center [829, 94] width 654 height 100
click at [626, 94] on h1 "Calculatrice - Etre redirigé depuis la page Communiquer" at bounding box center [828, 102] width 589 height 27
copy h1 "Calculatrice - Etre redirigé depuis la page Communiquer"
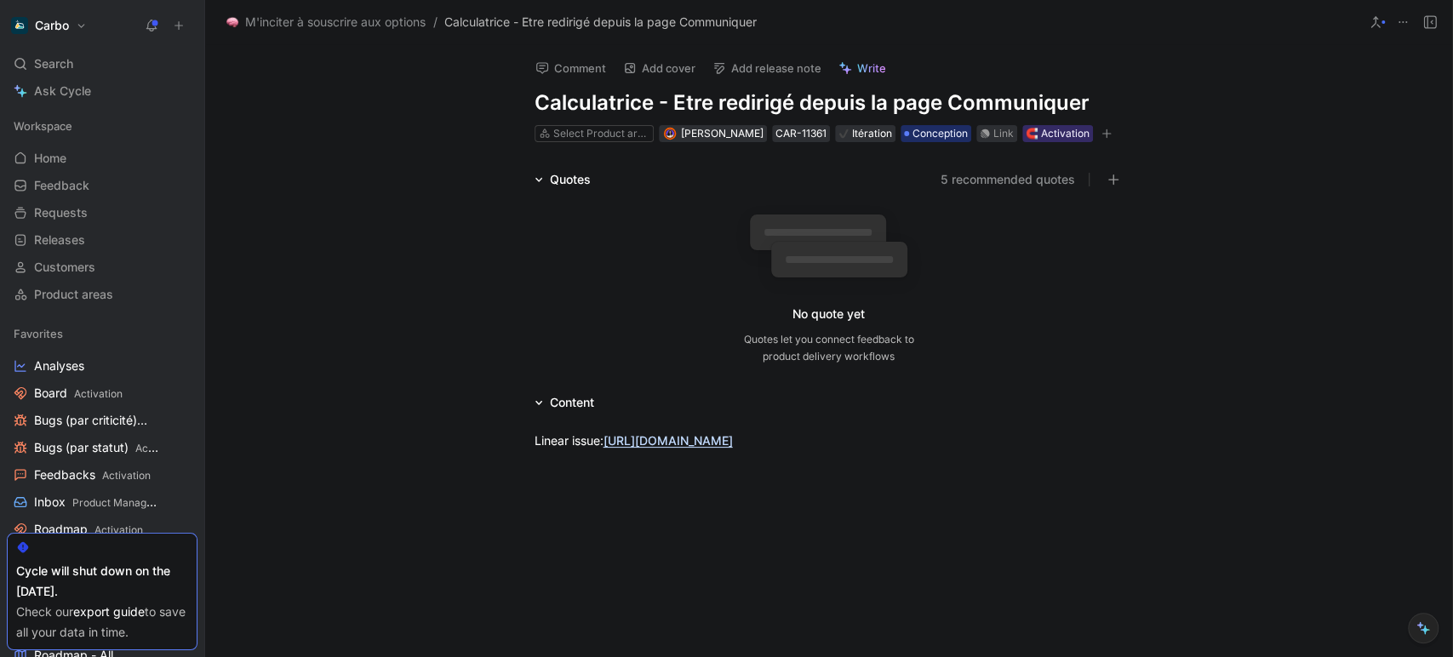
click at [284, 20] on span "M'inciter à souscrire aux options" at bounding box center [335, 22] width 180 height 20
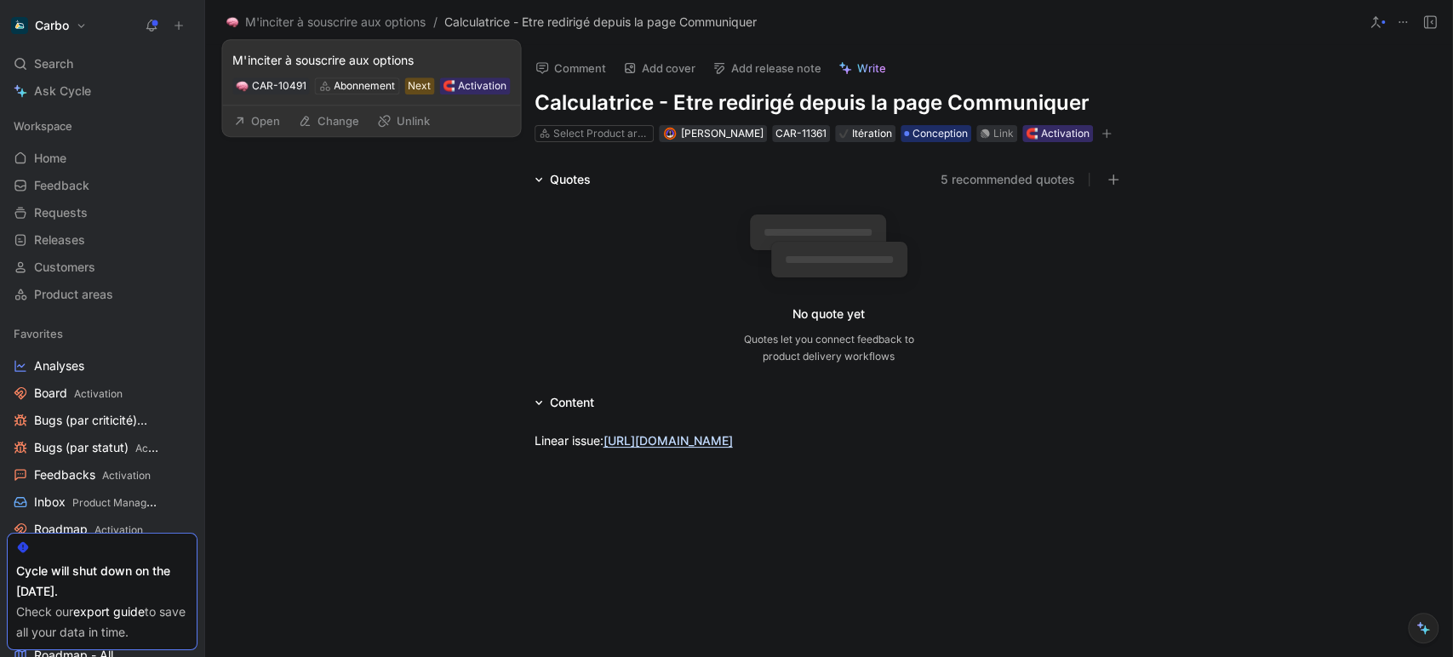
click at [260, 128] on button "Open" at bounding box center [256, 121] width 61 height 24
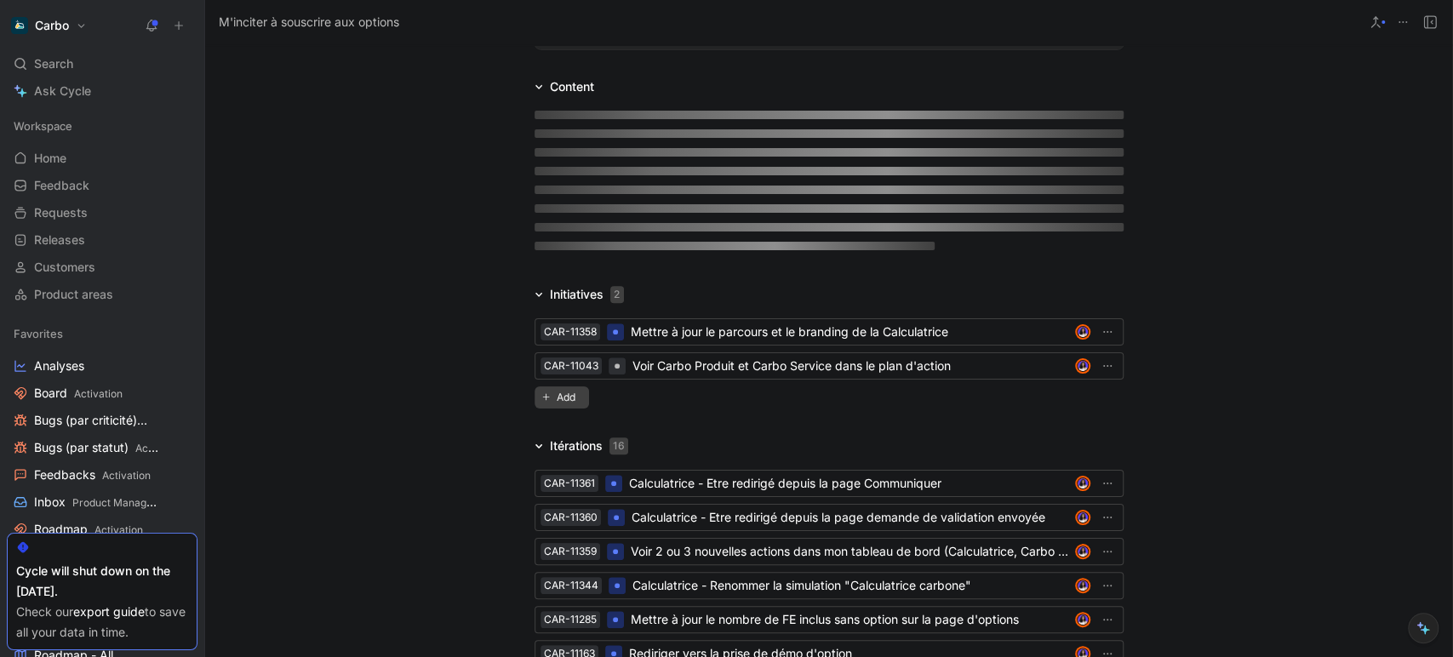
scroll to position [1238, 0]
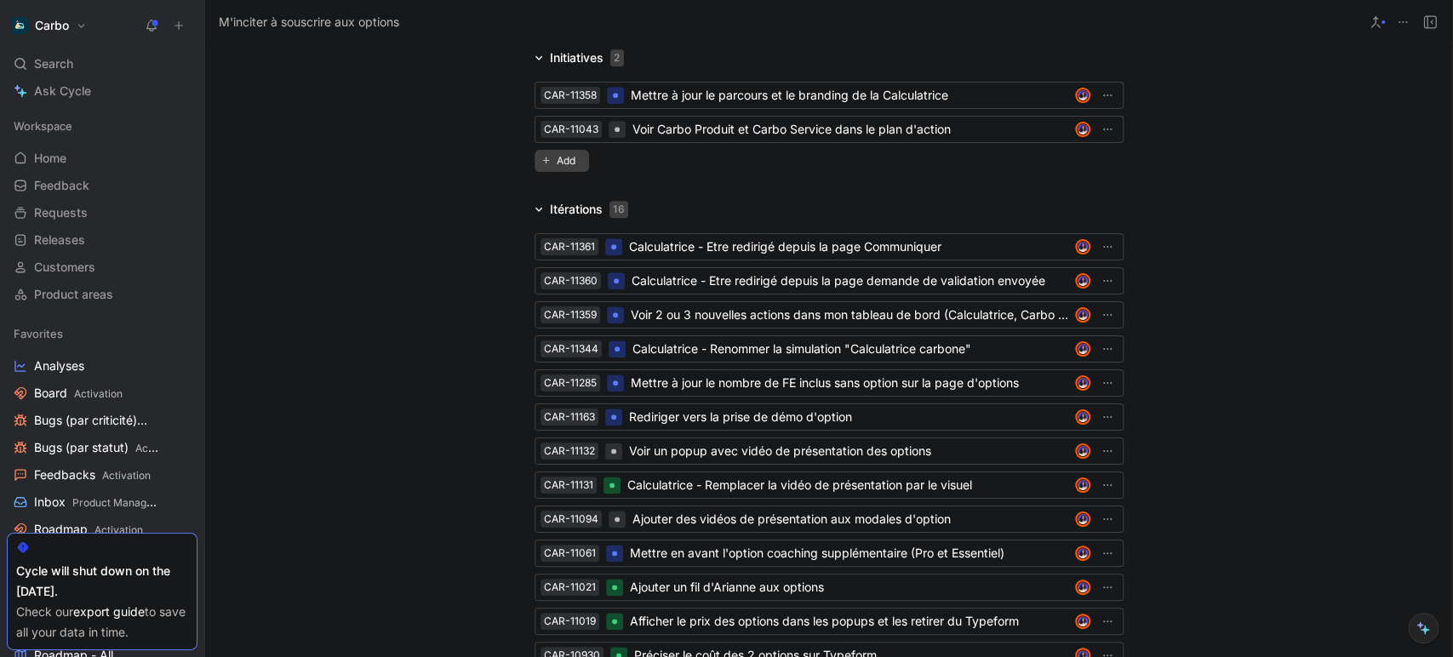
click at [563, 161] on span "Add" at bounding box center [569, 160] width 24 height 17
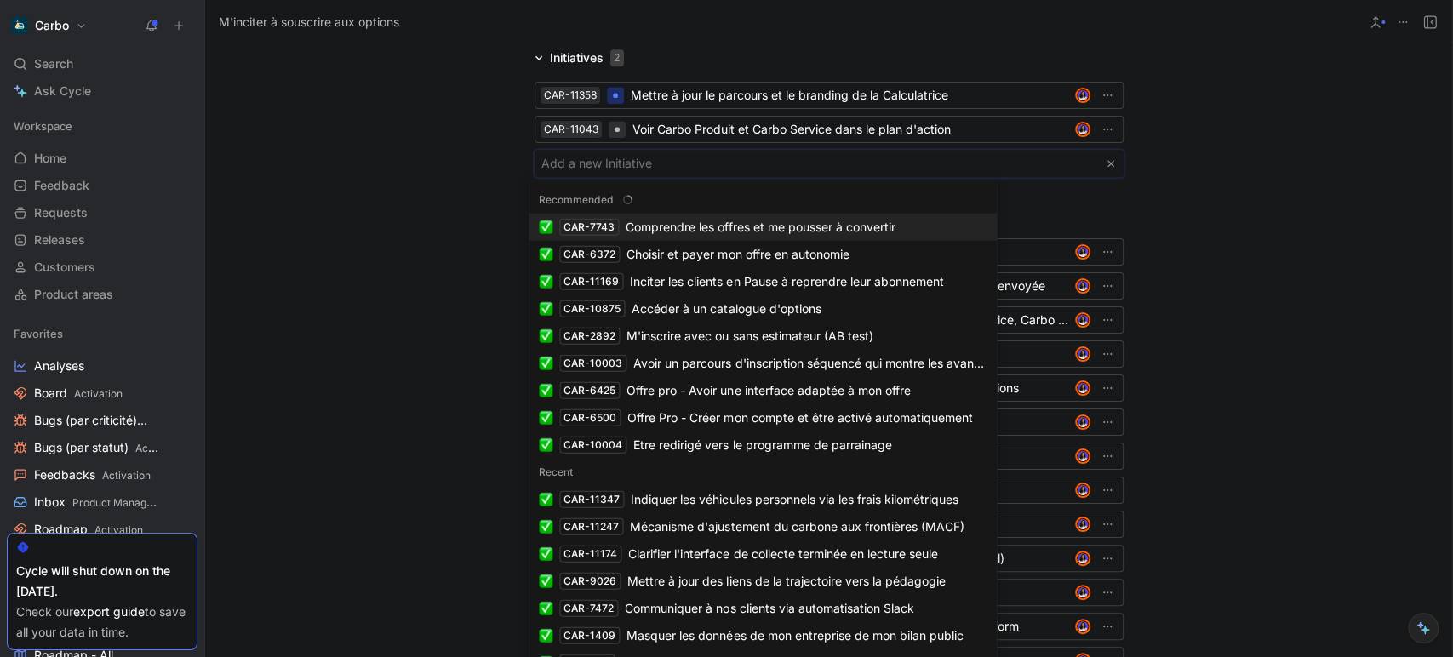
paste input "Avoir une page pour prendre rdv en visio"
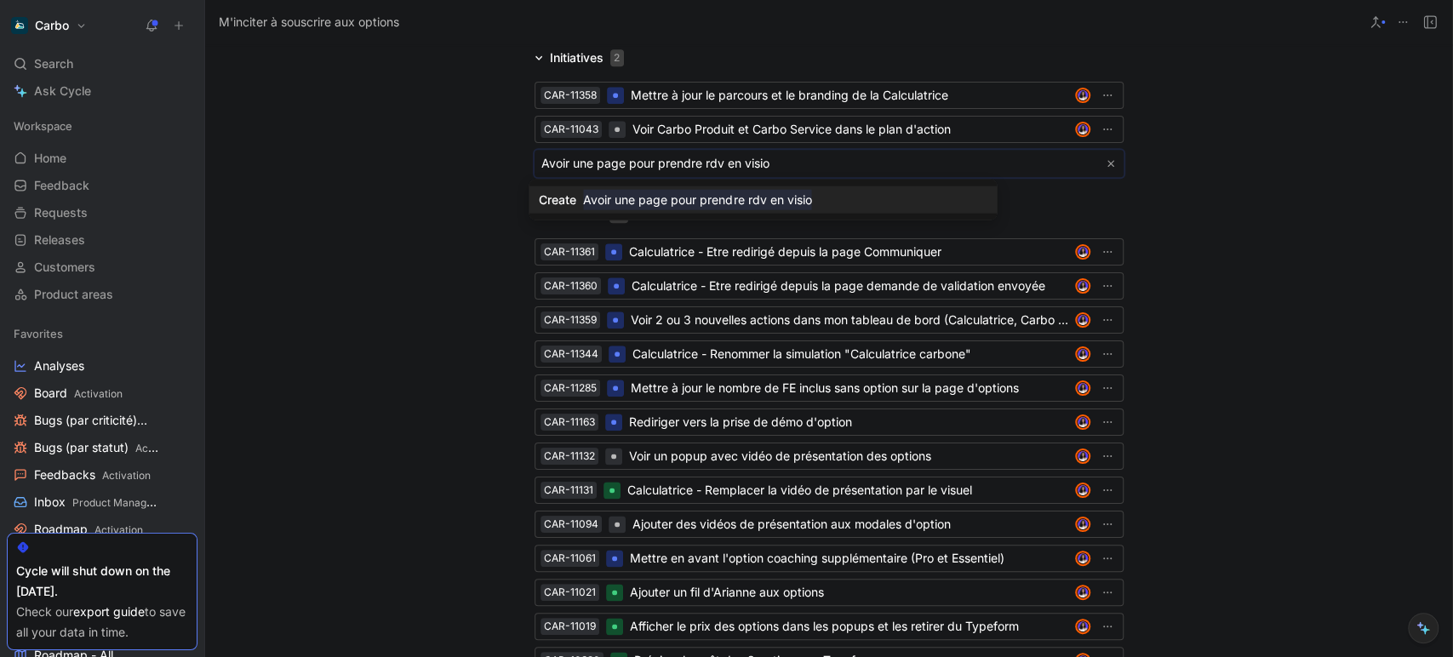
type input "Avoir une page pour prendre rdv en visio"
click at [766, 197] on mark "Avoir une page pour prendre rdv en visio" at bounding box center [697, 200] width 228 height 20
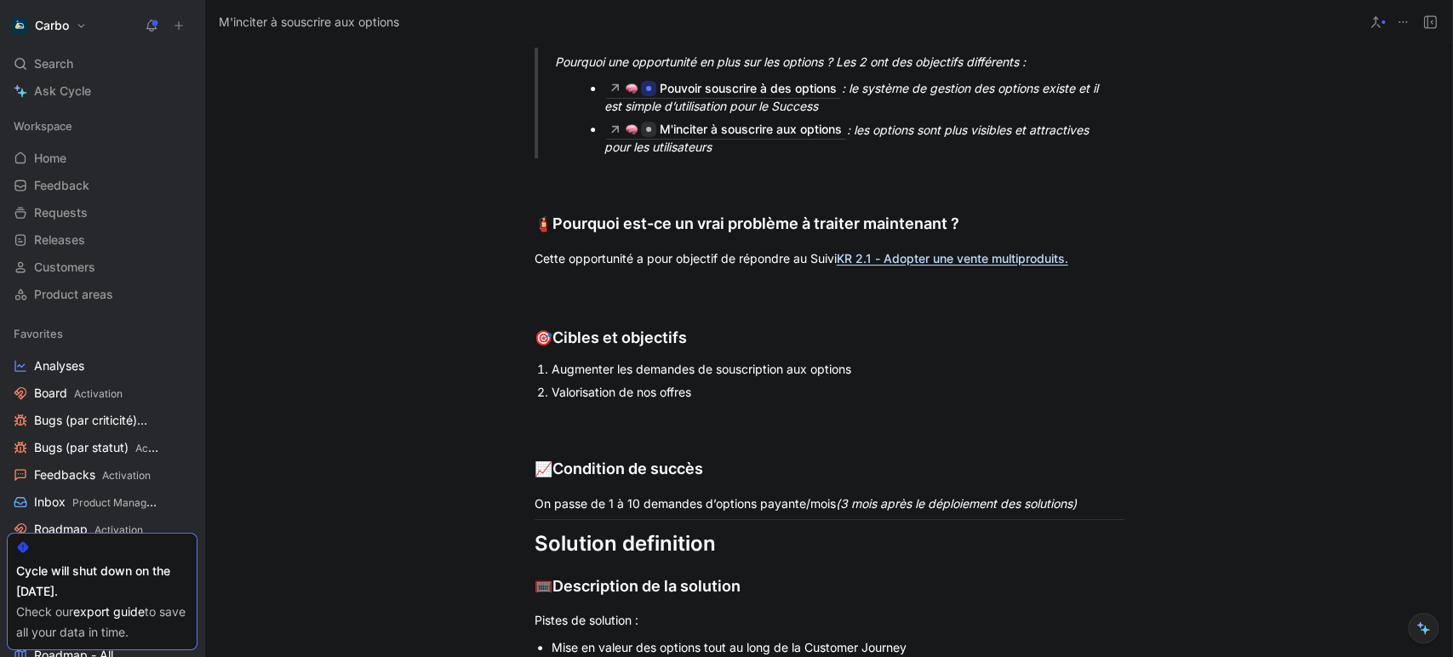
scroll to position [2034, 0]
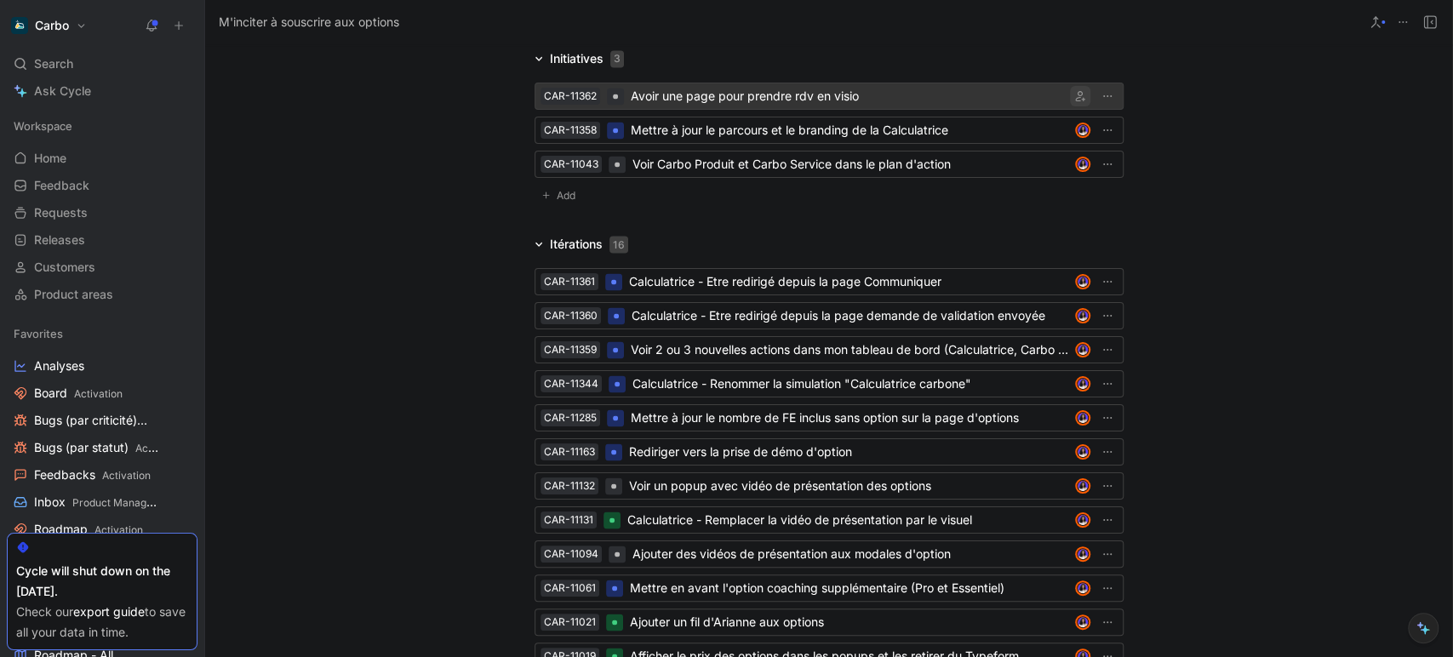
click at [1075, 92] on icon "button" at bounding box center [1080, 96] width 10 height 10
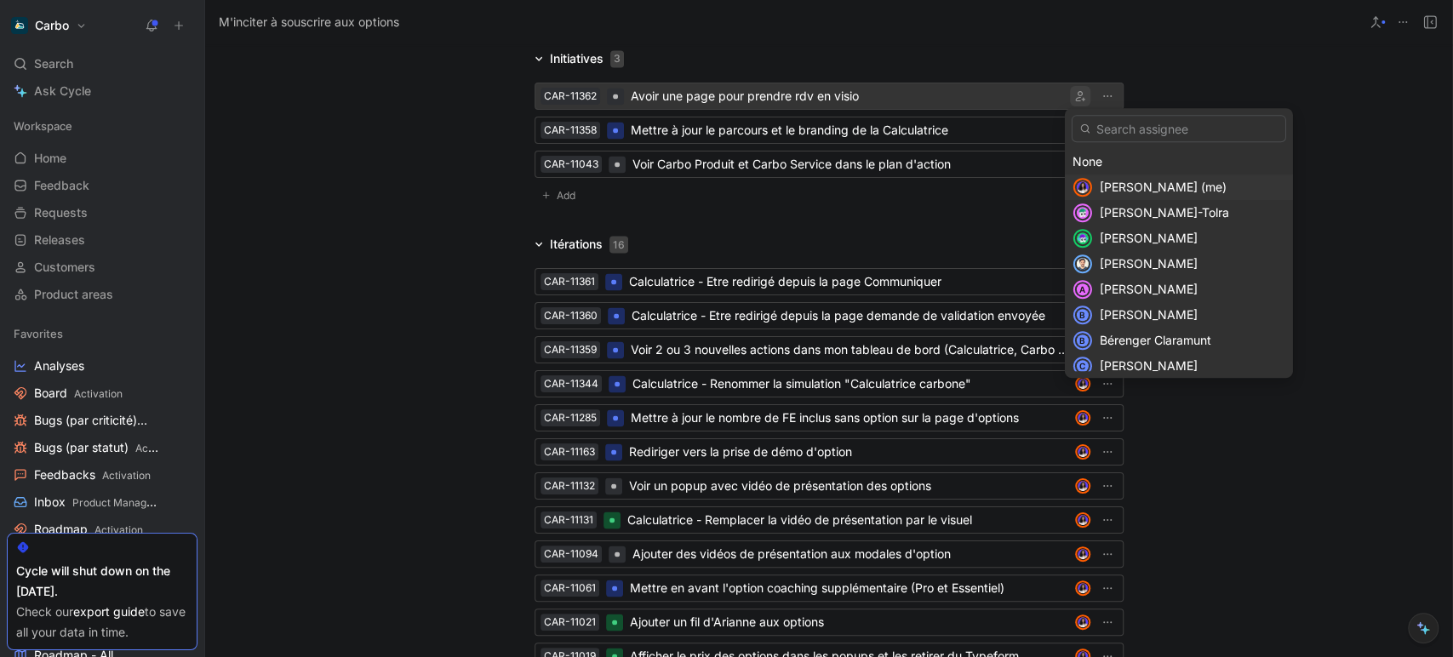
click at [1129, 184] on span "[PERSON_NAME] (me)" at bounding box center [1163, 187] width 127 height 14
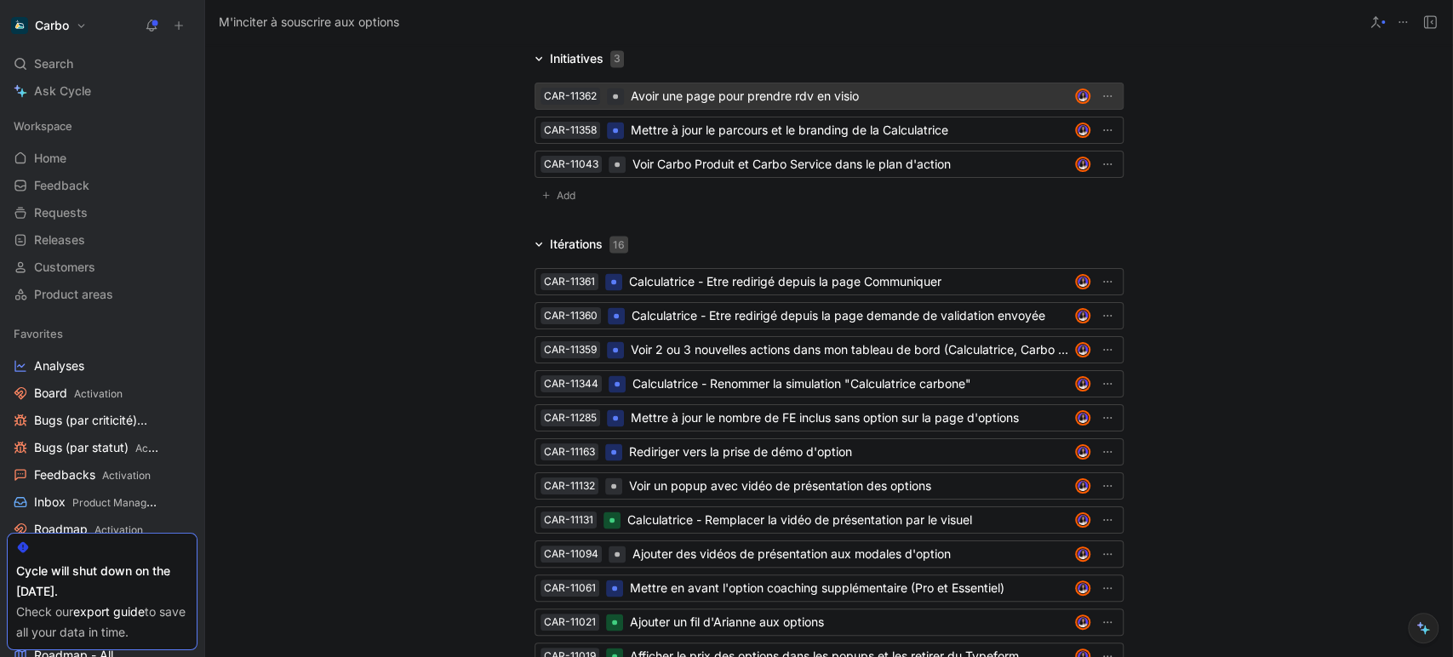
click at [828, 86] on div "Avoir une page pour prendre rdv en visio" at bounding box center [849, 96] width 437 height 20
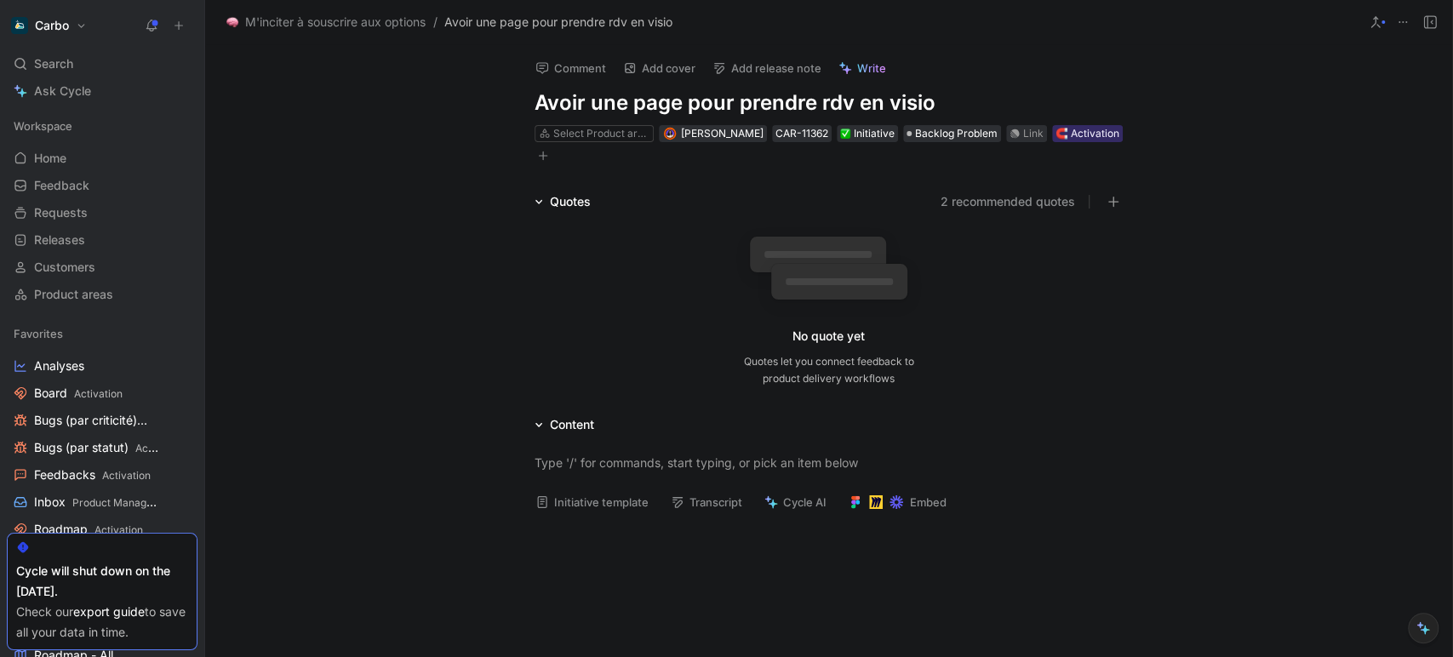
drag, startPoint x: 916, startPoint y: 107, endPoint x: 960, endPoint y: 111, distance: 44.4
click at [960, 111] on h1 "Avoir une page pour prendre rdv en visio" at bounding box center [828, 102] width 589 height 27
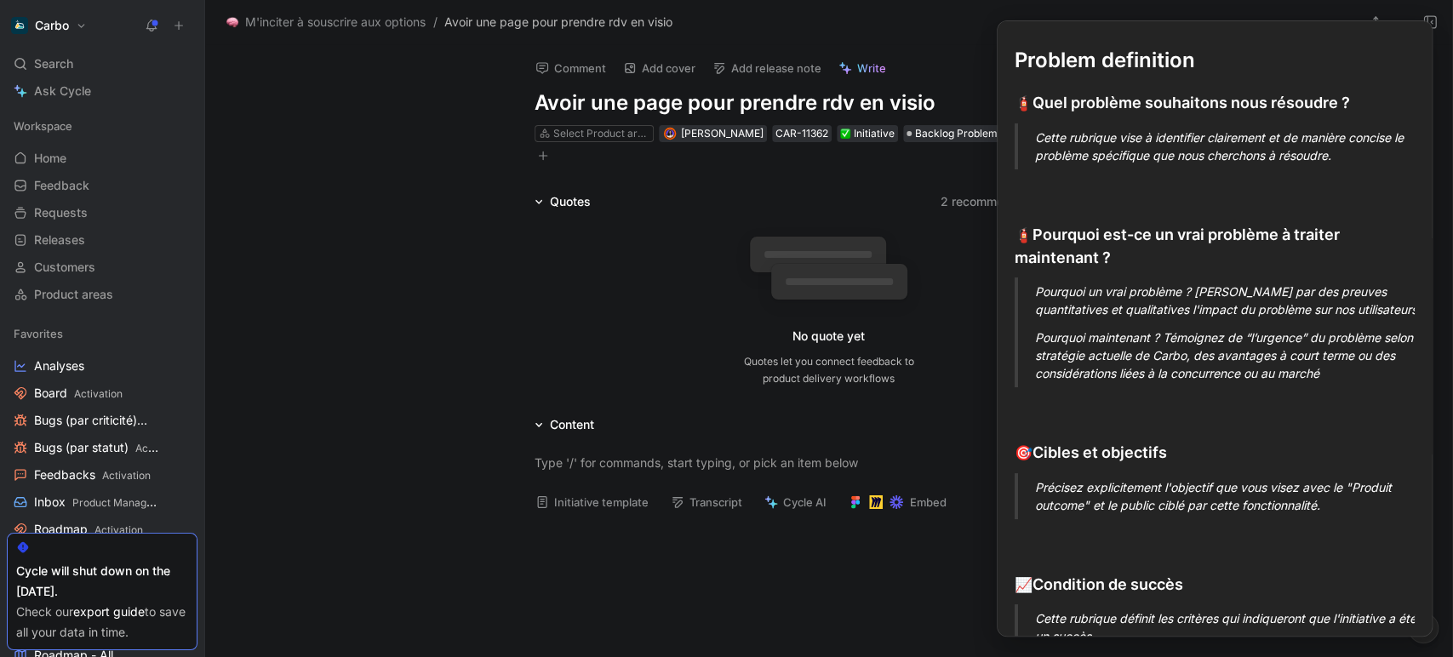
click at [574, 501] on button "Initiative template" at bounding box center [592, 502] width 129 height 24
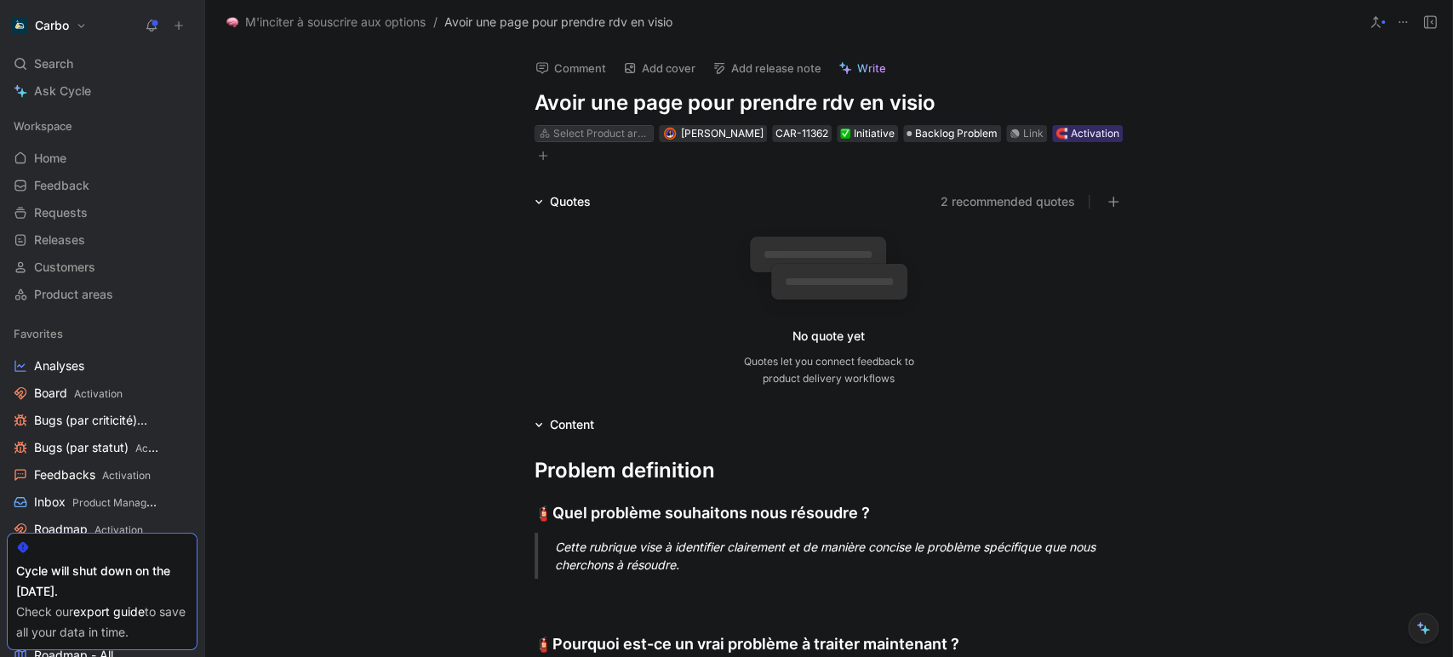
click at [611, 131] on div "Select Product area" at bounding box center [600, 133] width 95 height 17
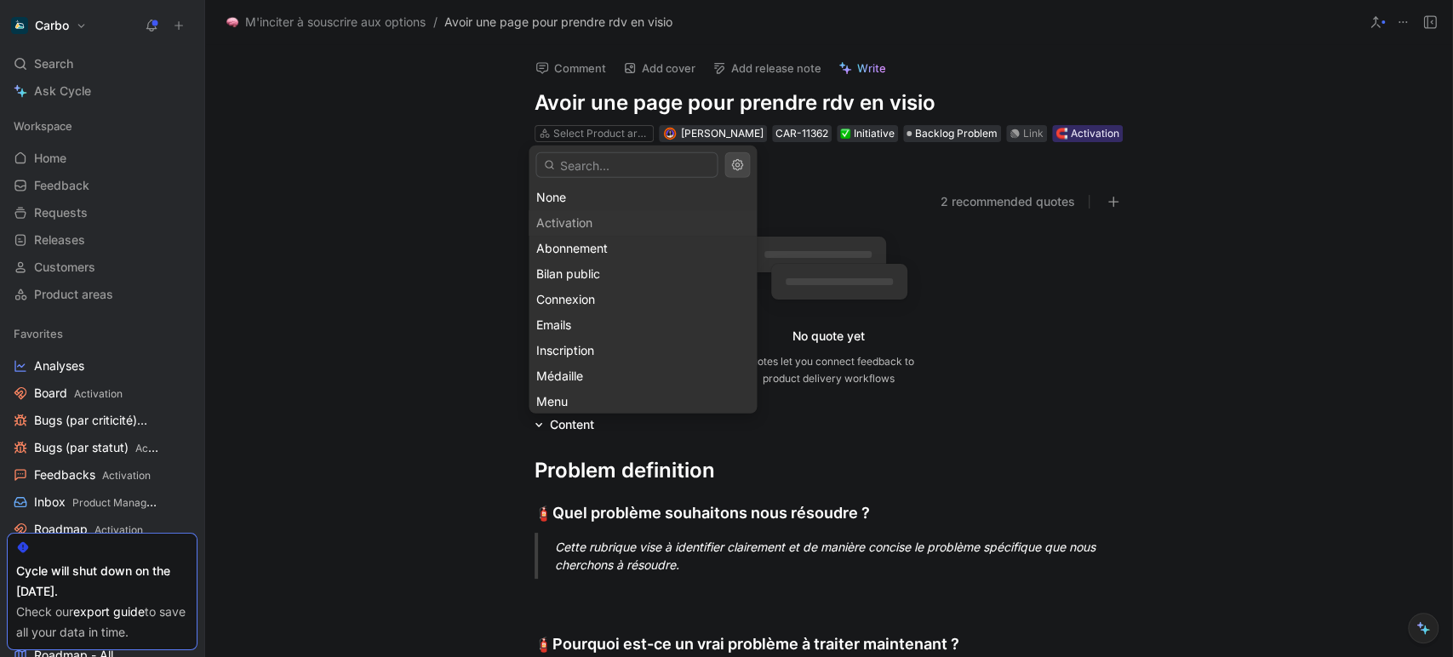
click at [741, 160] on icon "button" at bounding box center [737, 165] width 14 height 14
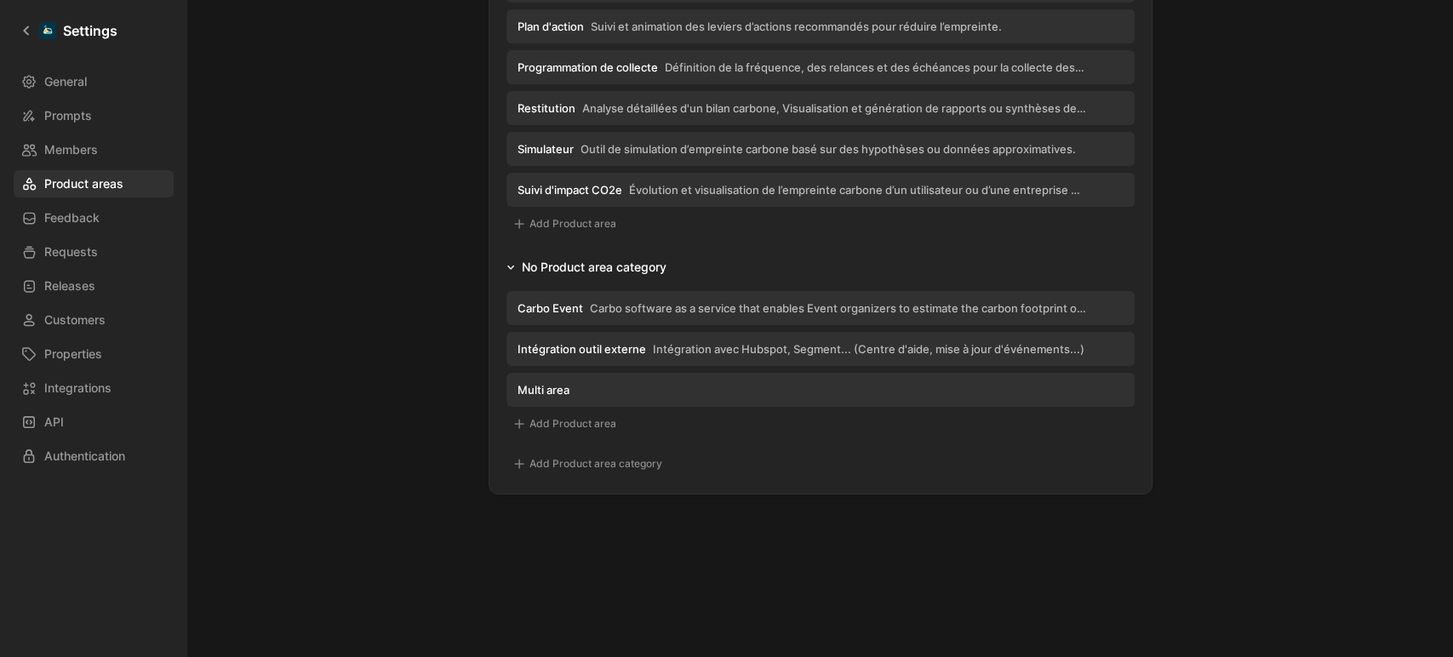
scroll to position [2370, 0]
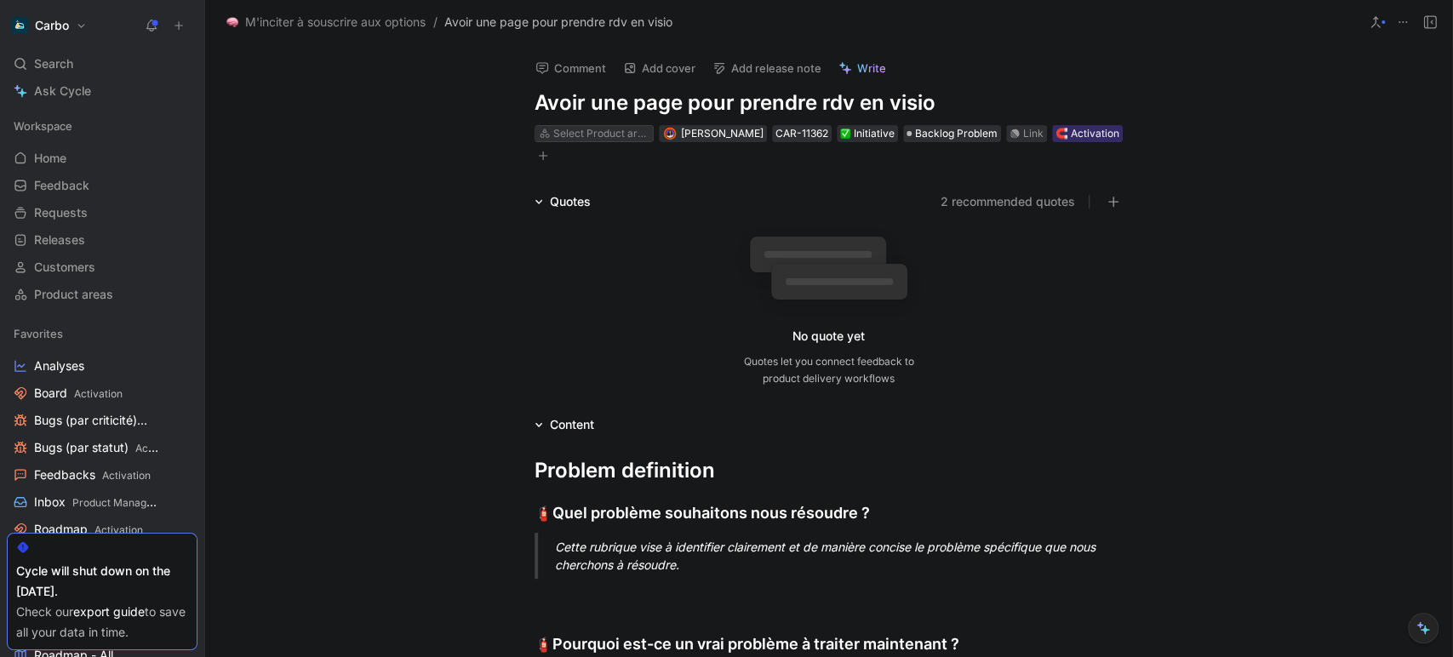
click at [609, 134] on div "Select Product area" at bounding box center [600, 133] width 95 height 17
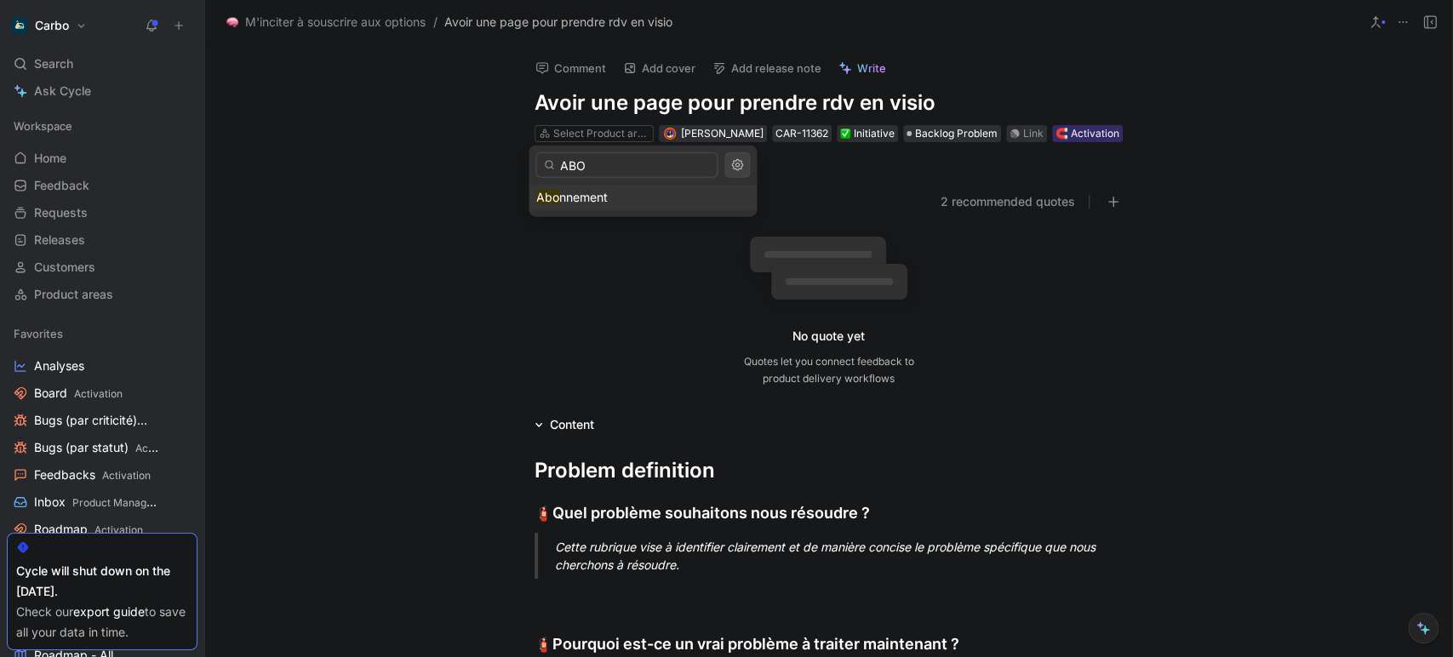
type input "ABO"
click at [628, 197] on div "Abo nnement" at bounding box center [642, 197] width 213 height 20
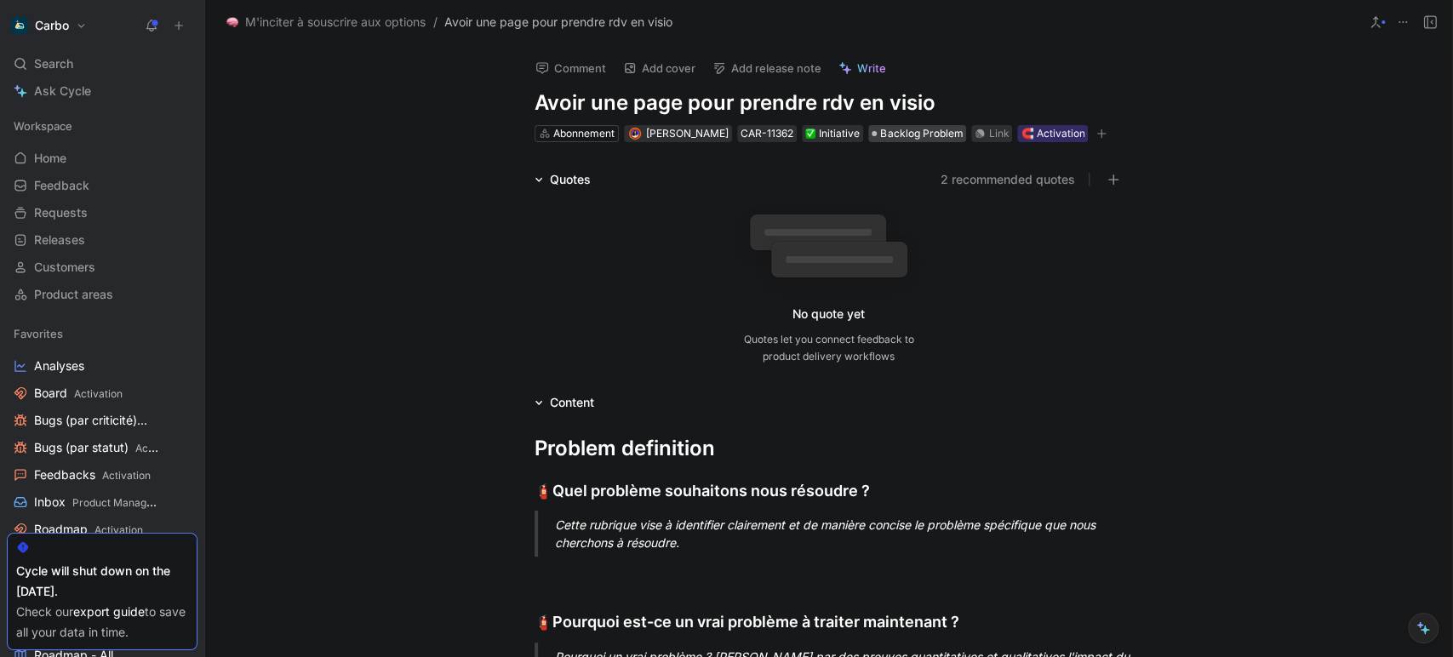
click at [937, 140] on span "Backlog Problem" at bounding box center [921, 133] width 83 height 17
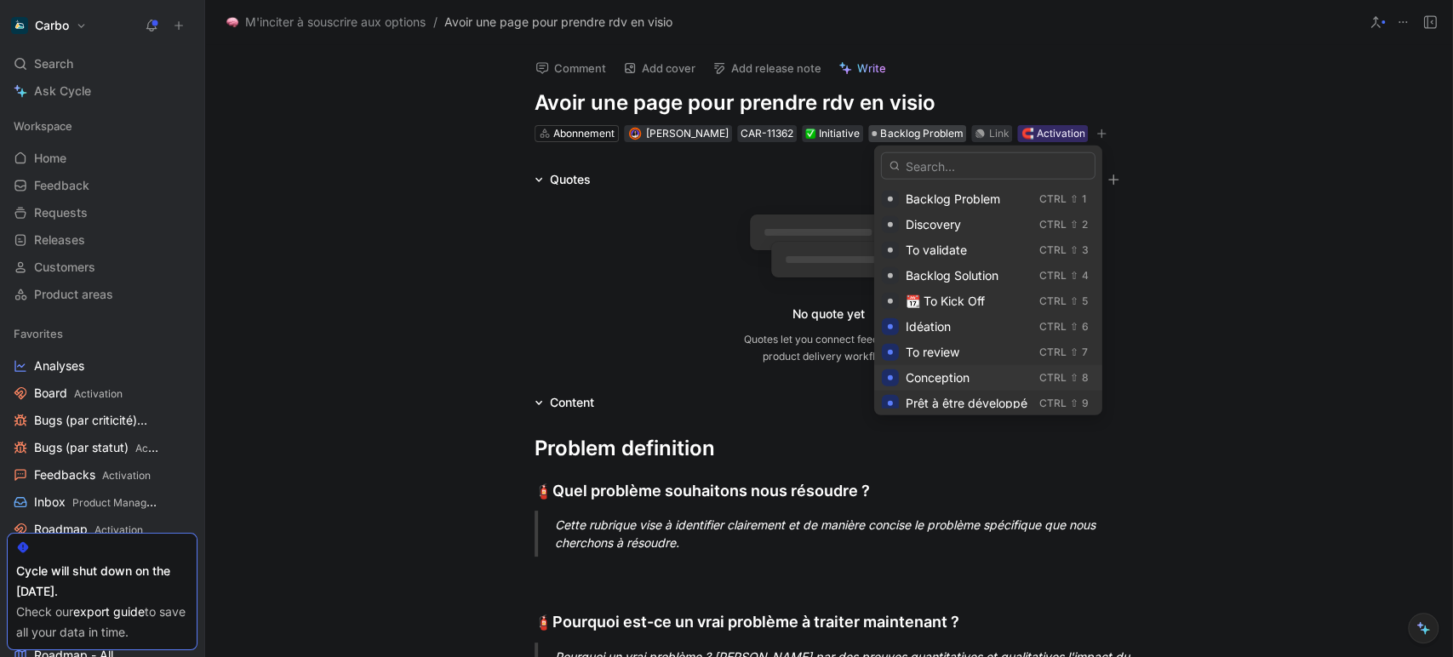
click at [974, 370] on div "Conception" at bounding box center [969, 378] width 127 height 20
